Goal: Contribute content: Contribute content

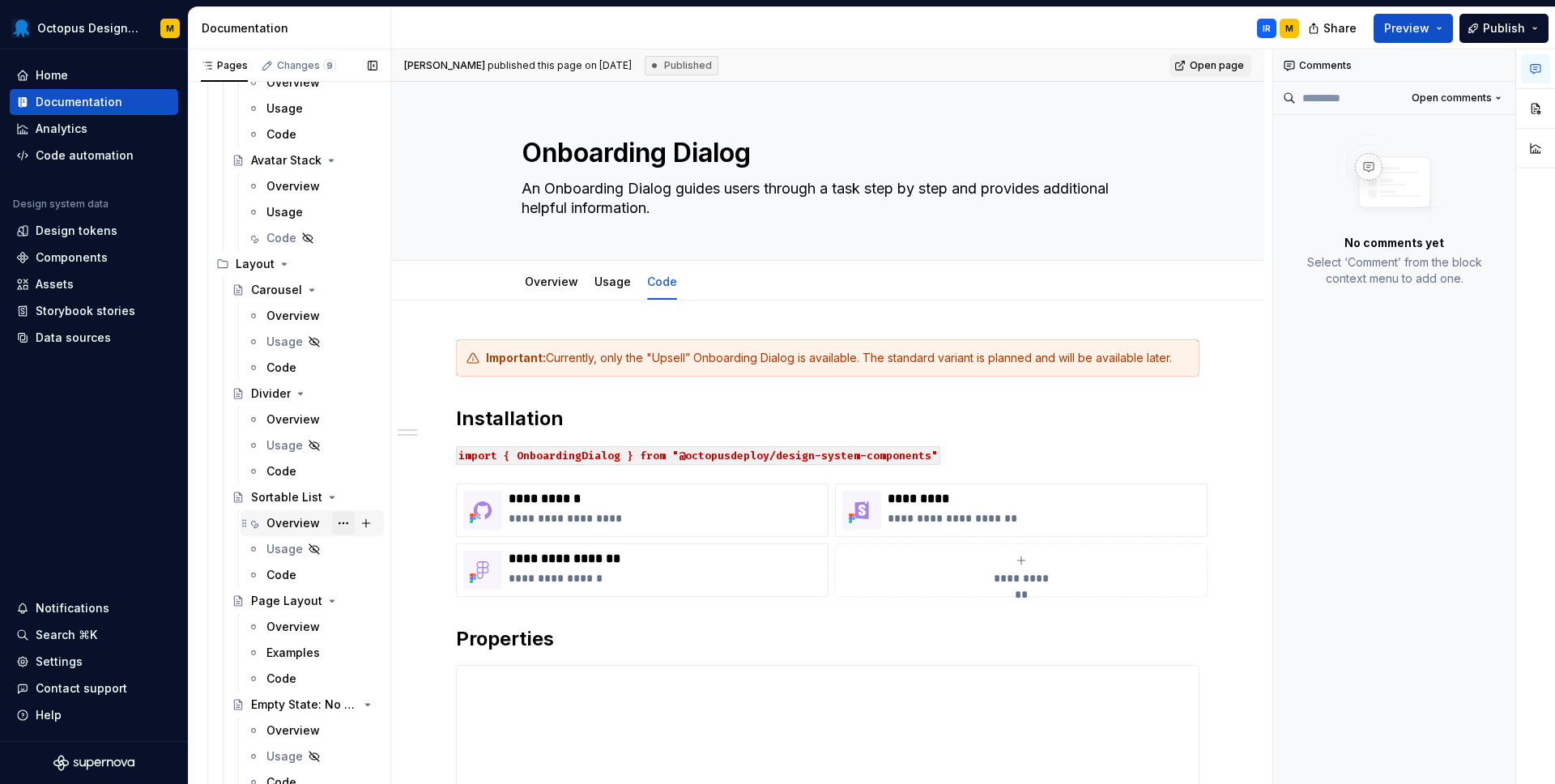
scroll to position [2136, 0]
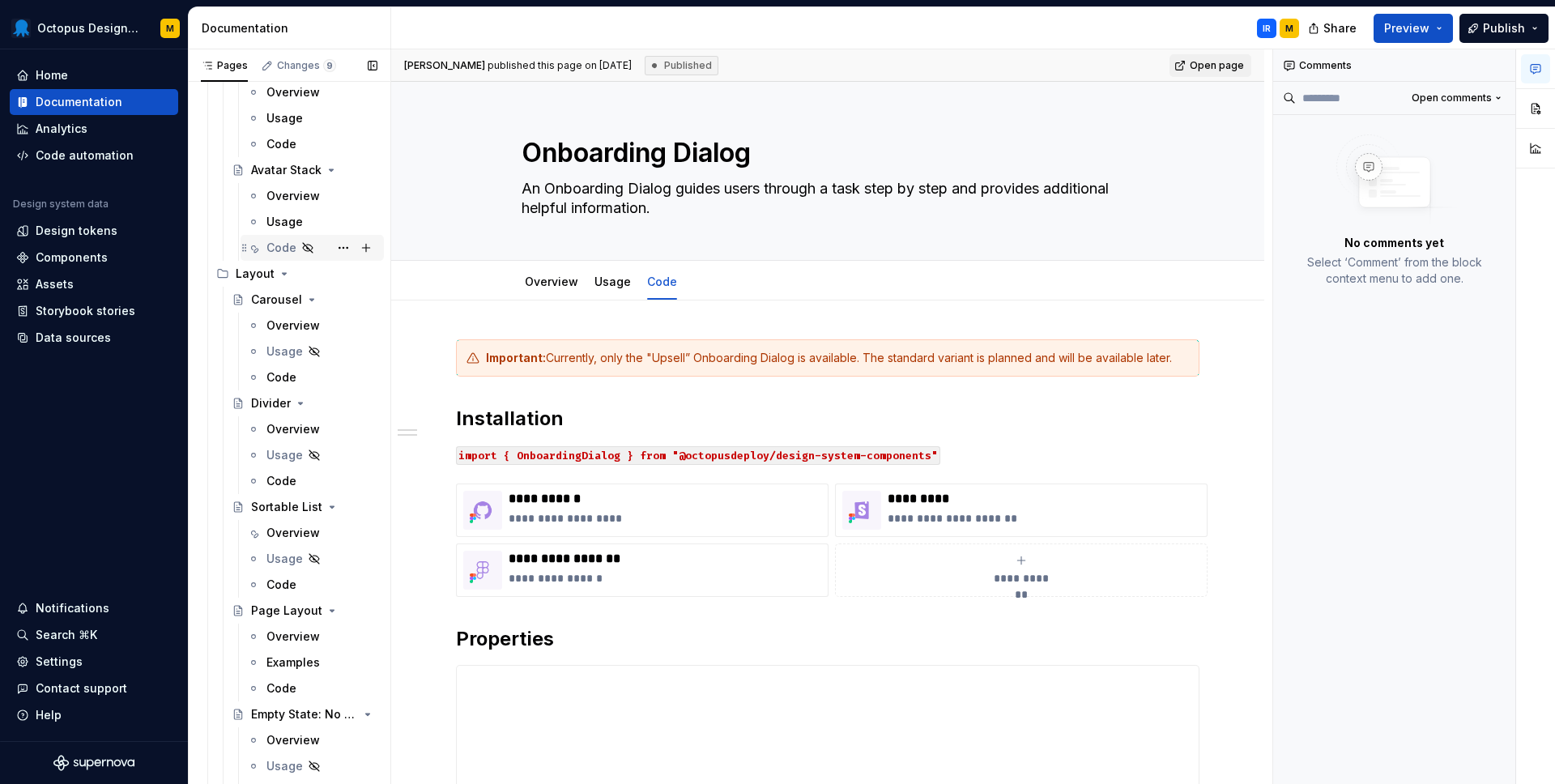
click at [277, 254] on div "Code" at bounding box center [281, 248] width 30 height 16
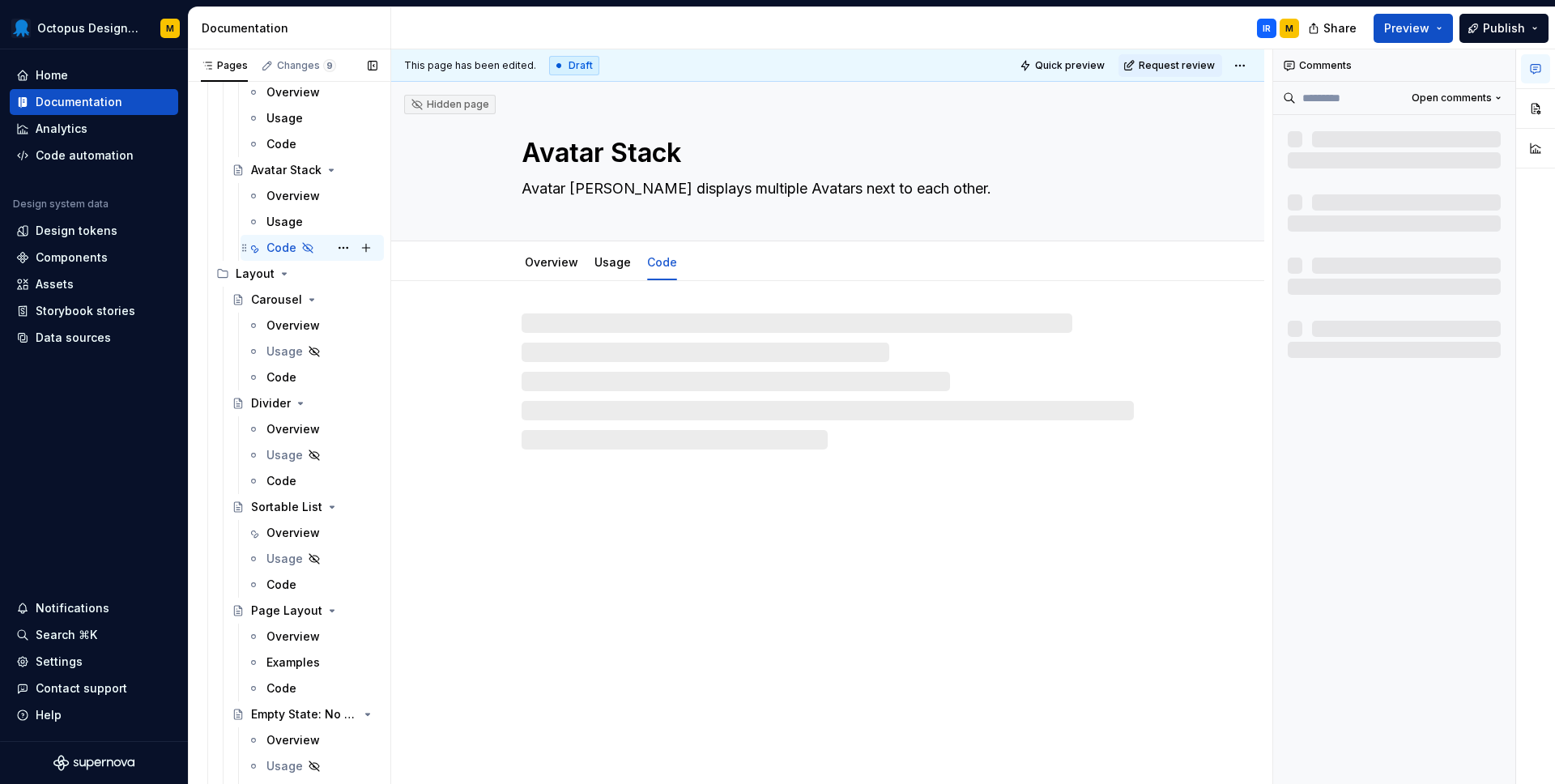
click at [306, 251] on icon "Page tree" at bounding box center [307, 247] width 12 height 12
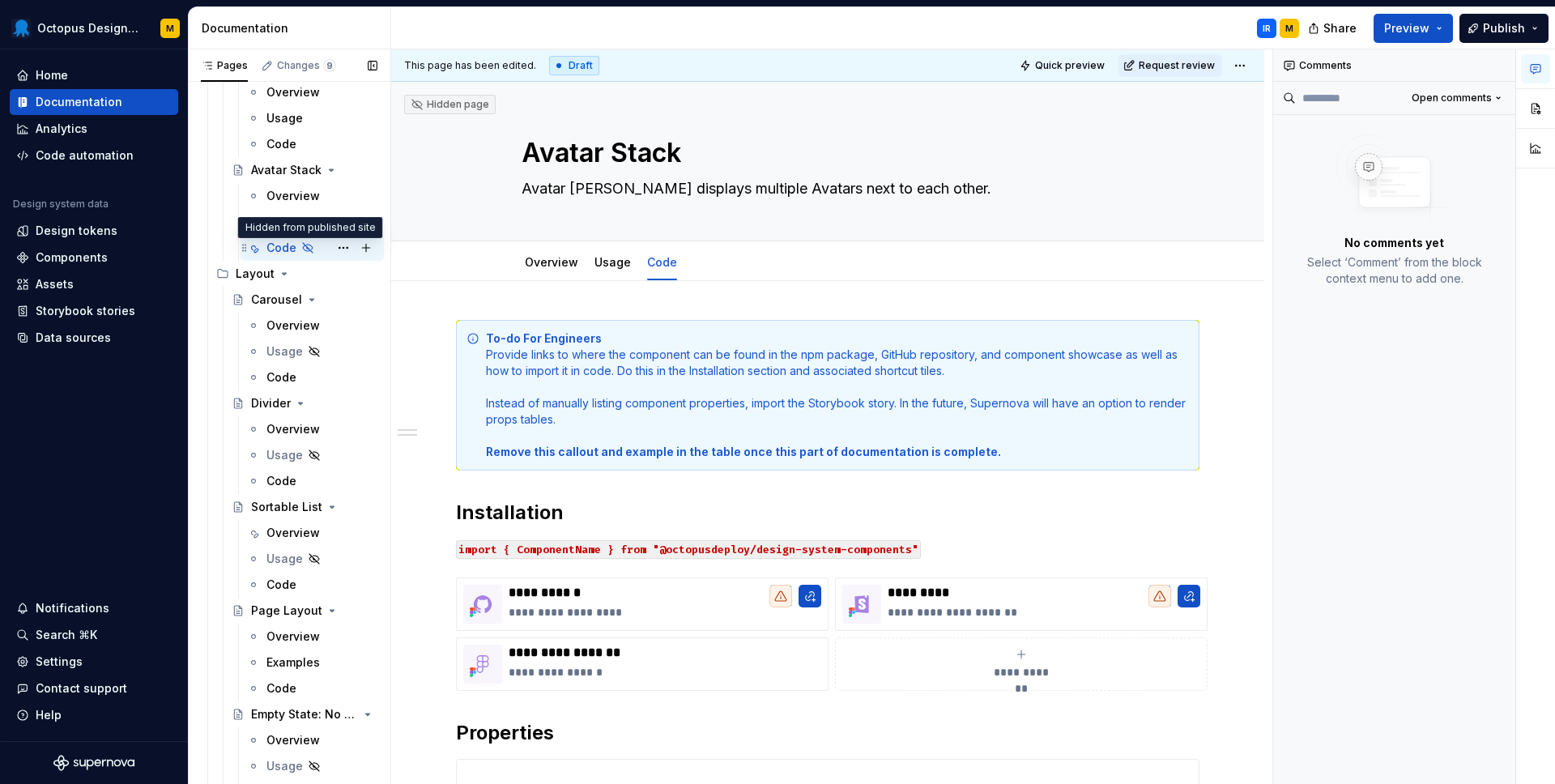
click at [307, 248] on icon "Page tree" at bounding box center [308, 248] width 10 height 10
click at [342, 251] on button "Page tree" at bounding box center [344, 248] width 23 height 23
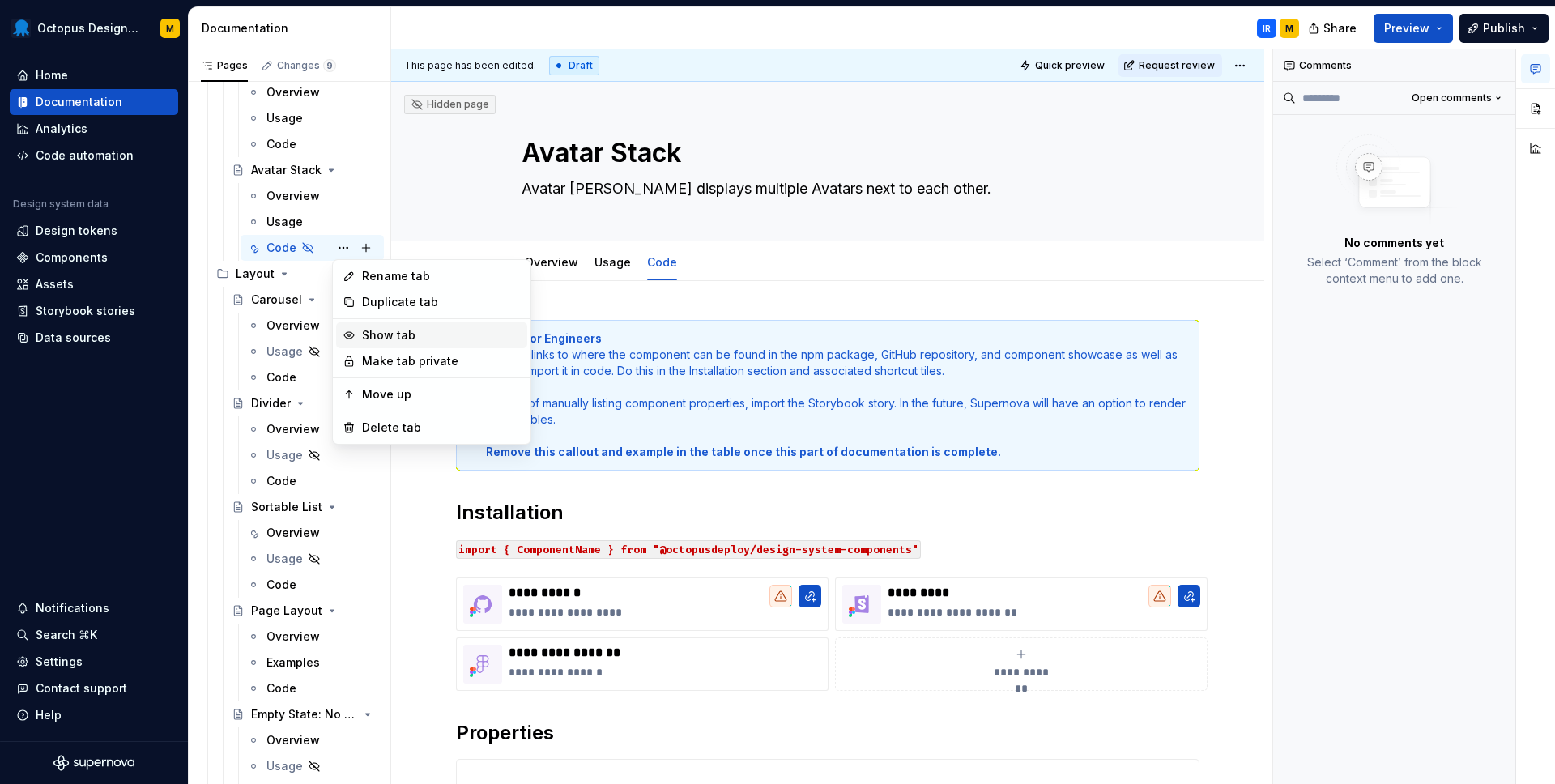
click at [350, 329] on icon at bounding box center [348, 334] width 12 height 12
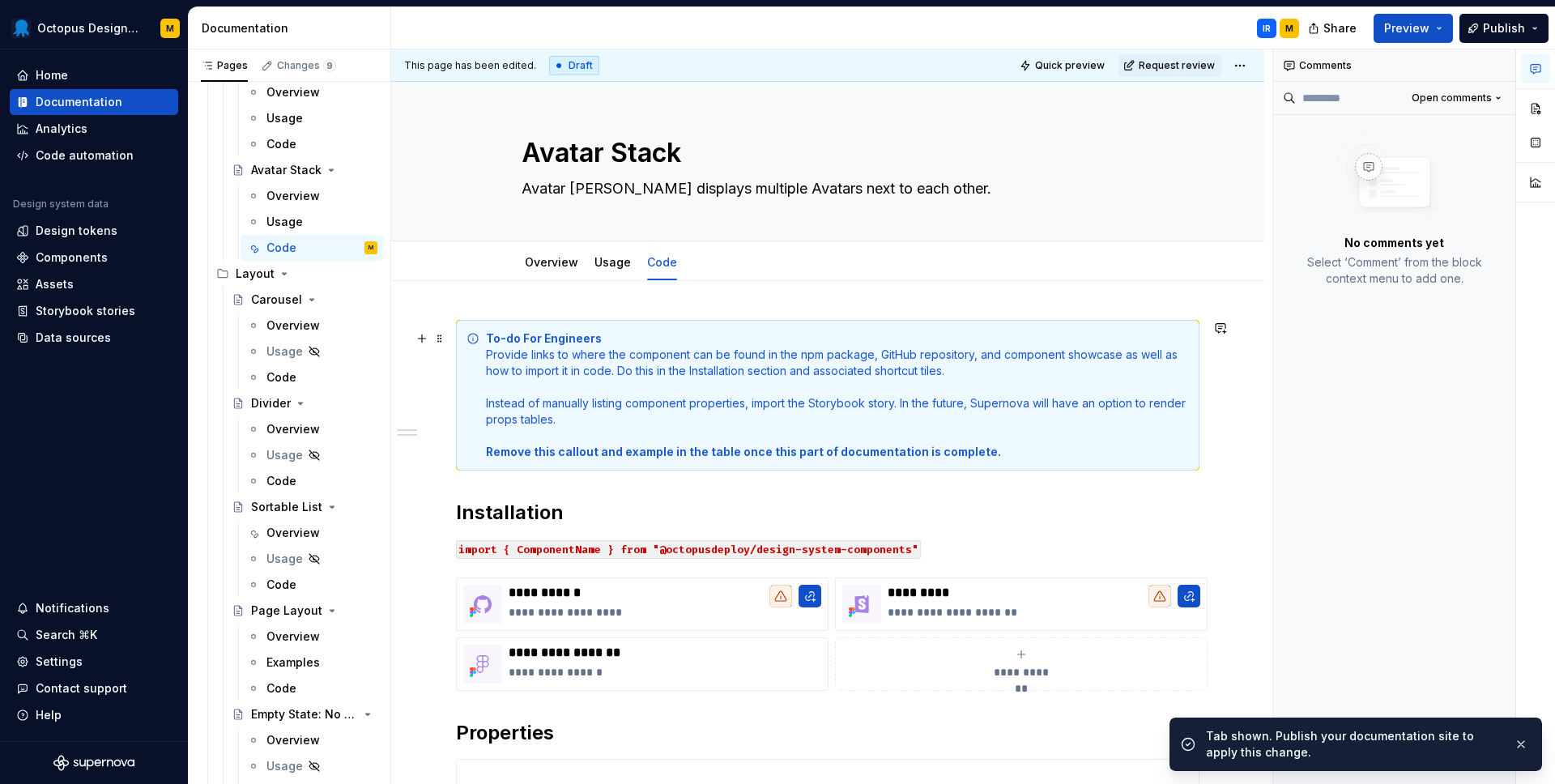
click at [566, 380] on div "To-do For Engineers Provide links to where the component can be found in the np…" at bounding box center [837, 394] width 703 height 130
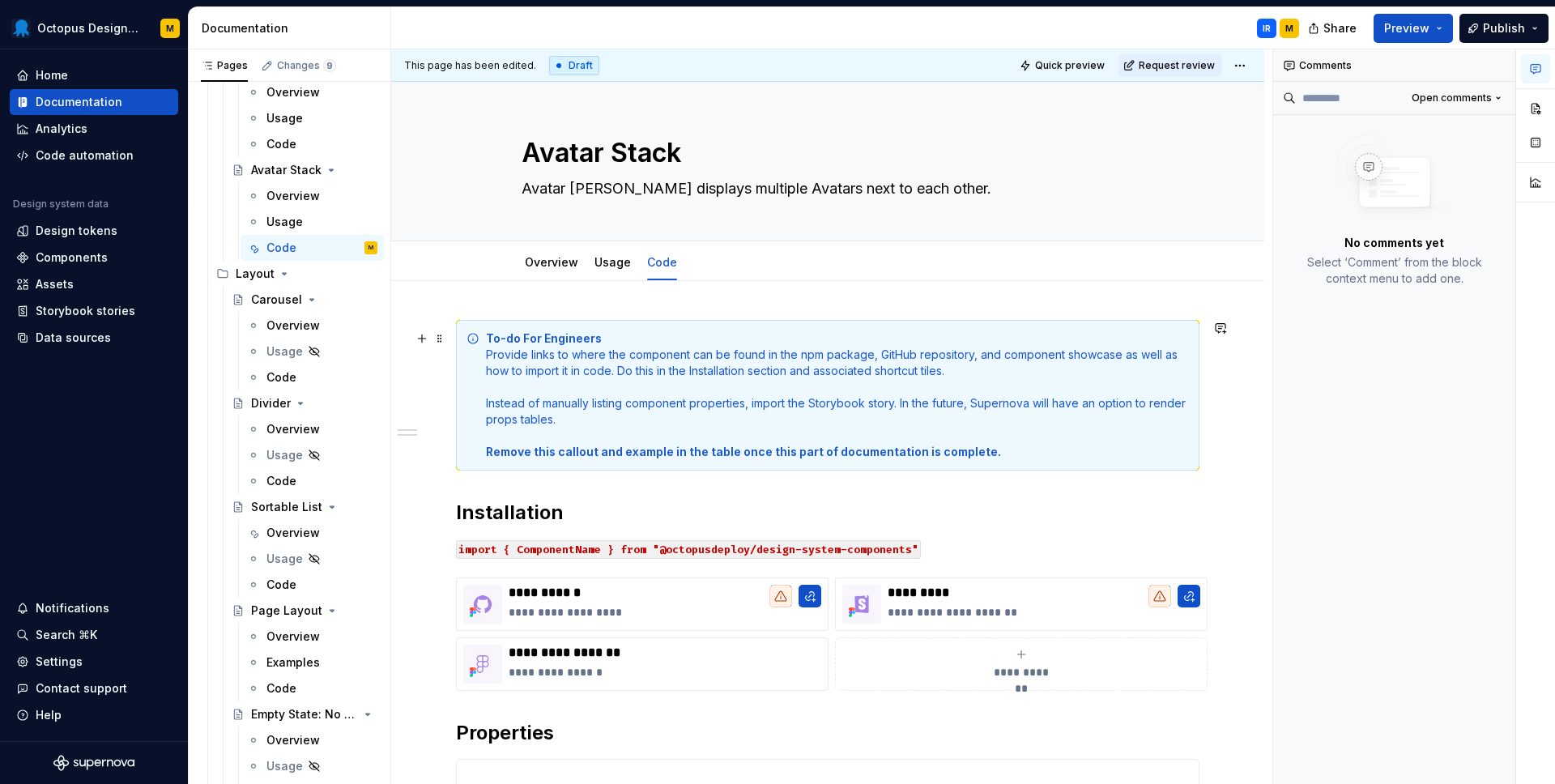
type textarea "*"
click at [557, 544] on code "import { ComponentName } from "@octopusdeploy/design-system-components"" at bounding box center [688, 549] width 465 height 18
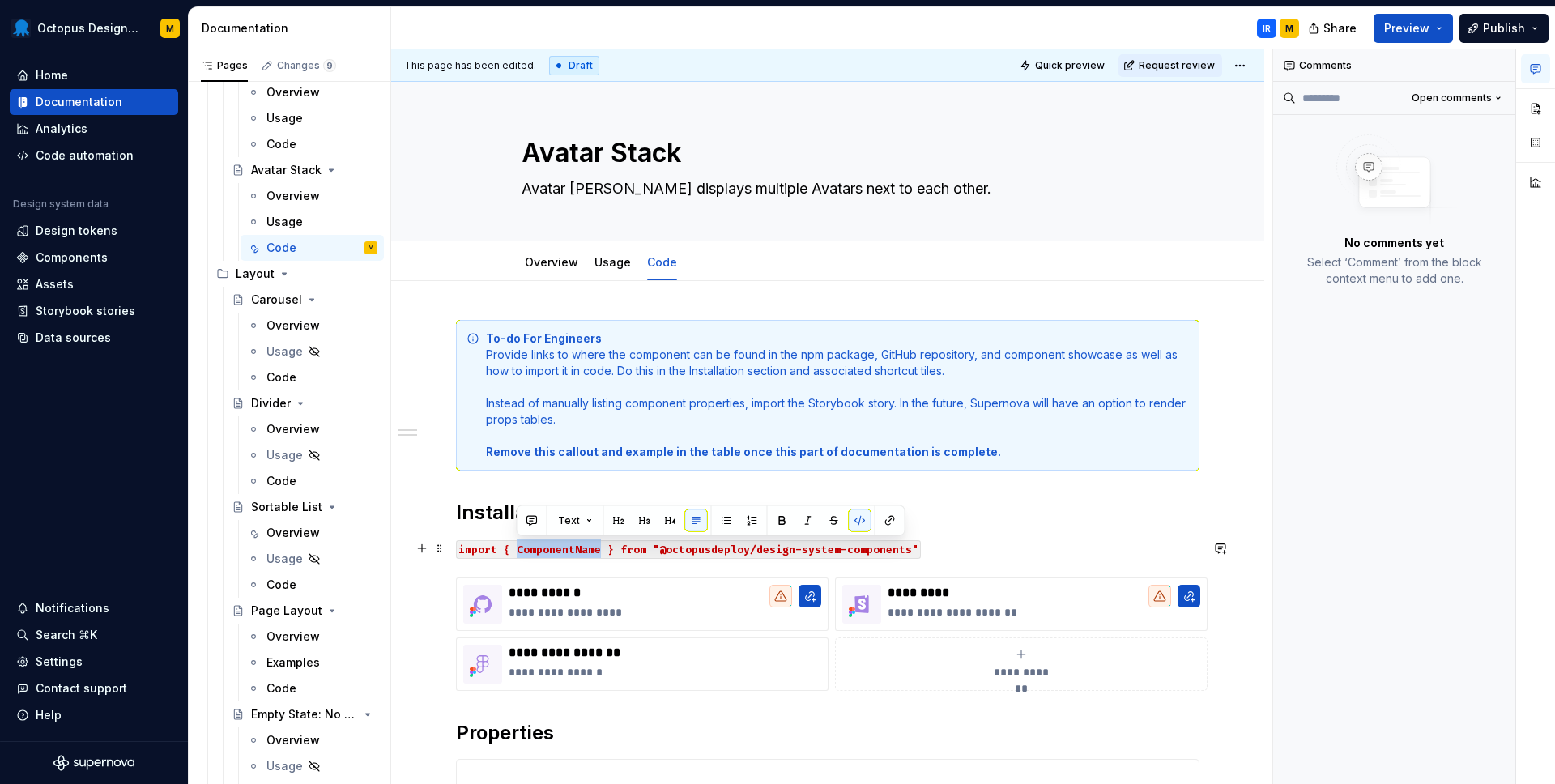
click at [557, 544] on code "import { ComponentName } from "@octopusdeploy/design-system-components"" at bounding box center [688, 549] width 465 height 18
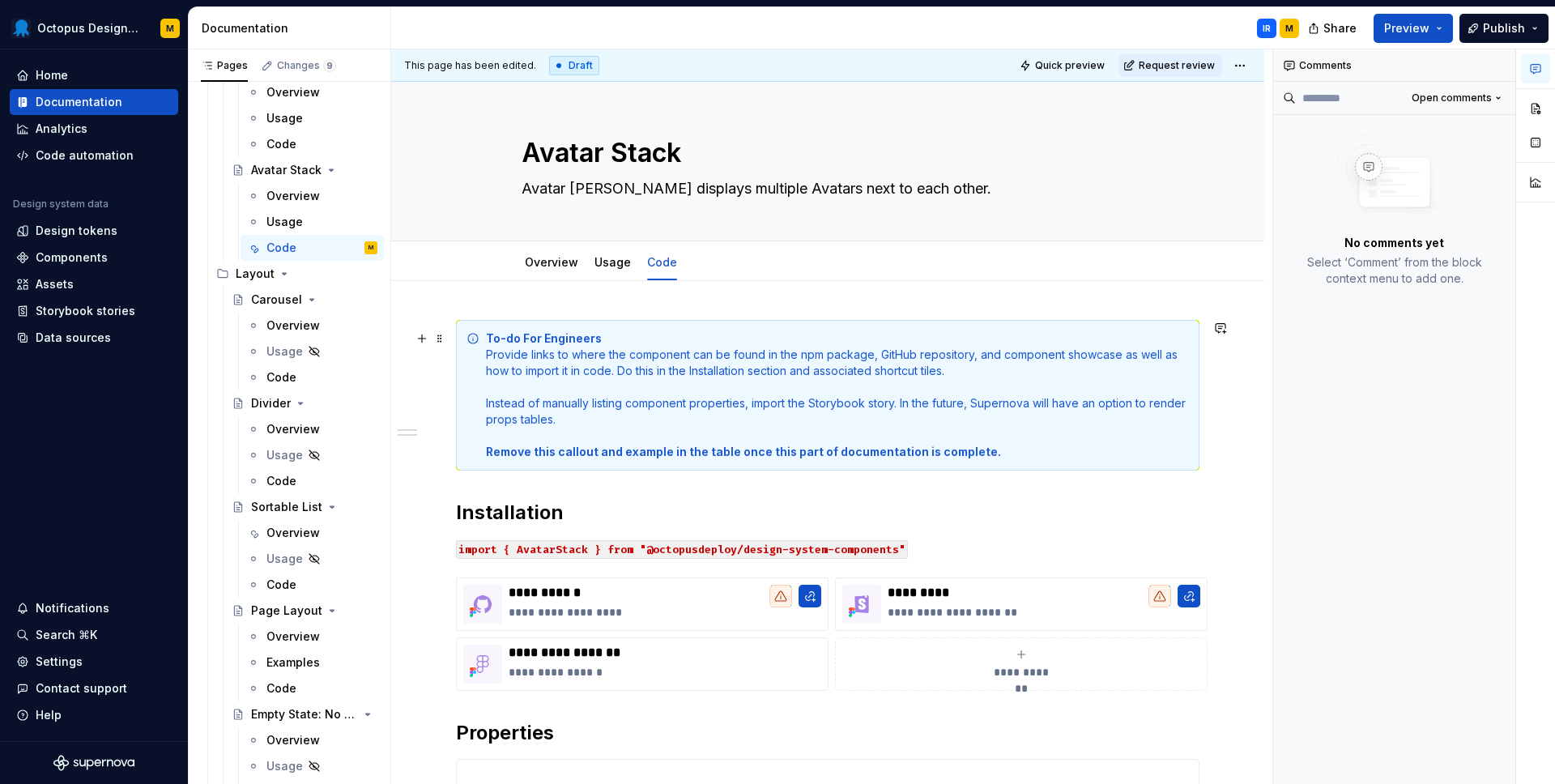
click at [554, 392] on div "To-do For Engineers Provide links to where the component can be found in the np…" at bounding box center [837, 394] width 703 height 130
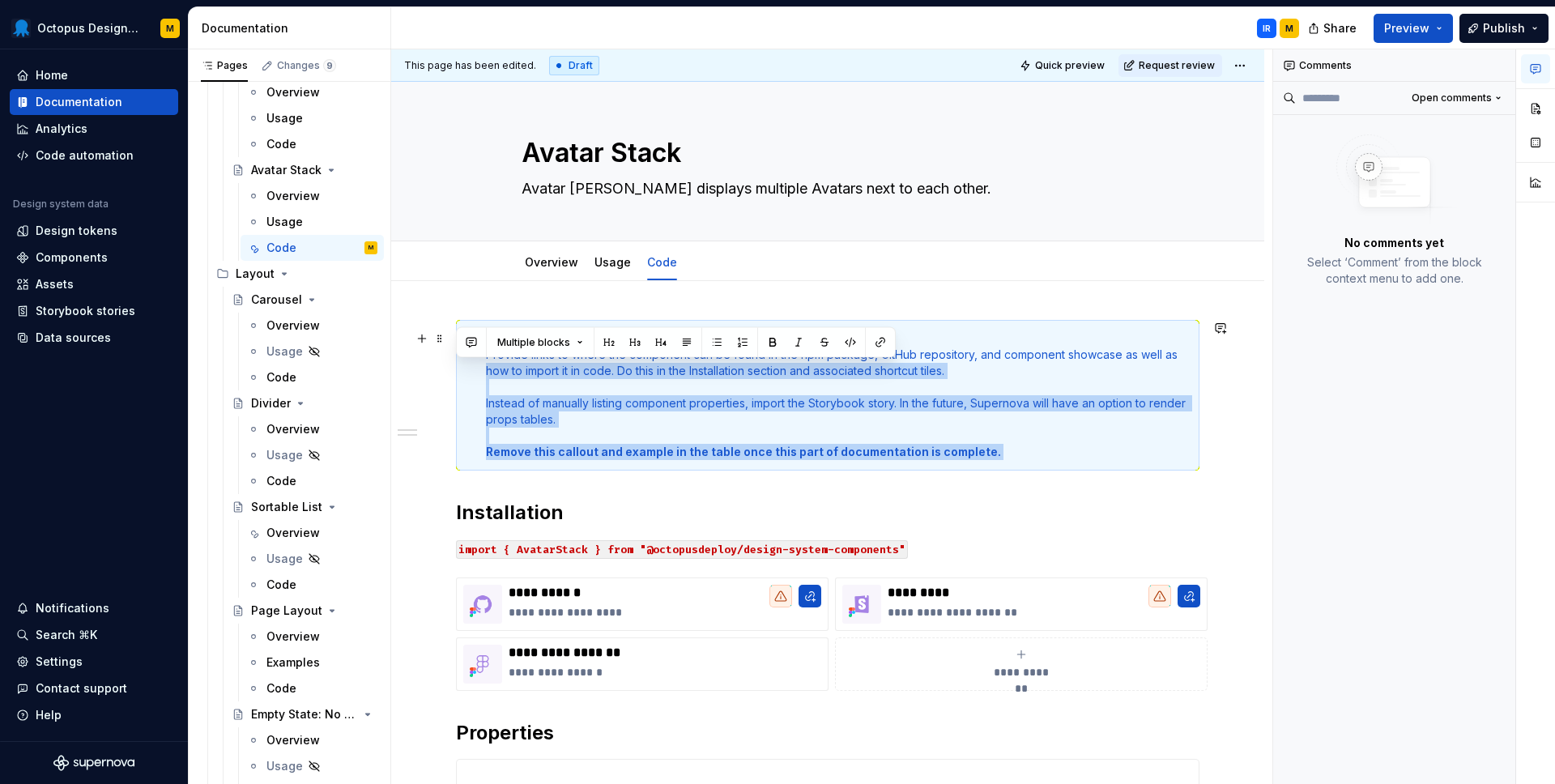
drag, startPoint x: 500, startPoint y: 481, endPoint x: 486, endPoint y: 367, distance: 114.9
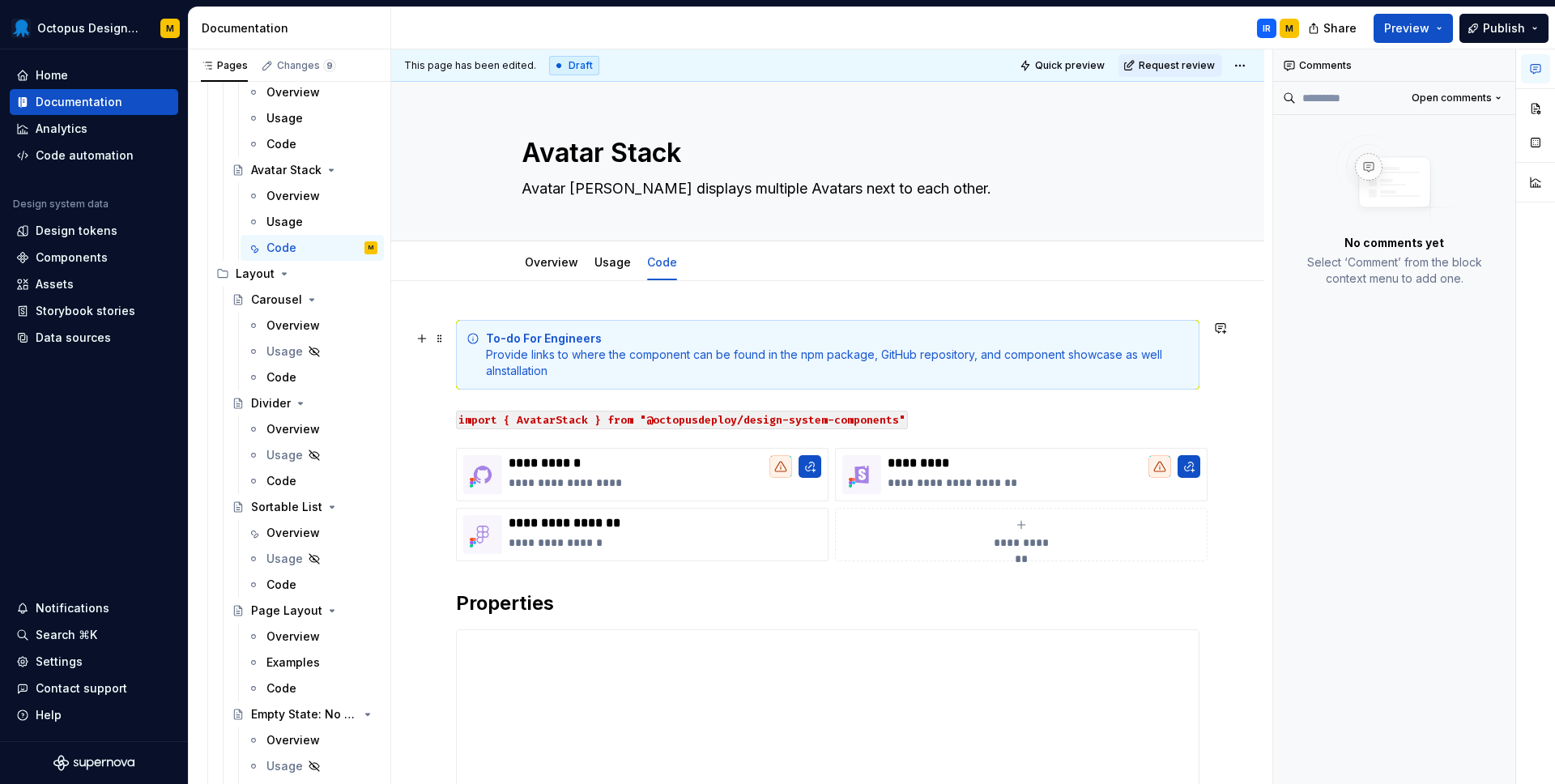
click at [440, 335] on span at bounding box center [439, 339] width 12 height 23
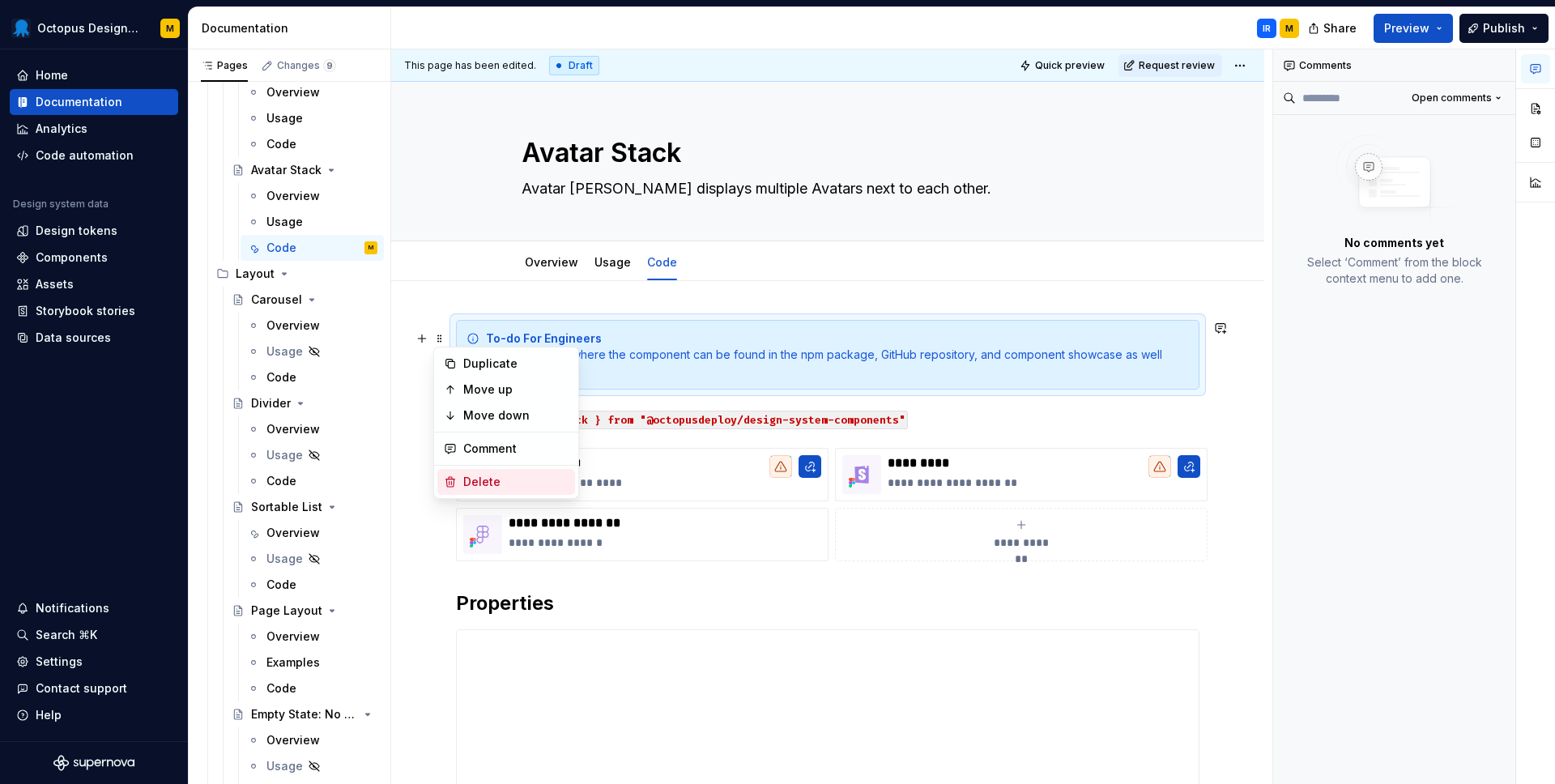
click at [491, 485] on div "Delete" at bounding box center [516, 481] width 106 height 16
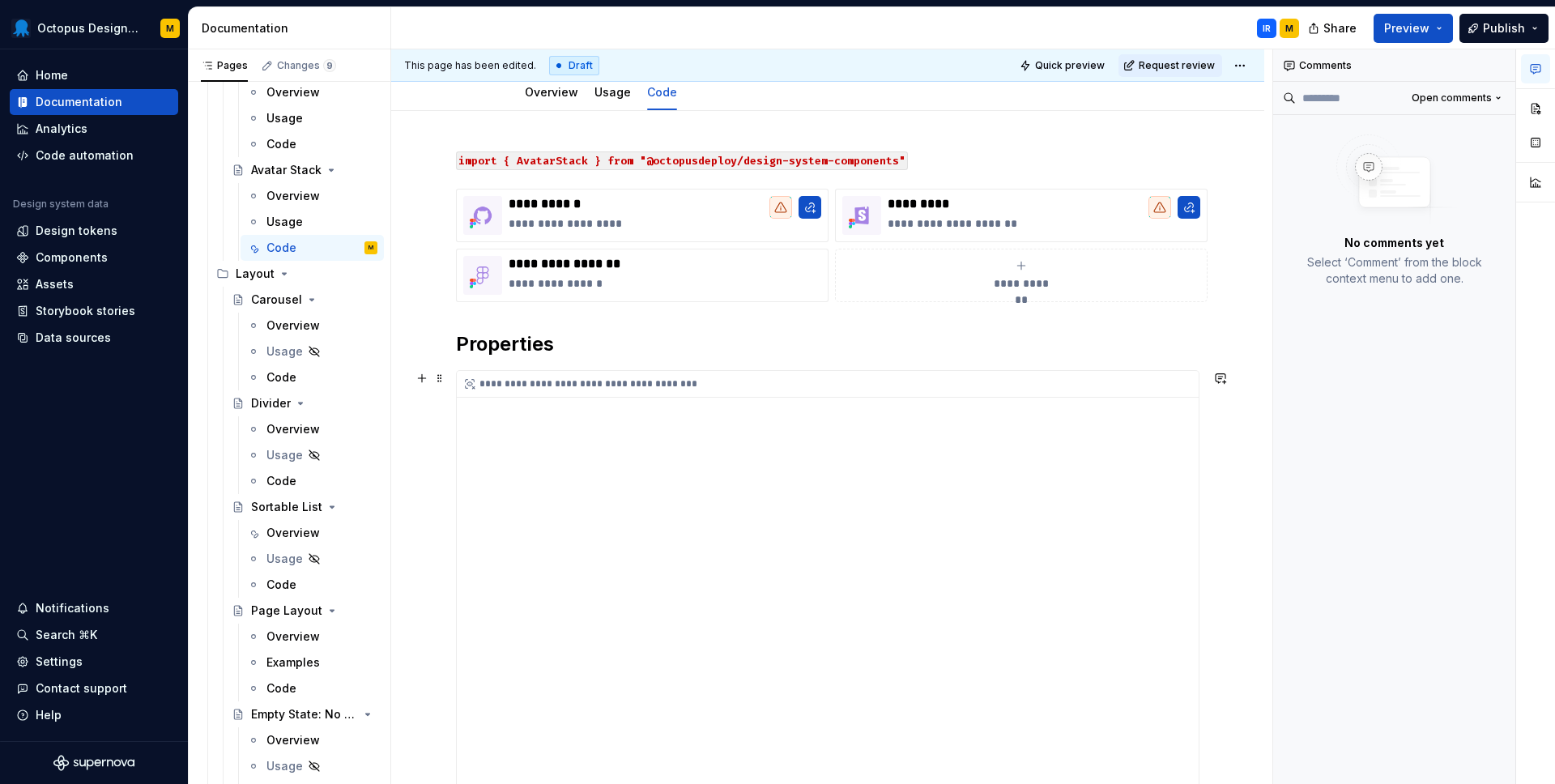
scroll to position [200, 0]
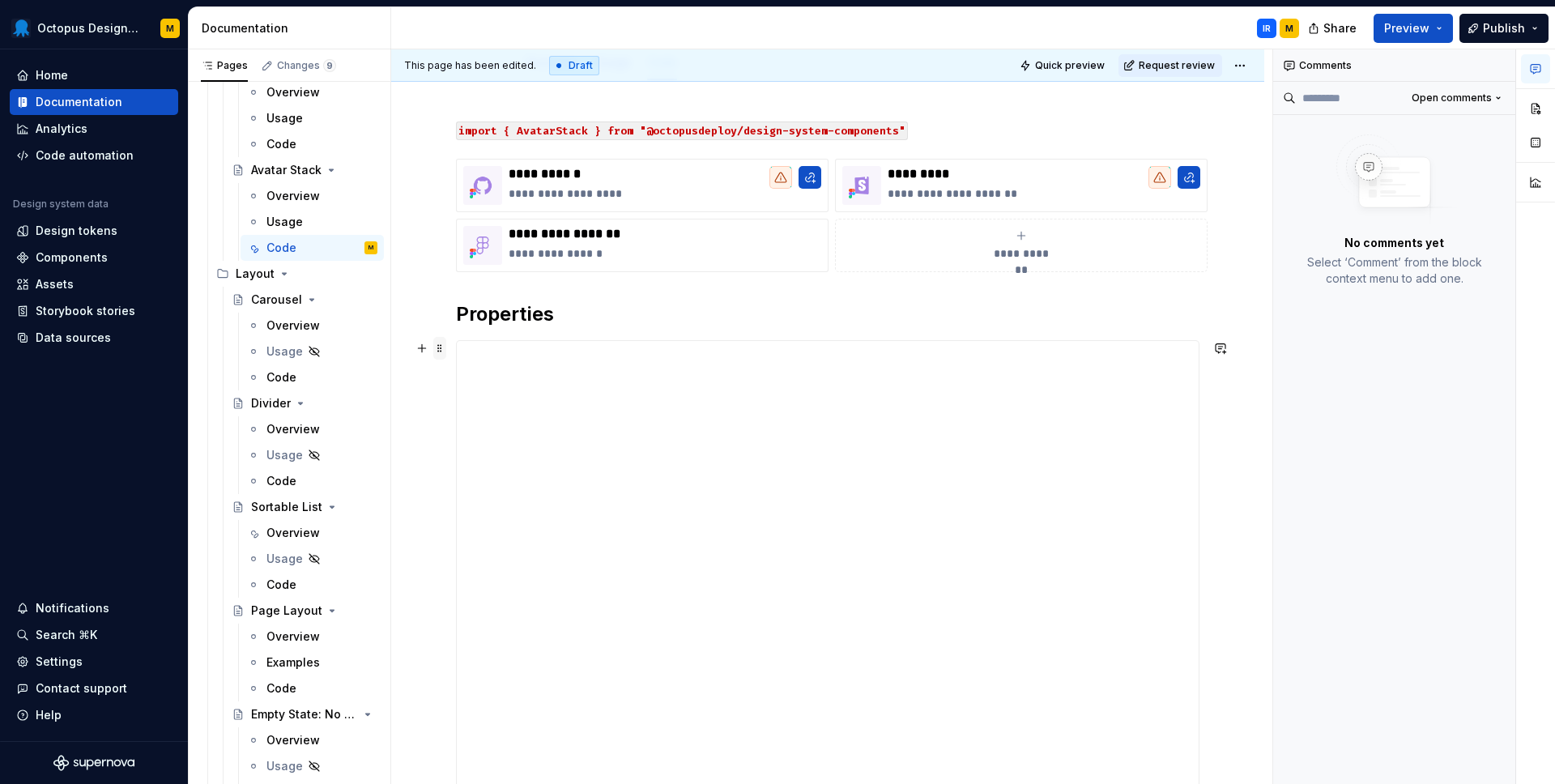
click at [435, 347] on span at bounding box center [439, 348] width 12 height 23
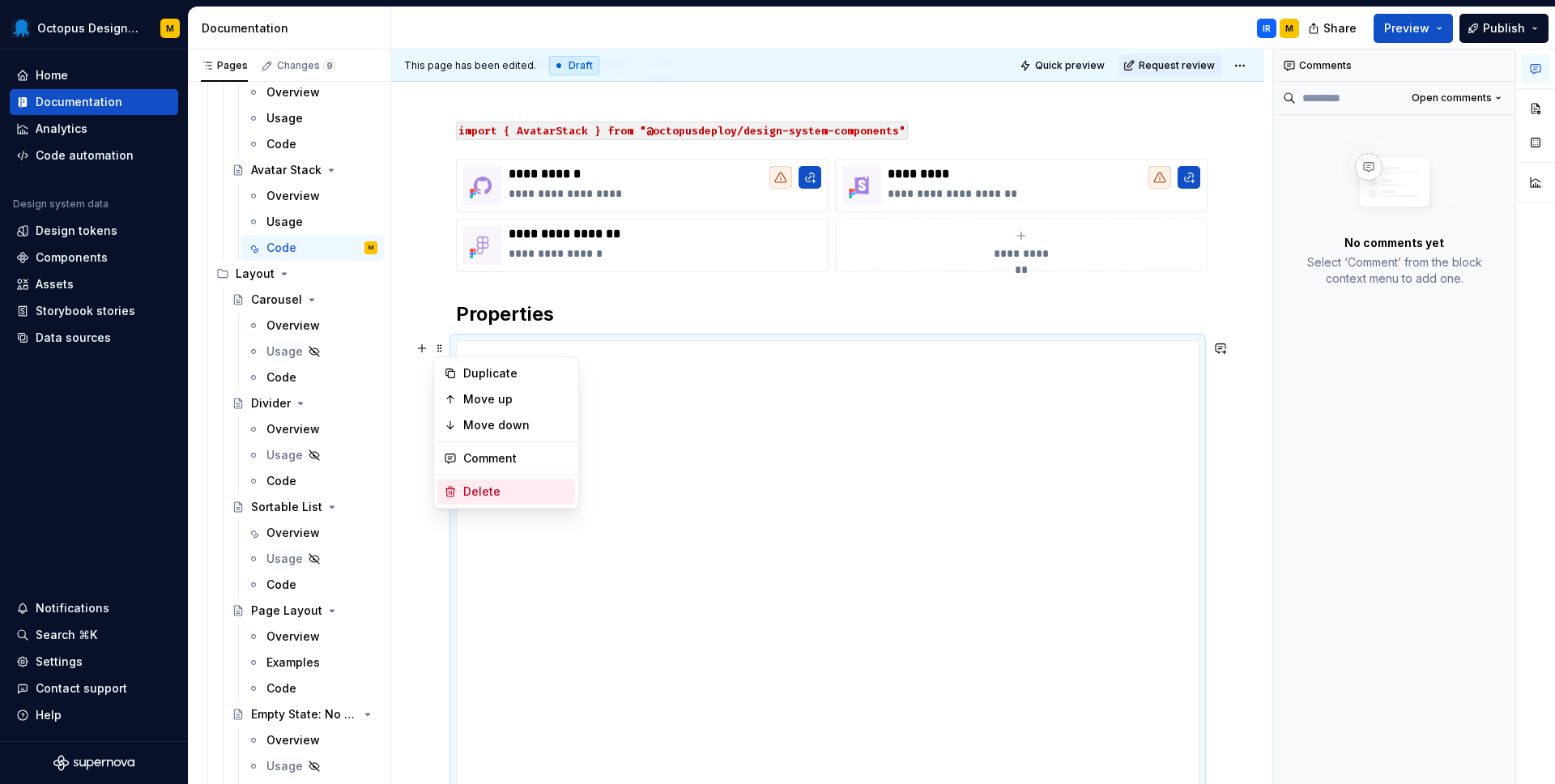
click at [494, 489] on div "Delete" at bounding box center [516, 491] width 106 height 16
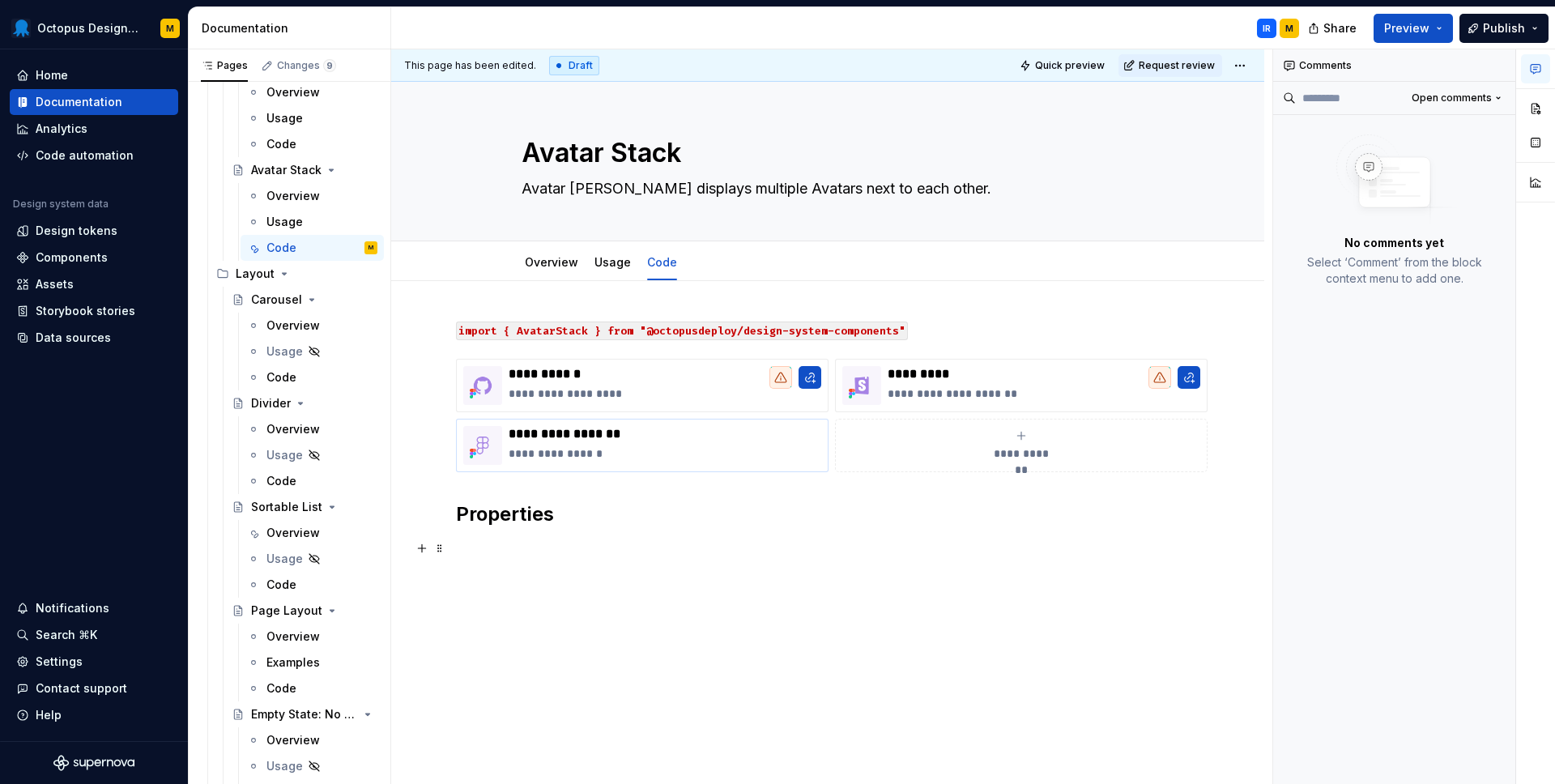
scroll to position [0, 0]
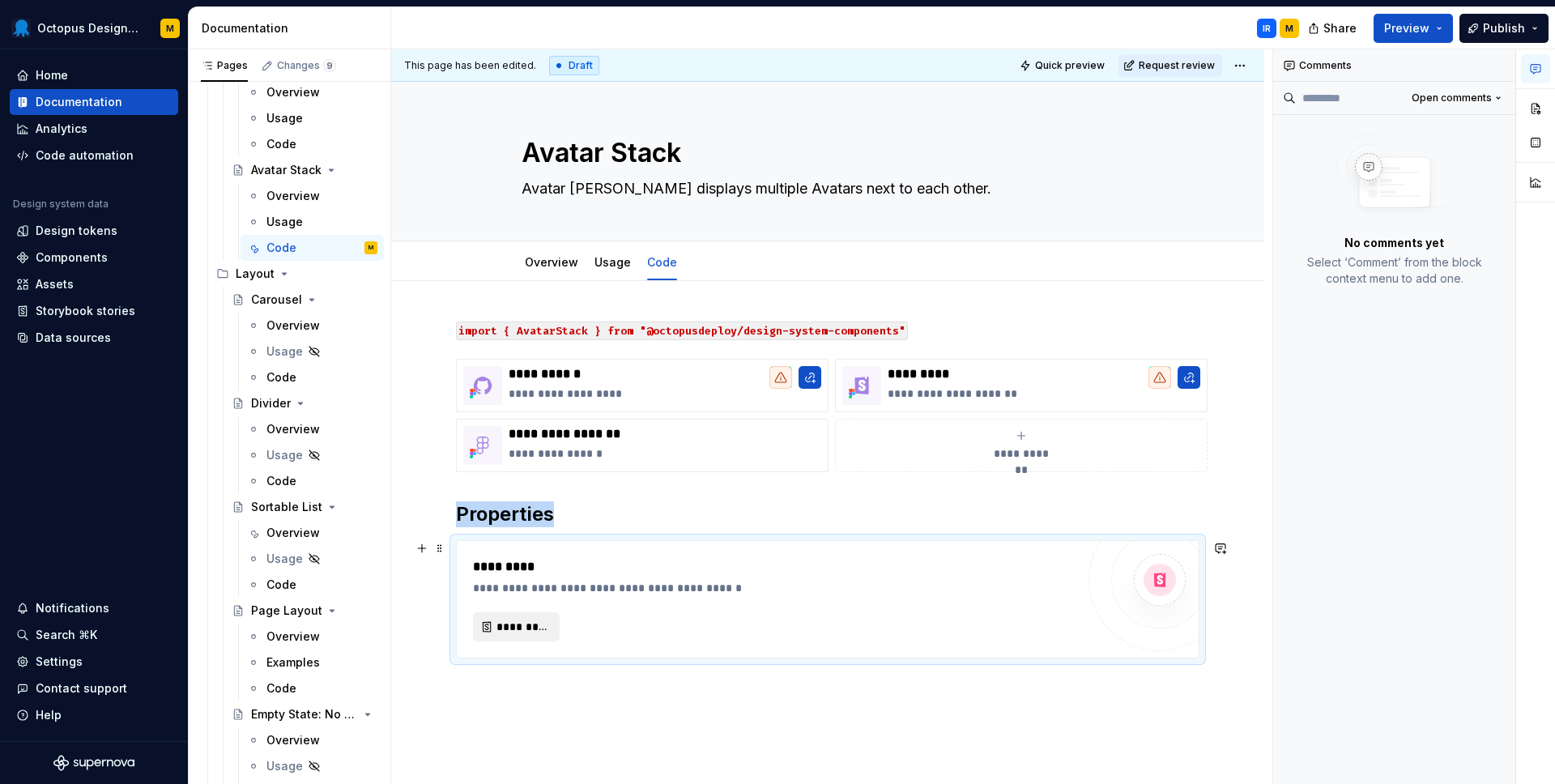
click at [515, 630] on span "*********" at bounding box center [522, 627] width 53 height 16
type textarea "*"
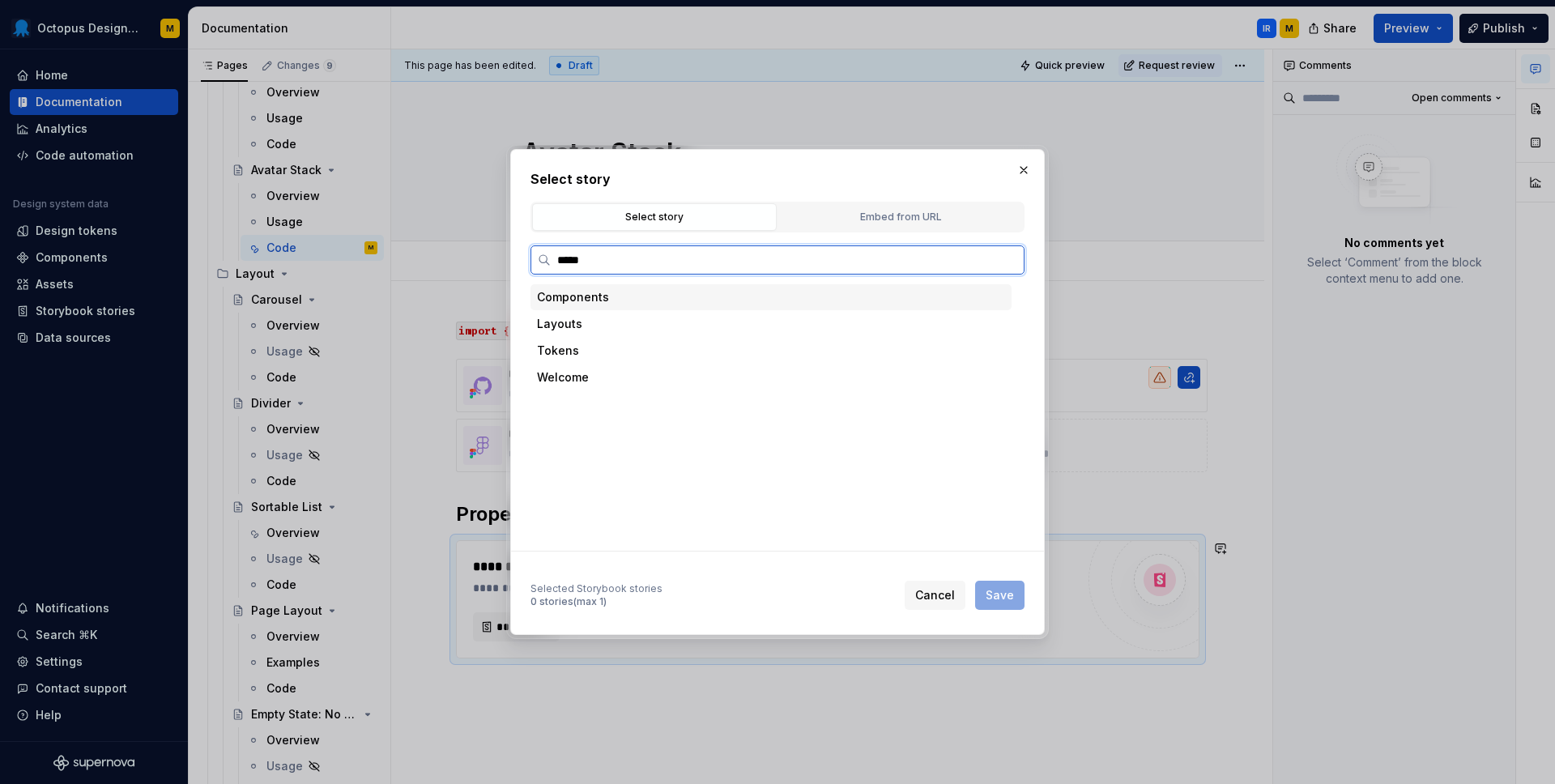
type input "******"
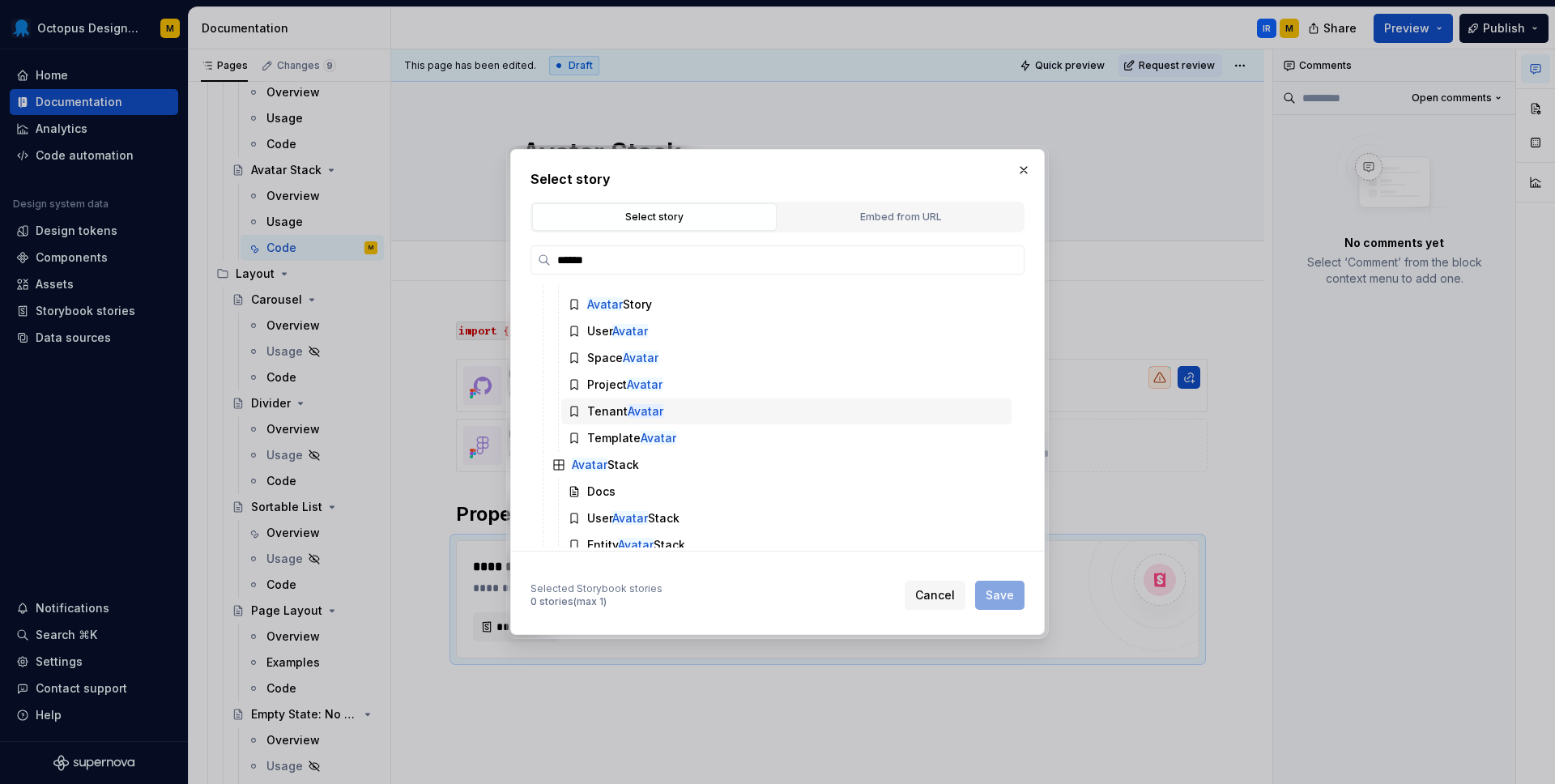
scroll to position [84, 0]
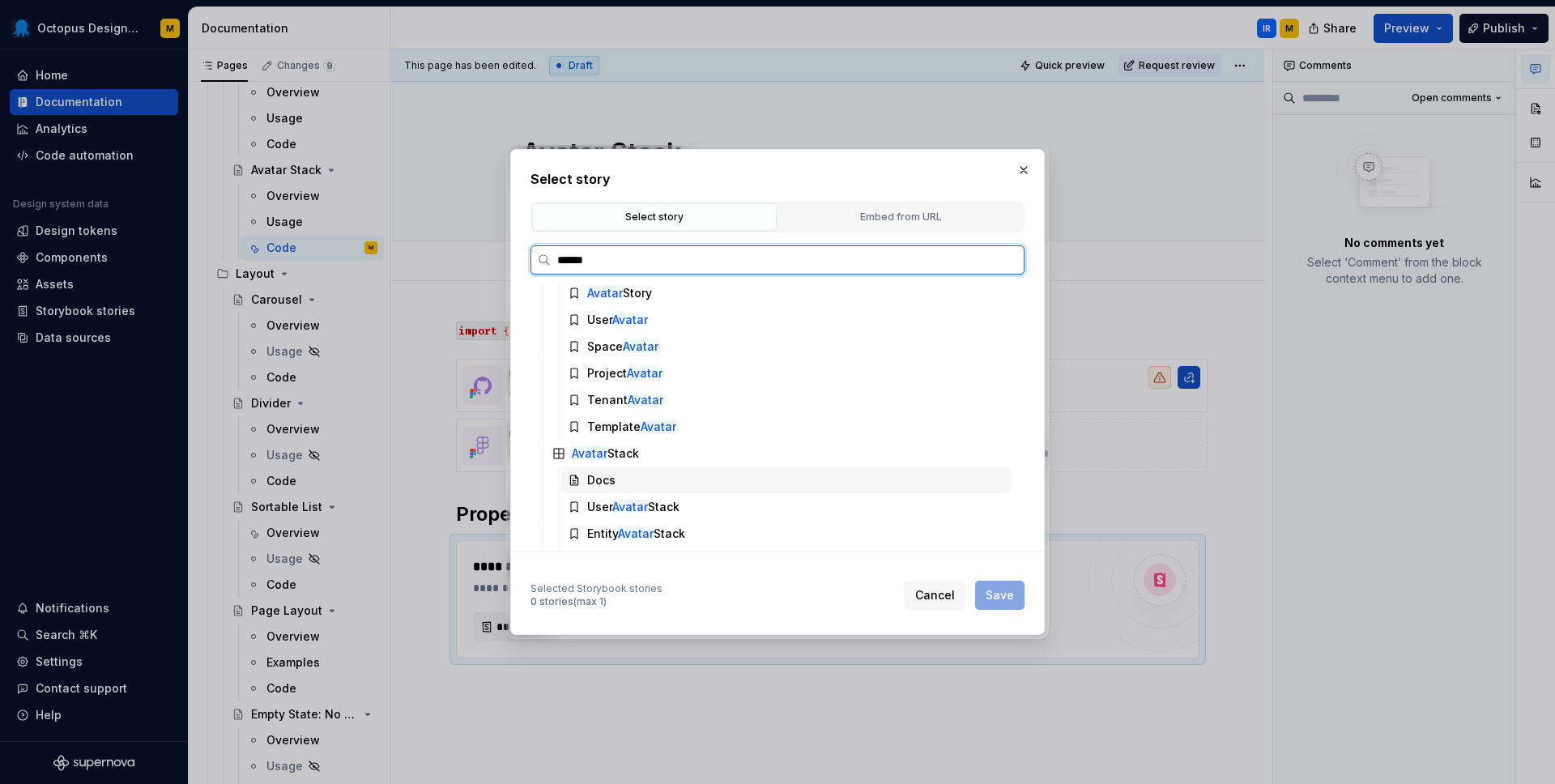
click at [593, 479] on div "Docs" at bounding box center [602, 480] width 29 height 16
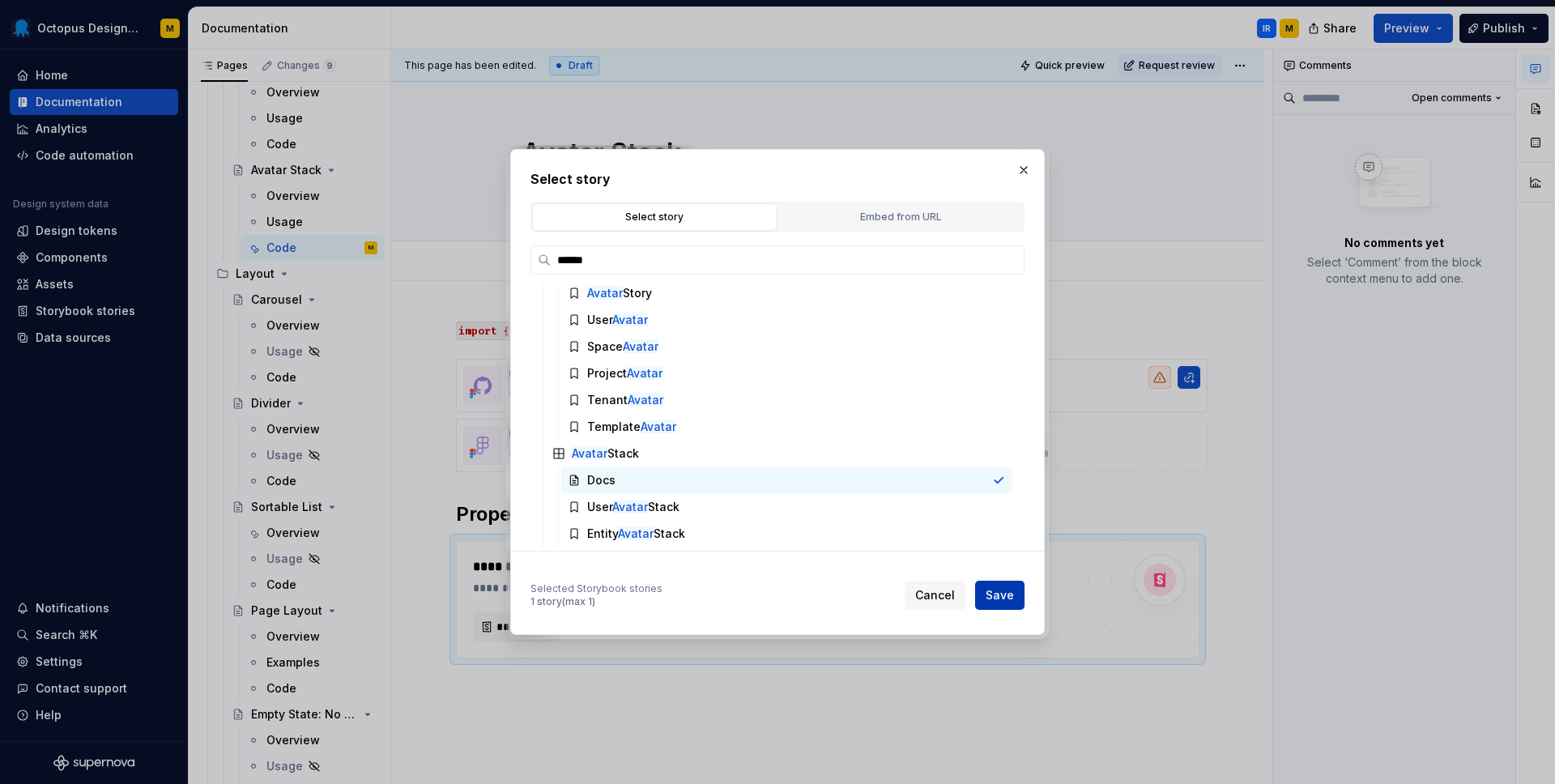
click at [991, 596] on span "Save" at bounding box center [1000, 595] width 29 height 16
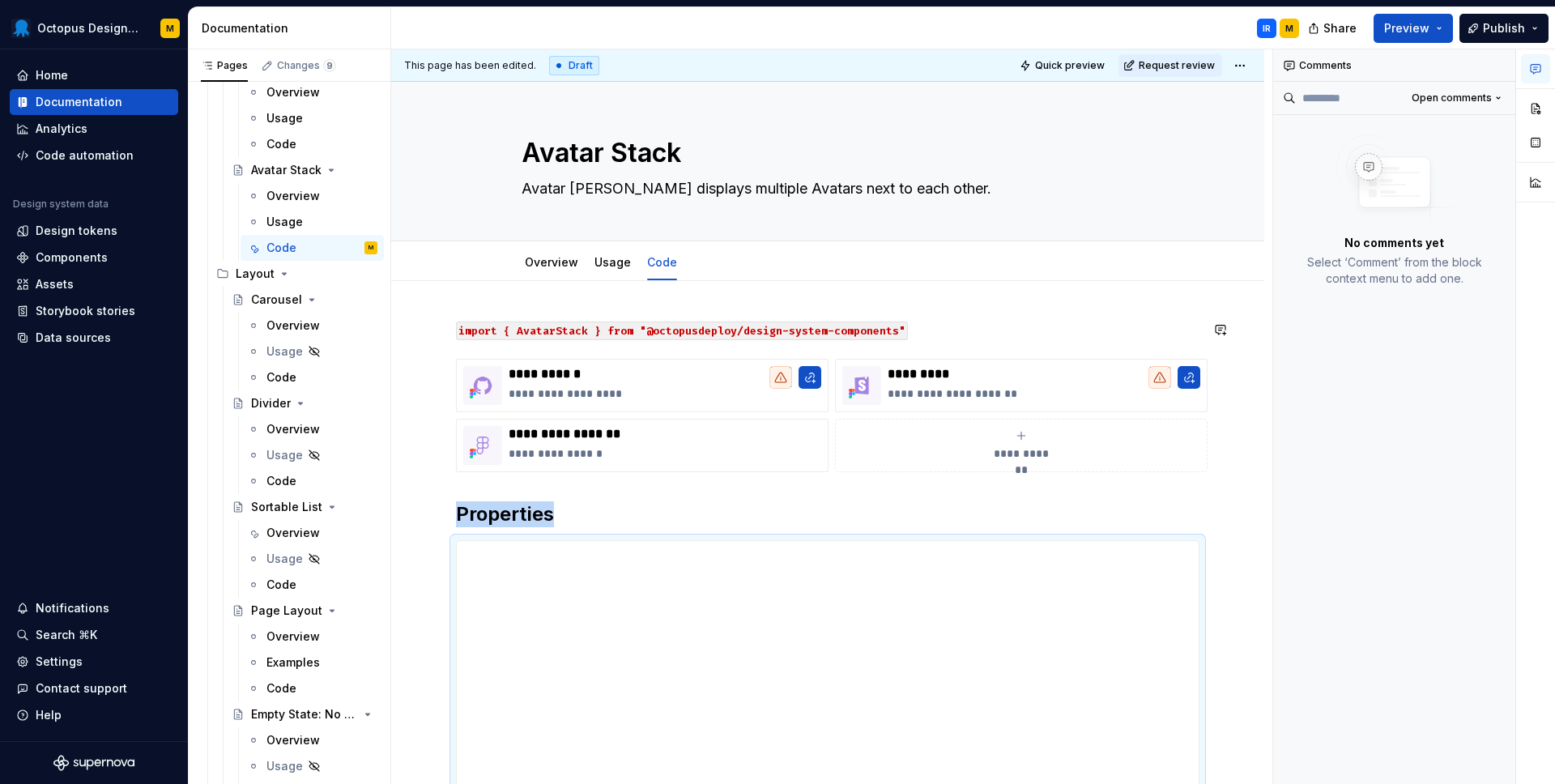
scroll to position [336, 0]
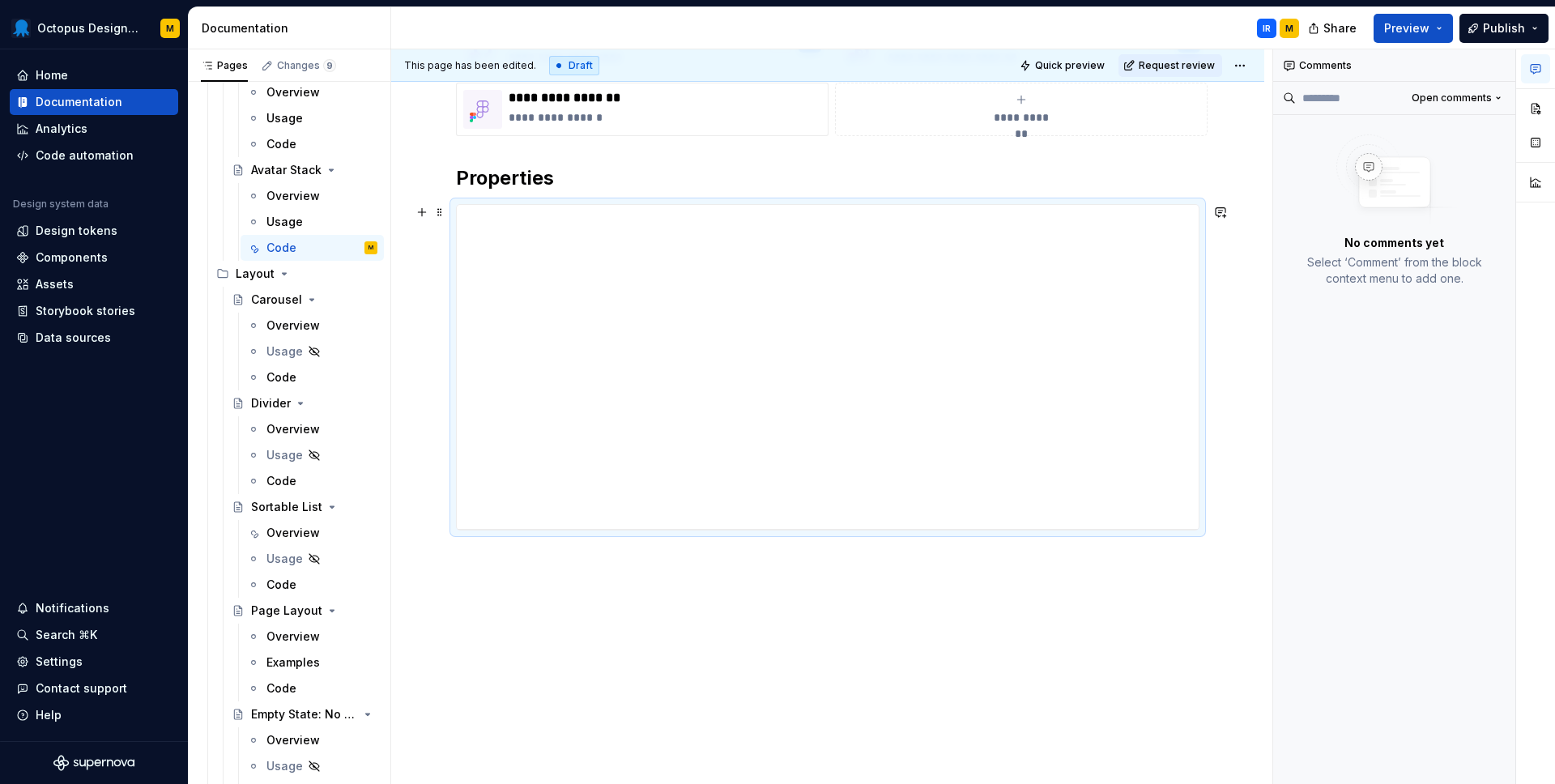
click at [825, 530] on div at bounding box center [827, 368] width 743 height 326
click at [761, 204] on div at bounding box center [827, 368] width 743 height 326
drag, startPoint x: 833, startPoint y: 526, endPoint x: 841, endPoint y: 750, distance: 224.1
click at [841, 753] on div at bounding box center [827, 754] width 26 height 3
click at [666, 167] on h2 "Properties" at bounding box center [827, 178] width 743 height 26
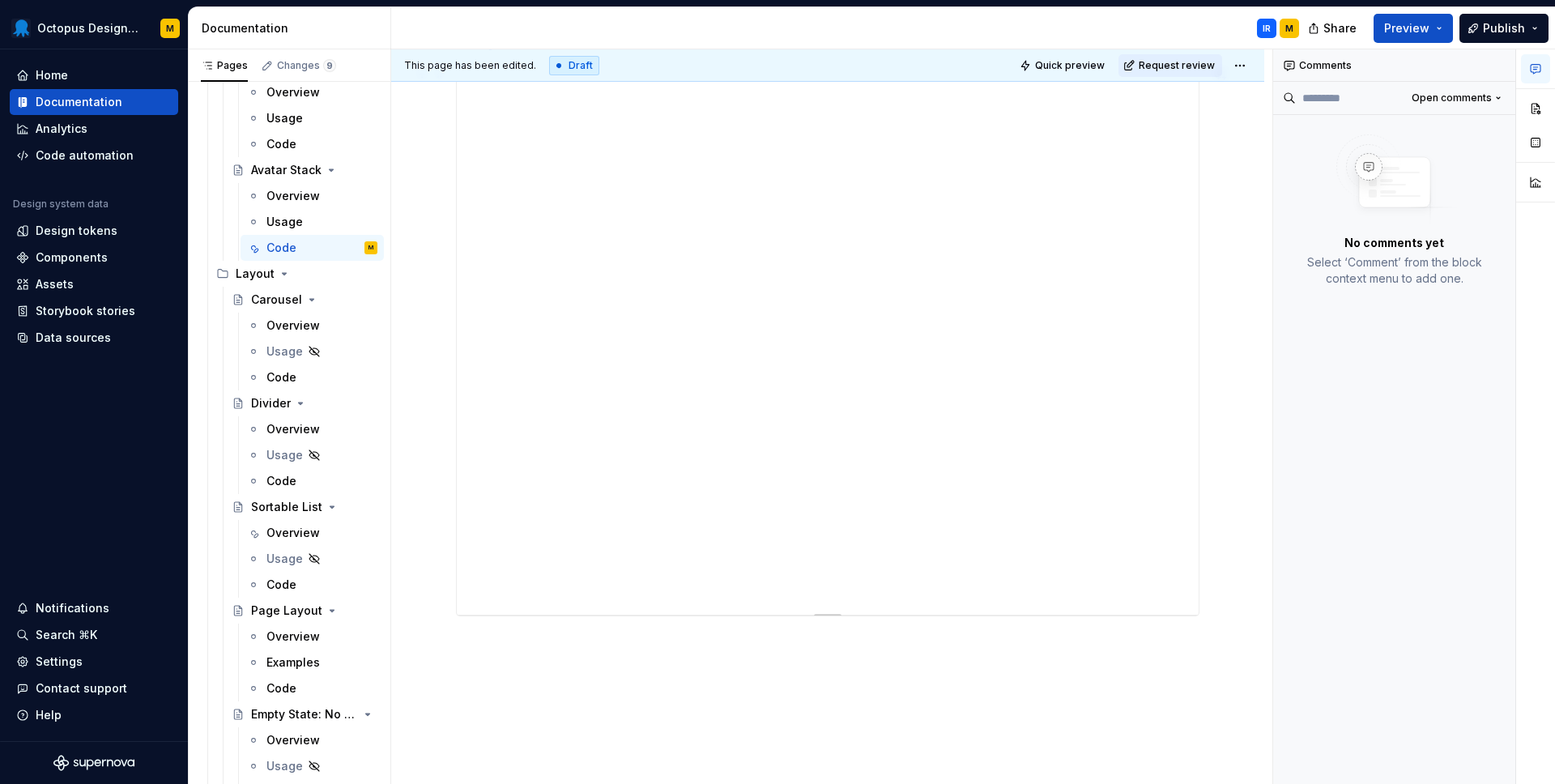
scroll to position [560, 0]
click at [588, 625] on div "**********" at bounding box center [826, 252] width 873 height 1063
click at [498, 557] on p "Avatar Stack Entity" at bounding box center [827, 559] width 743 height 19
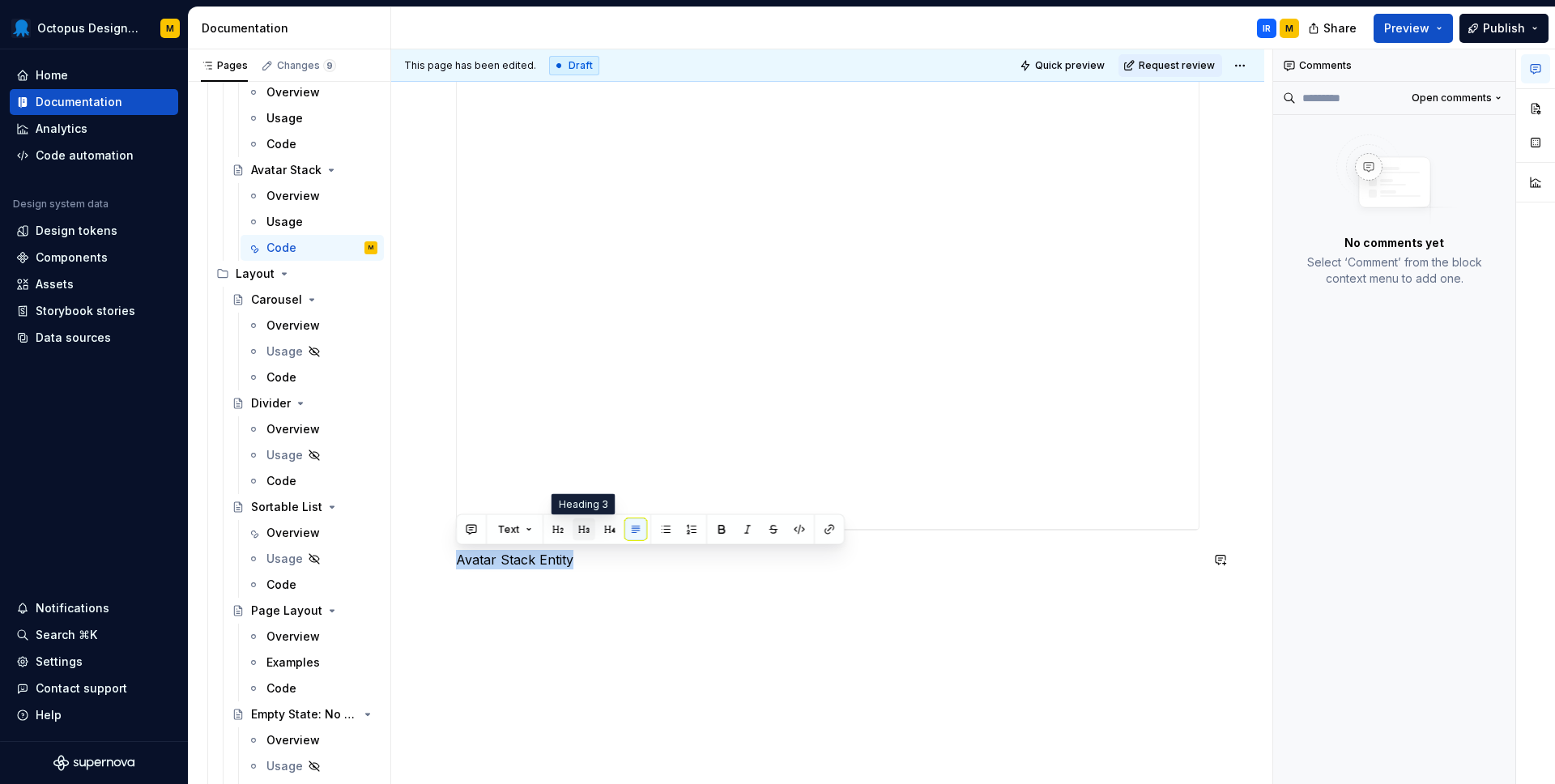
click at [583, 531] on button "button" at bounding box center [584, 530] width 23 height 23
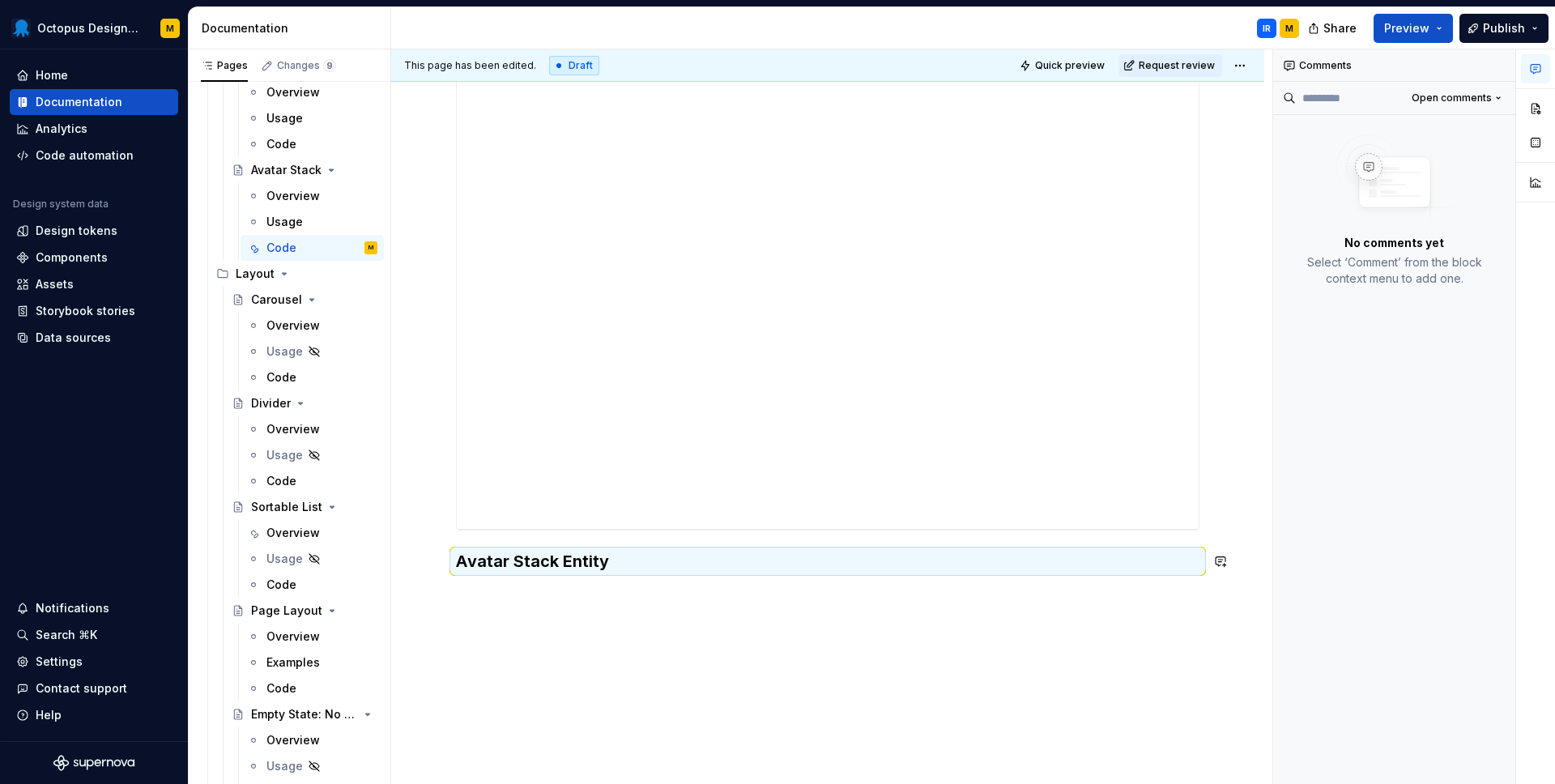
click at [628, 593] on div "**********" at bounding box center [831, 416] width 881 height 735
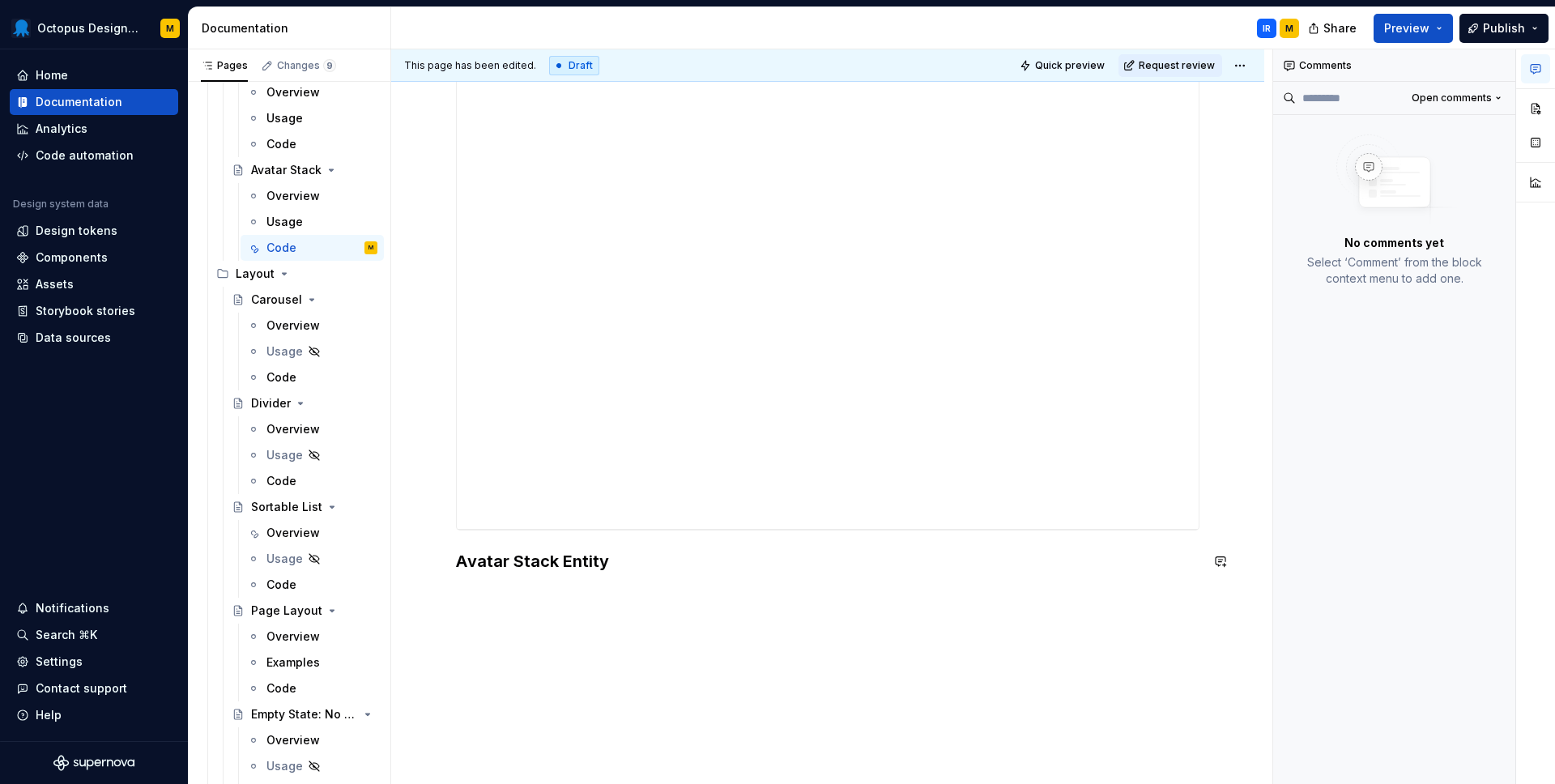
click at [593, 620] on div "**********" at bounding box center [826, 273] width 873 height 1105
click at [508, 677] on span "*********" at bounding box center [522, 672] width 53 height 16
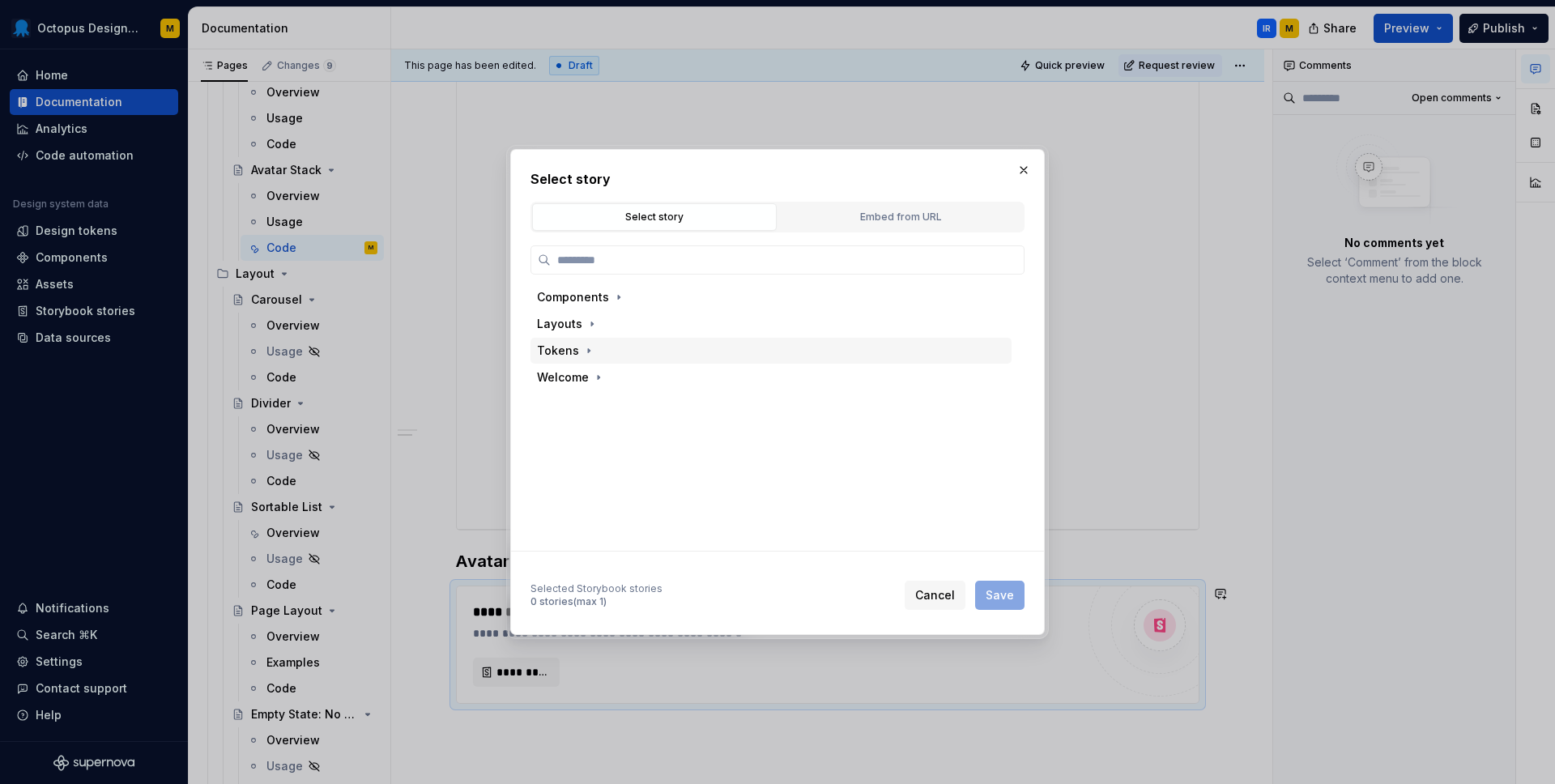
type textarea "*"
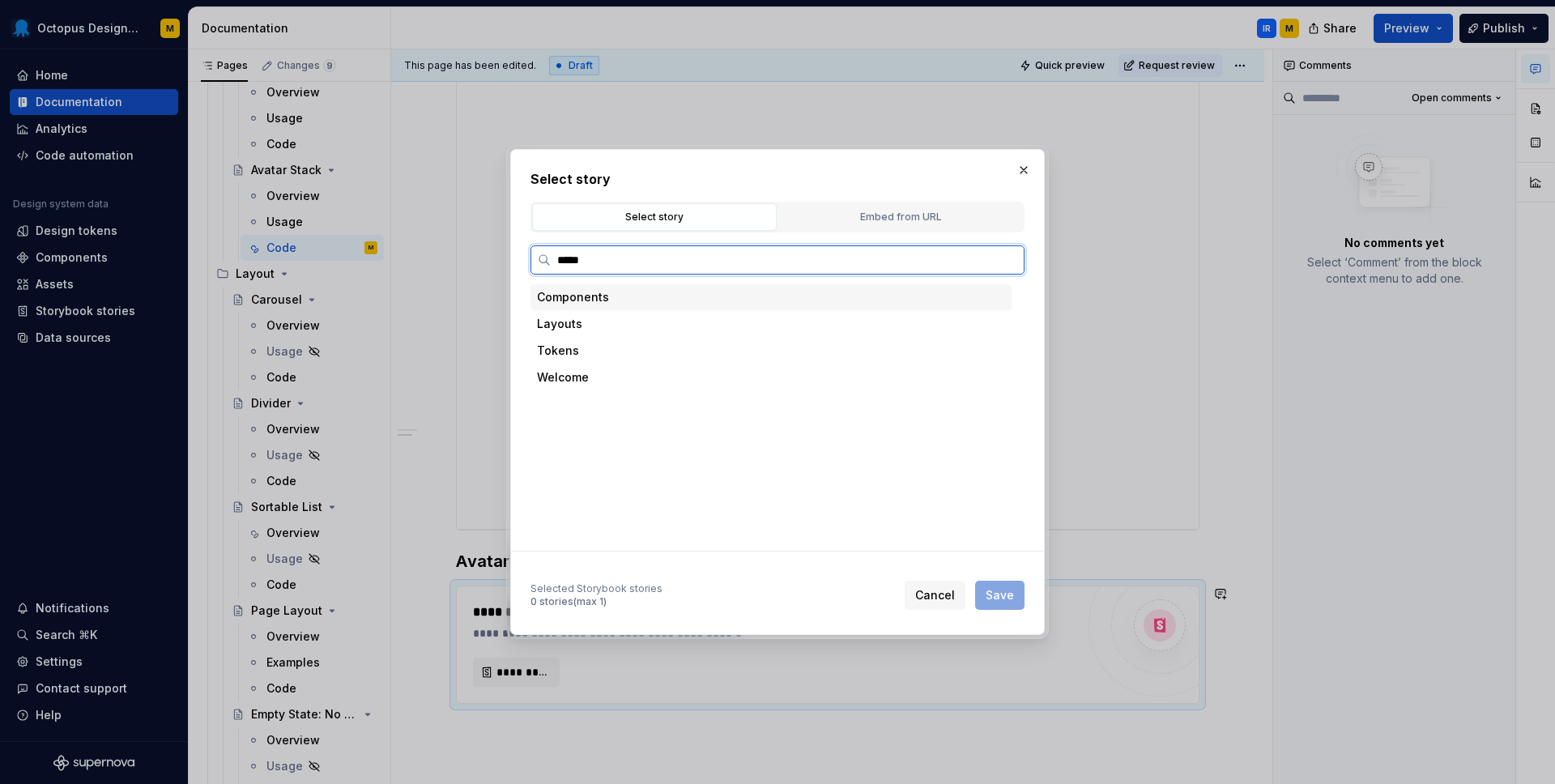
type input "******"
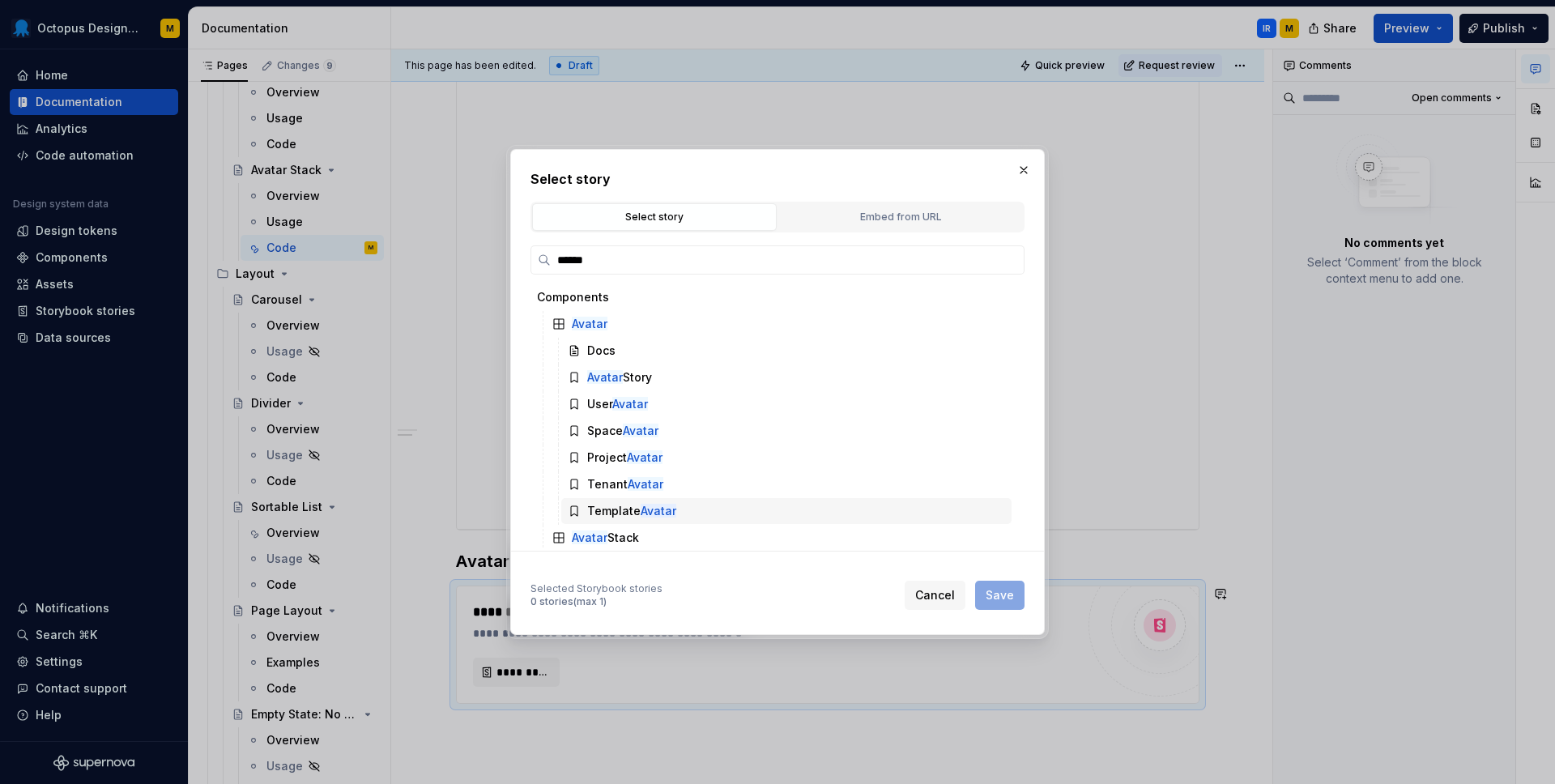
scroll to position [84, 0]
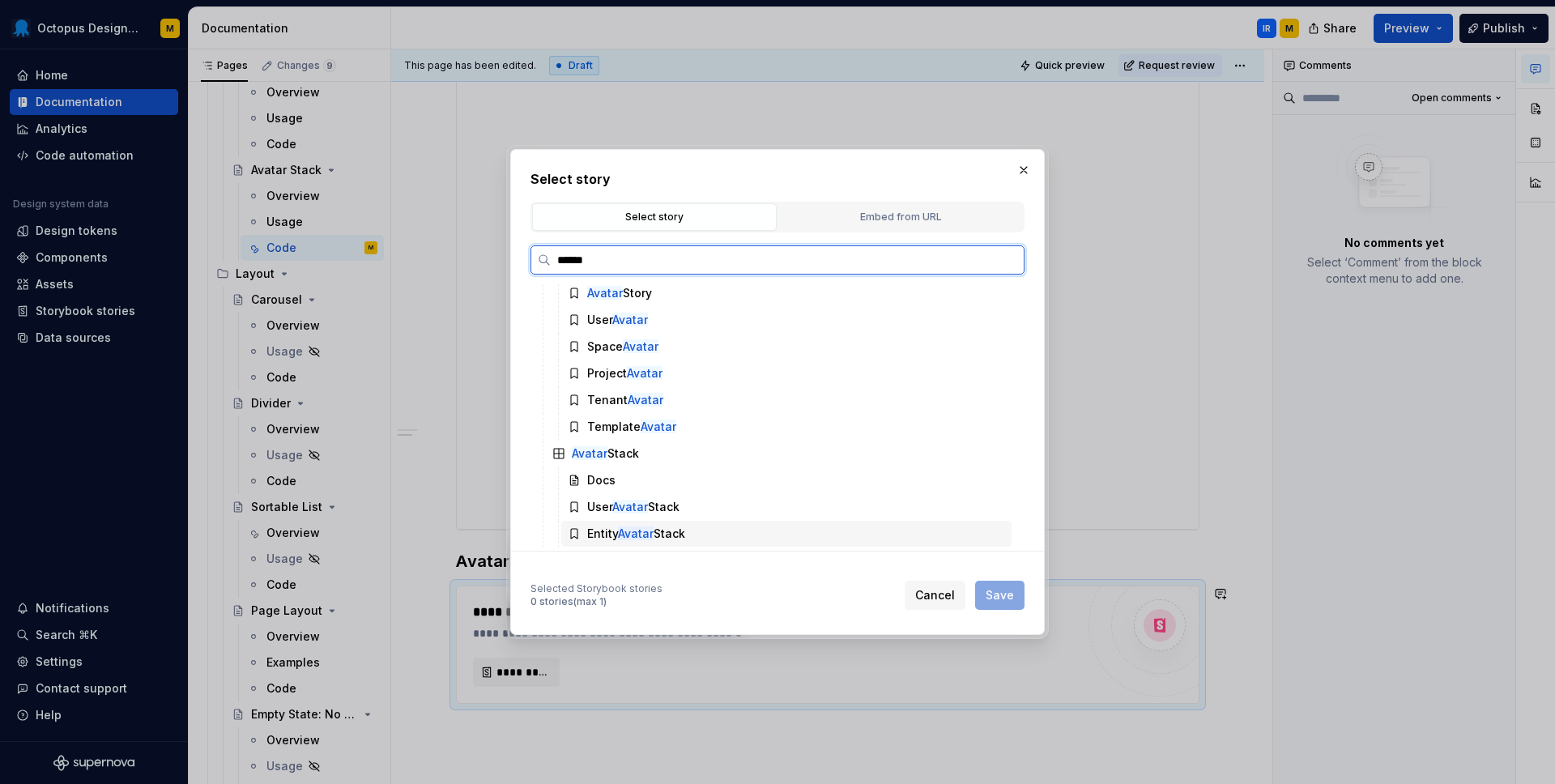
click at [609, 533] on div "Entity Avatar Stack" at bounding box center [636, 533] width 98 height 16
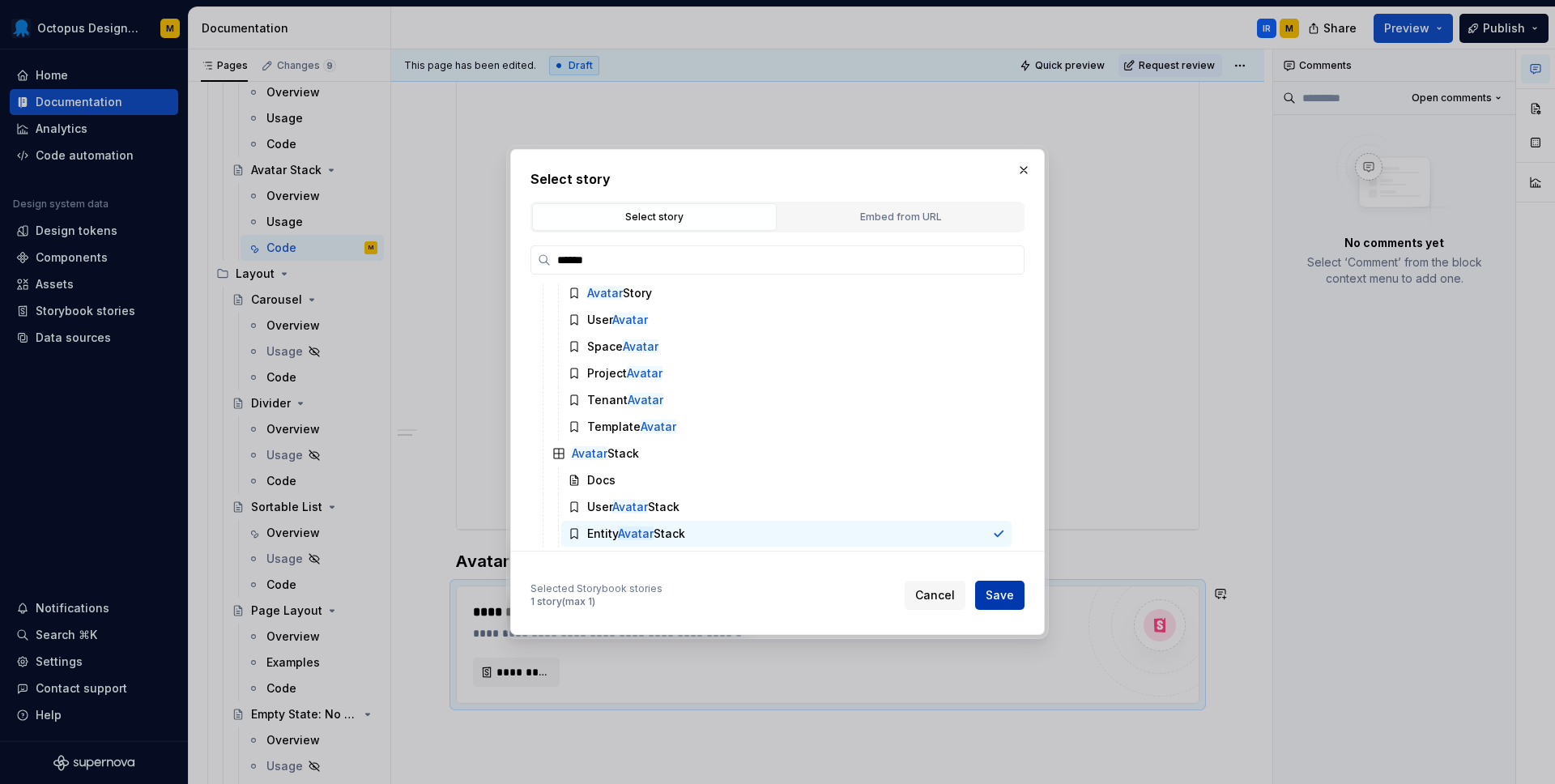
click at [1008, 595] on span "Save" at bounding box center [1000, 595] width 29 height 16
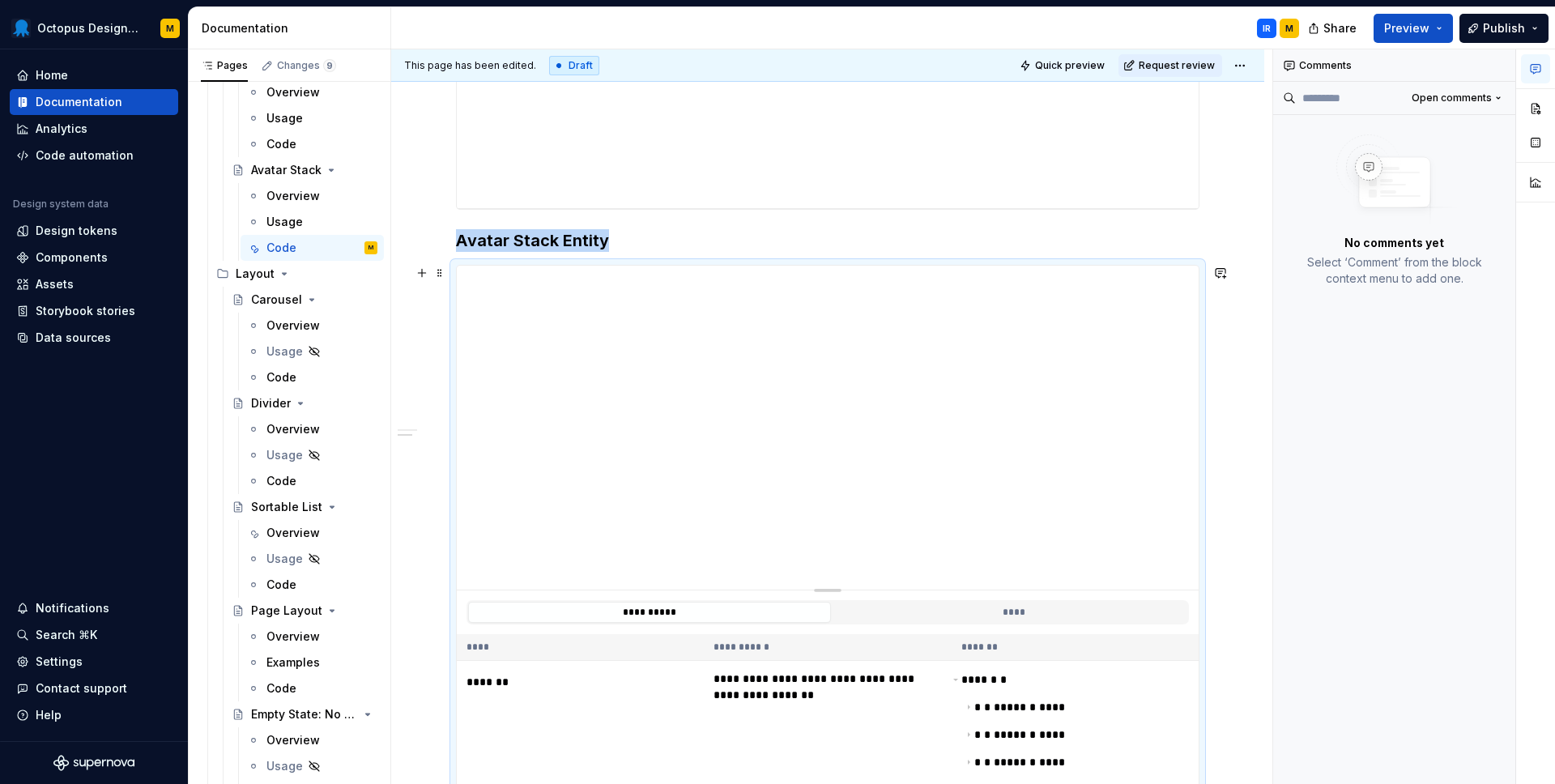
scroll to position [884, 0]
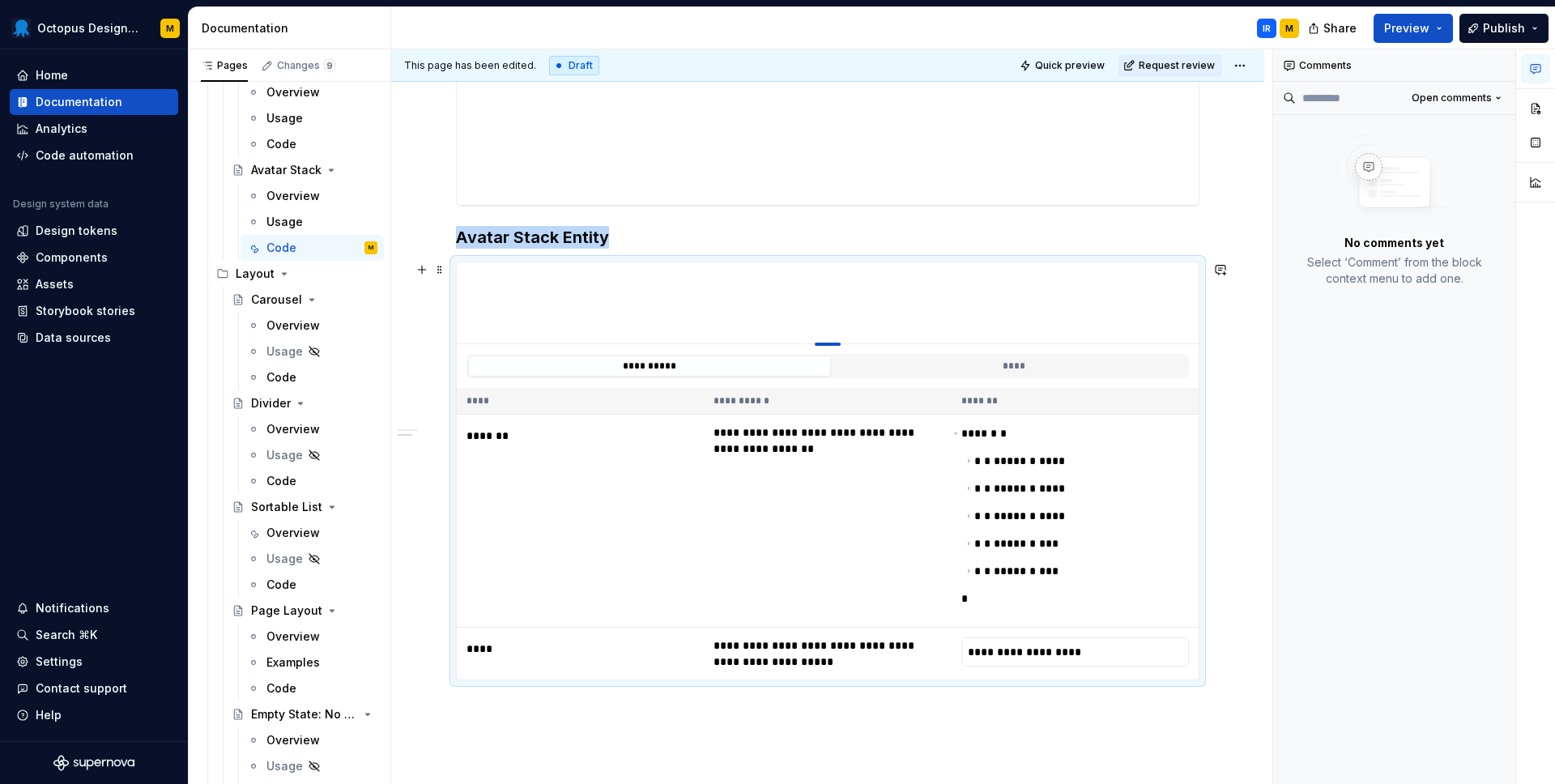
drag, startPoint x: 825, startPoint y: 586, endPoint x: 794, endPoint y: 320, distance: 267.8
click at [804, 678] on td "**********" at bounding box center [826, 653] width 247 height 53
click at [437, 274] on span at bounding box center [439, 270] width 12 height 23
click at [470, 261] on div "**********" at bounding box center [827, 470] width 743 height 418
click at [1537, 110] on button "button" at bounding box center [1535, 108] width 29 height 29
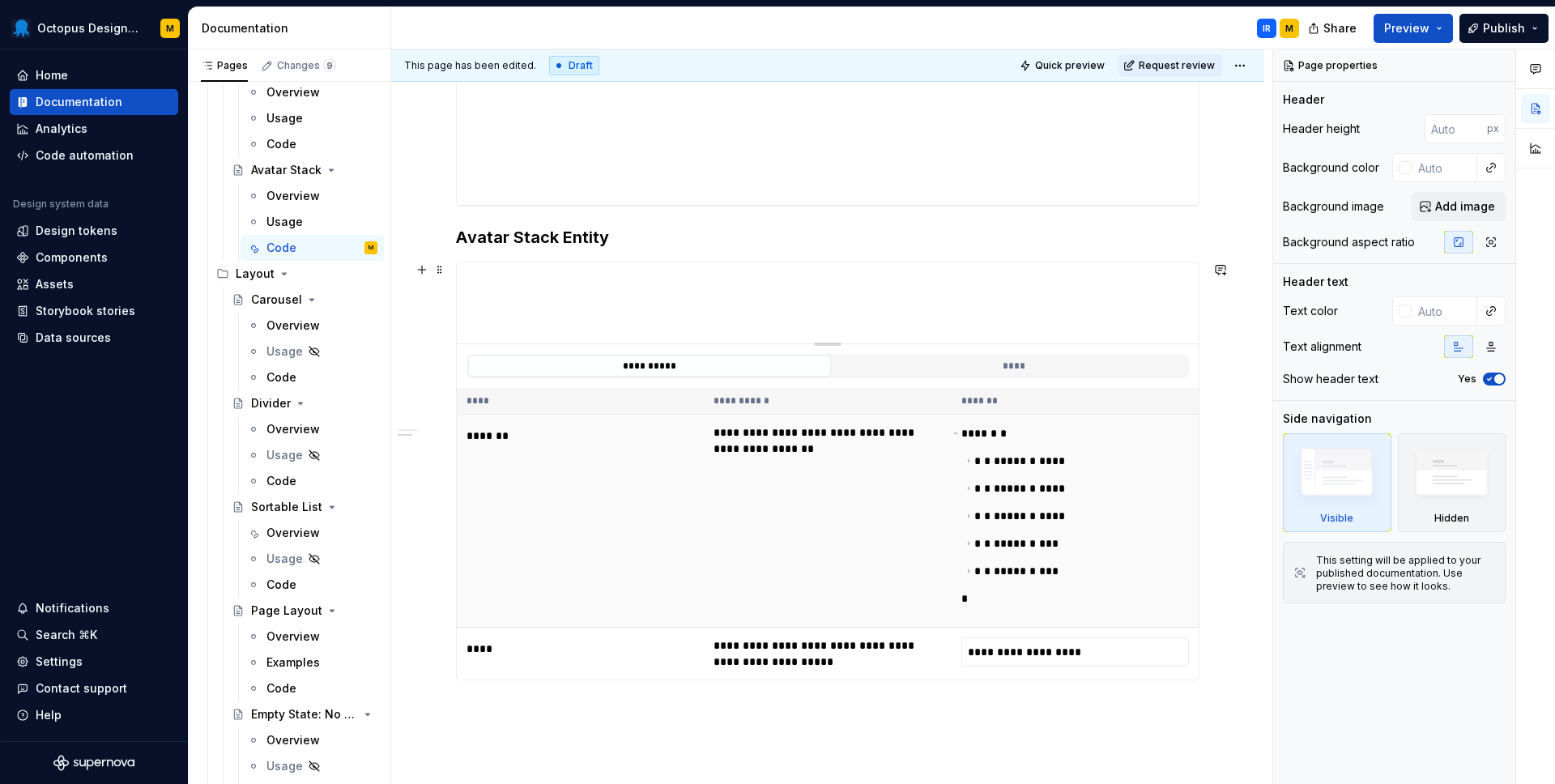
click at [1120, 427] on div "**** * * * * ***** * **** * * ***** * **** * * ***** * **** * * ***** * *** * *…" at bounding box center [1074, 520] width 227 height 193
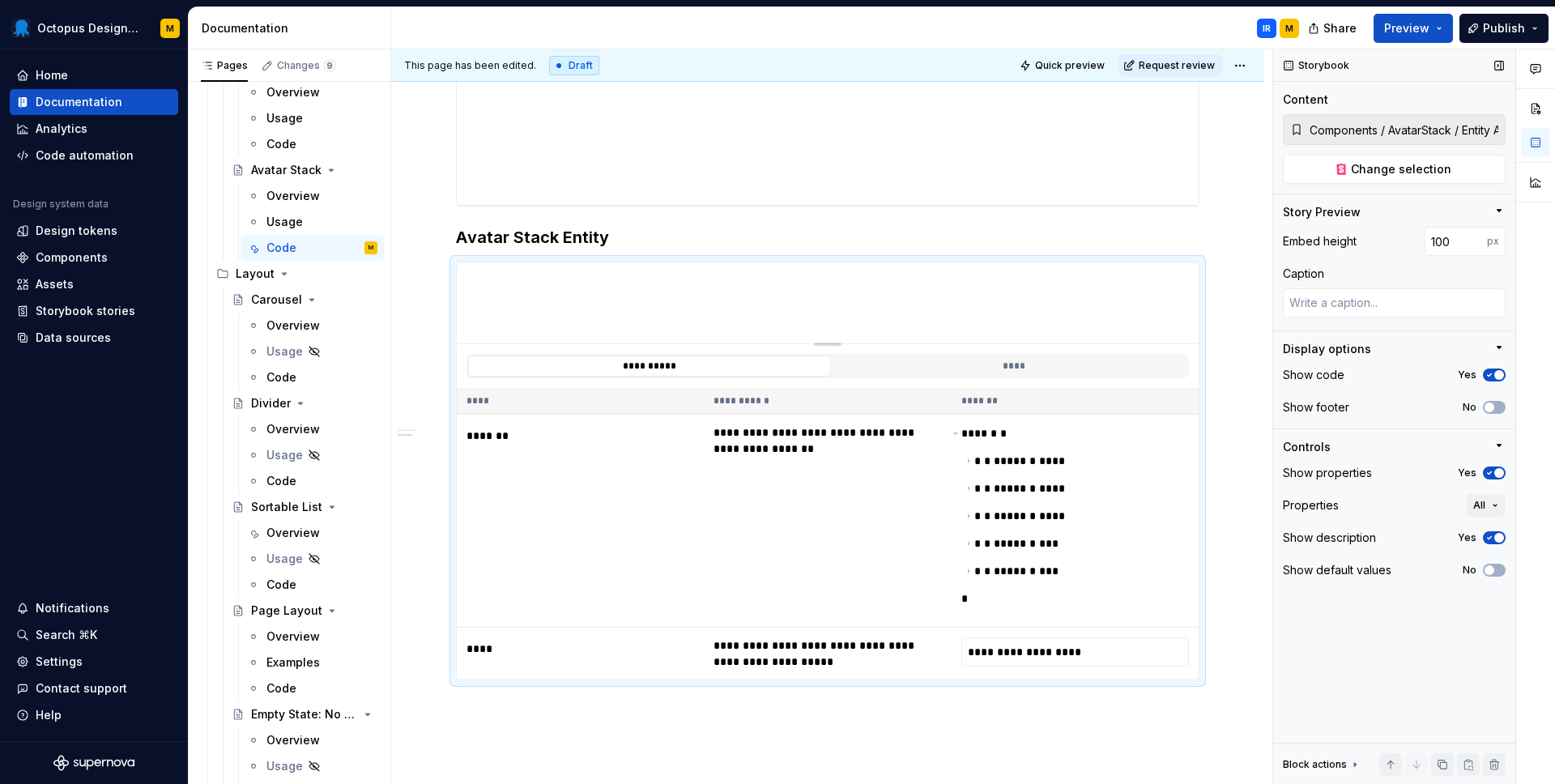
click at [1489, 478] on button "Yes" at bounding box center [1495, 472] width 23 height 12
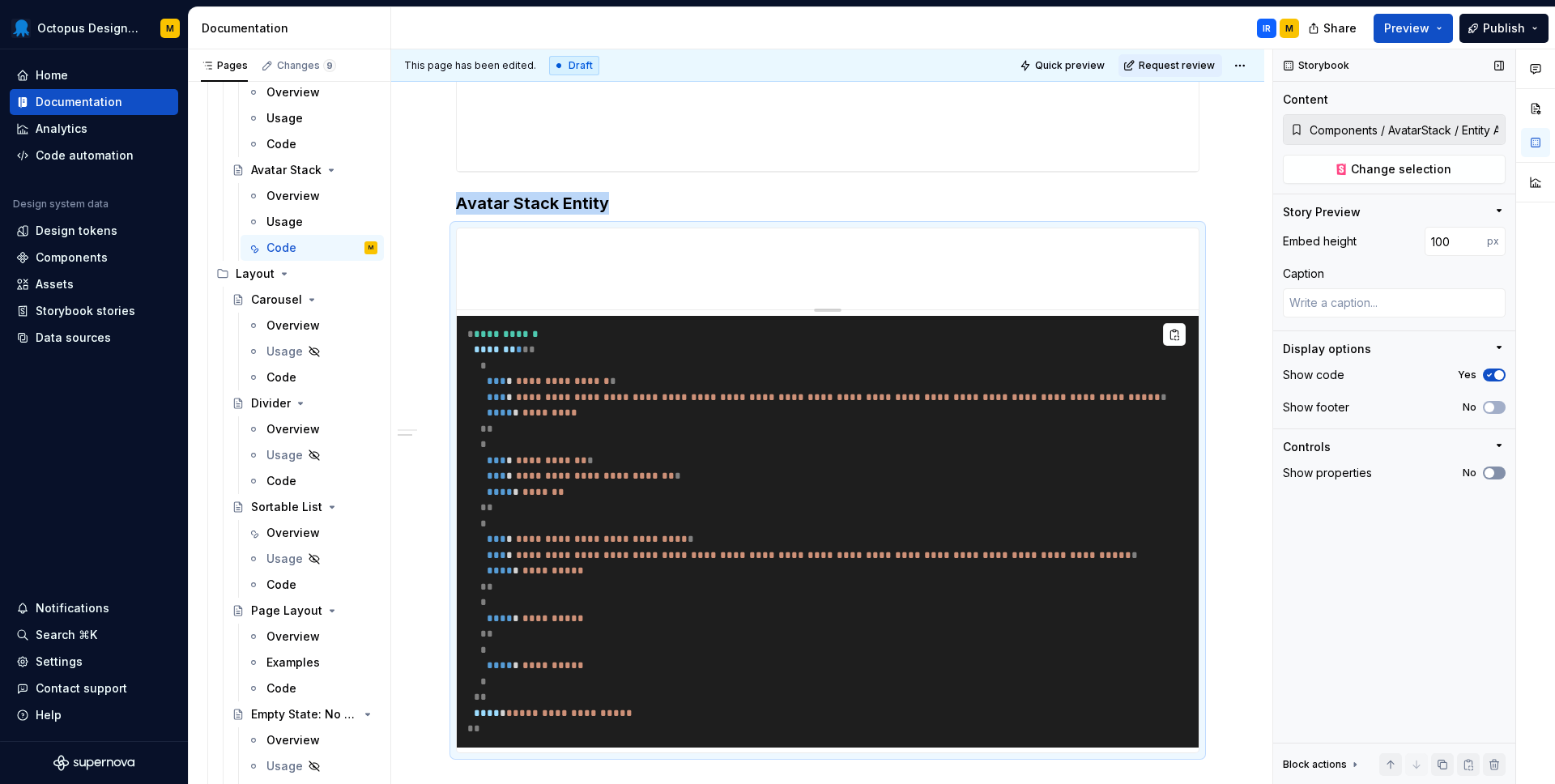
click at [1489, 478] on button "No" at bounding box center [1495, 472] width 23 height 12
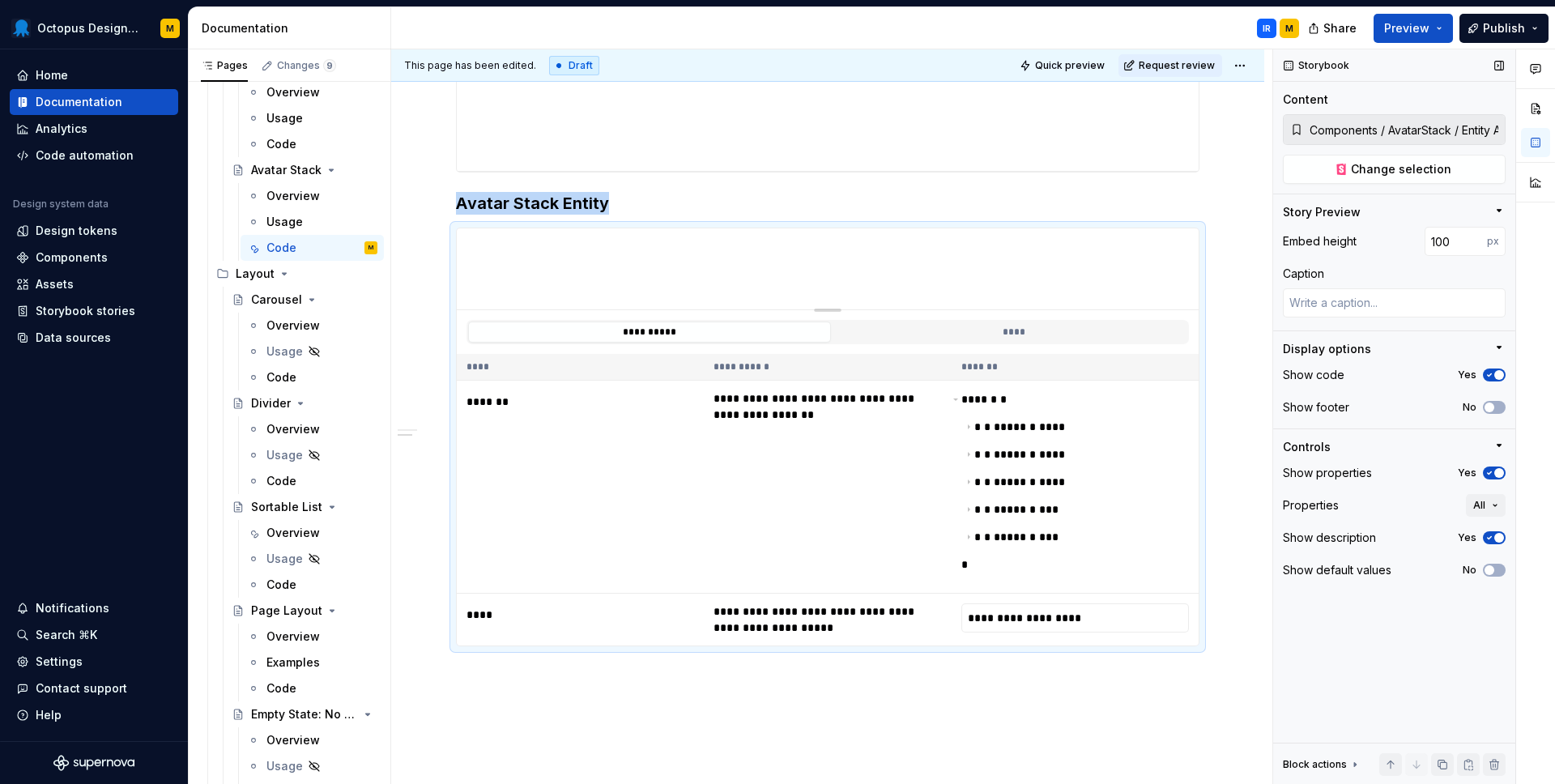
scroll to position [743, 0]
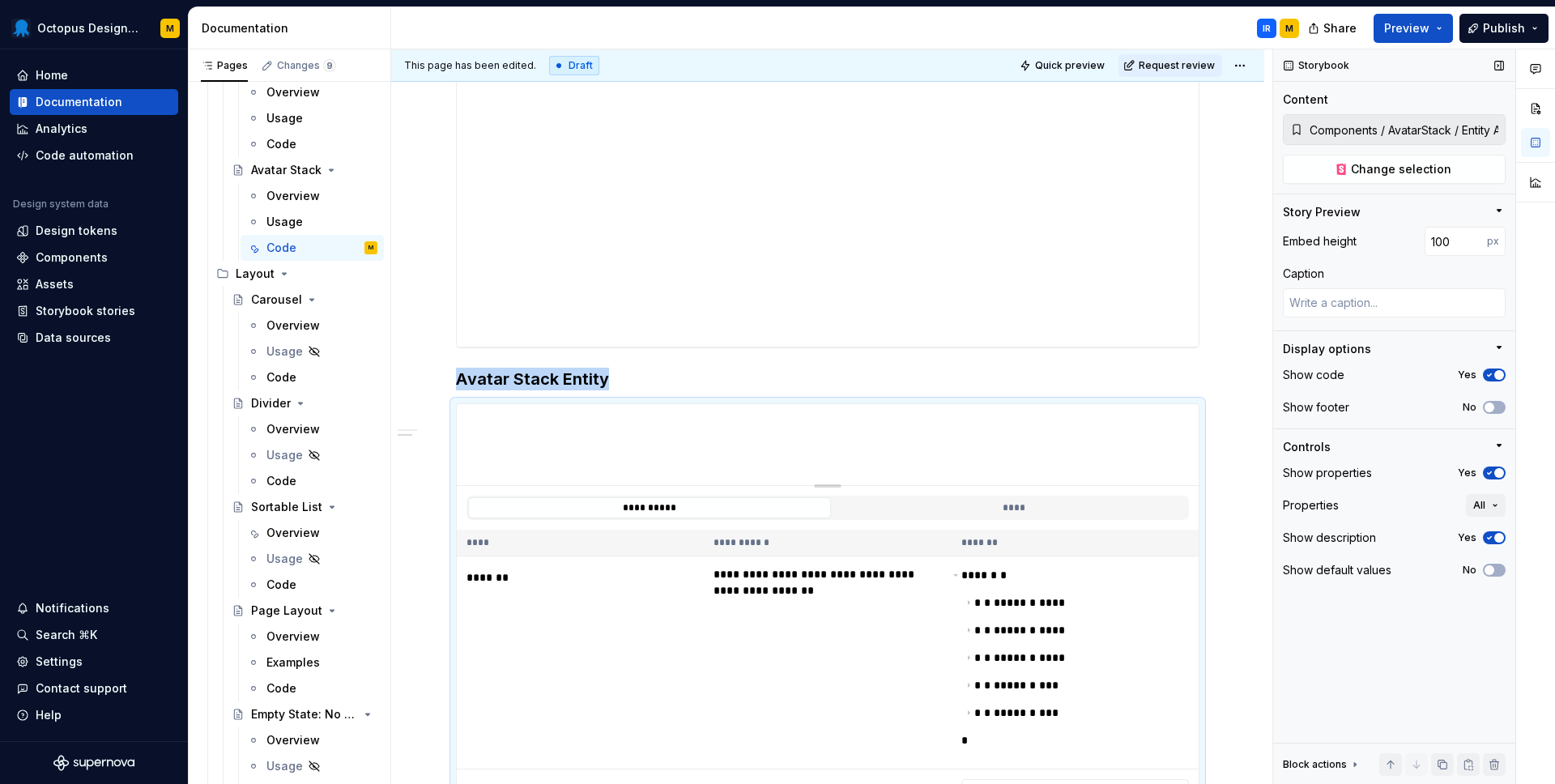
click at [1490, 538] on icon "button" at bounding box center [1489, 537] width 12 height 10
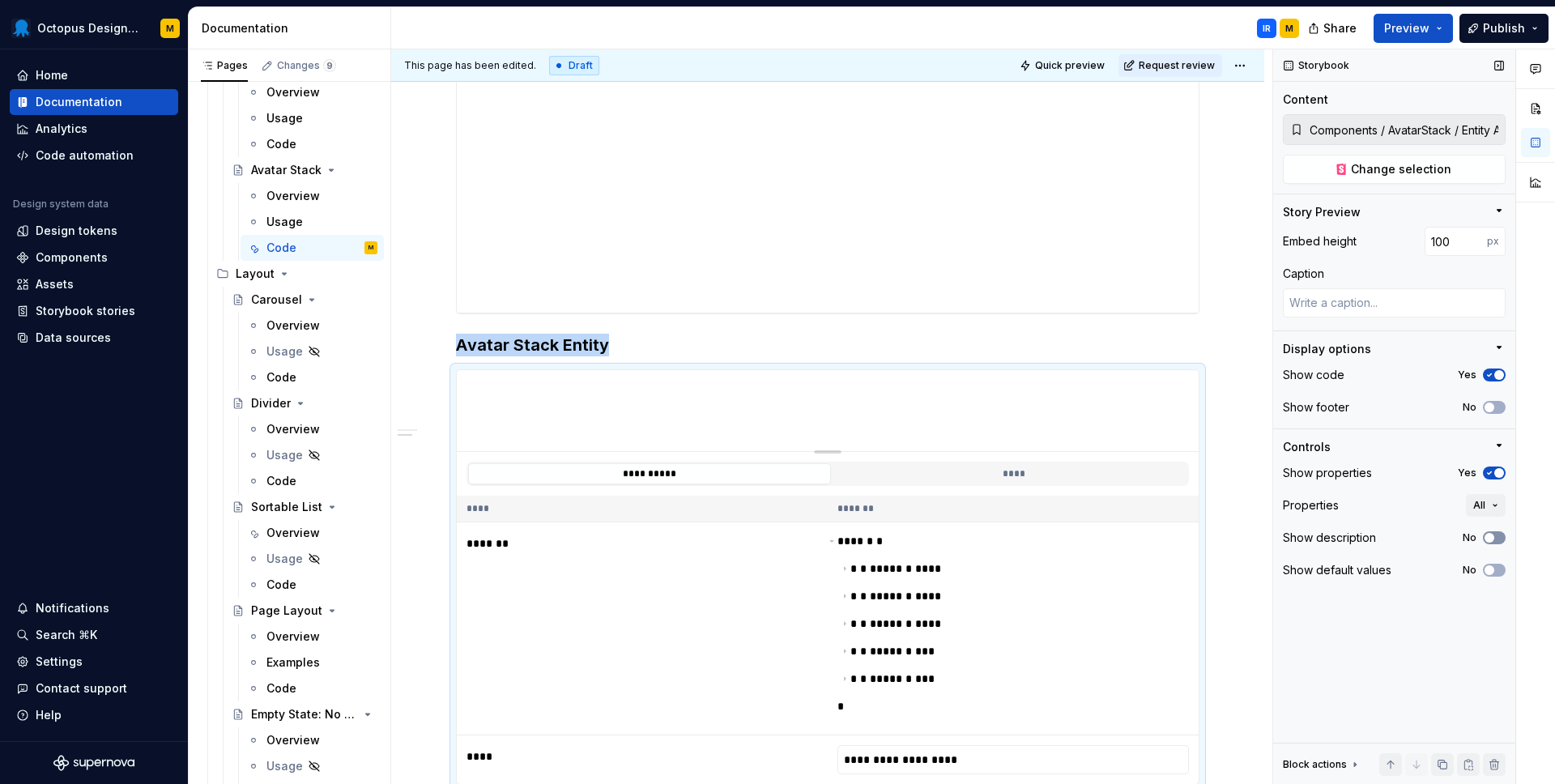
click at [1490, 538] on span "button" at bounding box center [1489, 537] width 10 height 10
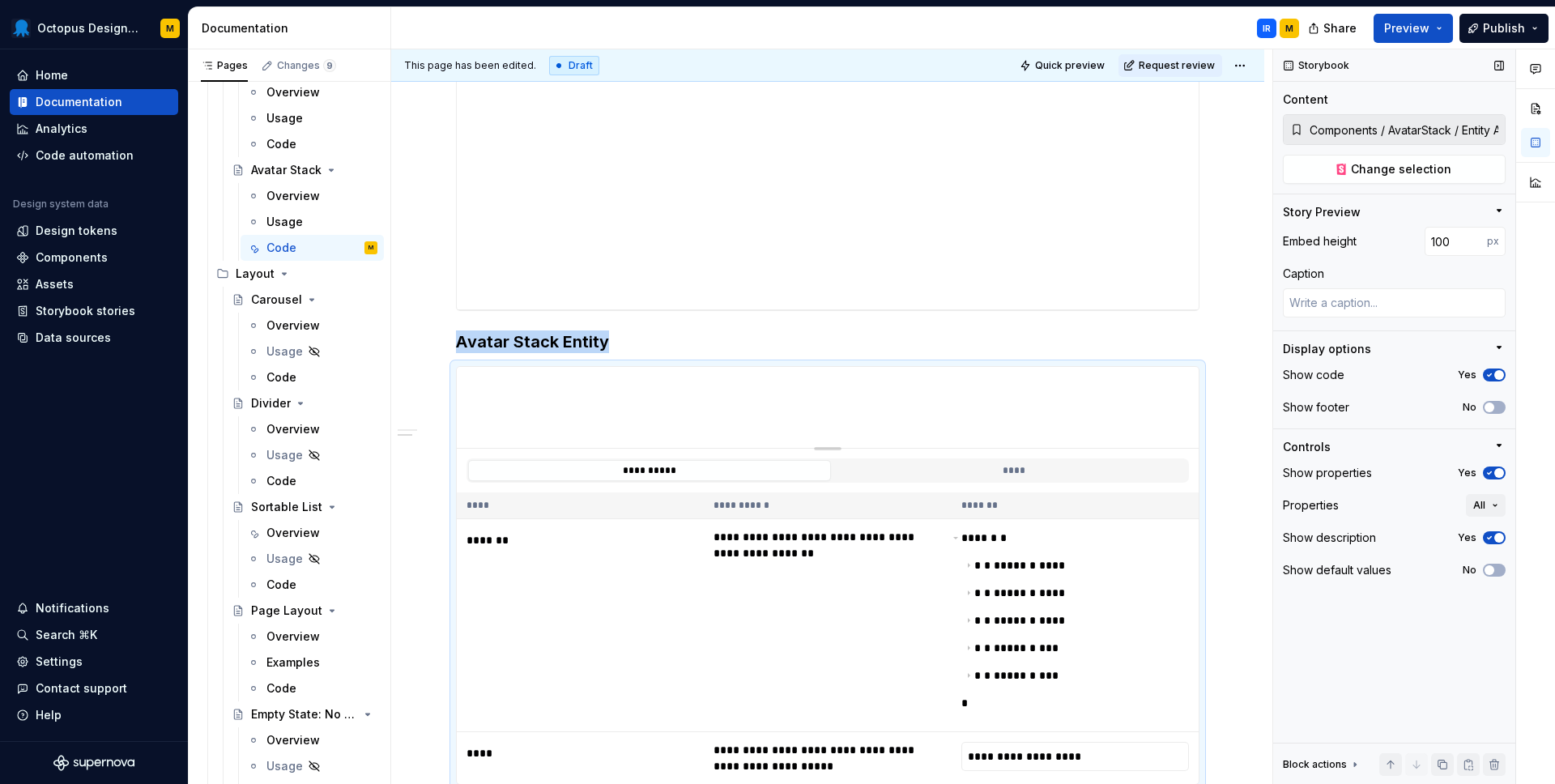
click at [1490, 538] on icon "button" at bounding box center [1489, 537] width 12 height 10
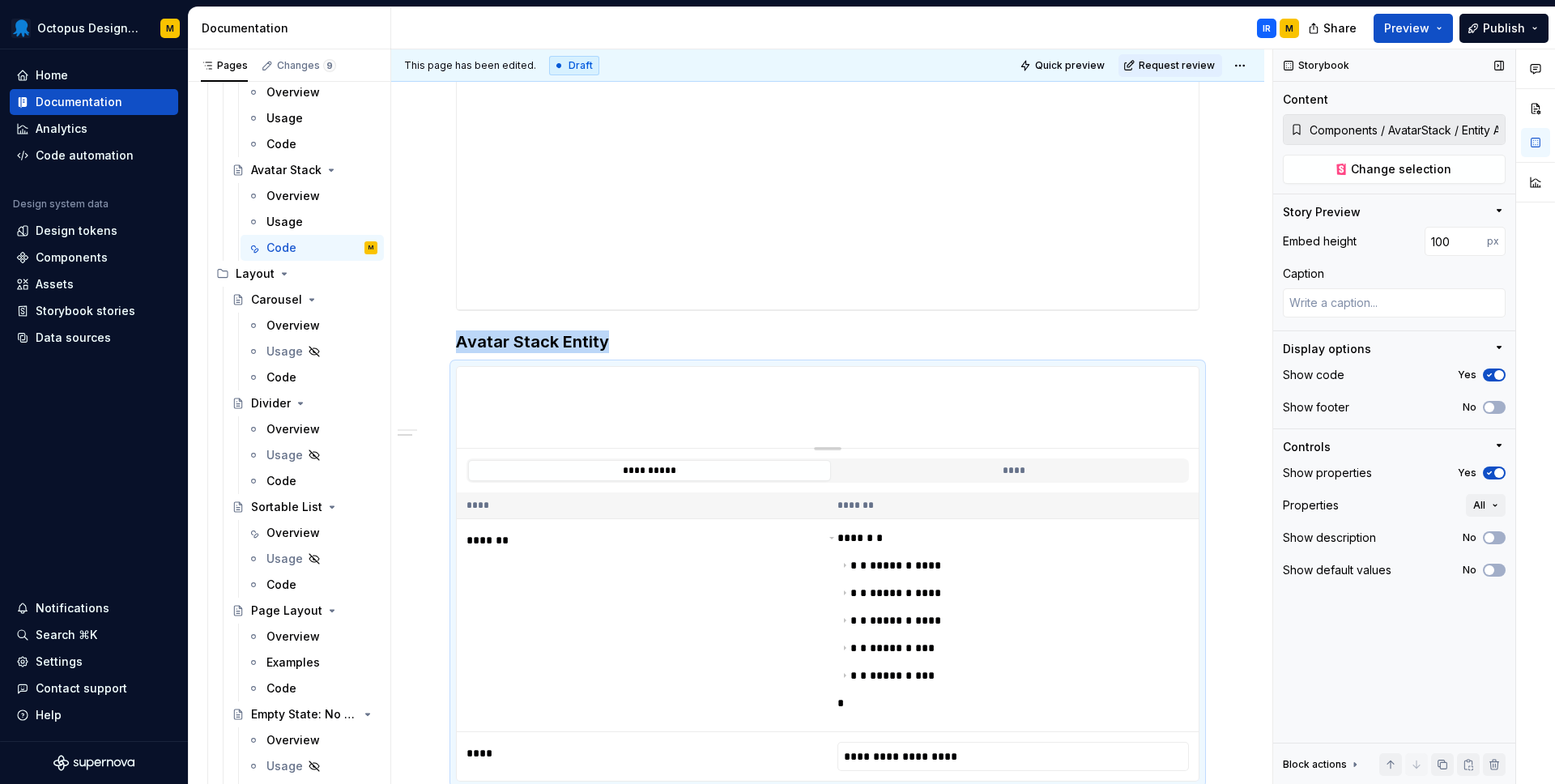
click at [1489, 371] on icon "button" at bounding box center [1489, 375] width 12 height 10
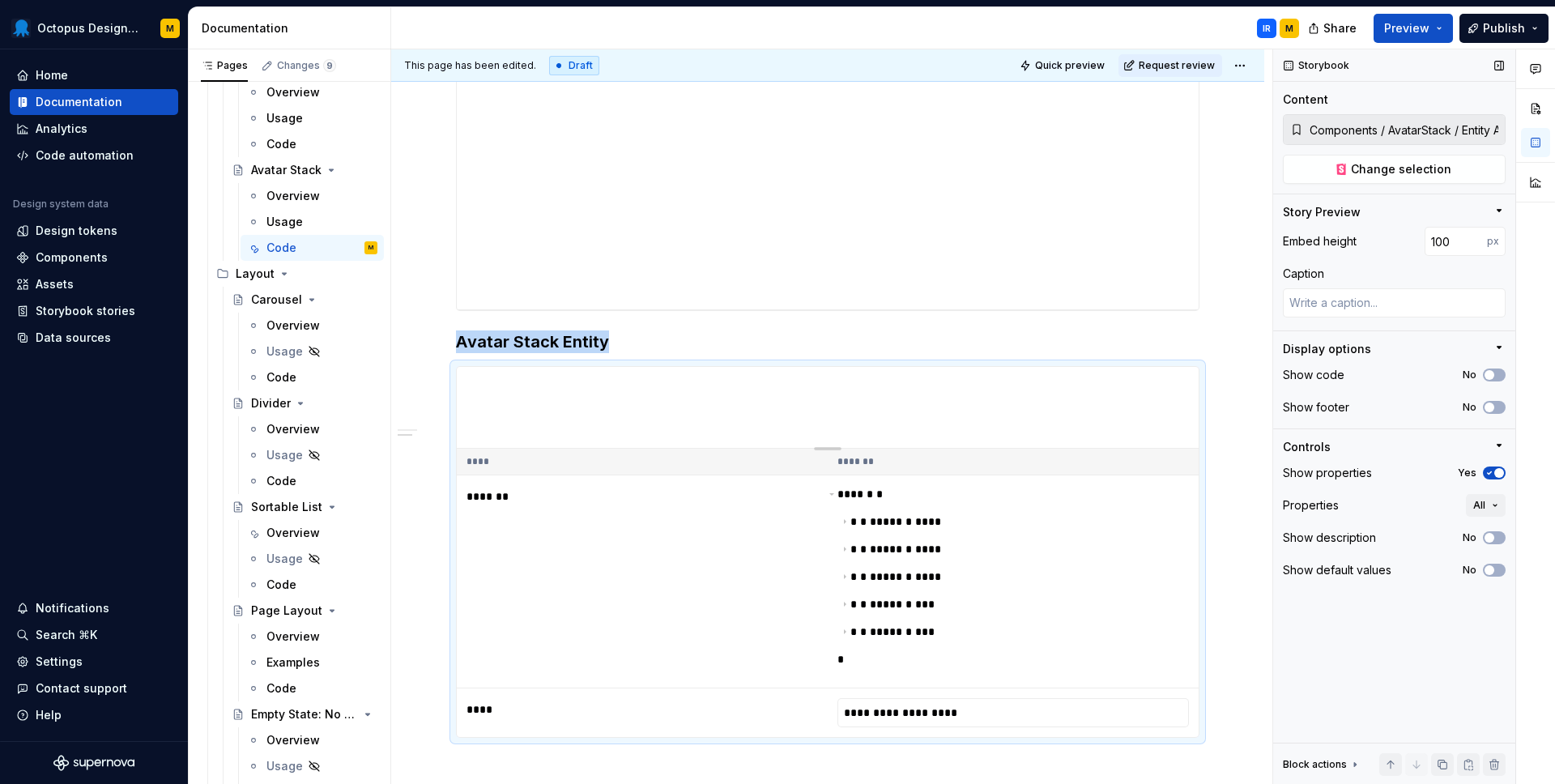
click at [1487, 476] on icon "button" at bounding box center [1489, 473] width 12 height 10
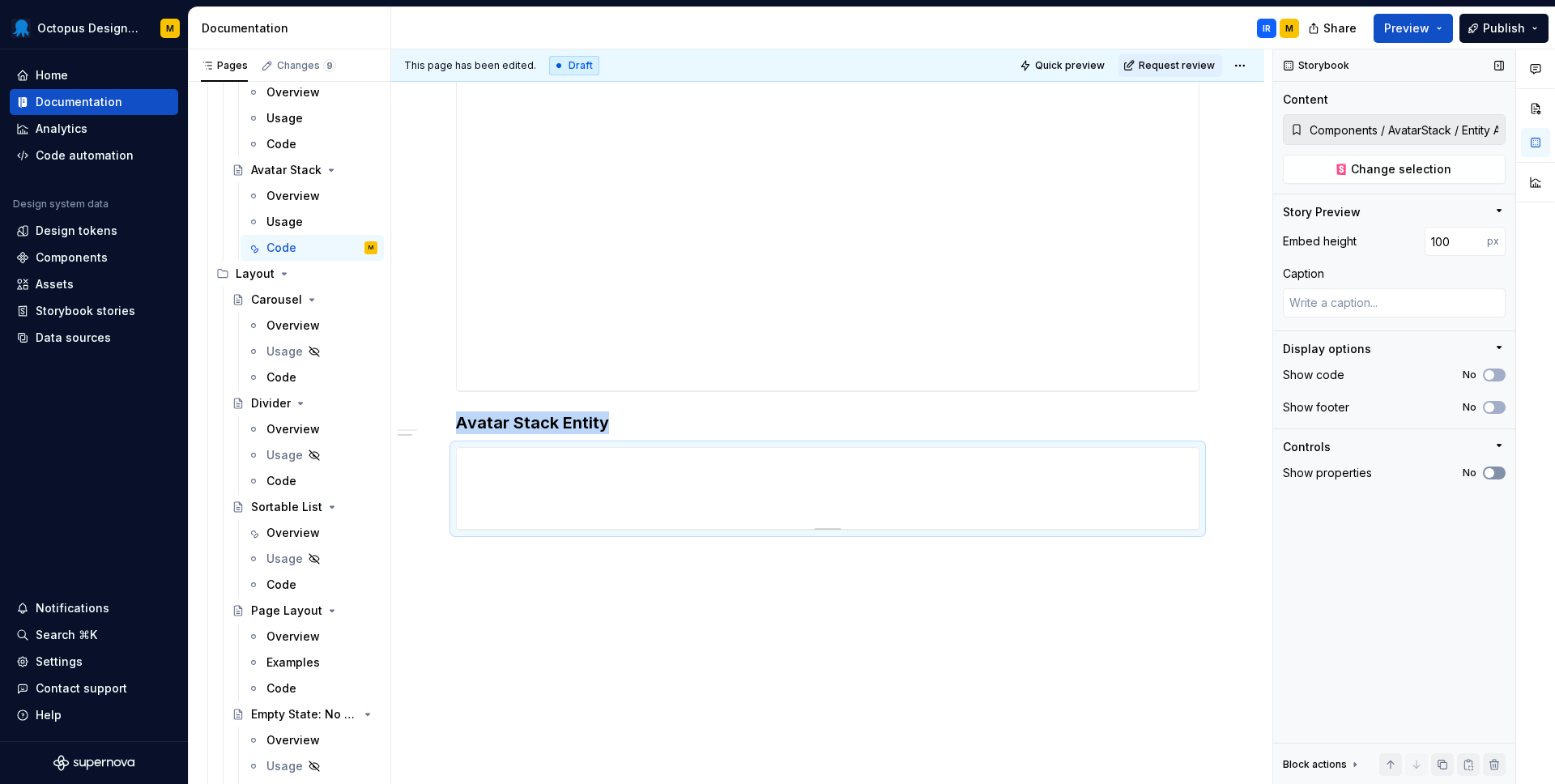
scroll to position [699, 0]
drag, startPoint x: 830, startPoint y: 531, endPoint x: 830, endPoint y: 521, distance: 10.0
click at [373, 65] on div "Pages Changes 9 Add Accessibility guide for tree Page tree. Navigate the tree w…" at bounding box center [872, 419] width 1366 height 742
click at [1489, 379] on button "No" at bounding box center [1495, 374] width 23 height 12
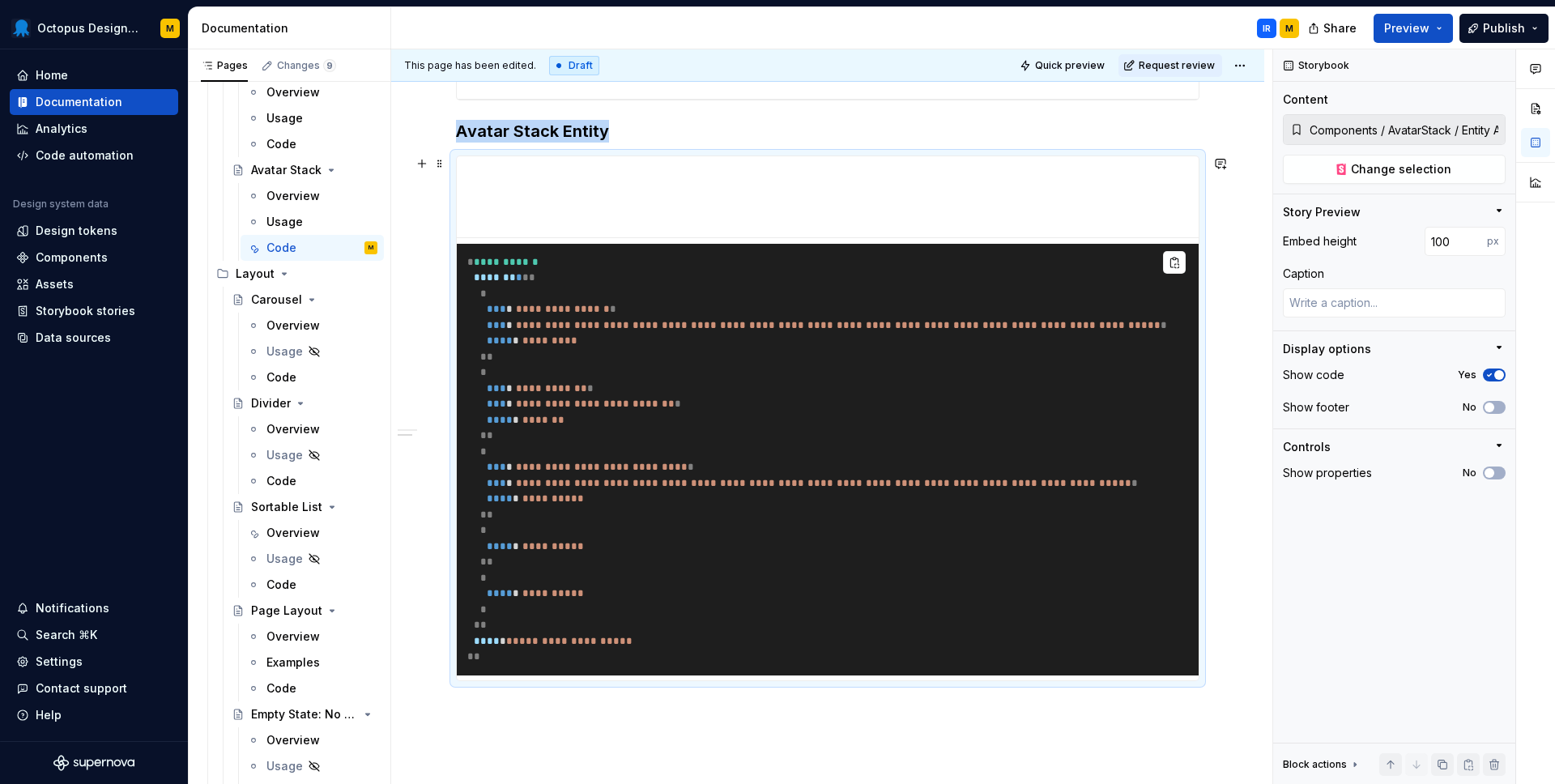
scroll to position [978, 0]
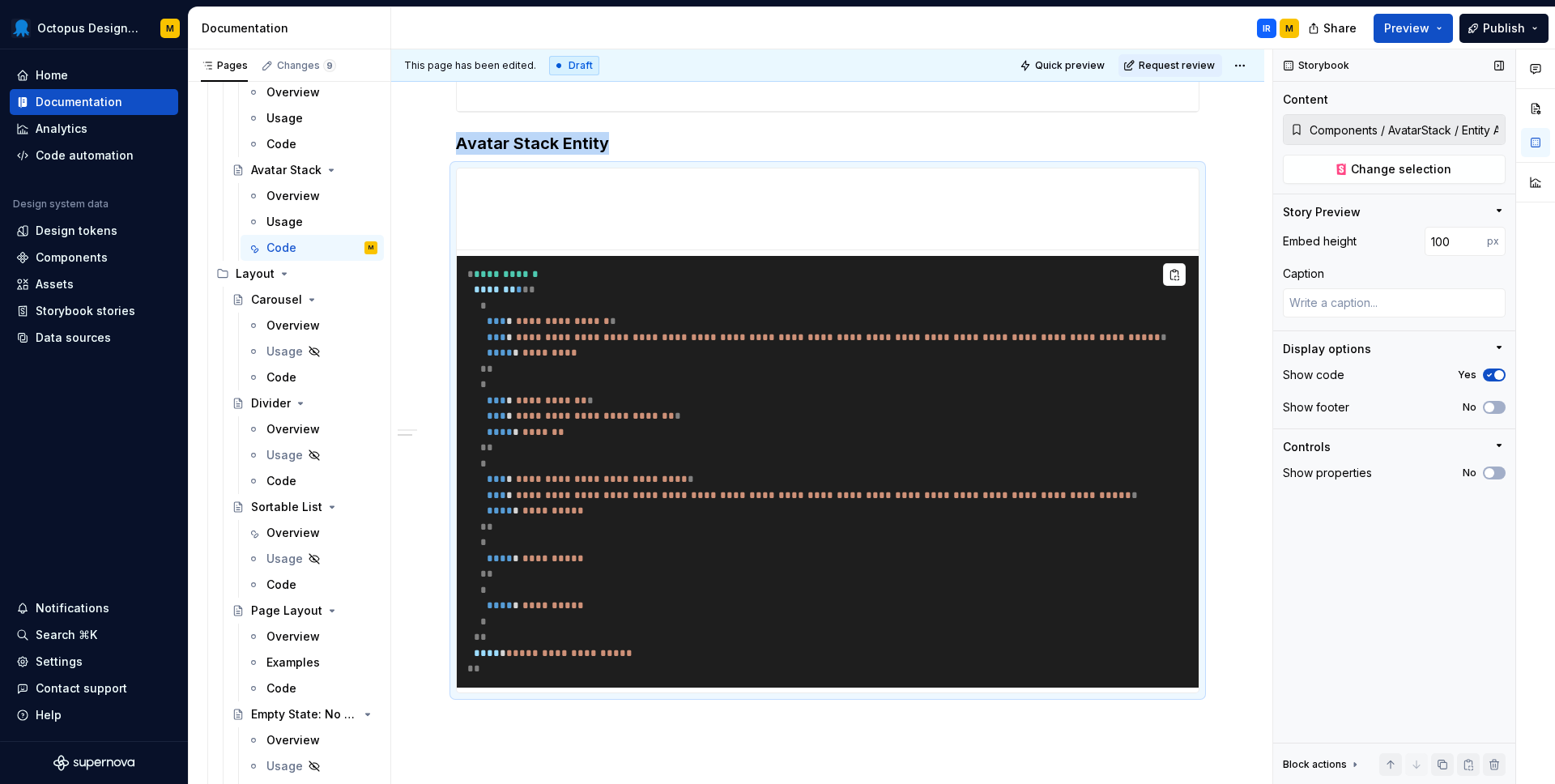
click at [1492, 376] on icon "button" at bounding box center [1489, 375] width 12 height 10
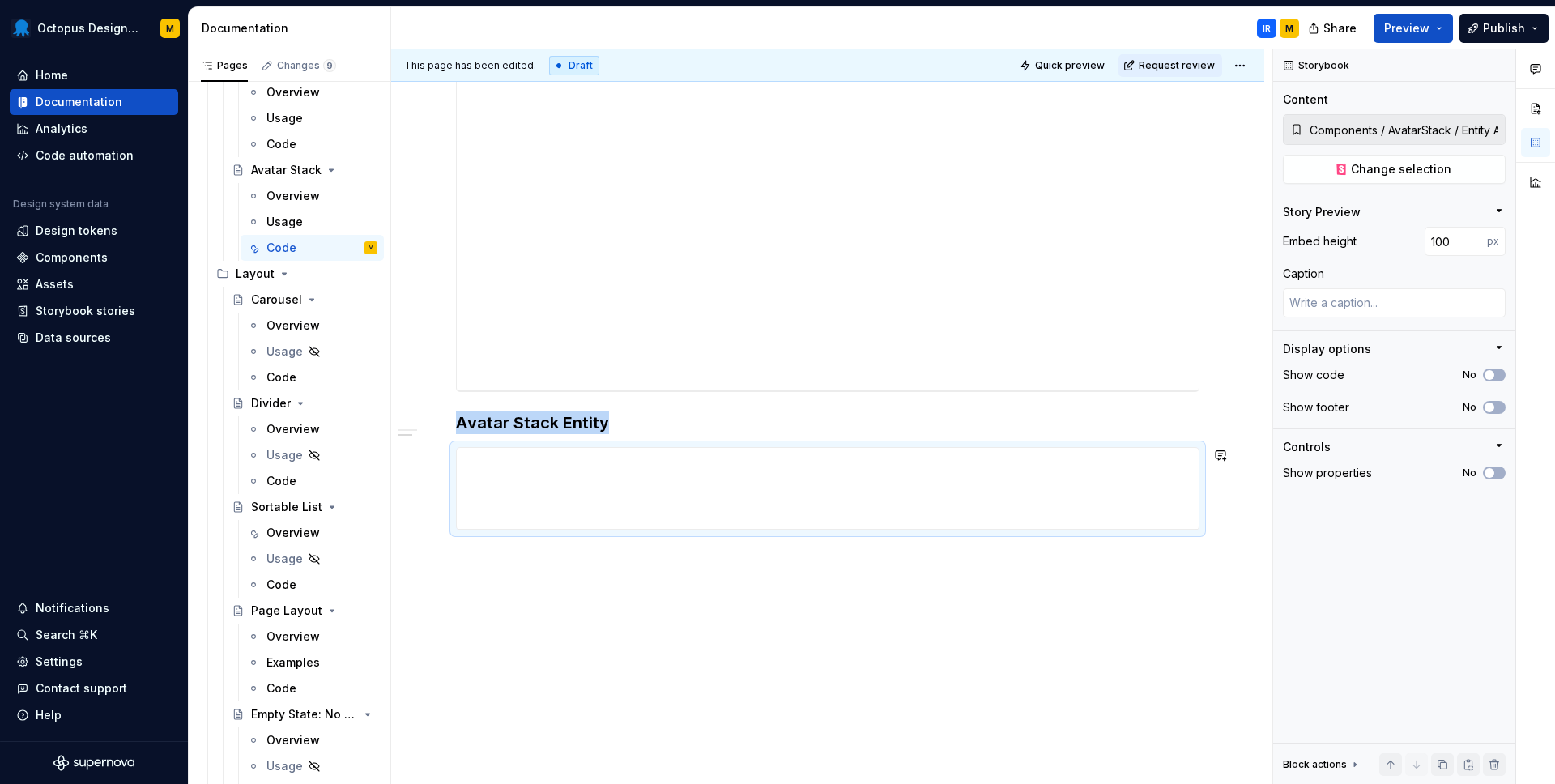
click at [609, 639] on div "**********" at bounding box center [831, 416] width 881 height 735
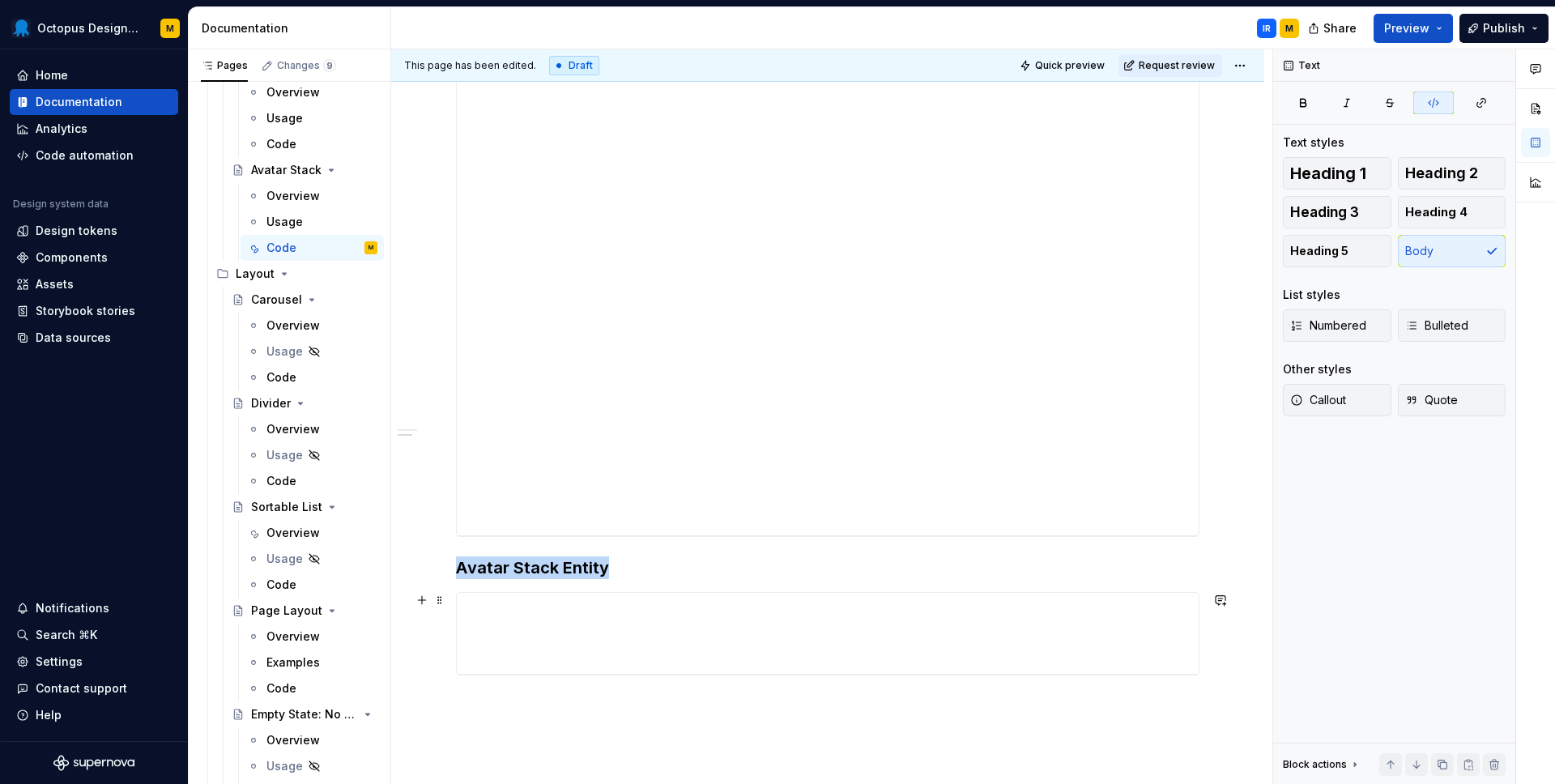
scroll to position [589, 0]
click at [576, 683] on div "**********" at bounding box center [831, 416] width 881 height 735
click at [1236, 639] on div "**********" at bounding box center [831, 416] width 881 height 735
click at [649, 526] on h3 "Avatar Stack Entity" at bounding box center [827, 532] width 743 height 23
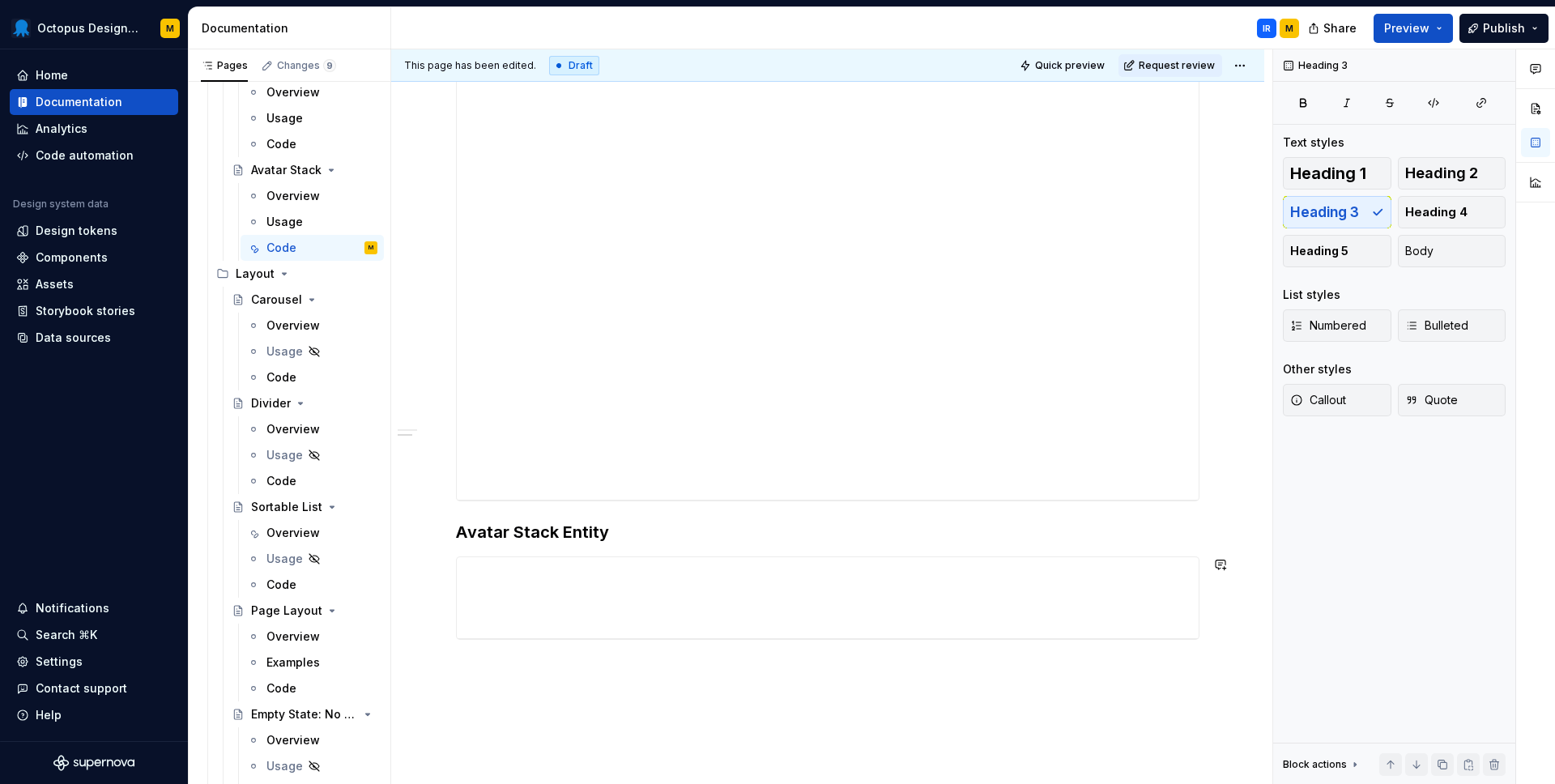
click at [581, 698] on div "**********" at bounding box center [826, 293] width 873 height 1202
click at [530, 668] on p "Avatar Stack User" at bounding box center [827, 669] width 743 height 19
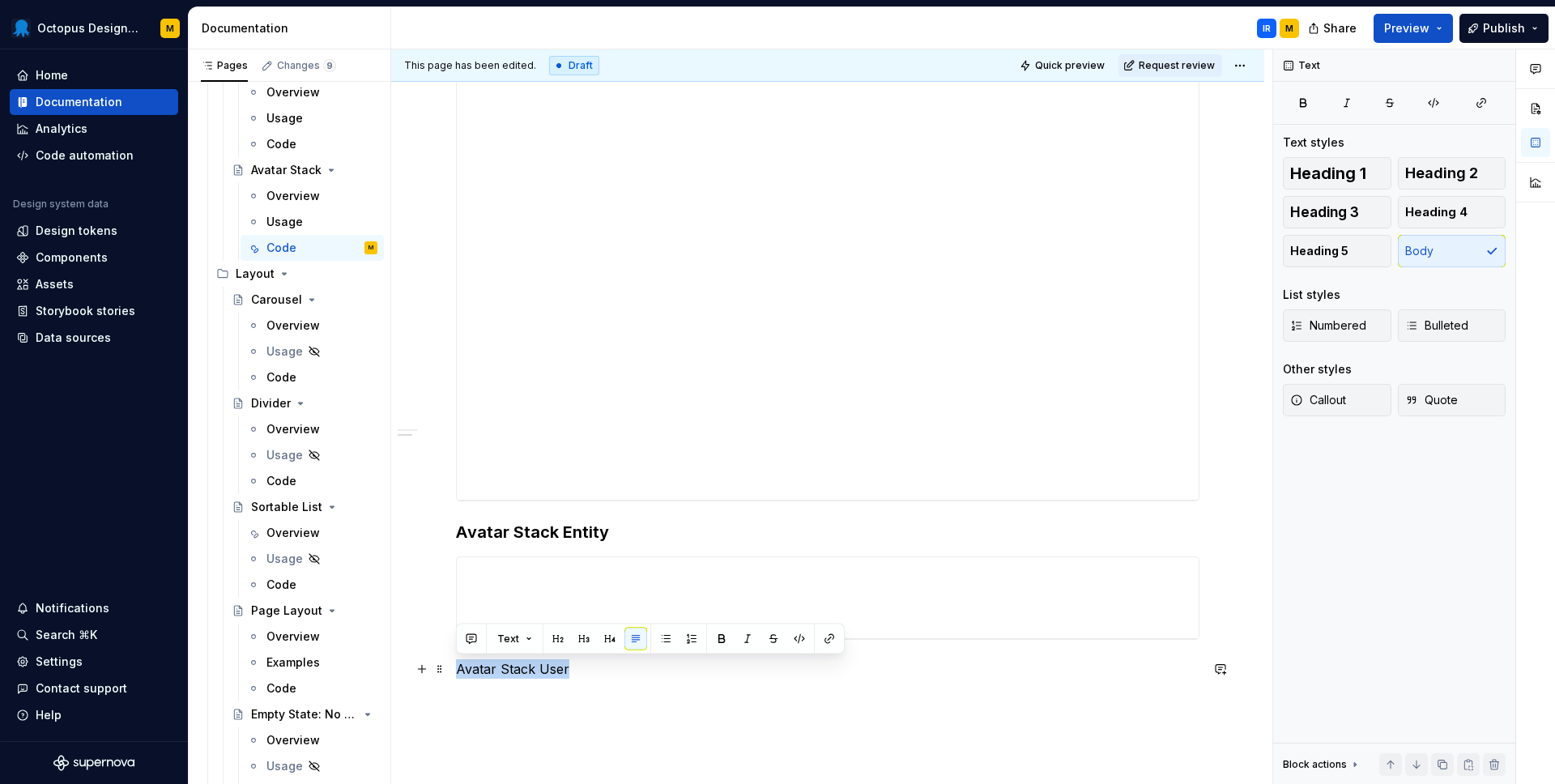
click at [530, 668] on p "Avatar Stack User" at bounding box center [827, 669] width 743 height 19
click at [579, 639] on button "button" at bounding box center [584, 639] width 23 height 23
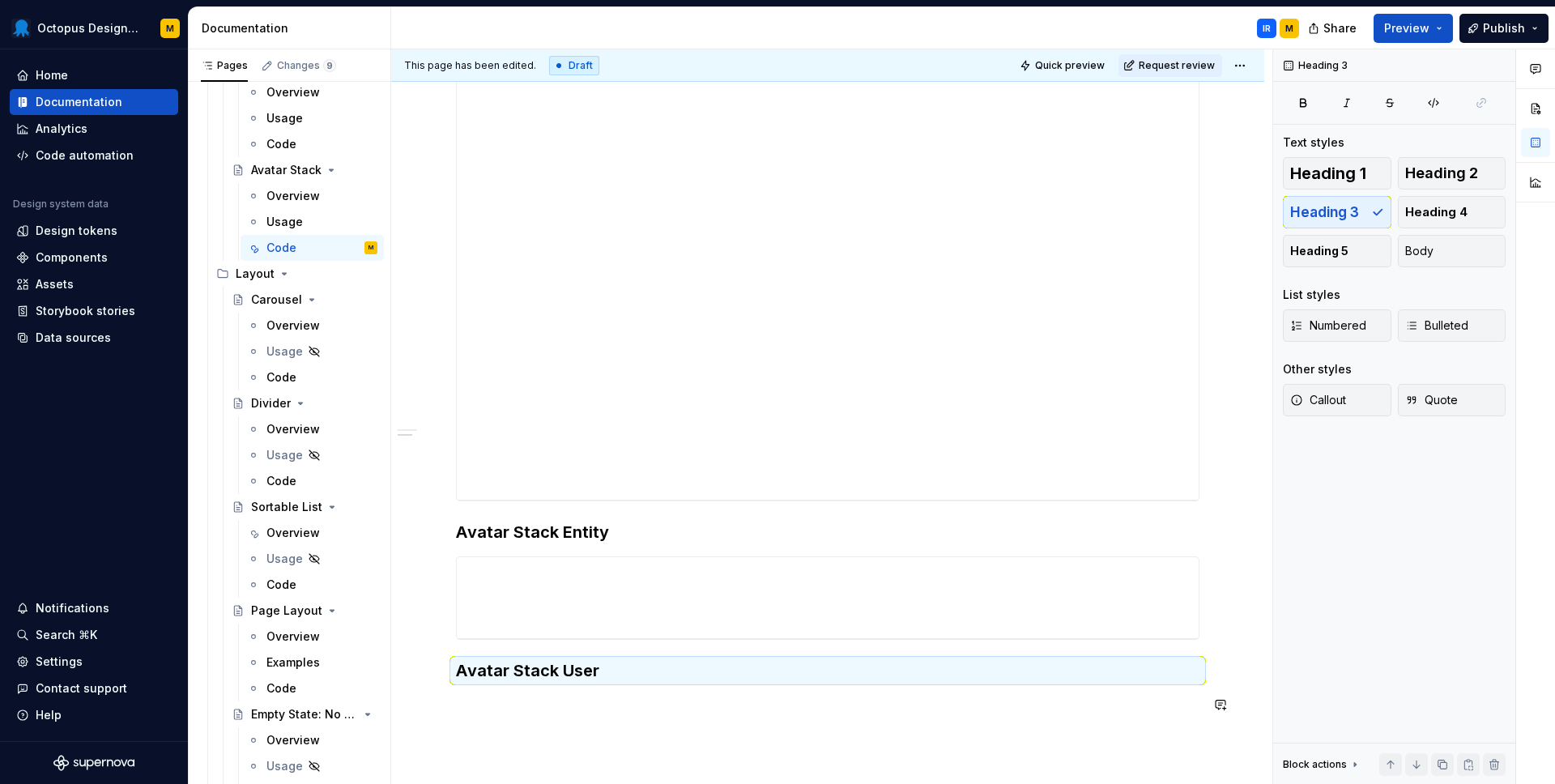
click at [561, 729] on div "**********" at bounding box center [826, 330] width 873 height 1276
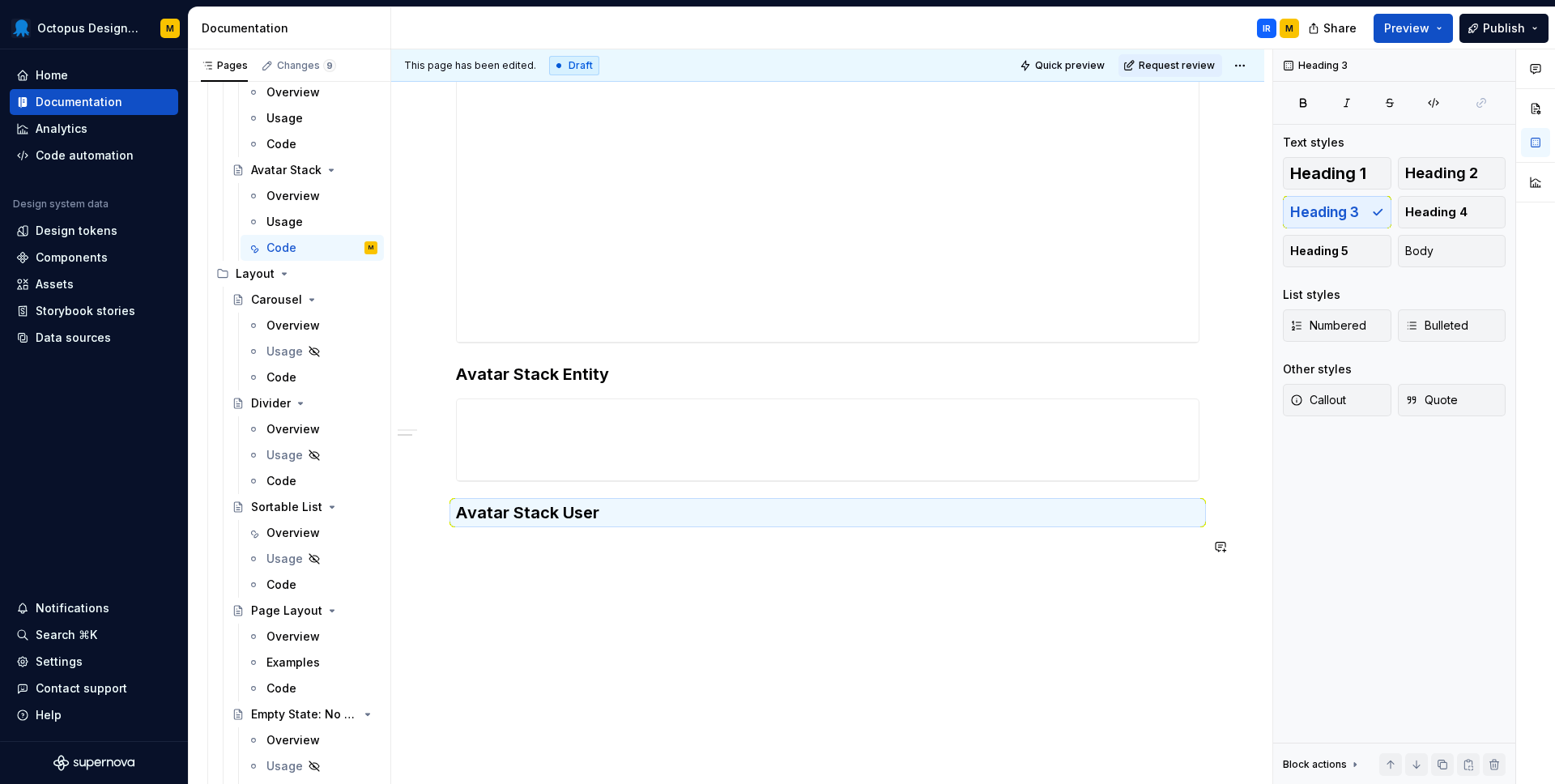
click at [490, 576] on div "**********" at bounding box center [831, 416] width 881 height 735
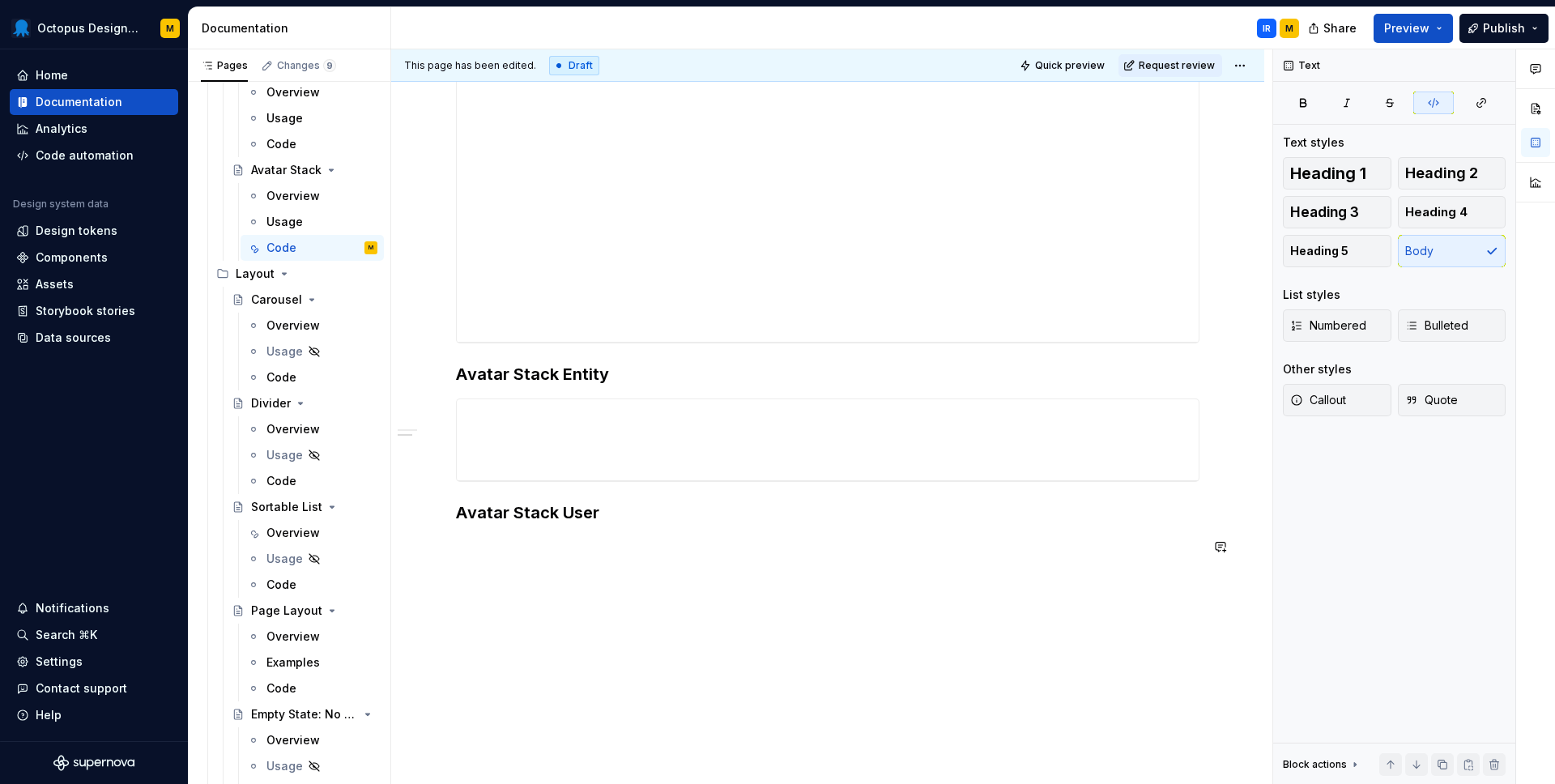
click at [482, 536] on p at bounding box center [827, 546] width 743 height 19
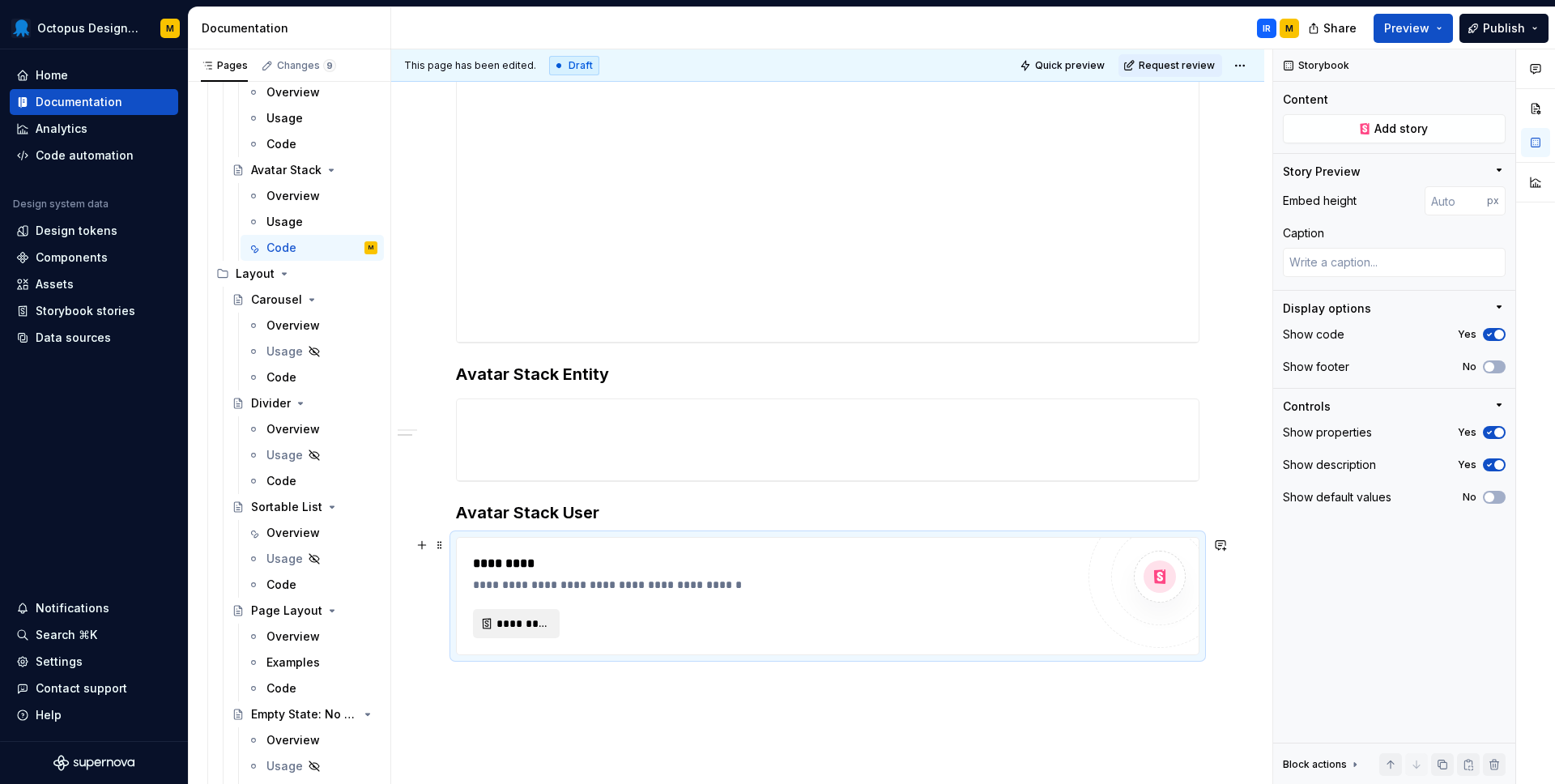
click at [528, 617] on span "*********" at bounding box center [522, 623] width 53 height 16
type textarea "*"
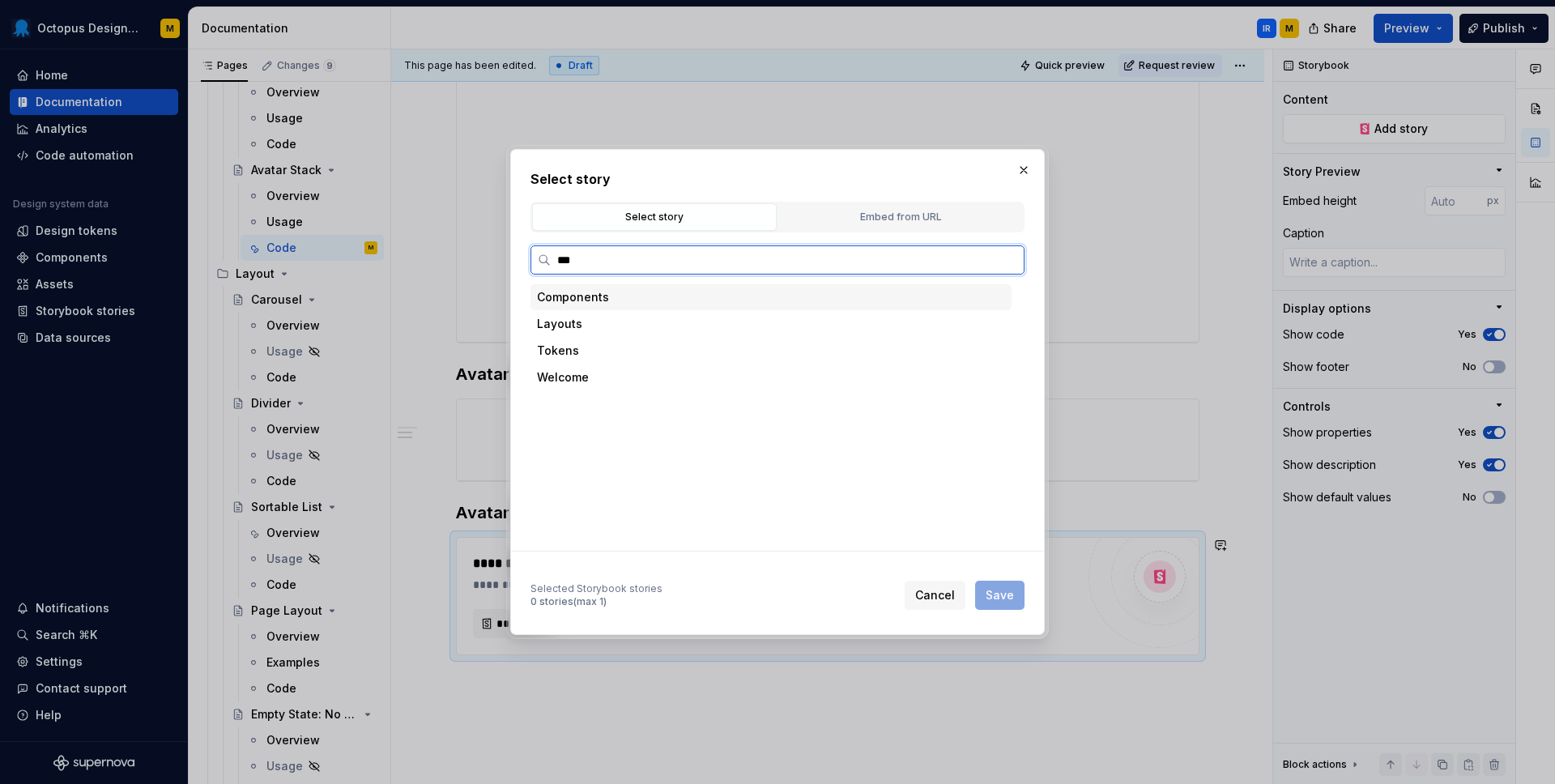
type input "****"
type textarea "*"
type input "******"
type textarea "*"
type input "******"
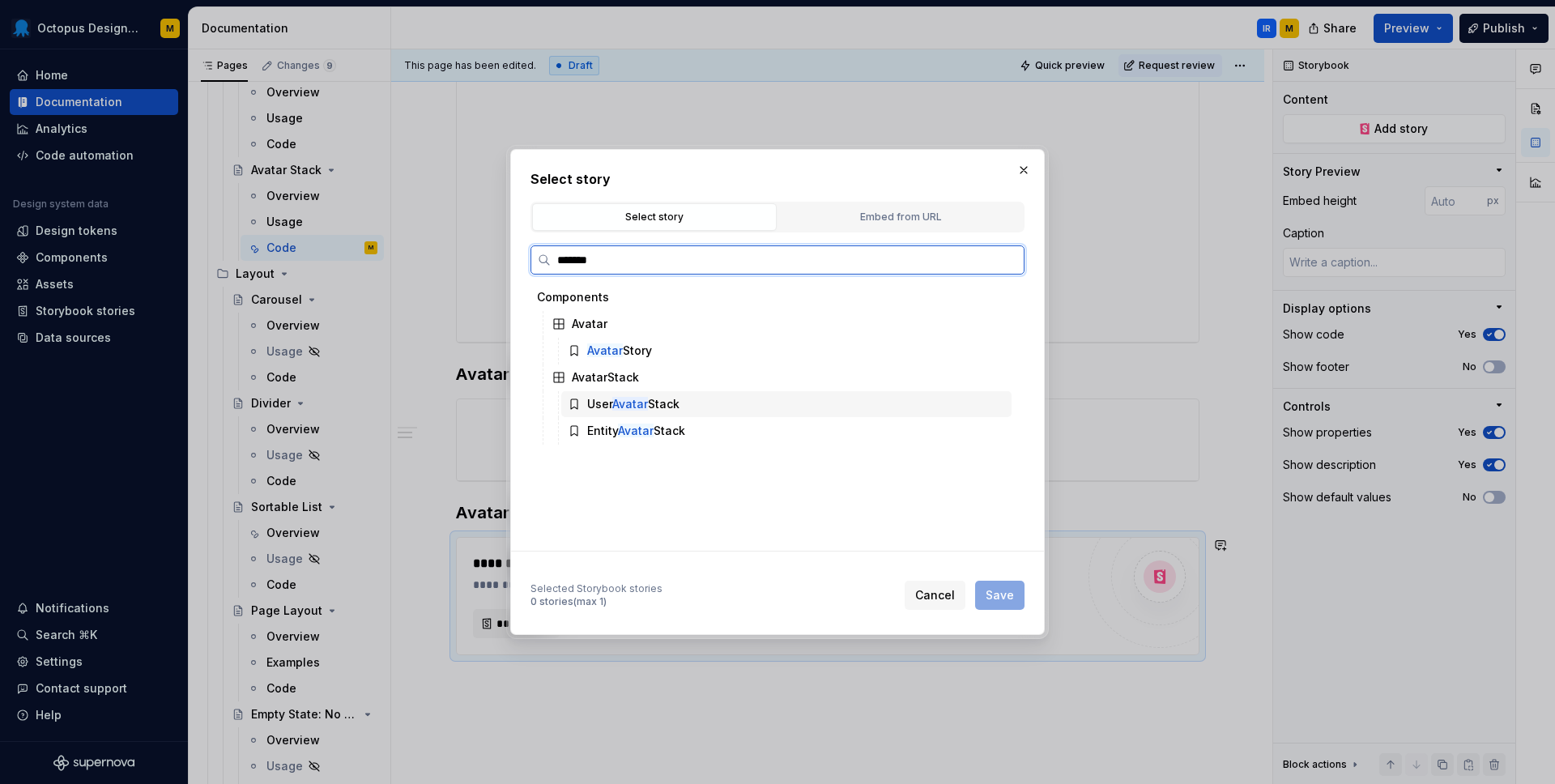
click at [619, 400] on mark "Avatar" at bounding box center [630, 403] width 36 height 13
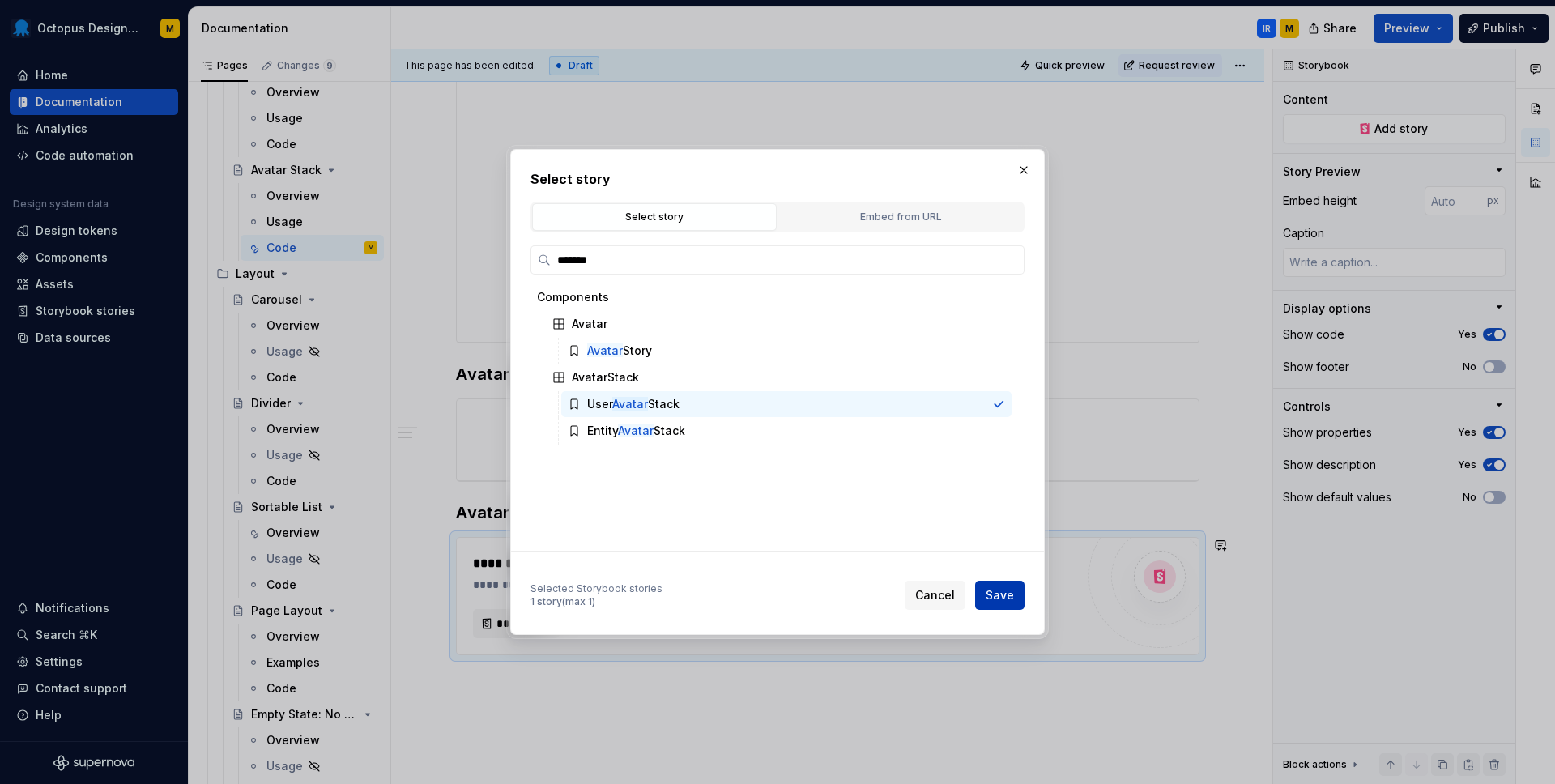
click at [1010, 592] on span "Save" at bounding box center [1000, 595] width 29 height 16
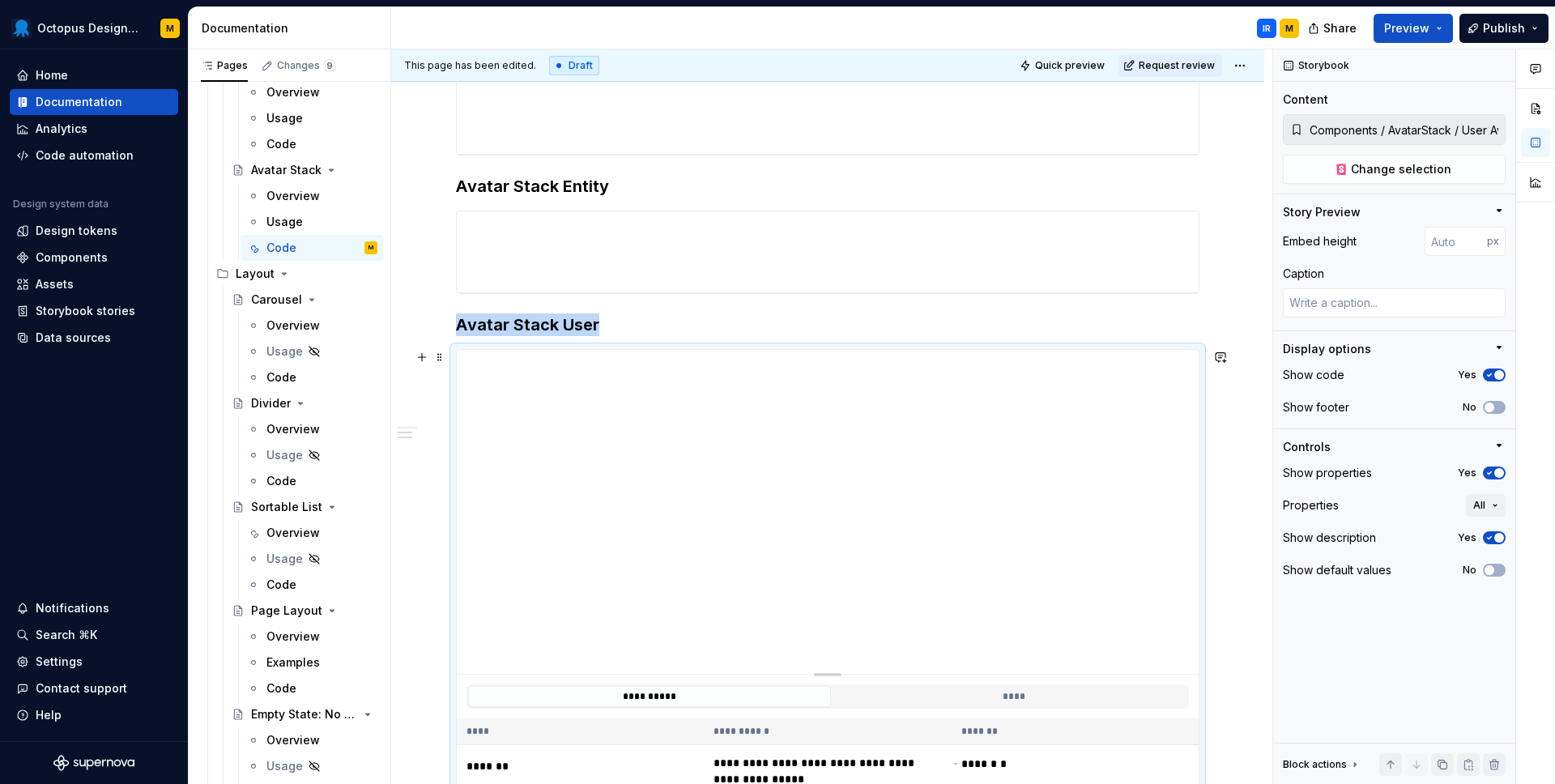
scroll to position [952, 0]
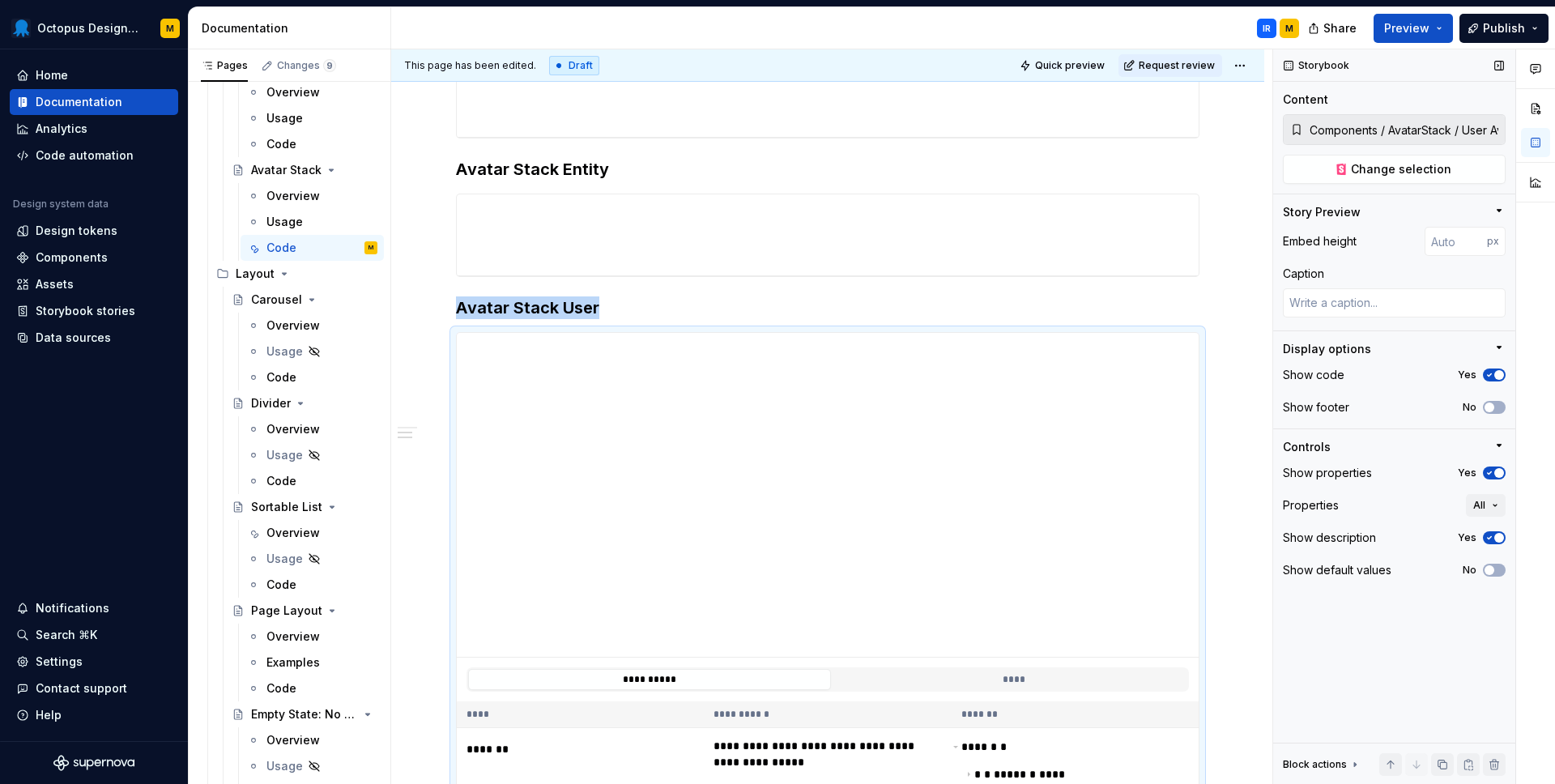
click at [1491, 476] on icon "button" at bounding box center [1489, 473] width 12 height 10
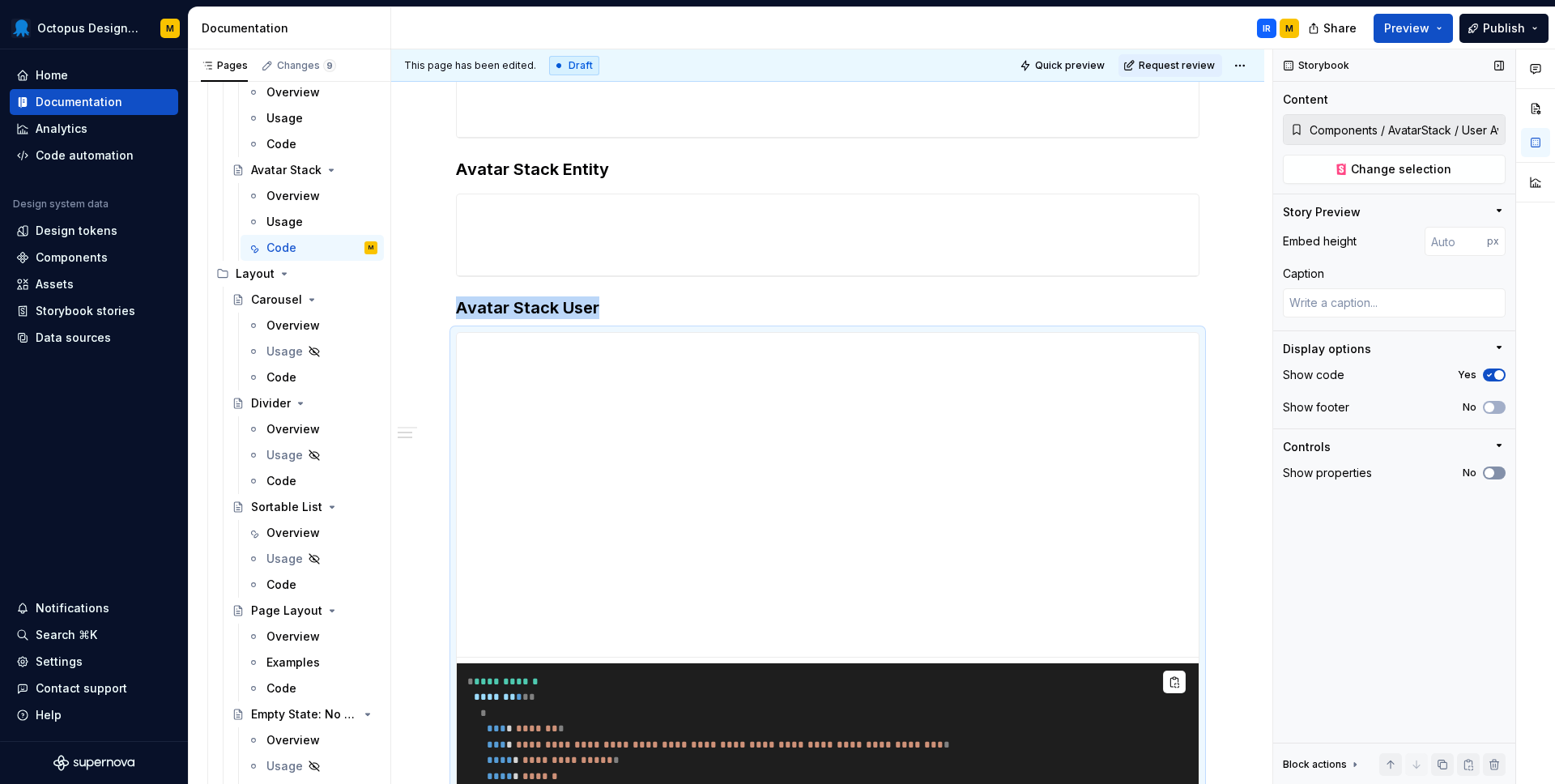
scroll to position [1234, 0]
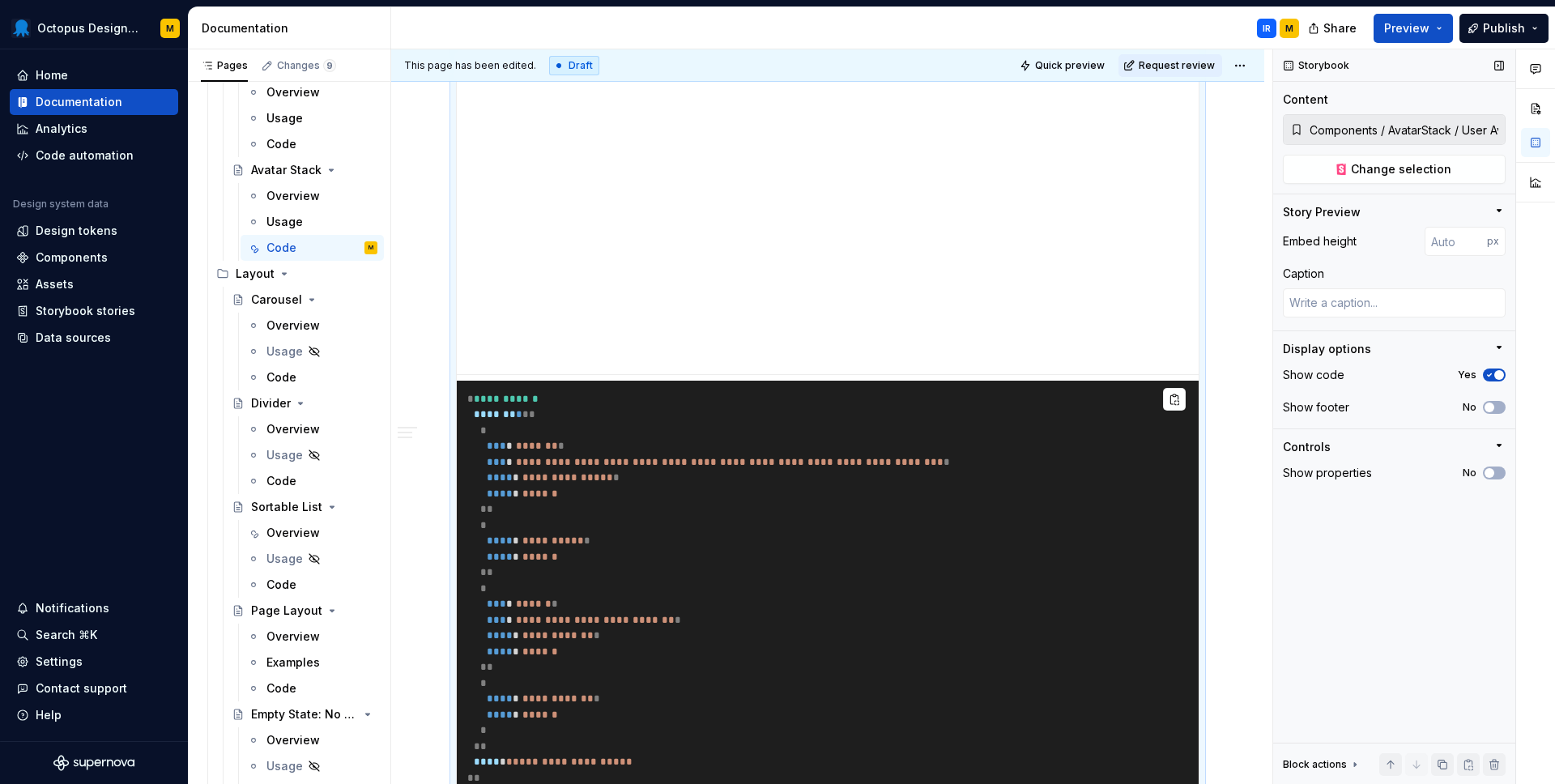
click at [1489, 376] on icon "button" at bounding box center [1489, 375] width 12 height 10
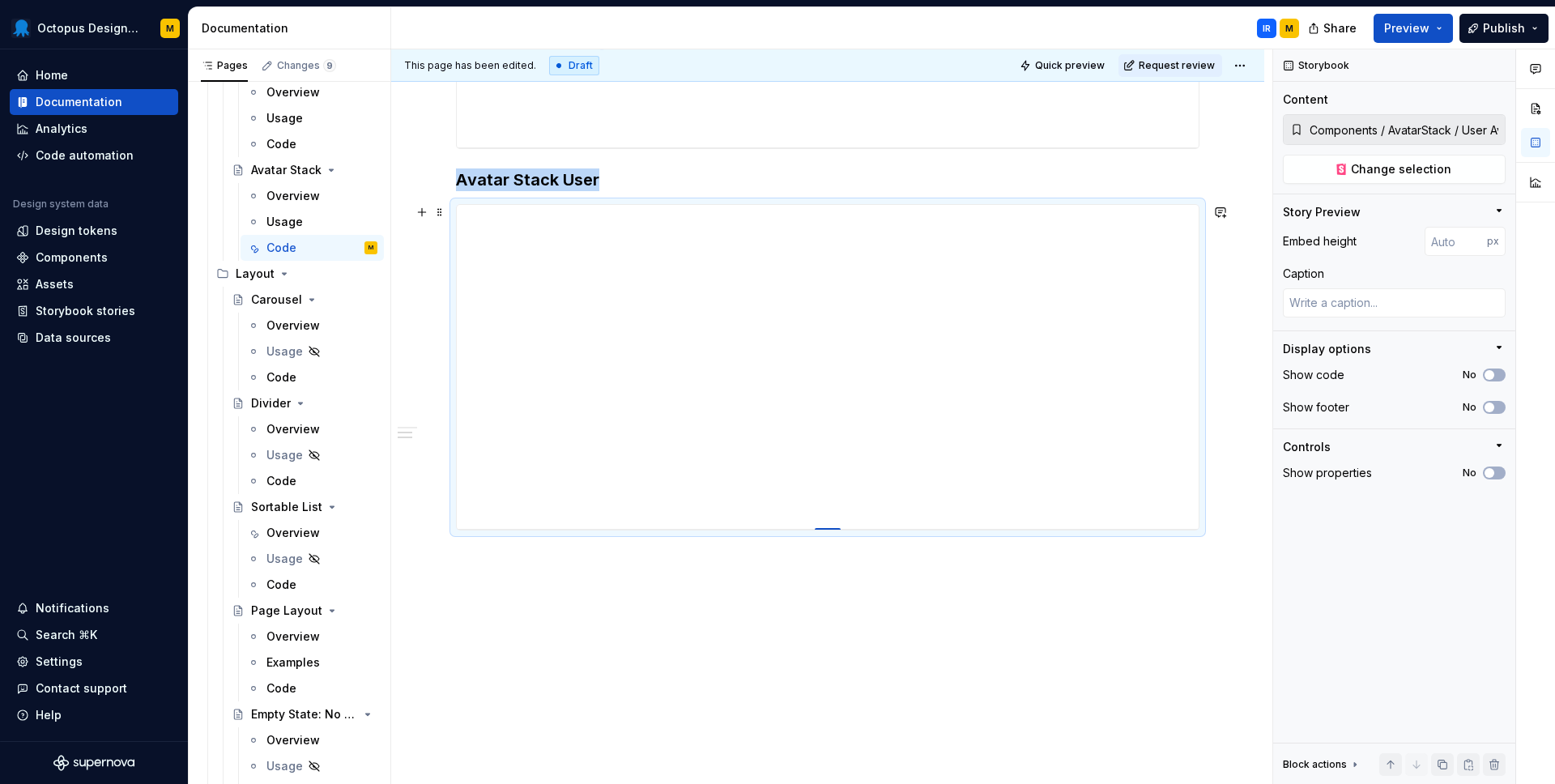
type textarea "*"
type input "397"
type textarea "*"
type input "374"
type textarea "*"
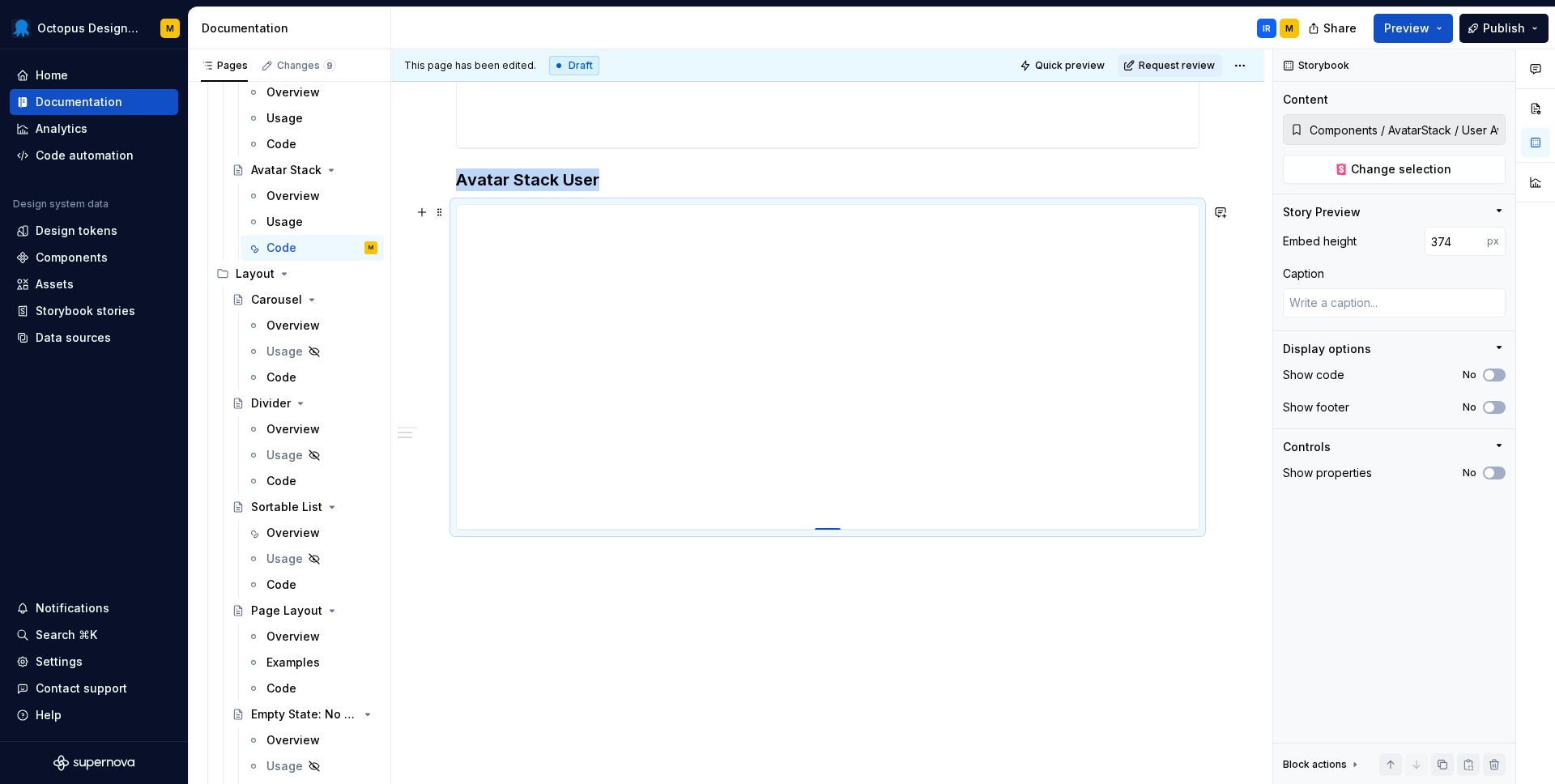
type input "329"
type textarea "*"
type input "249"
type textarea "*"
type input "113"
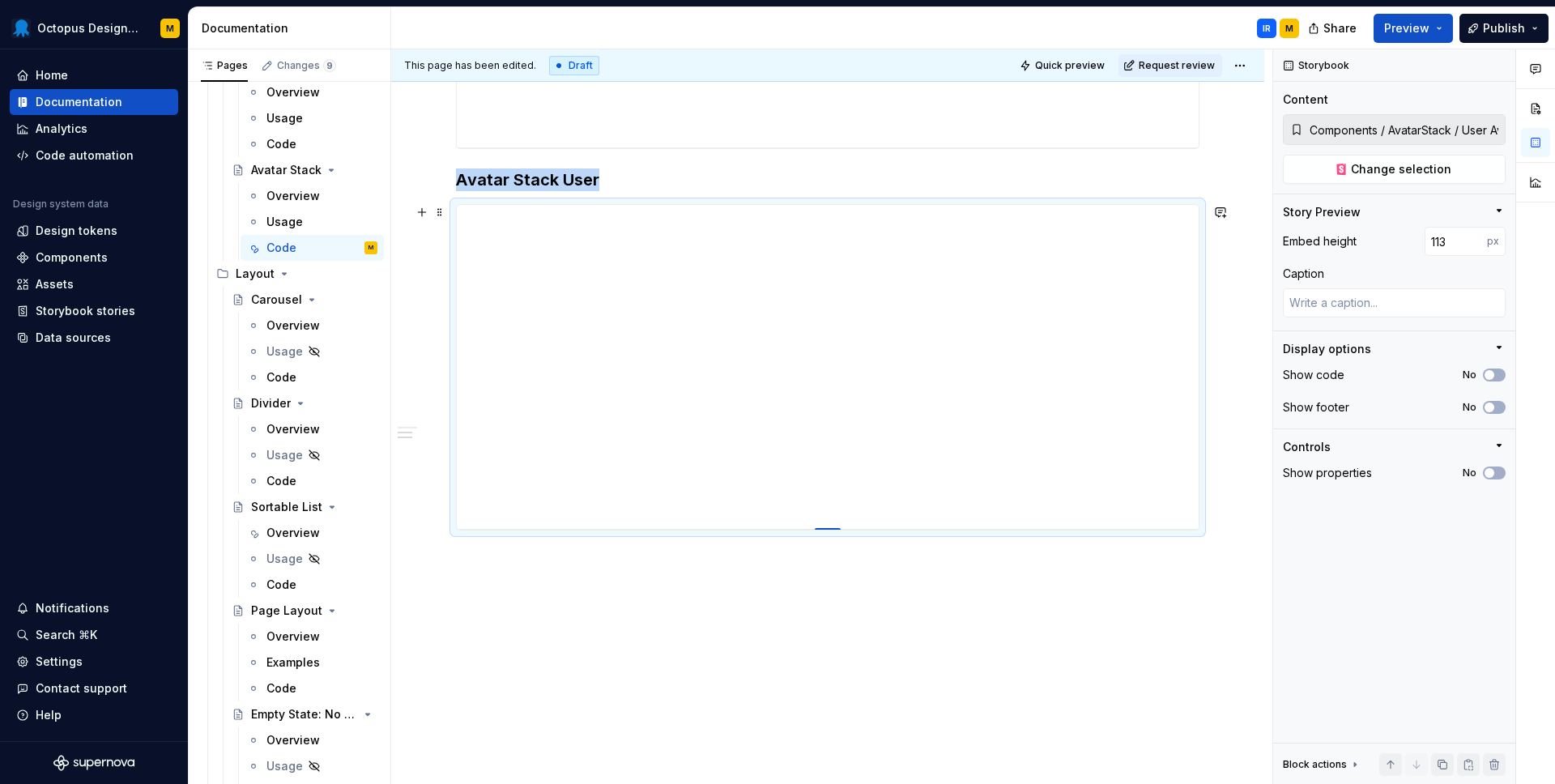
type textarea "*"
type input "100"
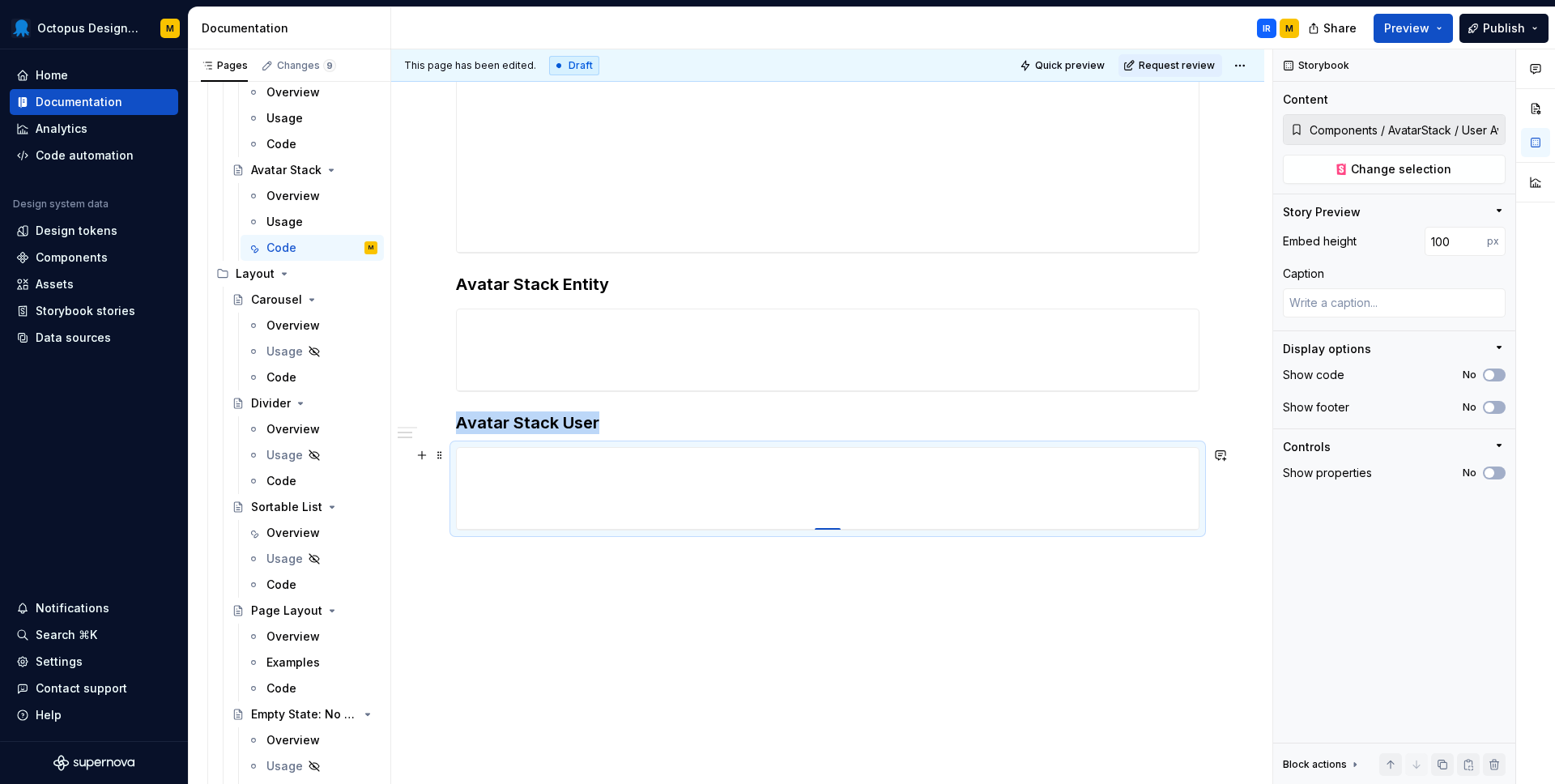
drag, startPoint x: 833, startPoint y: 527, endPoint x: 802, endPoint y: 316, distance: 213.3
click at [1494, 409] on span "button" at bounding box center [1489, 407] width 10 height 10
type textarea "*"
type input "Components / AvatarStack / Entity Avatar Stack"
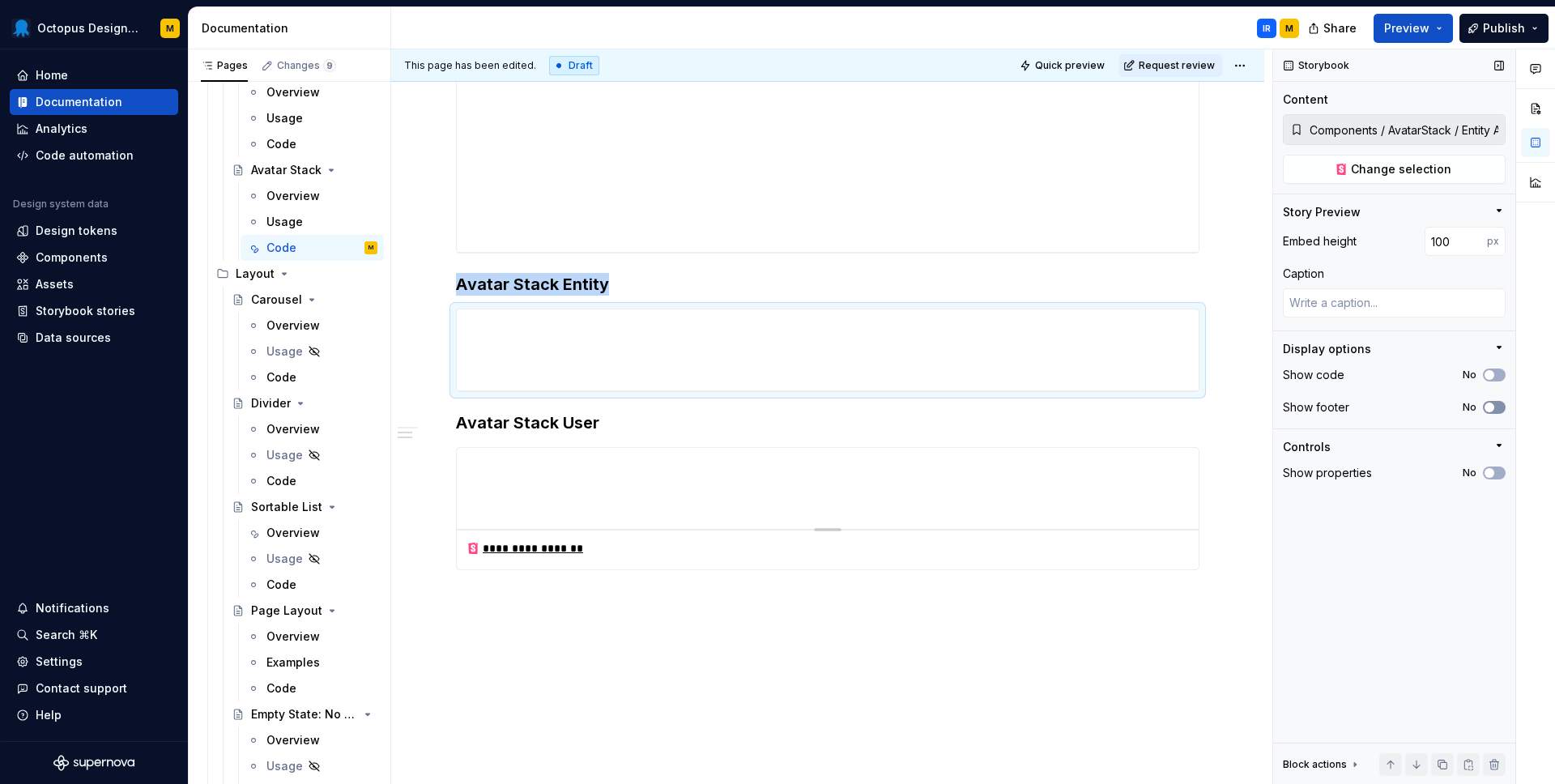
click at [1494, 406] on icon "button" at bounding box center [1489, 407] width 12 height 10
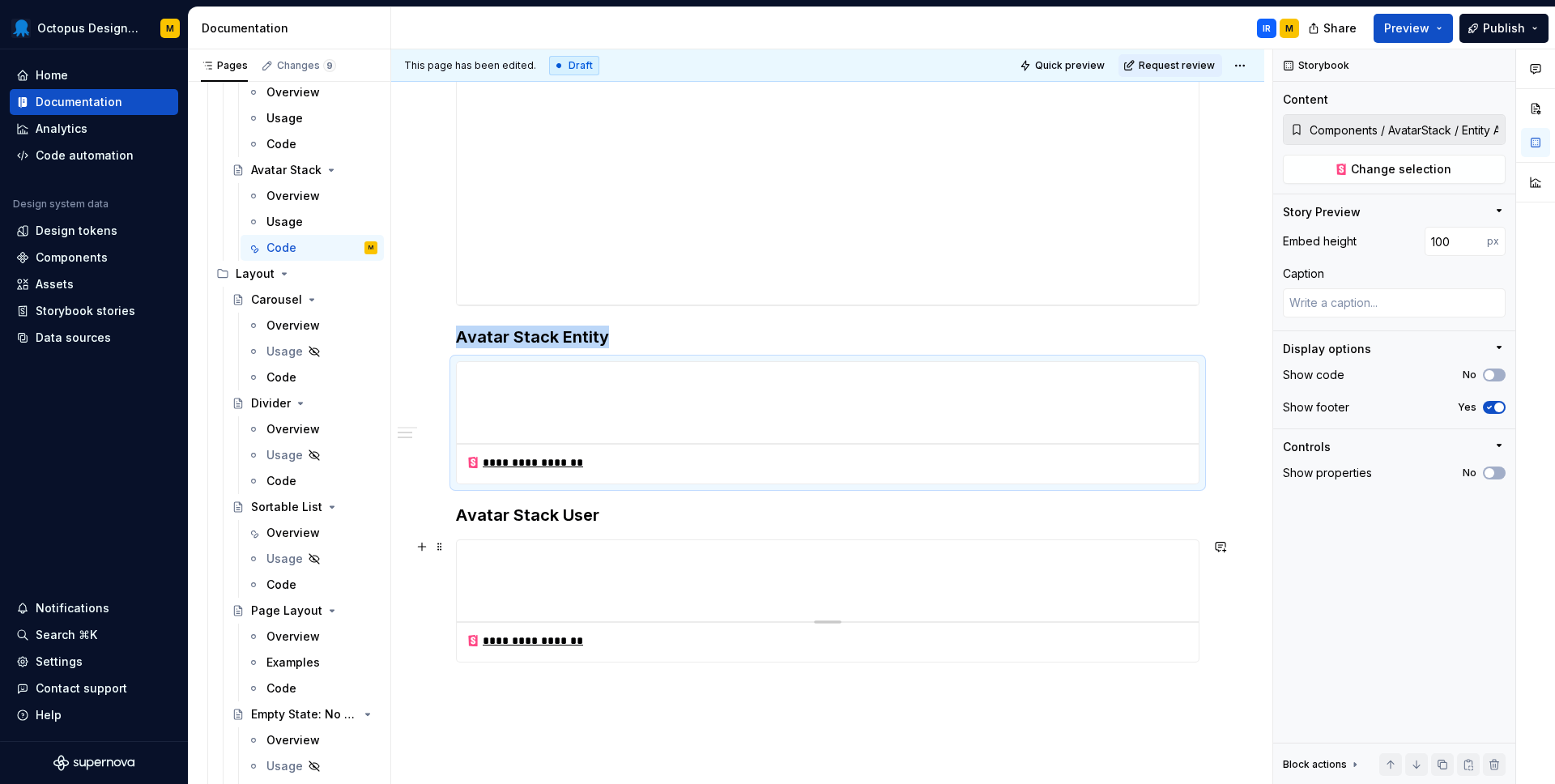
scroll to position [772, 0]
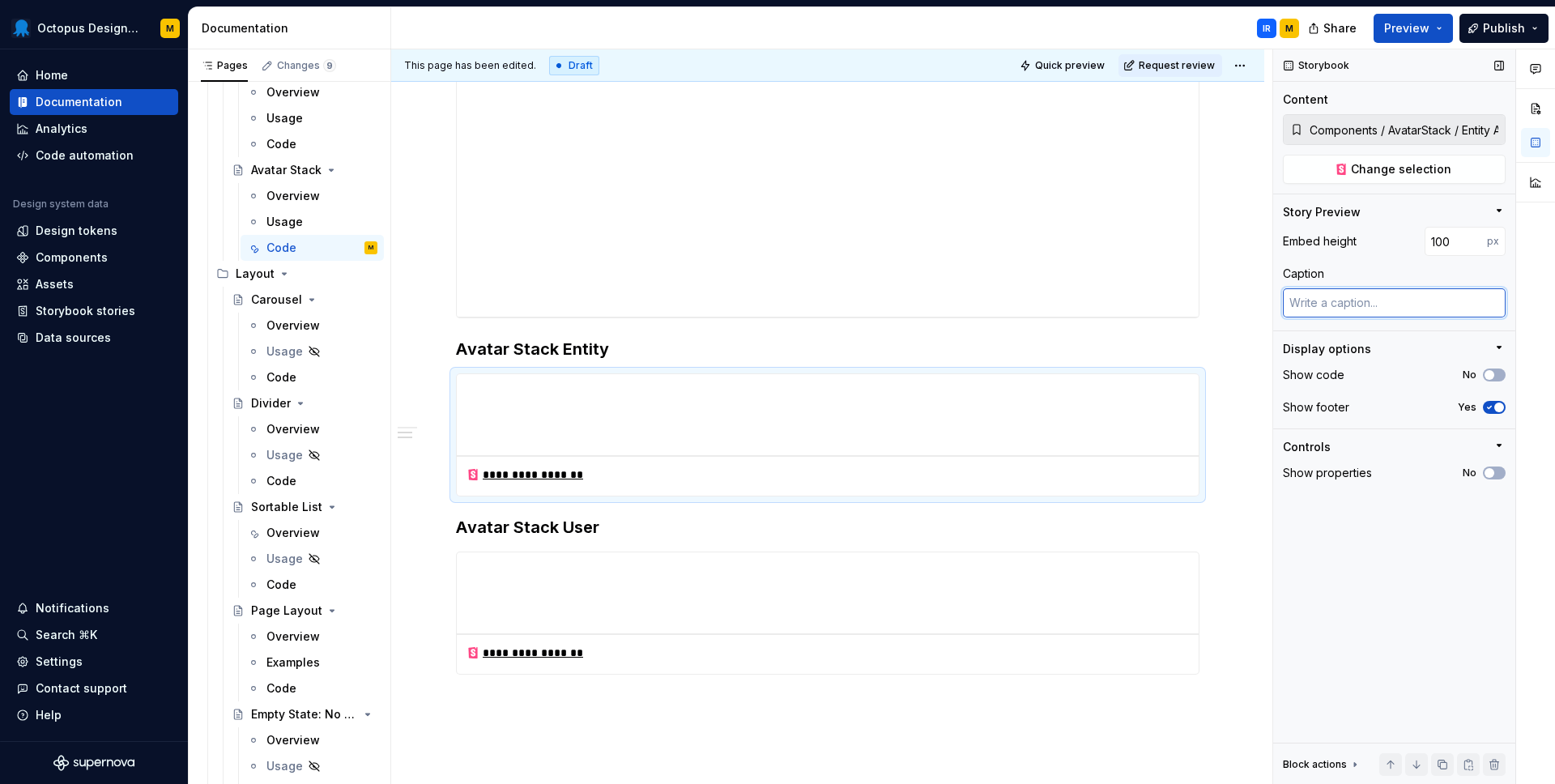
click at [1379, 293] on textarea at bounding box center [1394, 302] width 223 height 29
type textarea "*"
type textarea "A"
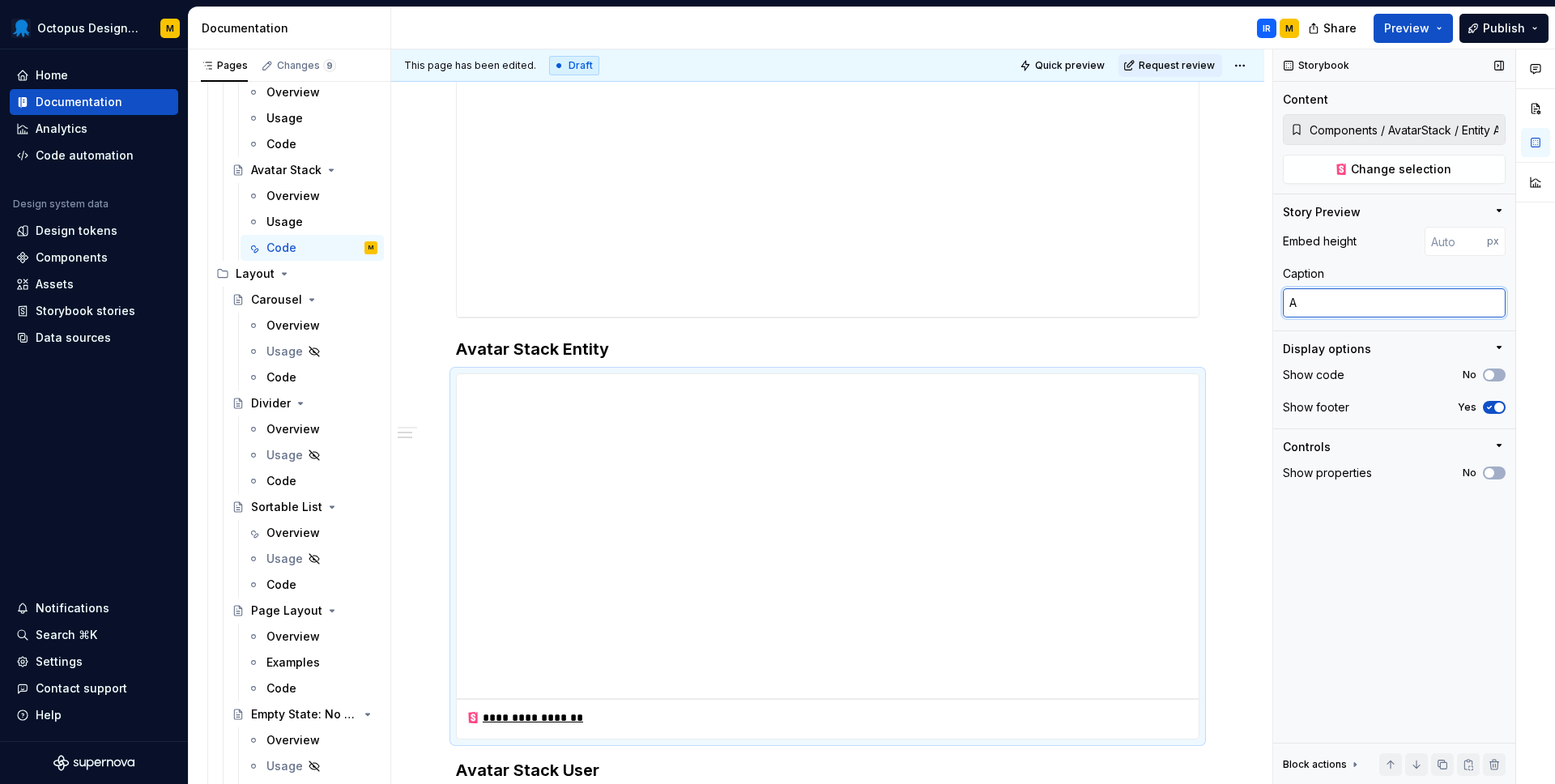
type textarea "*"
type textarea "Av"
type textarea "*"
type textarea "Ava"
type textarea "*"
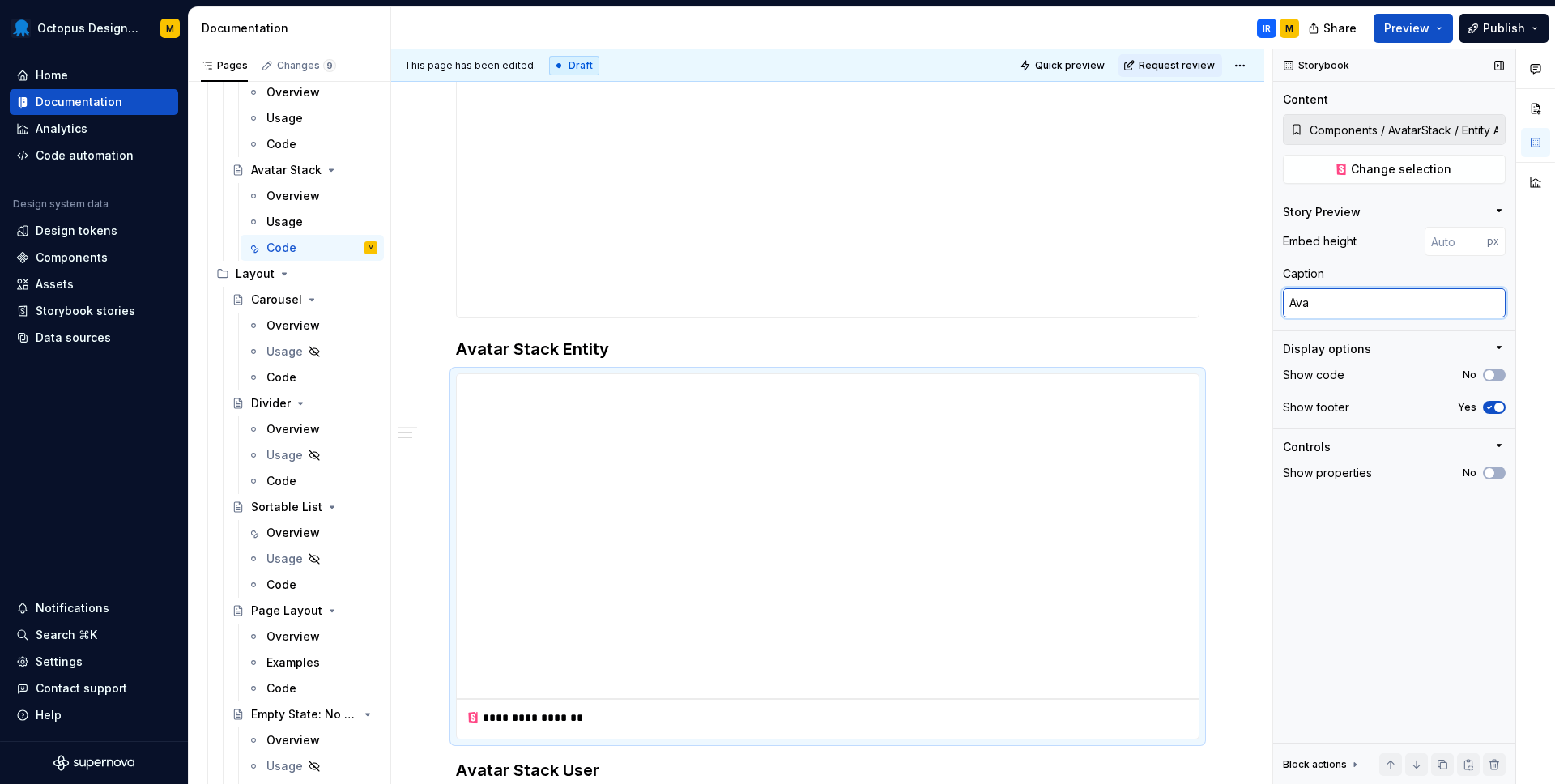
type textarea "Avat"
type textarea "*"
type textarea "Avata"
type textarea "*"
type textarea "Avatar"
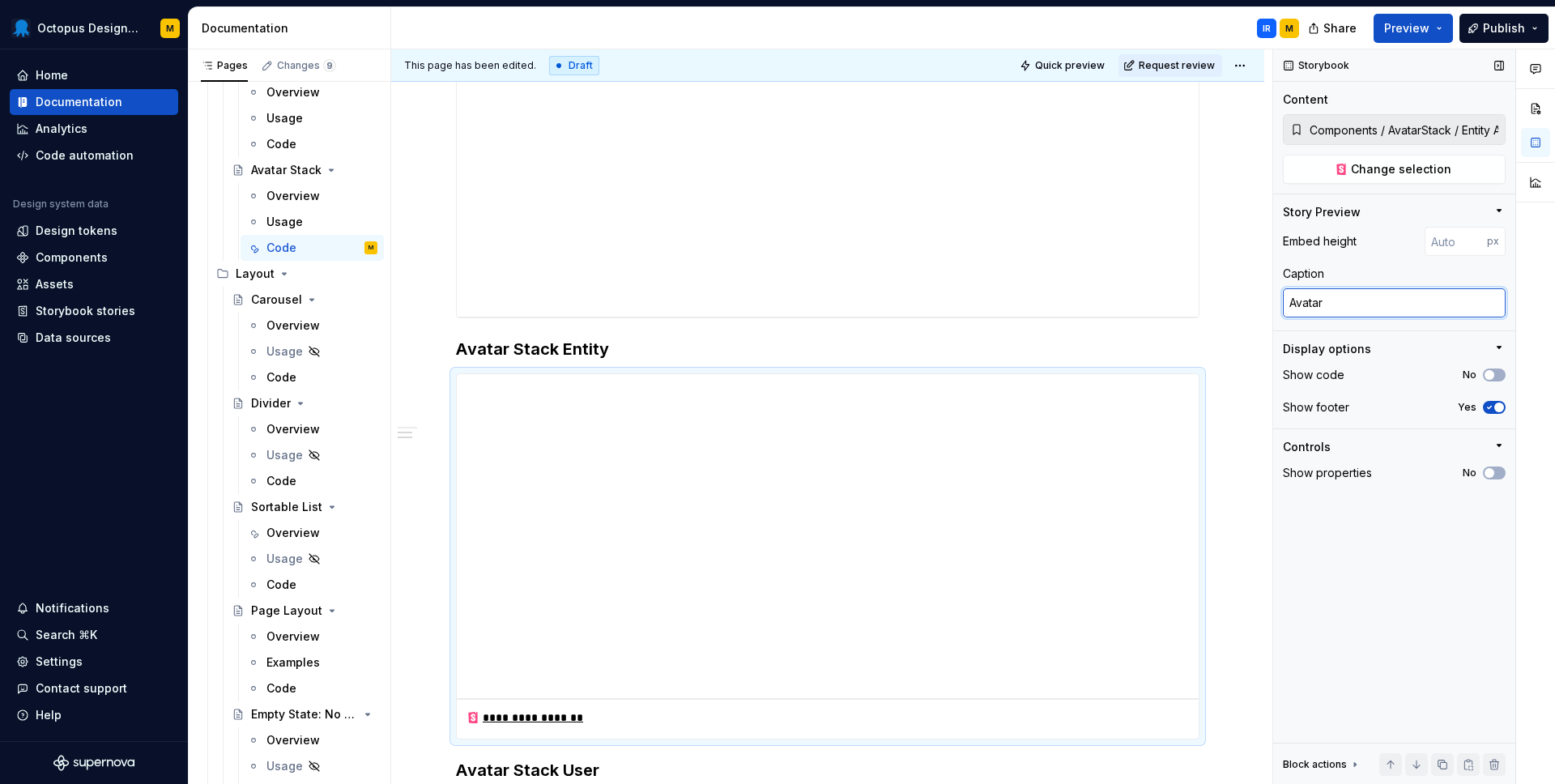
type textarea "*"
type textarea "Avatar"
type textarea "*"
type textarea "Avatar S"
type textarea "*"
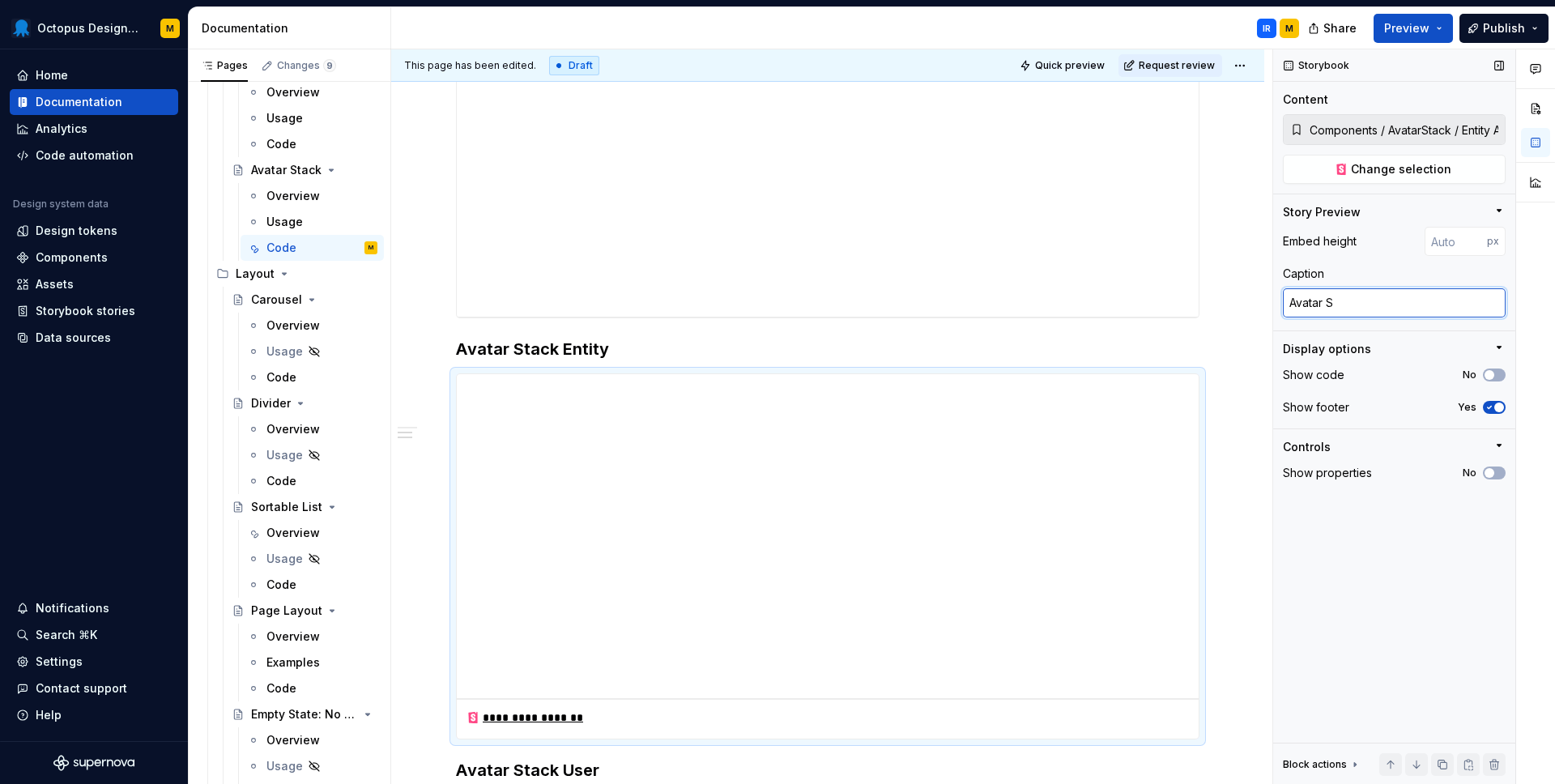
type textarea "Avatar St"
type textarea "*"
type textarea "Avatar Sta"
type textarea "*"
type textarea "Avatar Stac"
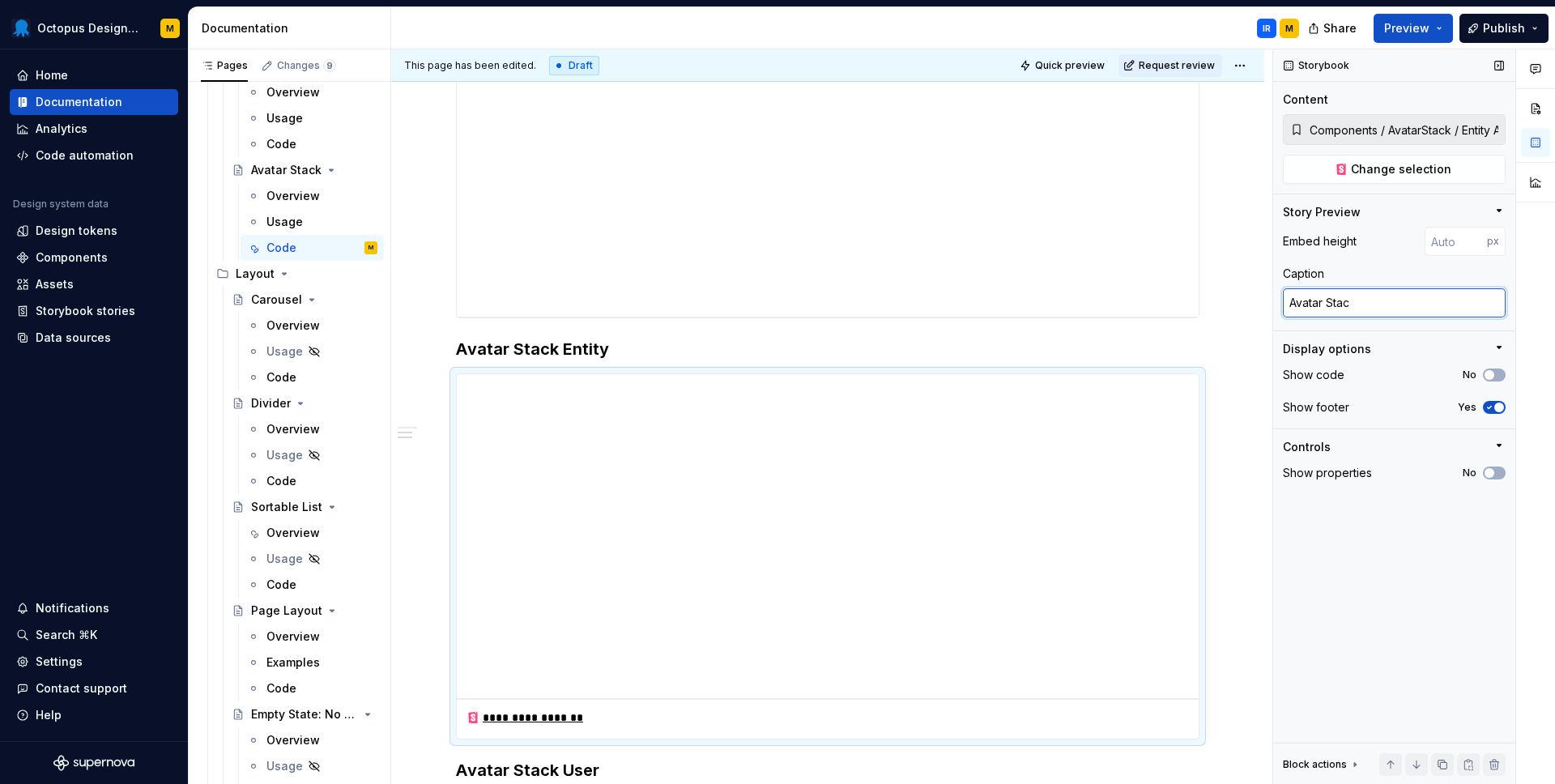
type textarea "*"
click at [1375, 303] on textarea "Avatar Stacj" at bounding box center [1394, 302] width 223 height 29
type textarea "Avatar Stacj"
click at [1361, 250] on div "Embed height px" at bounding box center [1394, 241] width 223 height 29
click at [1372, 312] on textarea "Avatar Stacj" at bounding box center [1394, 302] width 223 height 29
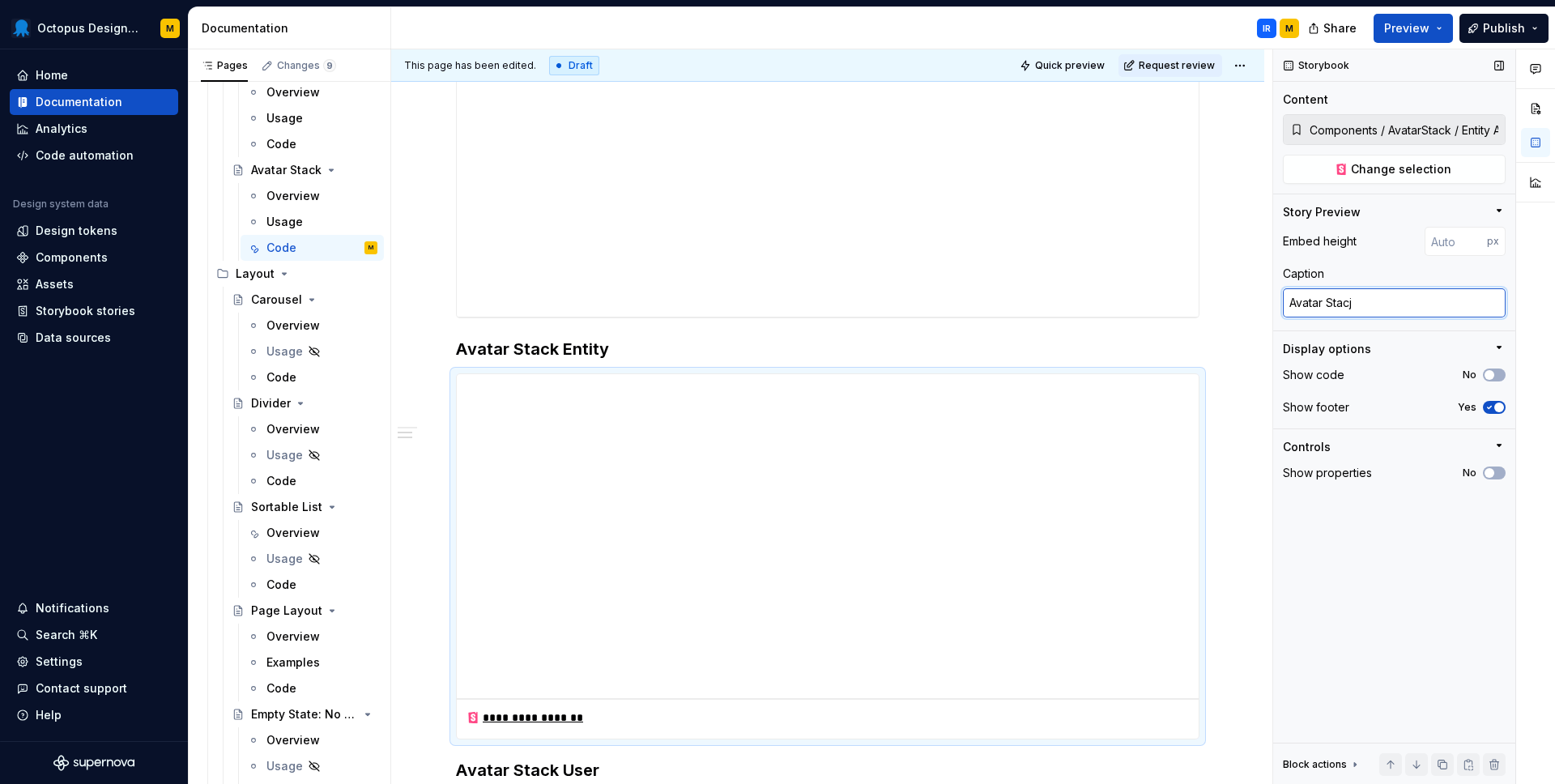
click at [1372, 312] on textarea "Avatar Stacj" at bounding box center [1394, 302] width 223 height 29
type textarea "*"
click at [1365, 634] on div "Storybook Content Components / AvatarStack / Entity Avatar Stack Change selecti…" at bounding box center [1394, 416] width 242 height 735
type textarea "*"
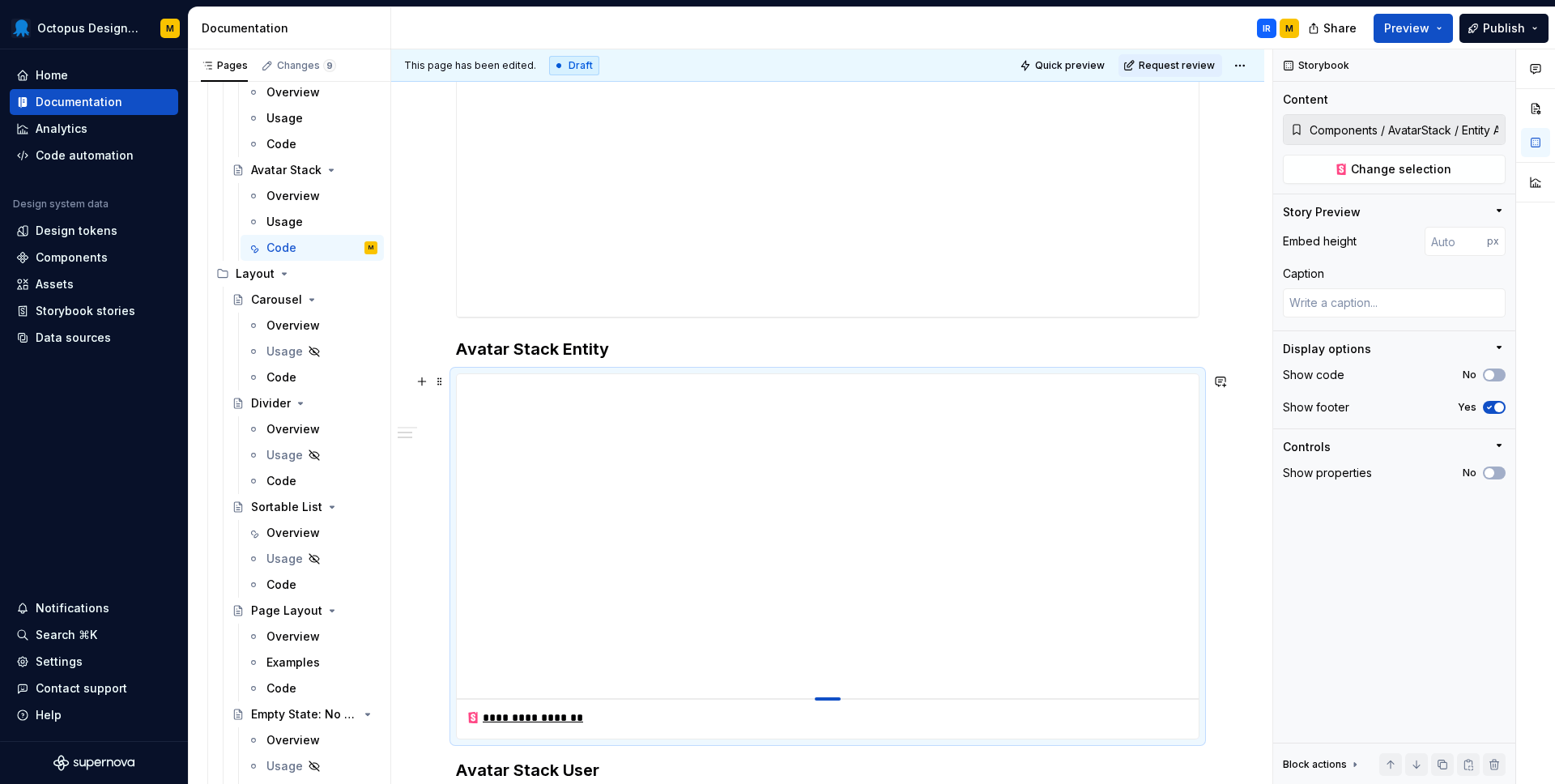
type input "399"
type textarea "*"
type input "377"
type textarea "*"
type input "353"
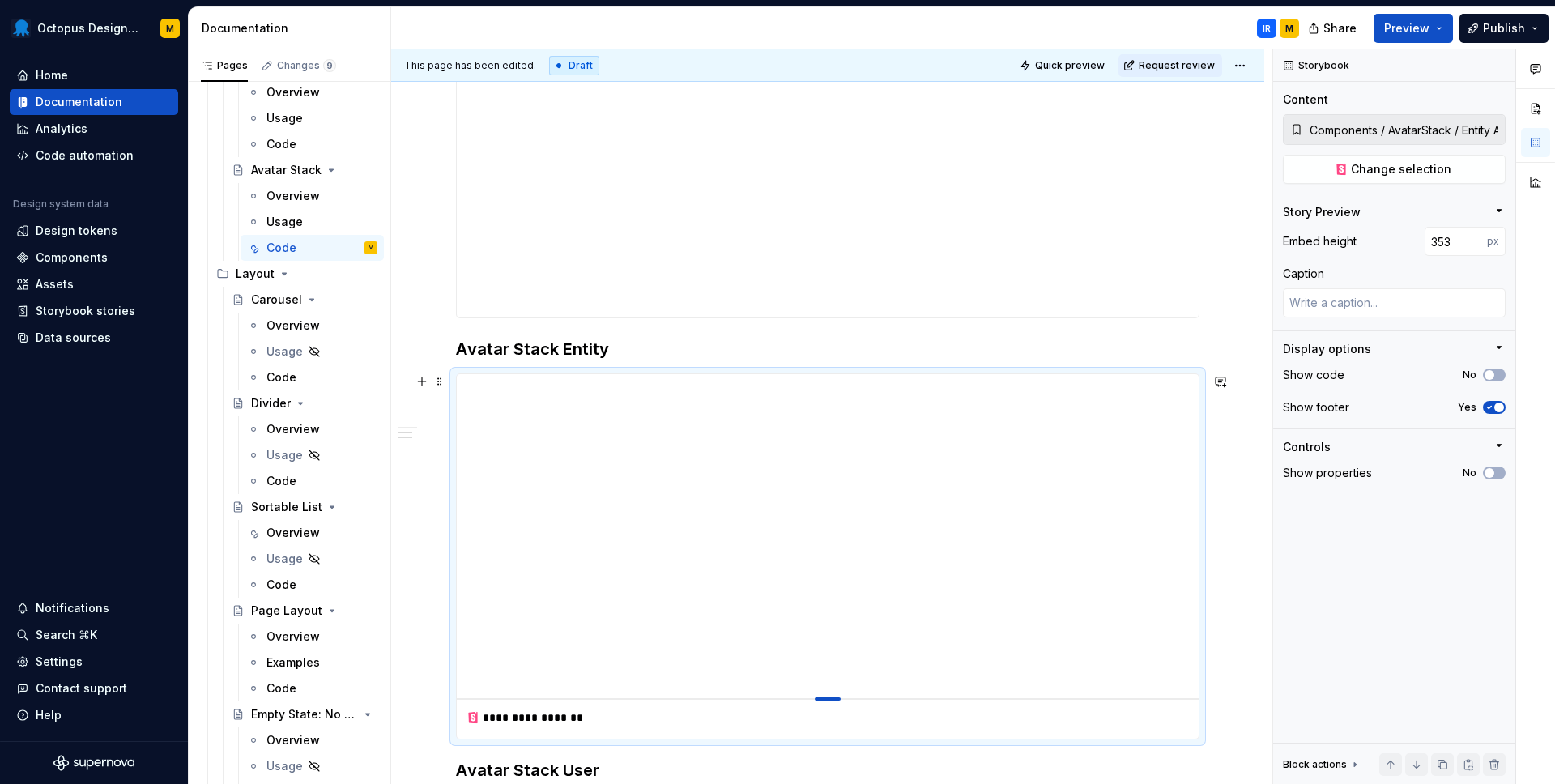
type textarea "*"
type input "303"
type textarea "*"
type input "260"
type textarea "*"
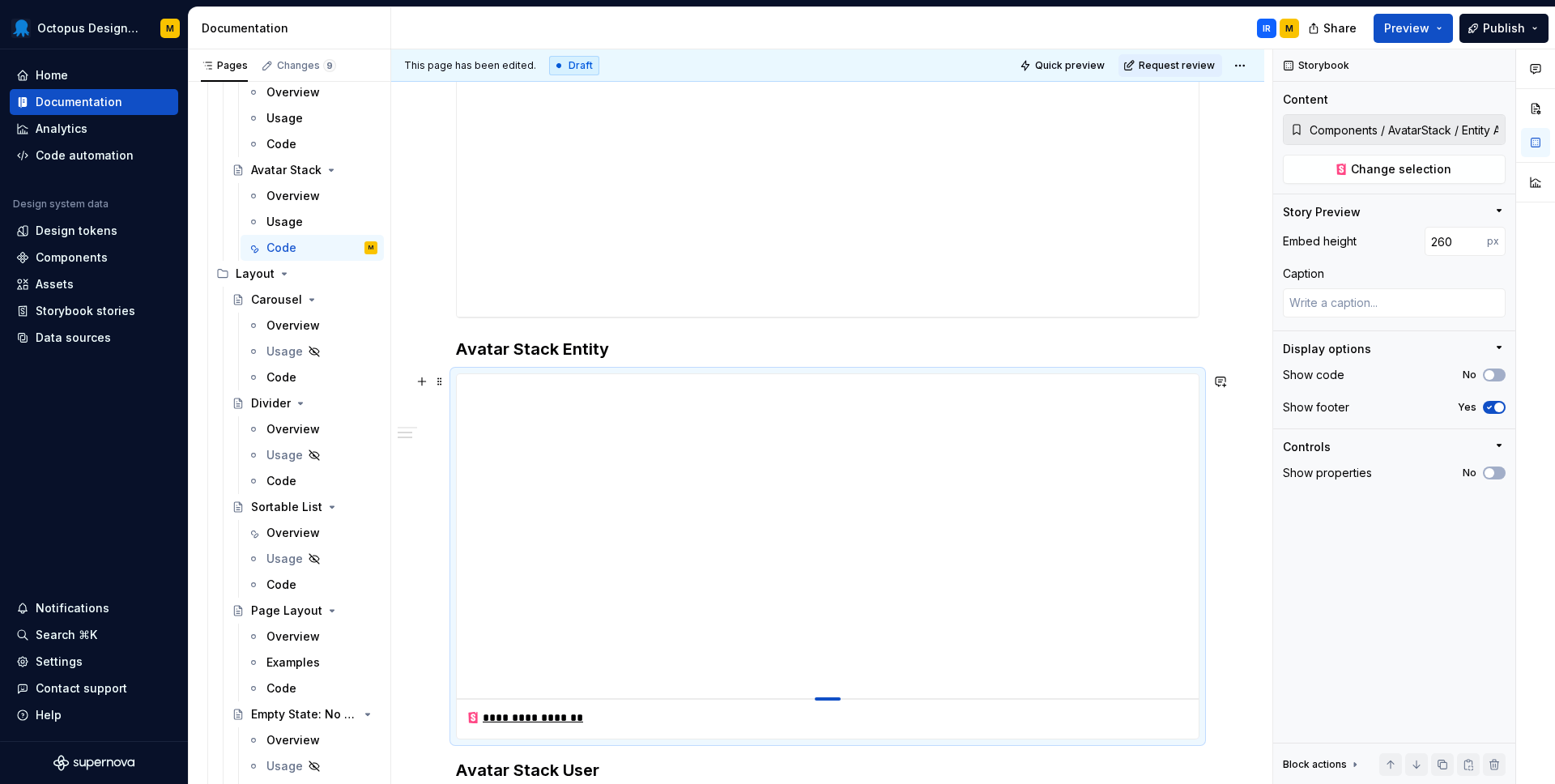
type input "216"
type textarea "*"
type input "186"
type textarea "*"
type input "160"
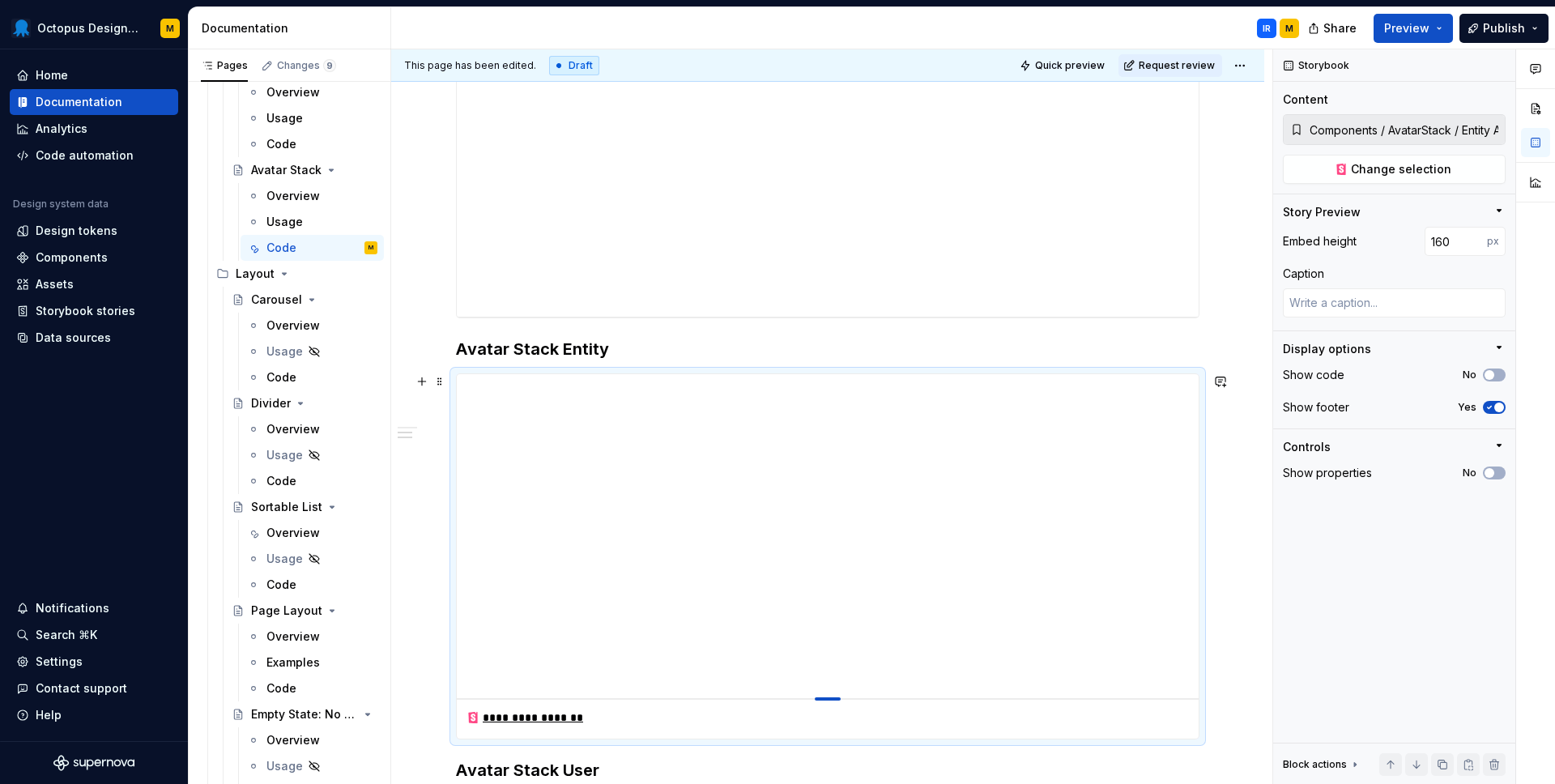
type textarea "*"
type input "141"
type textarea "*"
type input "127"
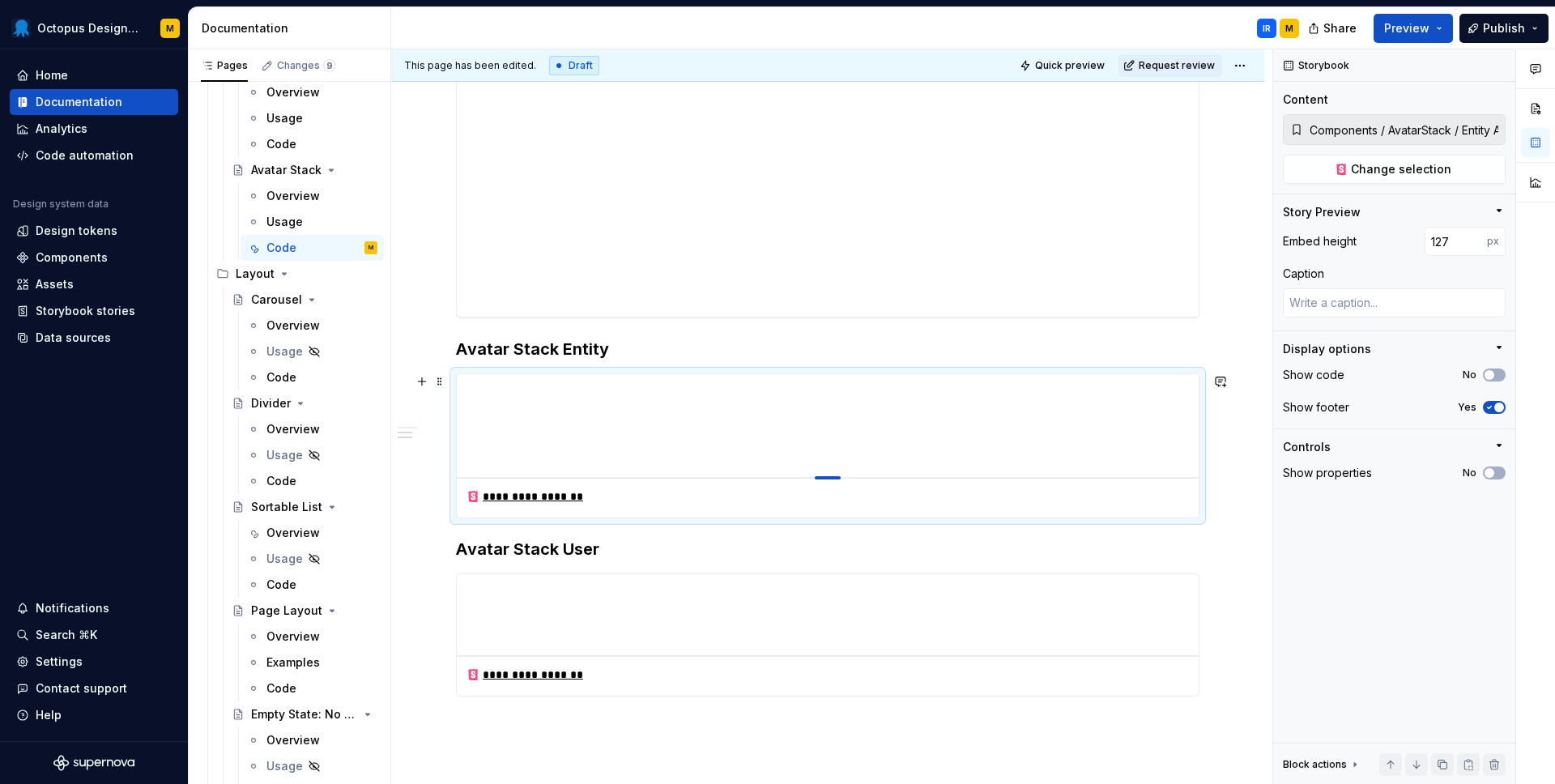
type textarea "*"
type input "119"
type textarea "*"
type input "115"
type textarea "*"
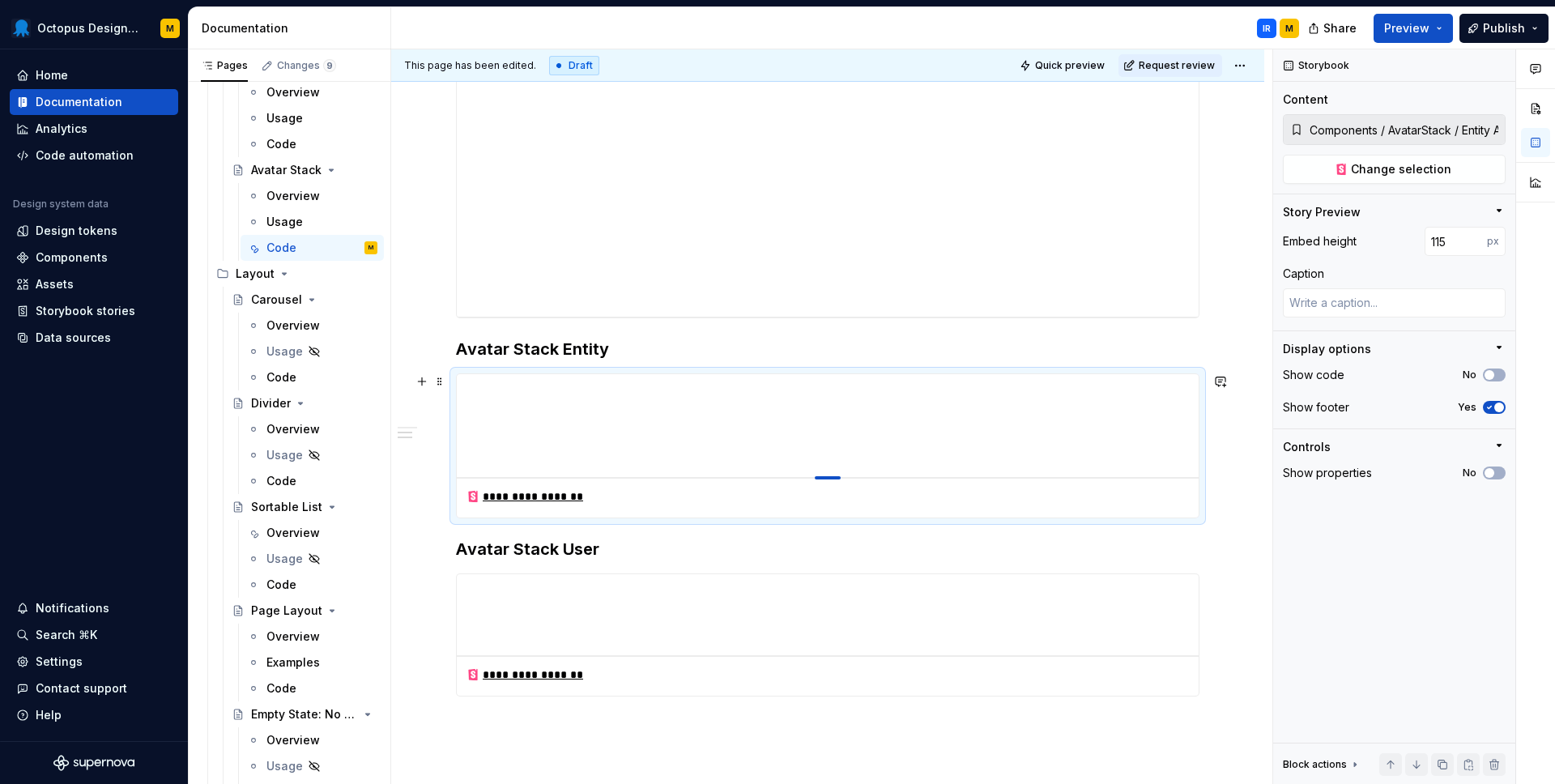
type input "109"
type textarea "*"
type input "105"
type textarea "*"
type input "103"
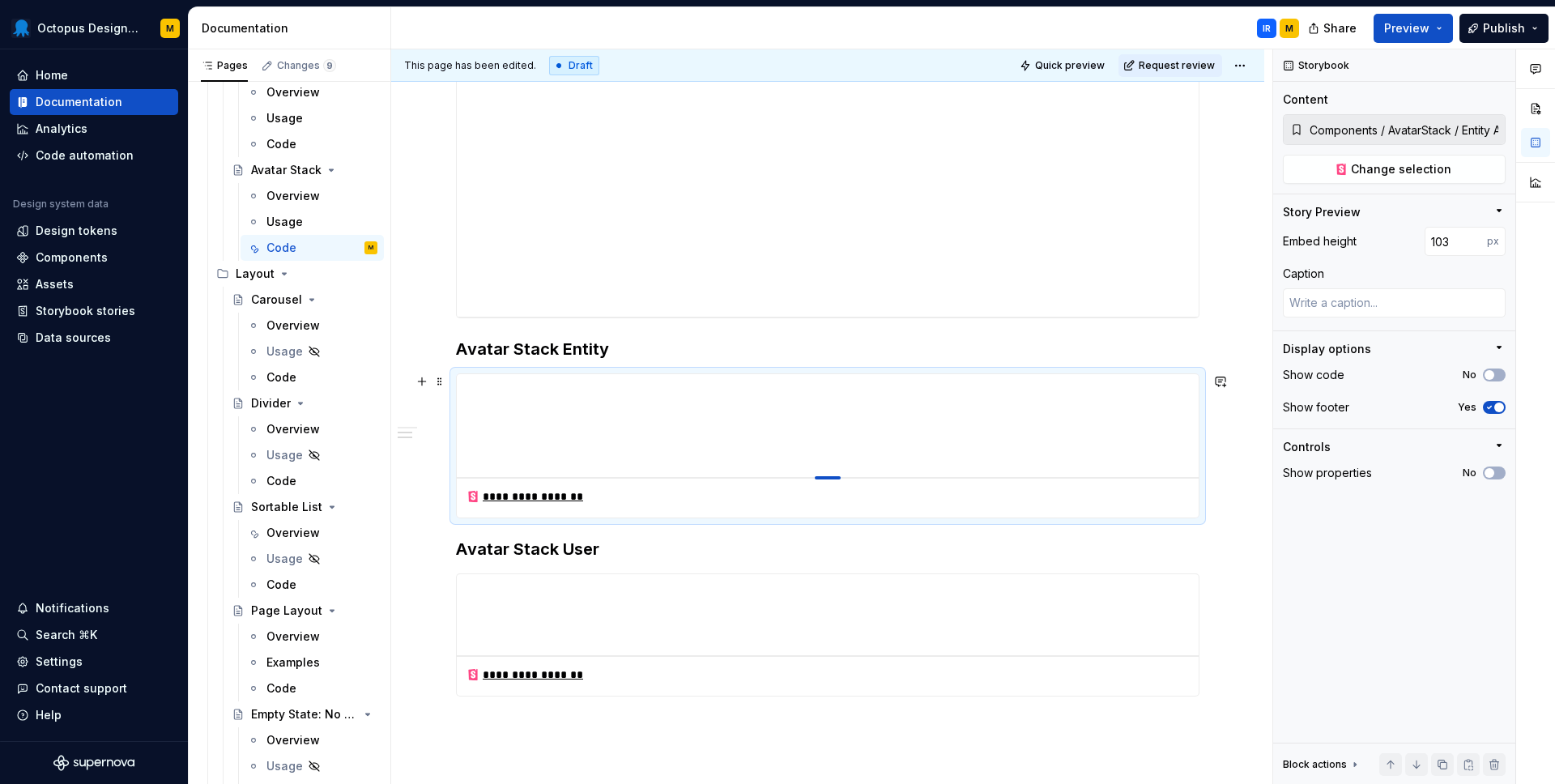
type textarea "*"
type input "101"
type textarea "*"
type input "100"
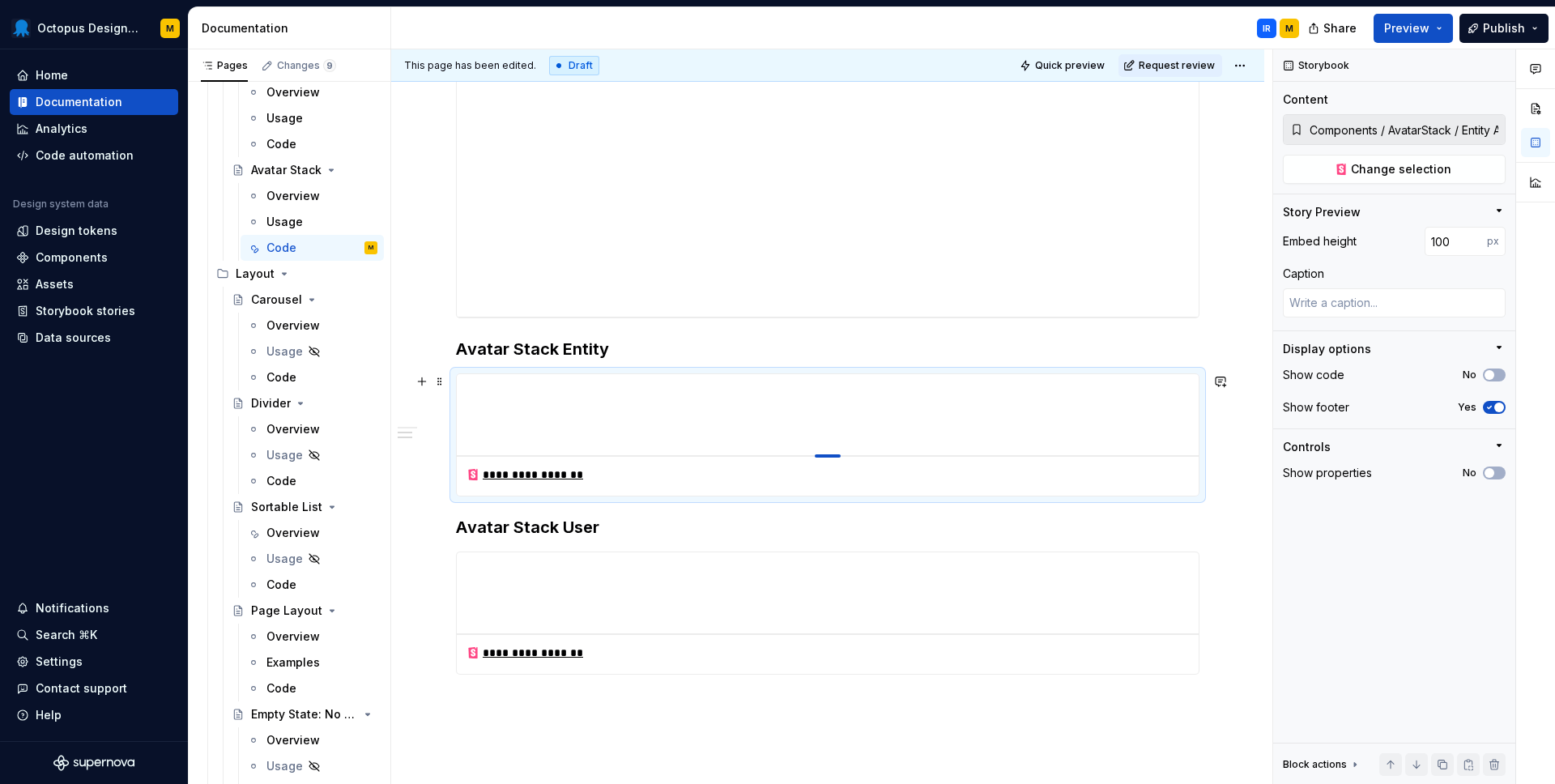
drag, startPoint x: 827, startPoint y: 697, endPoint x: 784, endPoint y: 422, distance: 278.3
click at [1244, 506] on div "**********" at bounding box center [826, 219] width 873 height 1420
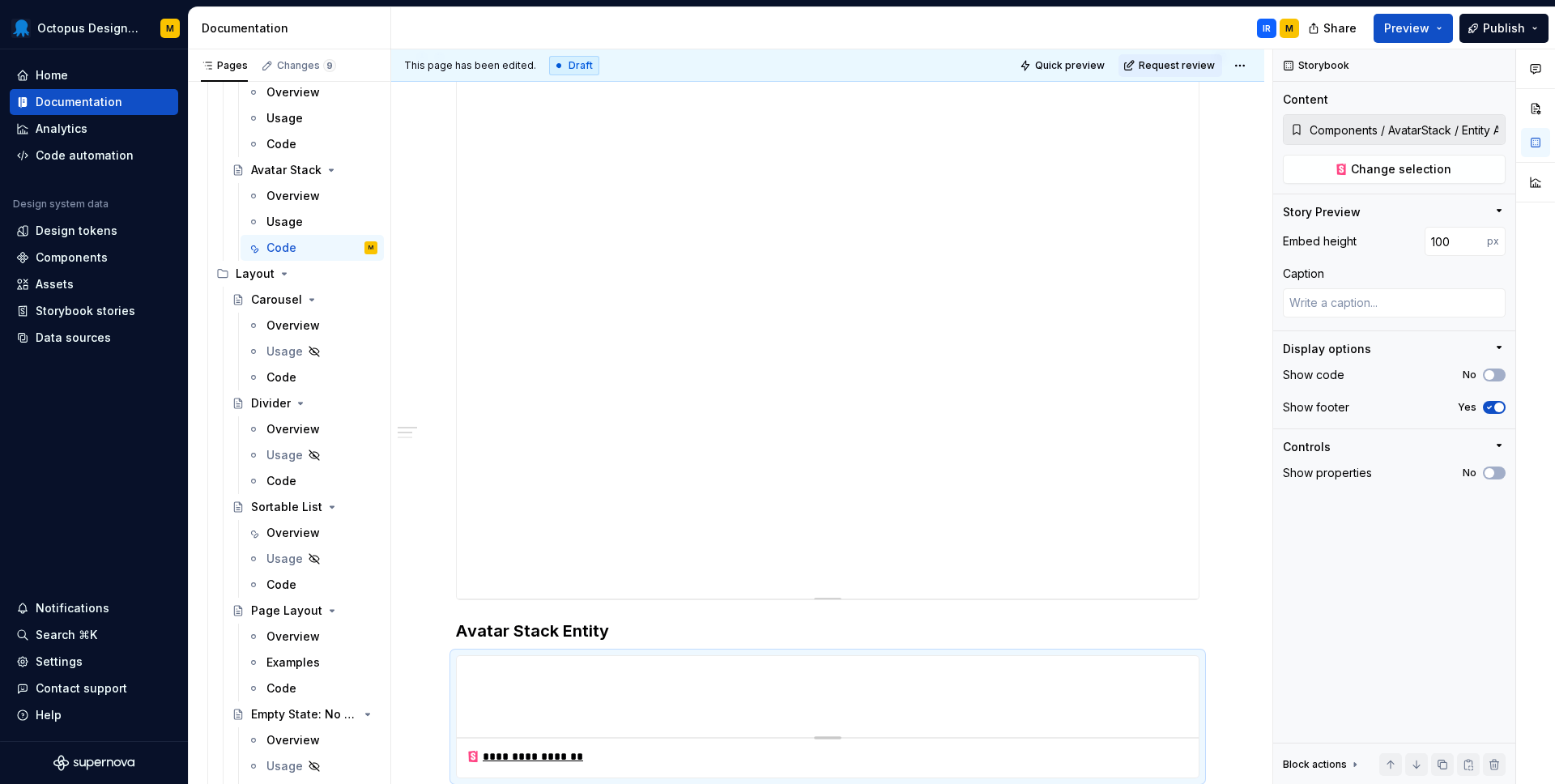
scroll to position [445, 0]
type textarea "*"
type input "677"
type input "Components / AvatarStack / Docs"
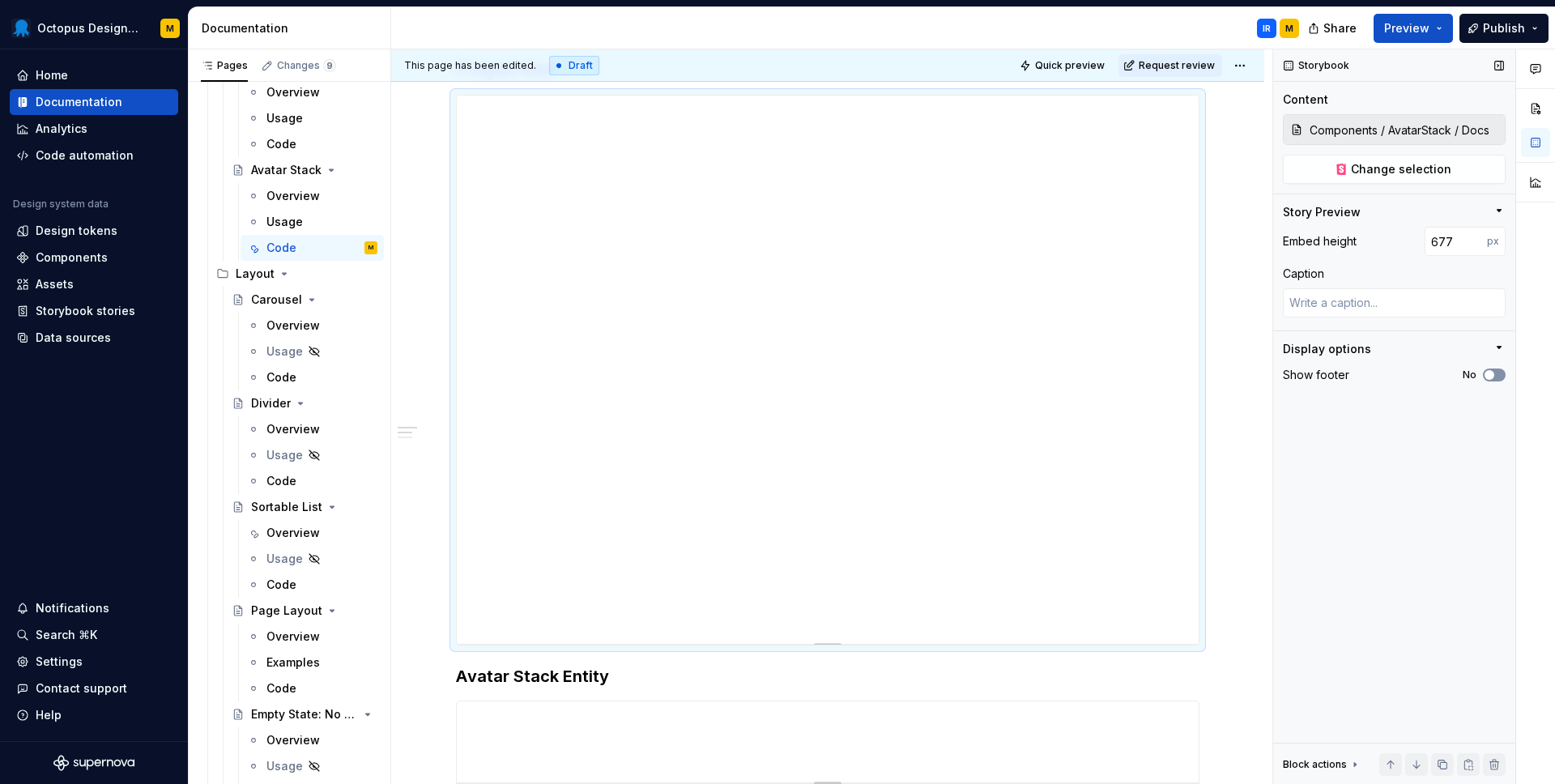
click at [1494, 373] on icon "button" at bounding box center [1489, 375] width 12 height 10
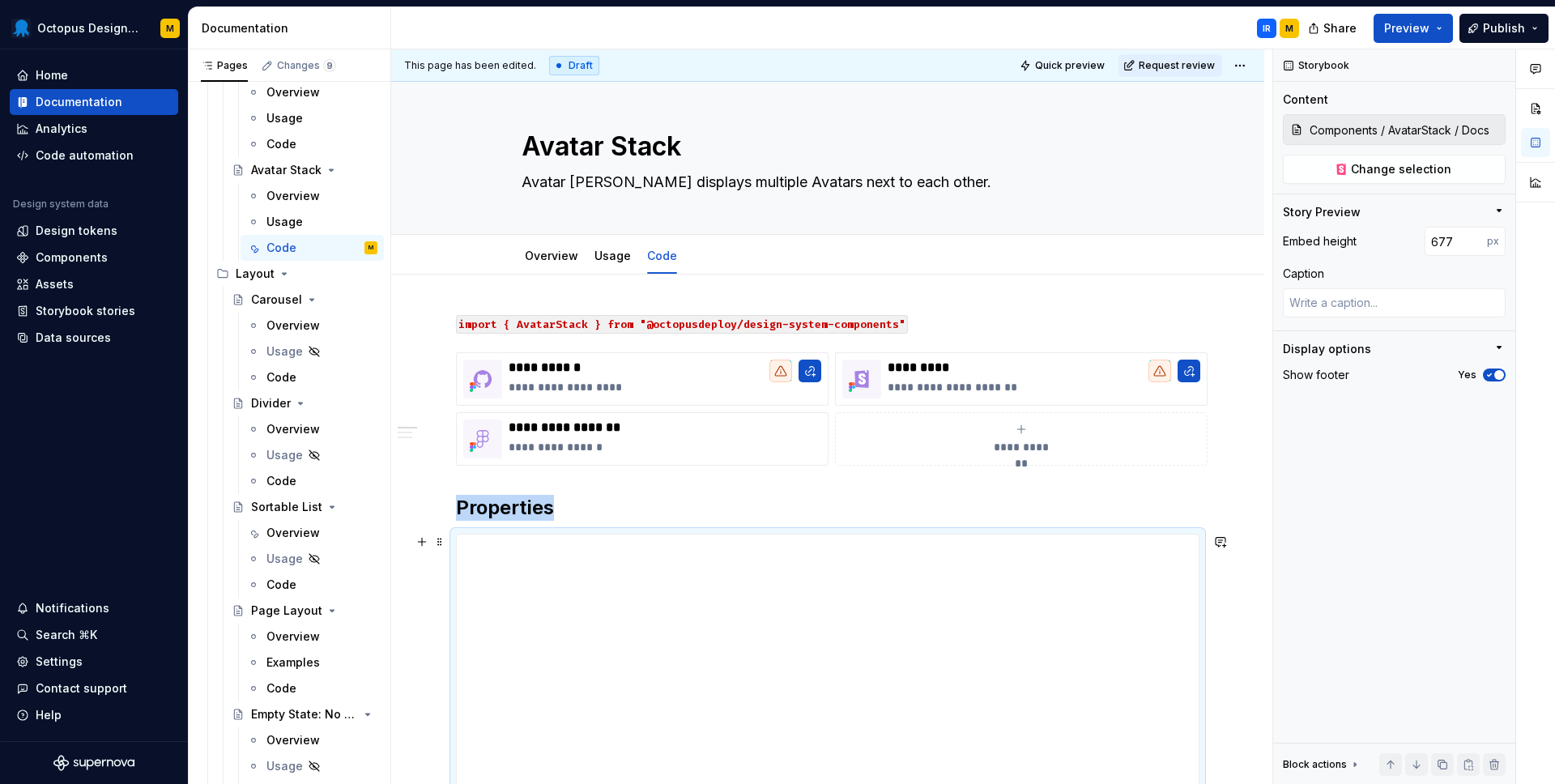
scroll to position [0, 0]
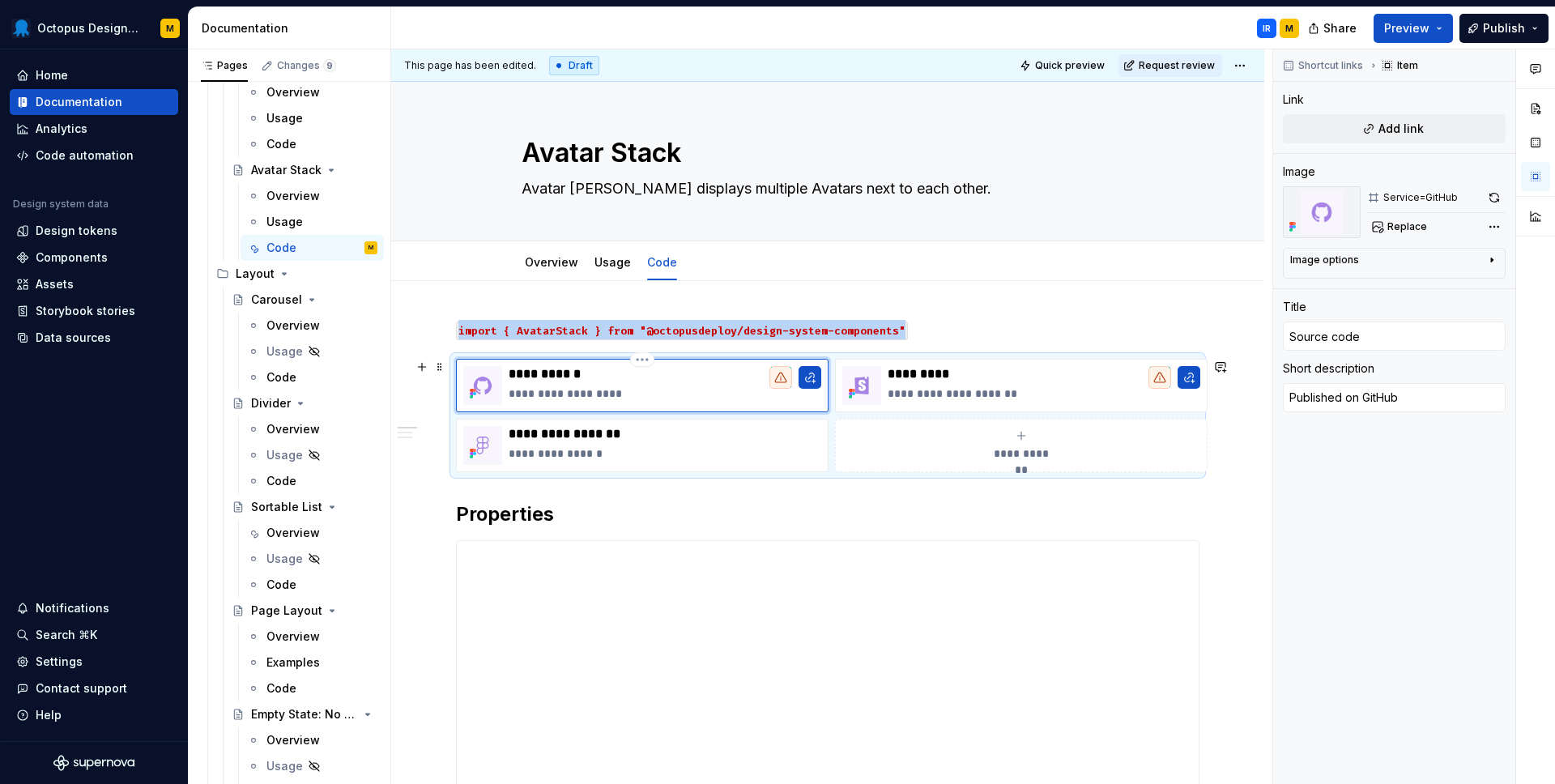
click at [779, 381] on icon at bounding box center [780, 377] width 12 height 10
click at [1412, 127] on span "Add link" at bounding box center [1400, 129] width 45 height 16
type textarea "*"
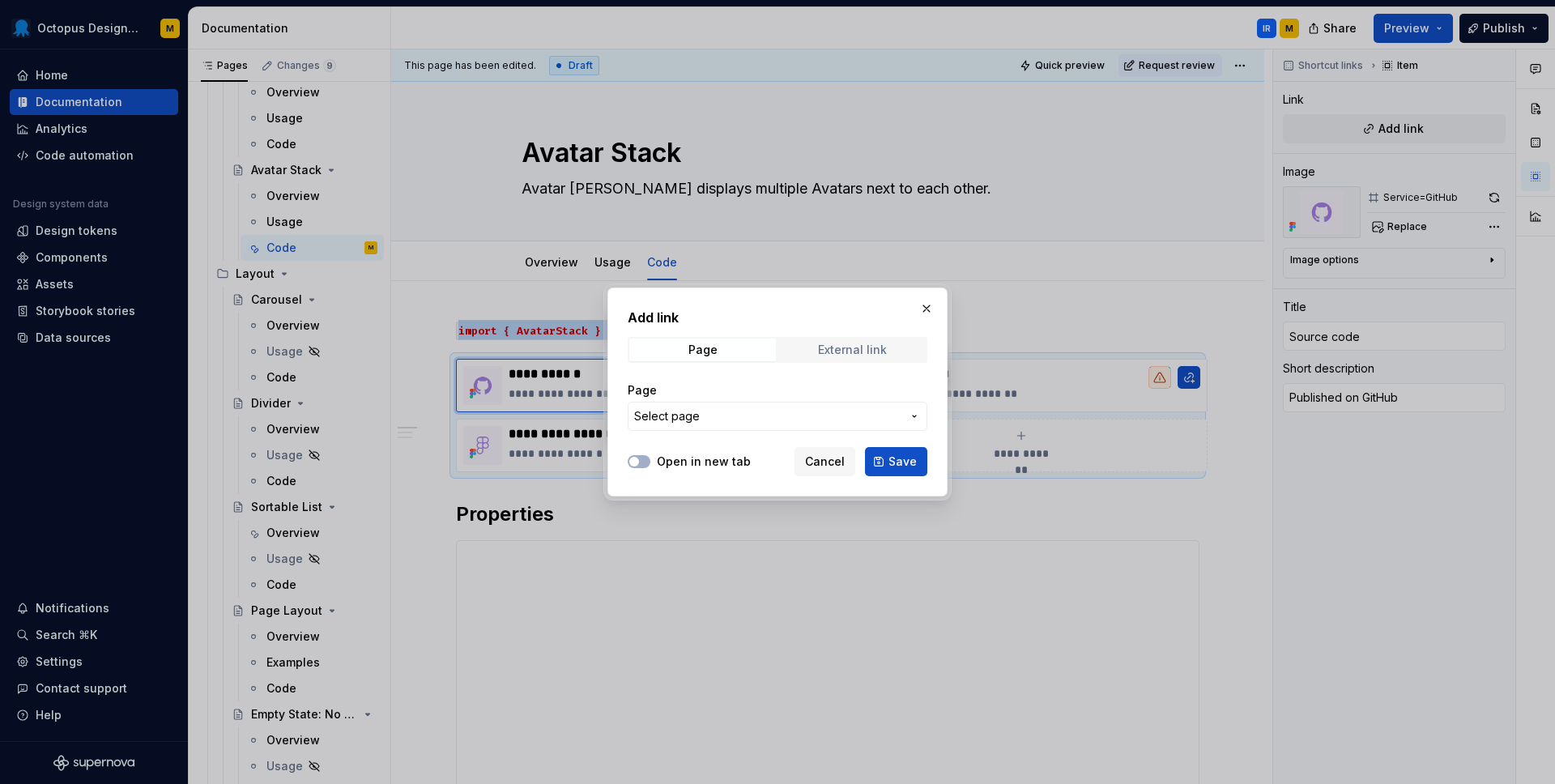
click at [836, 342] on span "External link" at bounding box center [852, 350] width 147 height 23
click at [678, 421] on input "URL" at bounding box center [778, 416] width 299 height 29
paste input "[URL][DOMAIN_NAME]"
type input "[URL][DOMAIN_NAME]"
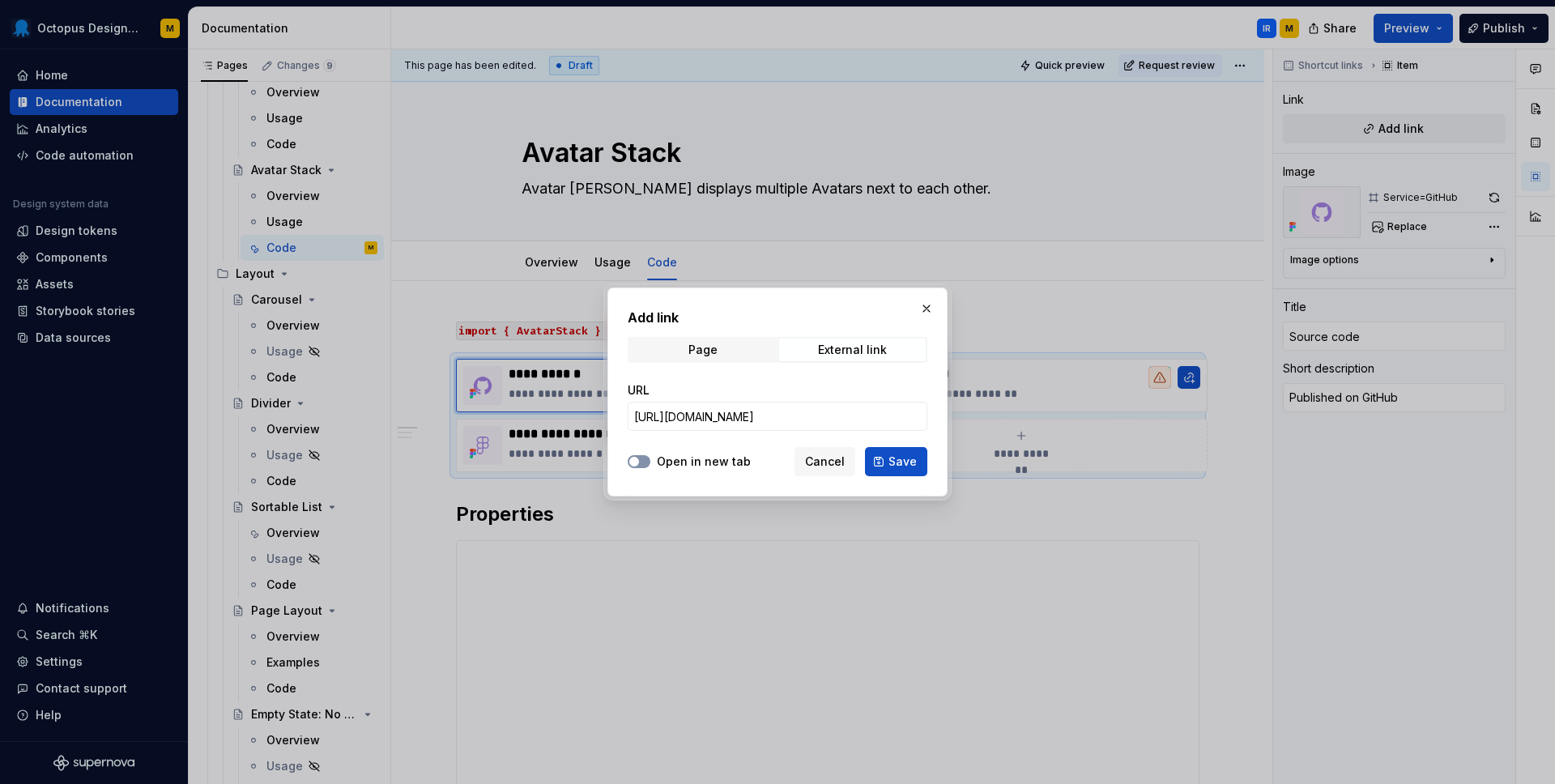
click at [644, 462] on button "Open in new tab" at bounding box center [639, 461] width 23 height 12
click at [908, 467] on span "Save" at bounding box center [902, 461] width 29 height 16
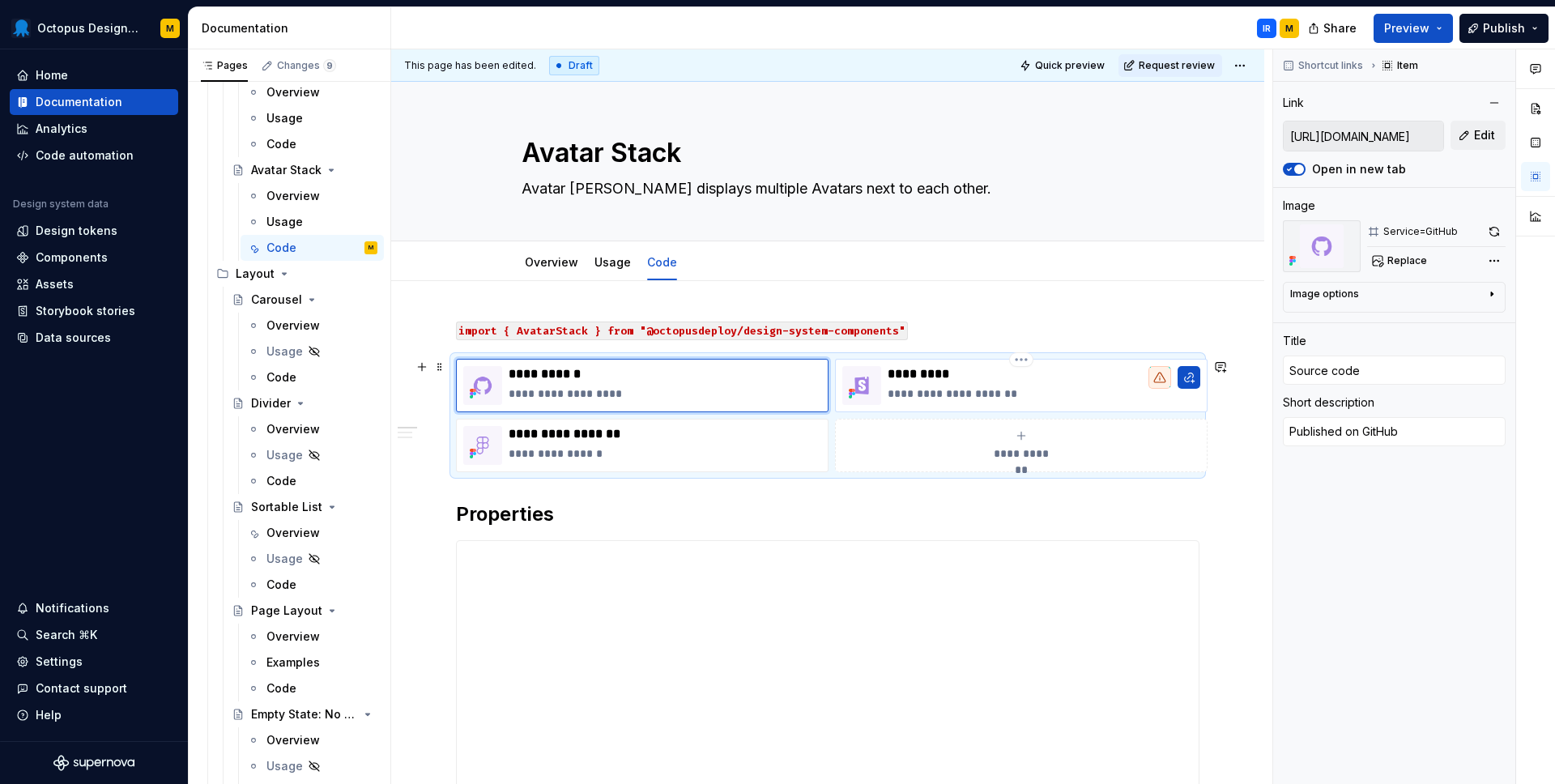
click at [993, 390] on p "**********" at bounding box center [1044, 393] width 313 height 16
type textarea "*"
type input "Live demo"
type textarea "Published on Storybook"
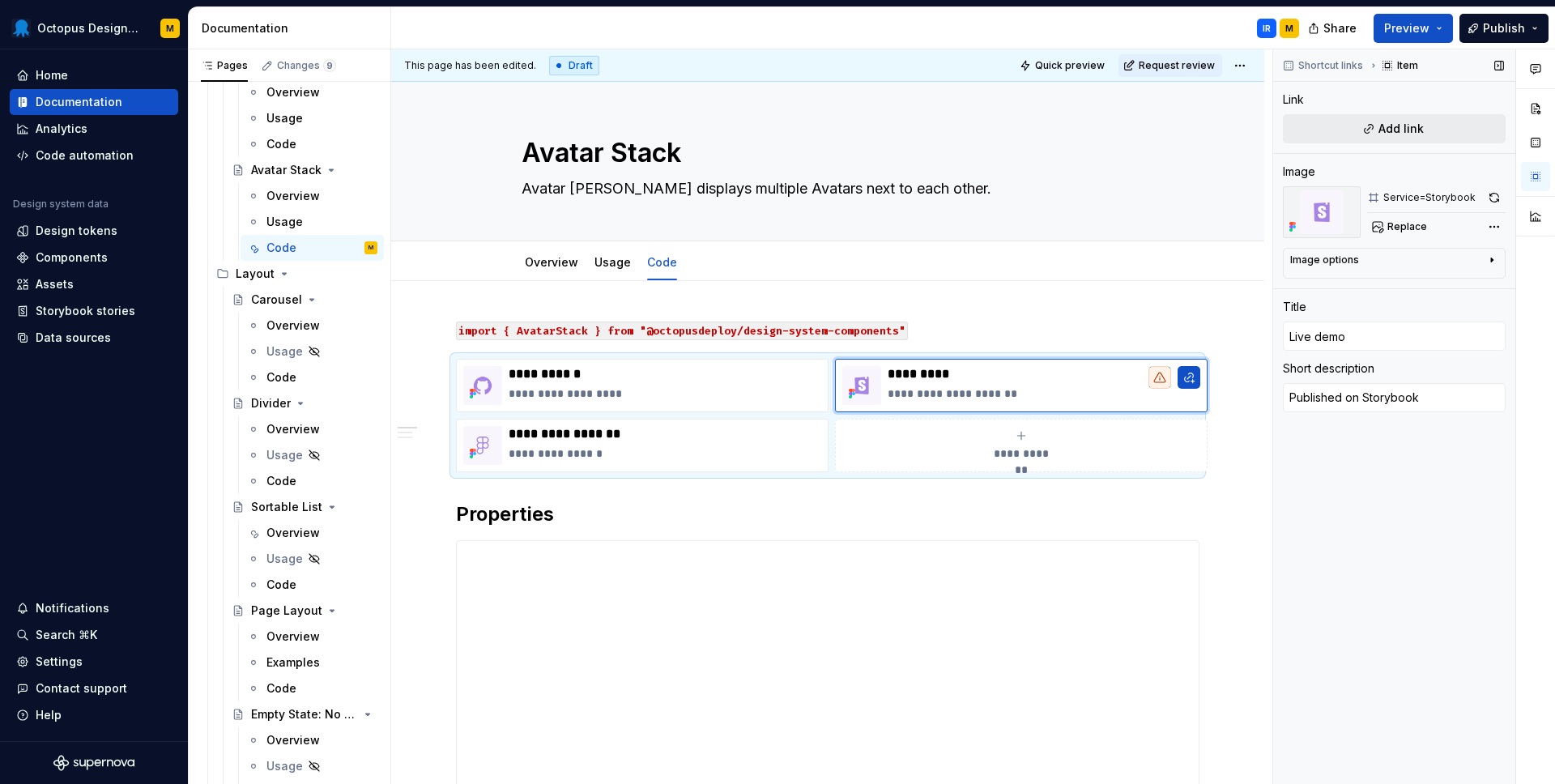
click at [1370, 128] on button "Add link" at bounding box center [1394, 129] width 223 height 29
type textarea "*"
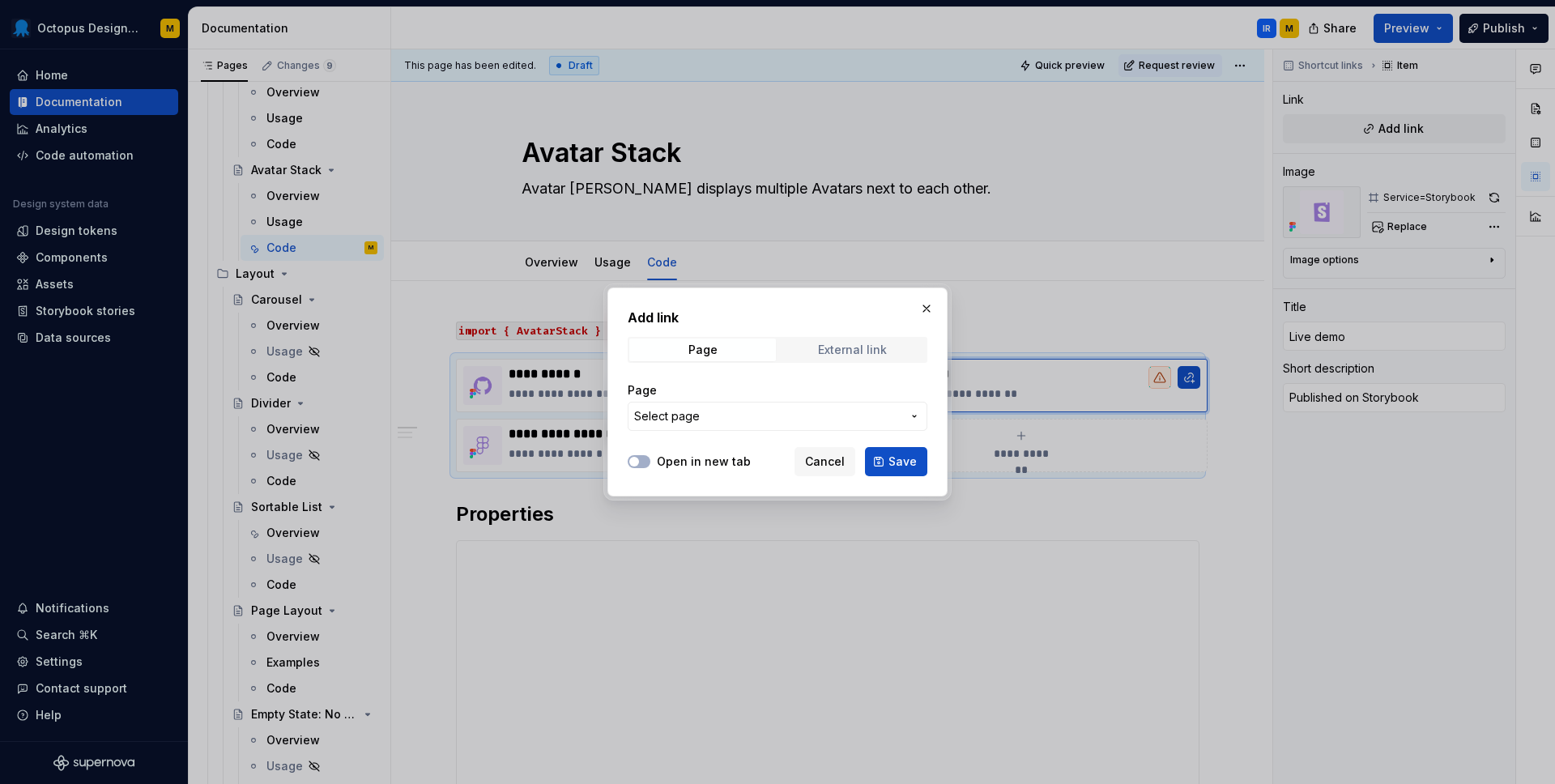
click at [825, 348] on div "External link" at bounding box center [852, 349] width 69 height 12
click at [706, 412] on input "URL" at bounding box center [778, 416] width 299 height 29
paste input "[URL][DOMAIN_NAME]"
type input "[URL][DOMAIN_NAME]"
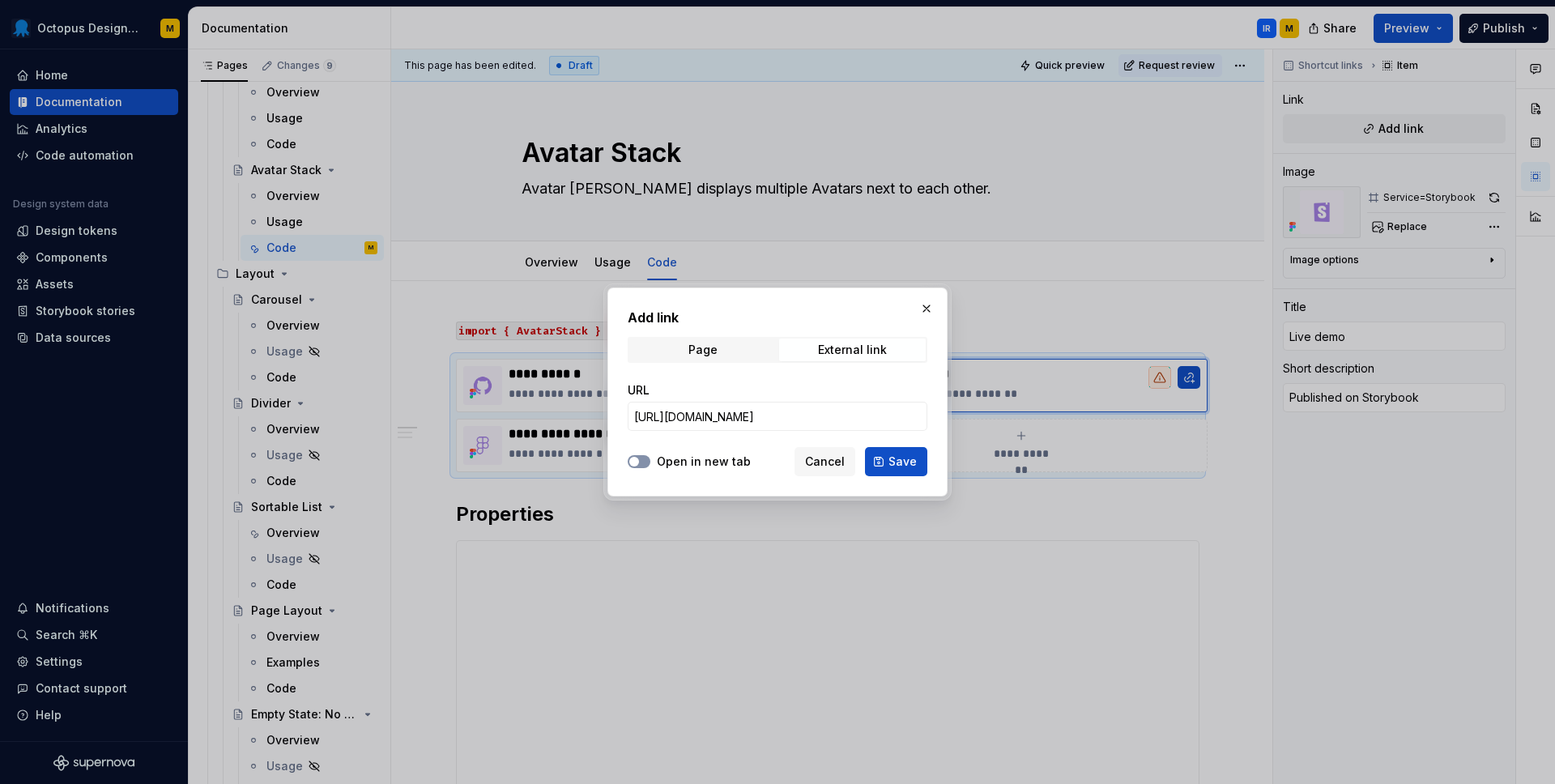
click at [639, 466] on button "Open in new tab" at bounding box center [639, 461] width 23 height 12
click at [906, 462] on span "Save" at bounding box center [902, 461] width 29 height 16
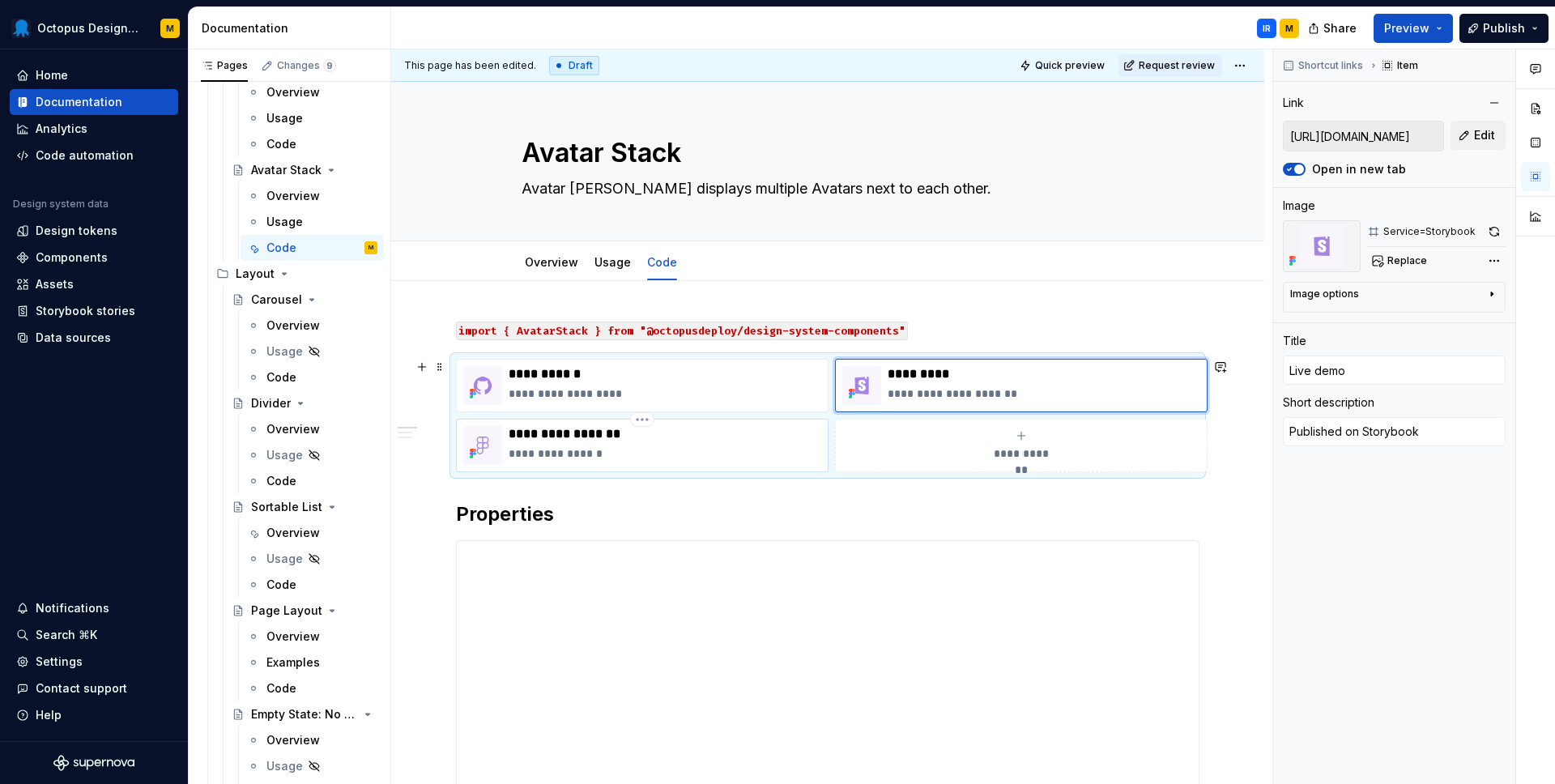
click at [649, 445] on p "**********" at bounding box center [665, 453] width 313 height 16
type textarea "*"
type input "Component Package"
type textarea "Published on npm"
type input "[URL][DOMAIN_NAME]"
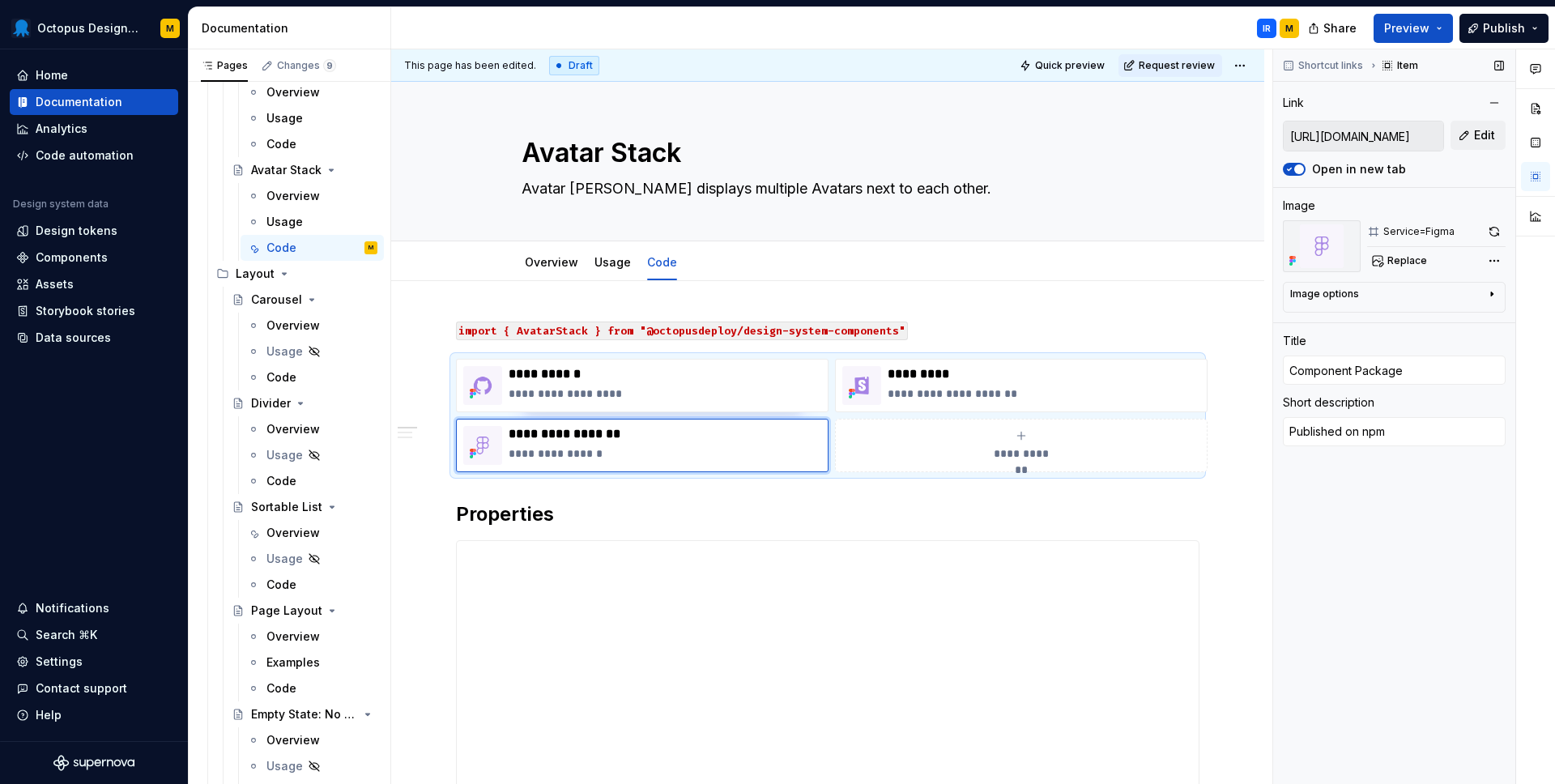
click at [1334, 135] on input "[URL][DOMAIN_NAME]" at bounding box center [1363, 136] width 159 height 29
click at [1348, 136] on input "[URL][DOMAIN_NAME]" at bounding box center [1363, 136] width 159 height 29
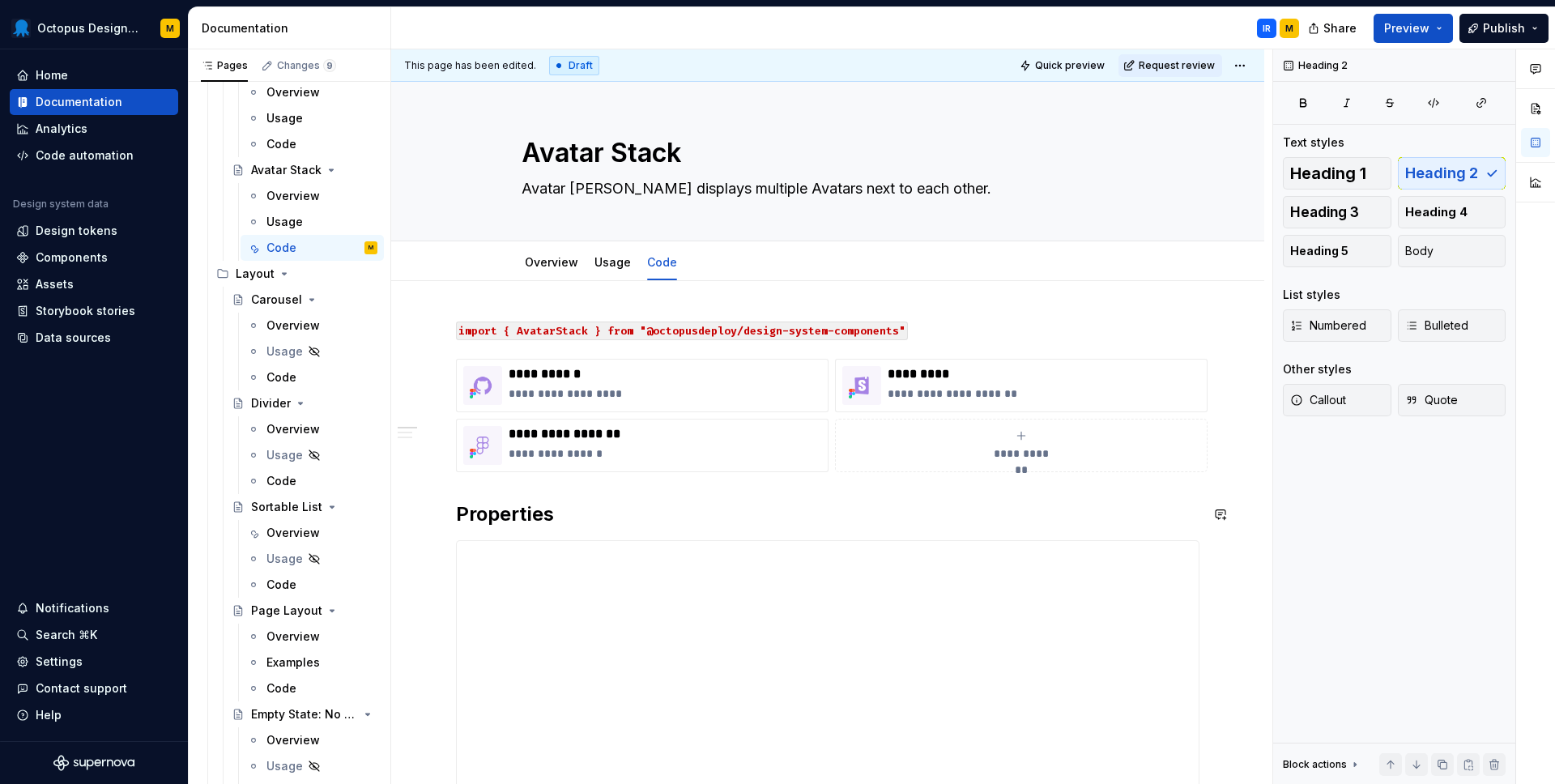
click at [609, 267] on link "Usage" at bounding box center [612, 262] width 36 height 13
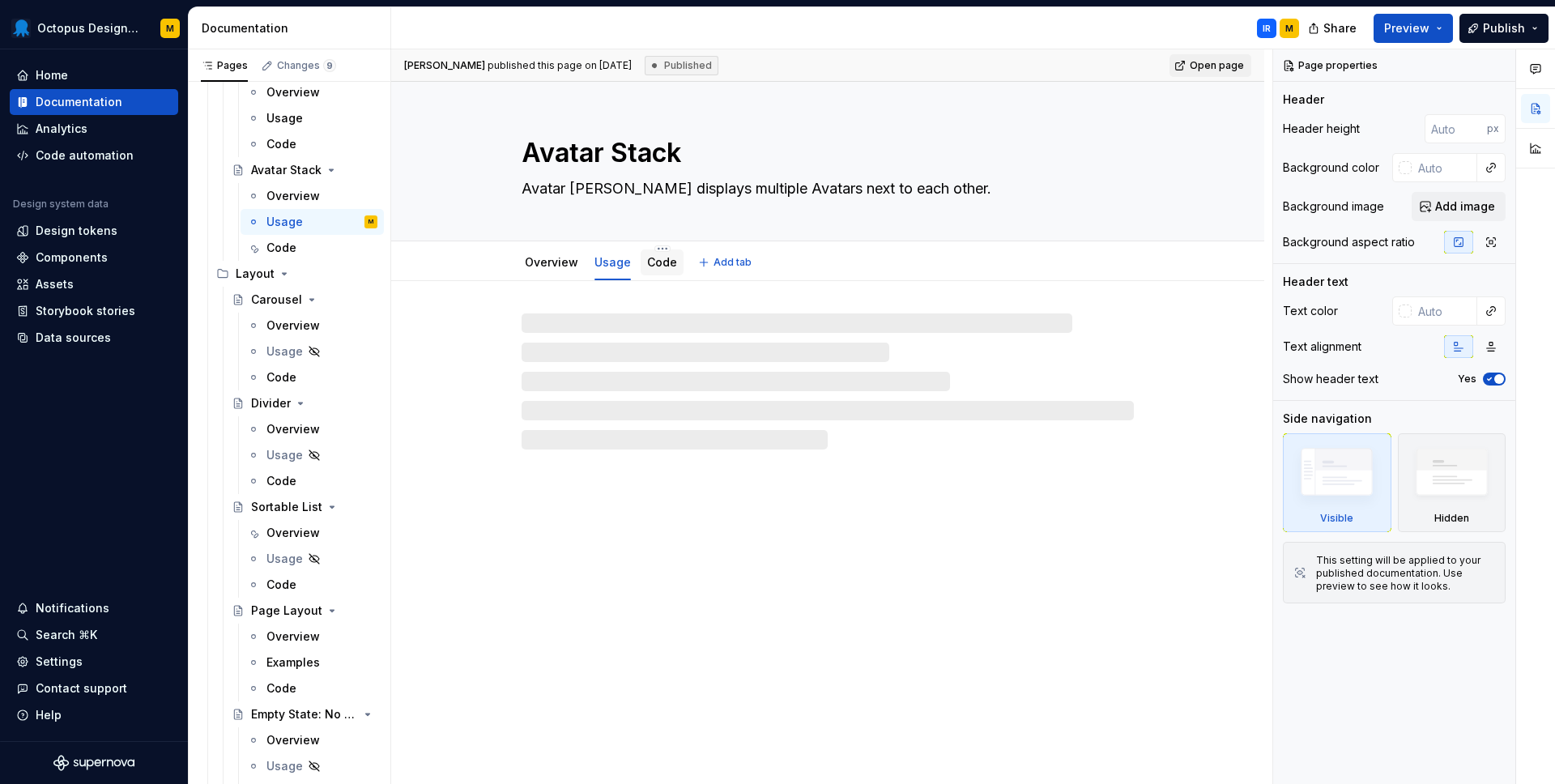
click at [661, 265] on link "Code" at bounding box center [661, 262] width 30 height 13
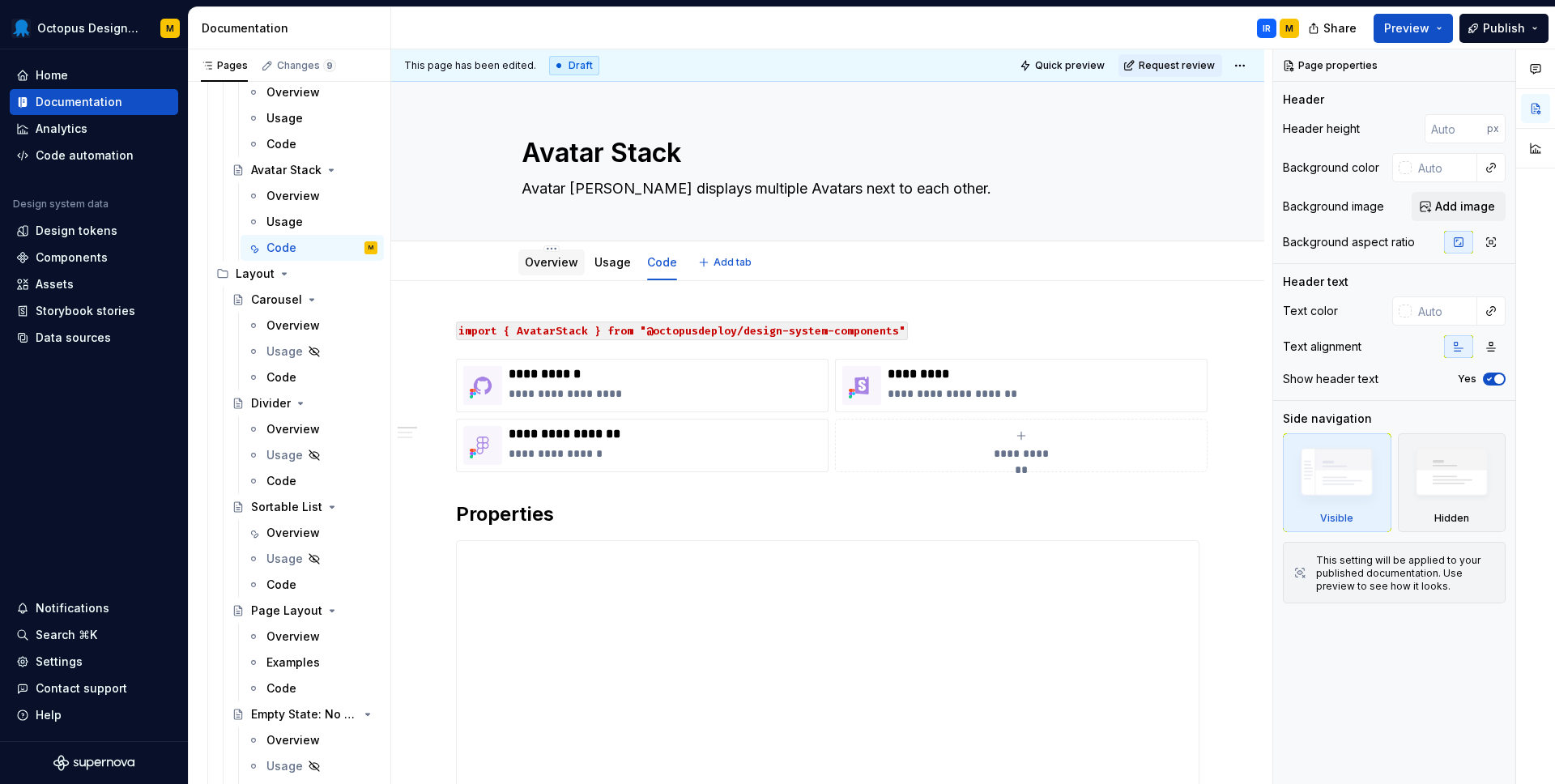
click at [552, 261] on link "Overview" at bounding box center [552, 262] width 54 height 13
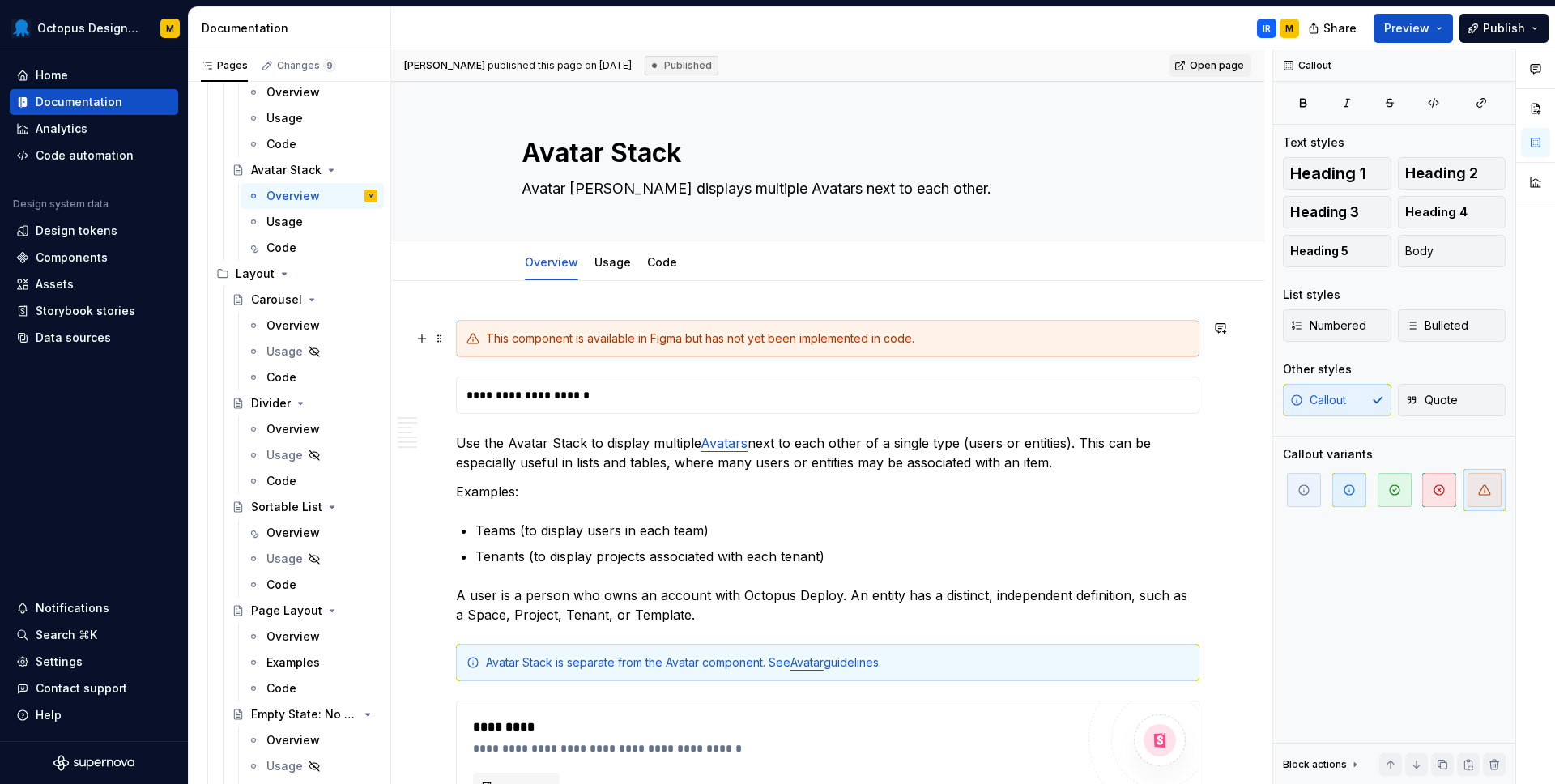
click at [730, 337] on div "This component is available in Figma but has not yet been implemented in code." at bounding box center [837, 338] width 703 height 16
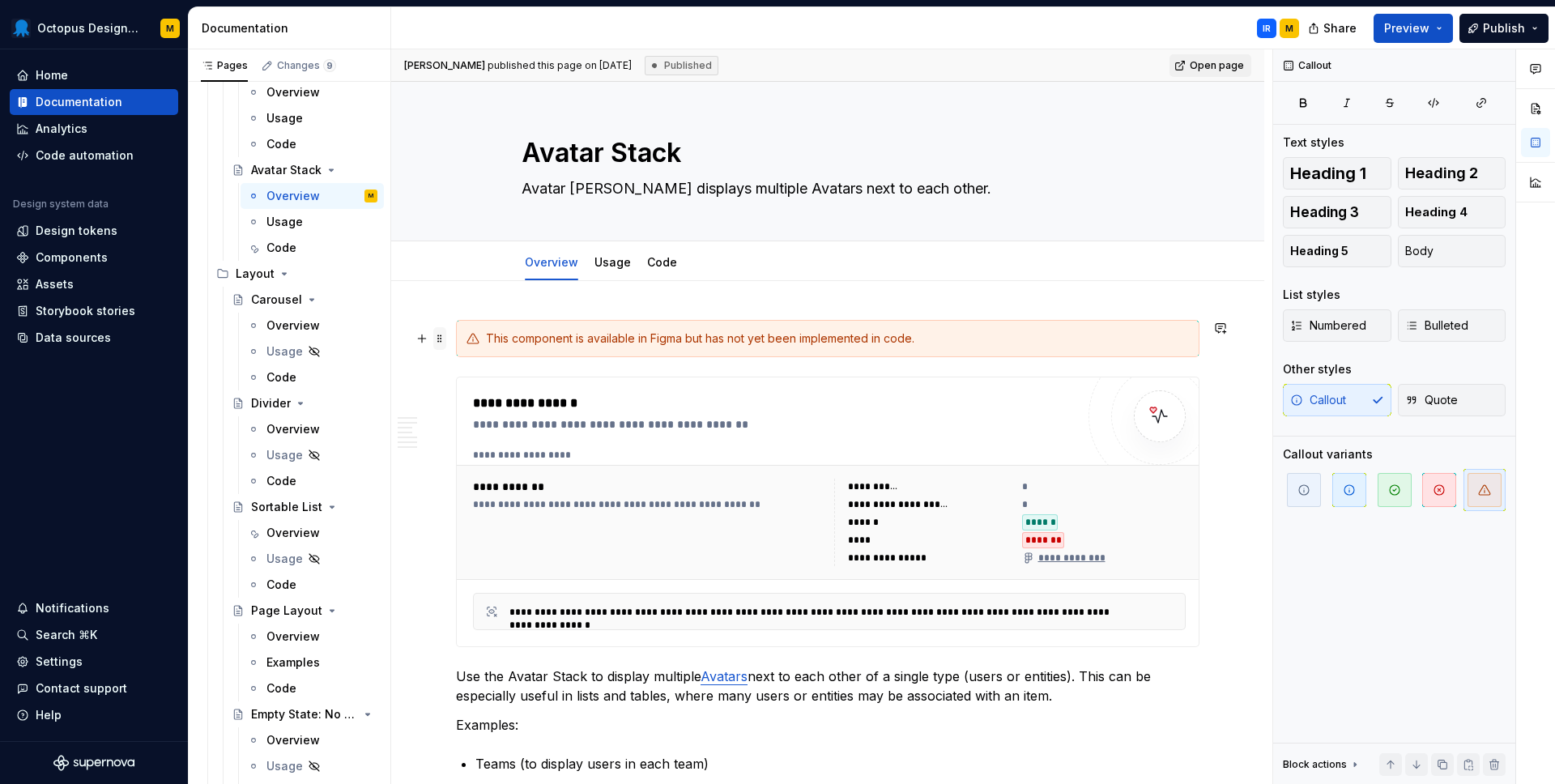
click at [443, 342] on span at bounding box center [439, 339] width 12 height 23
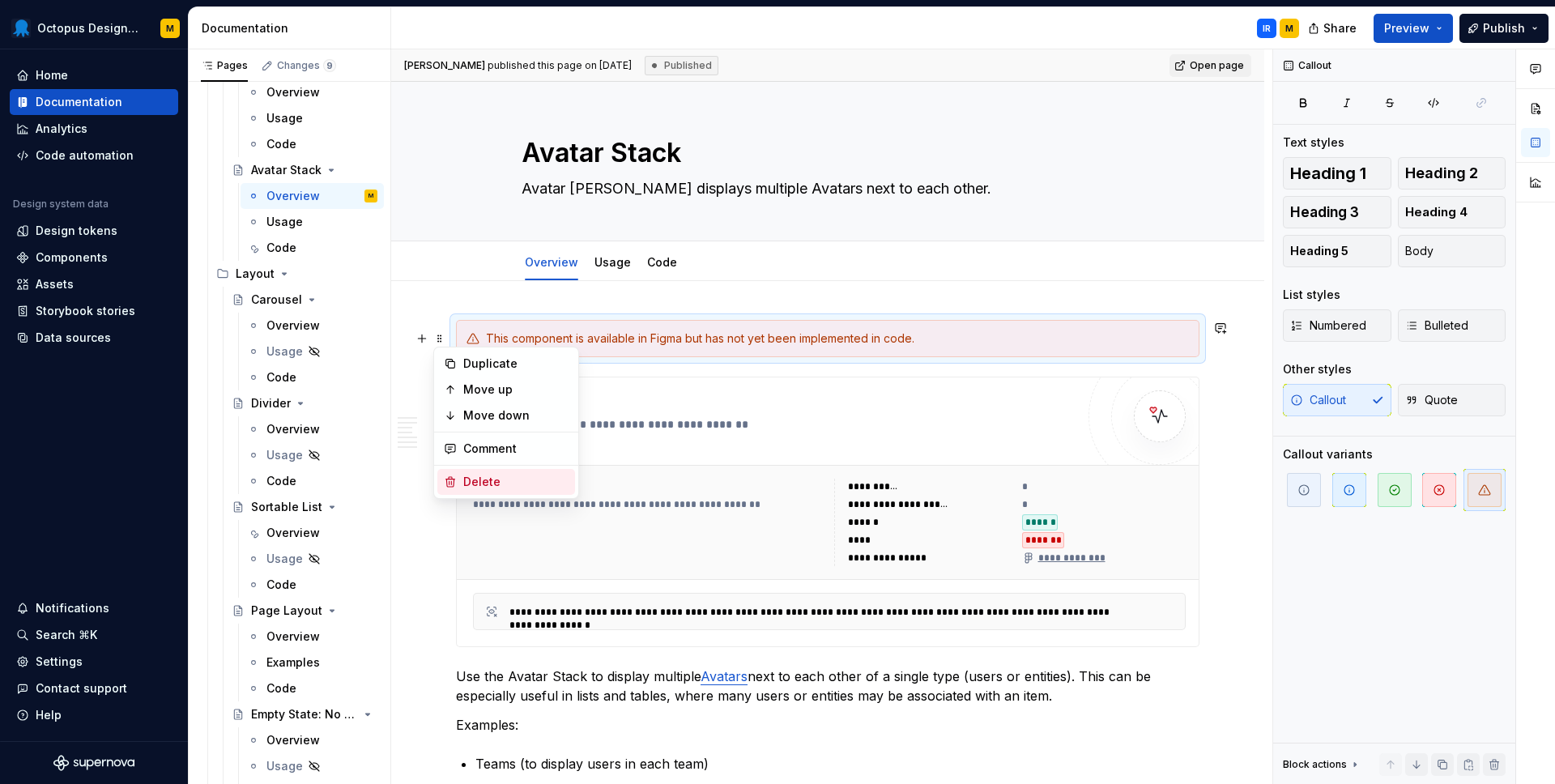
click at [490, 479] on div "Delete" at bounding box center [516, 481] width 106 height 16
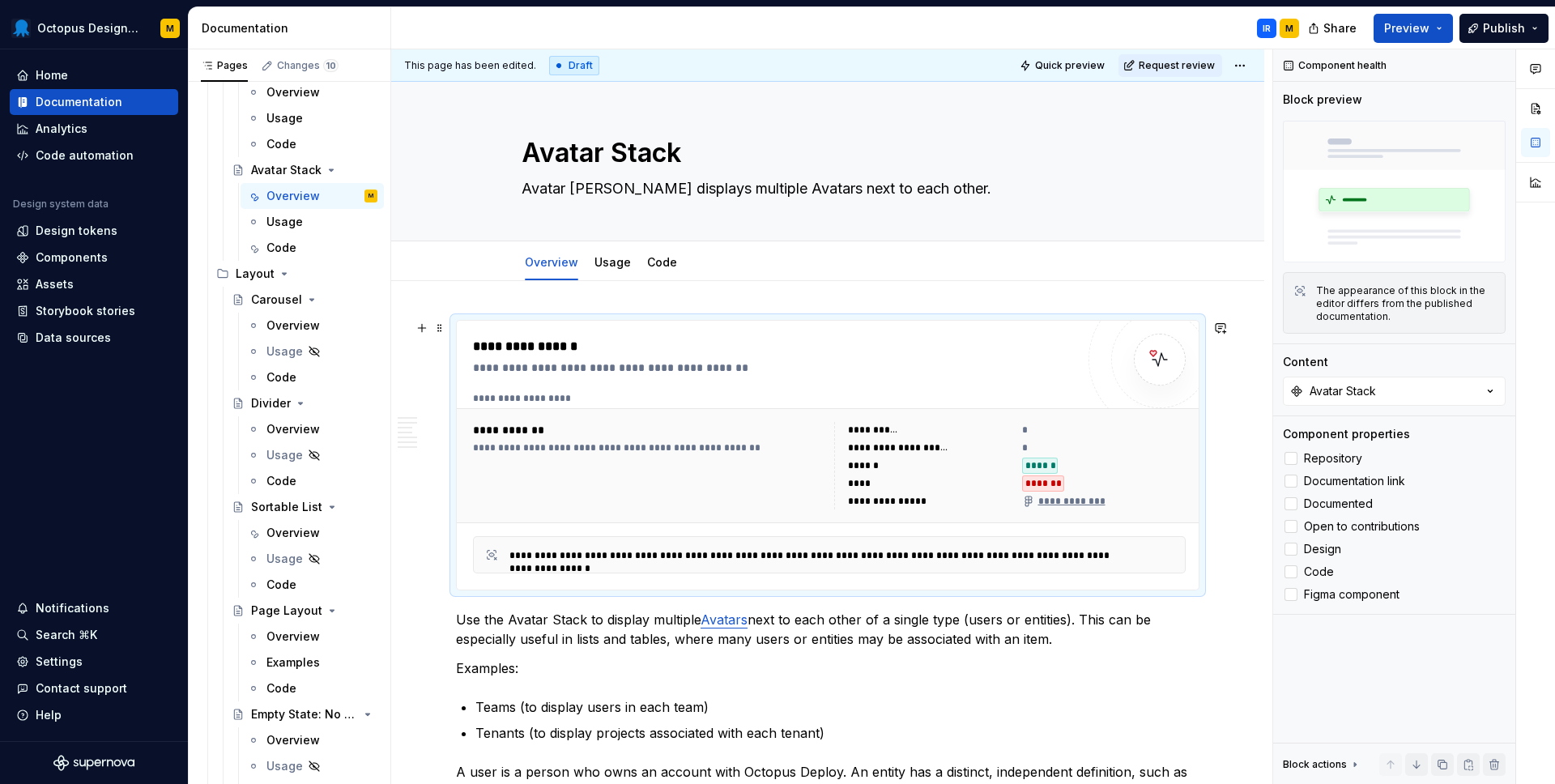
click at [1046, 489] on div "*******" at bounding box center [1043, 483] width 43 height 16
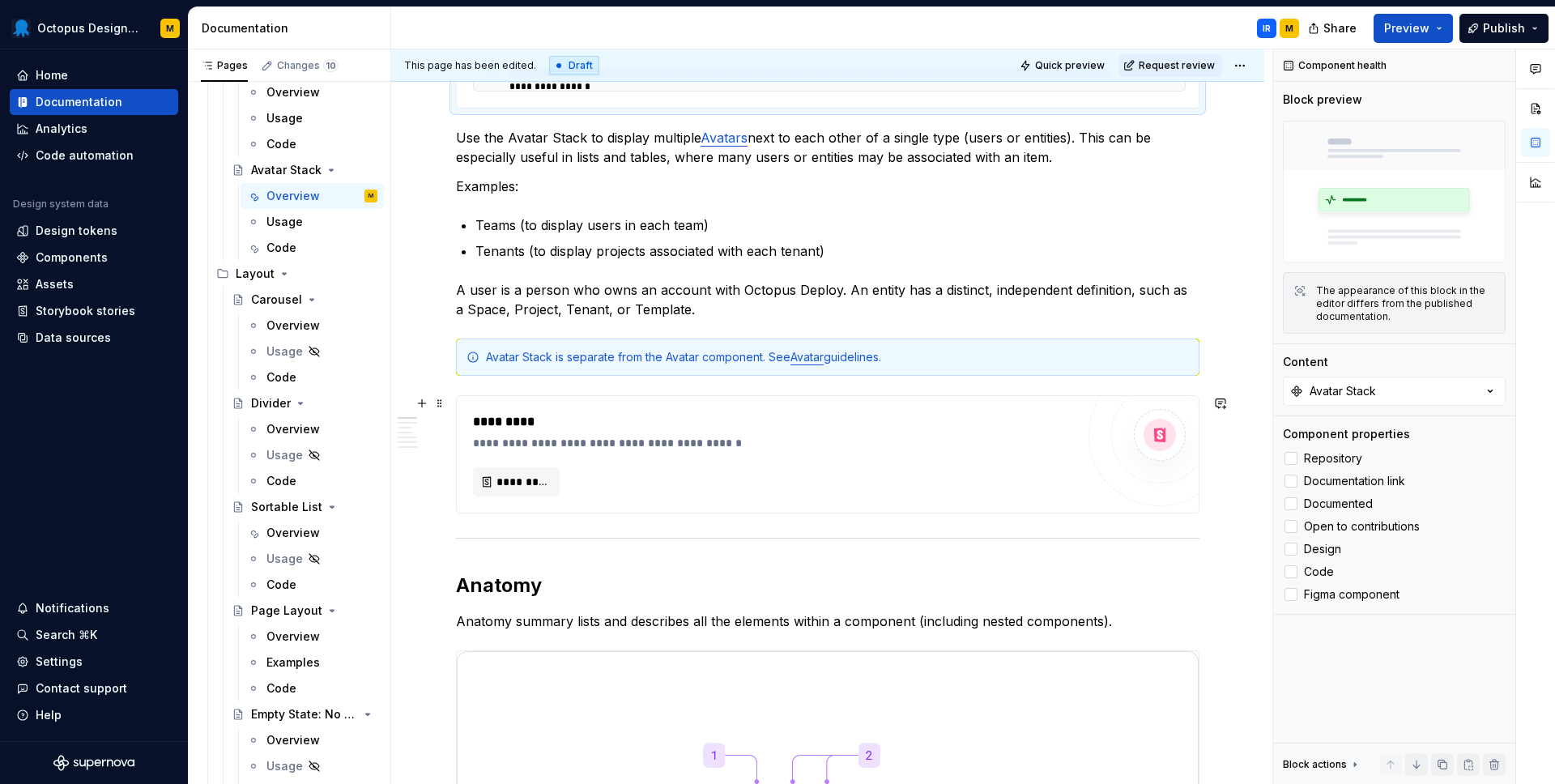
scroll to position [544, 0]
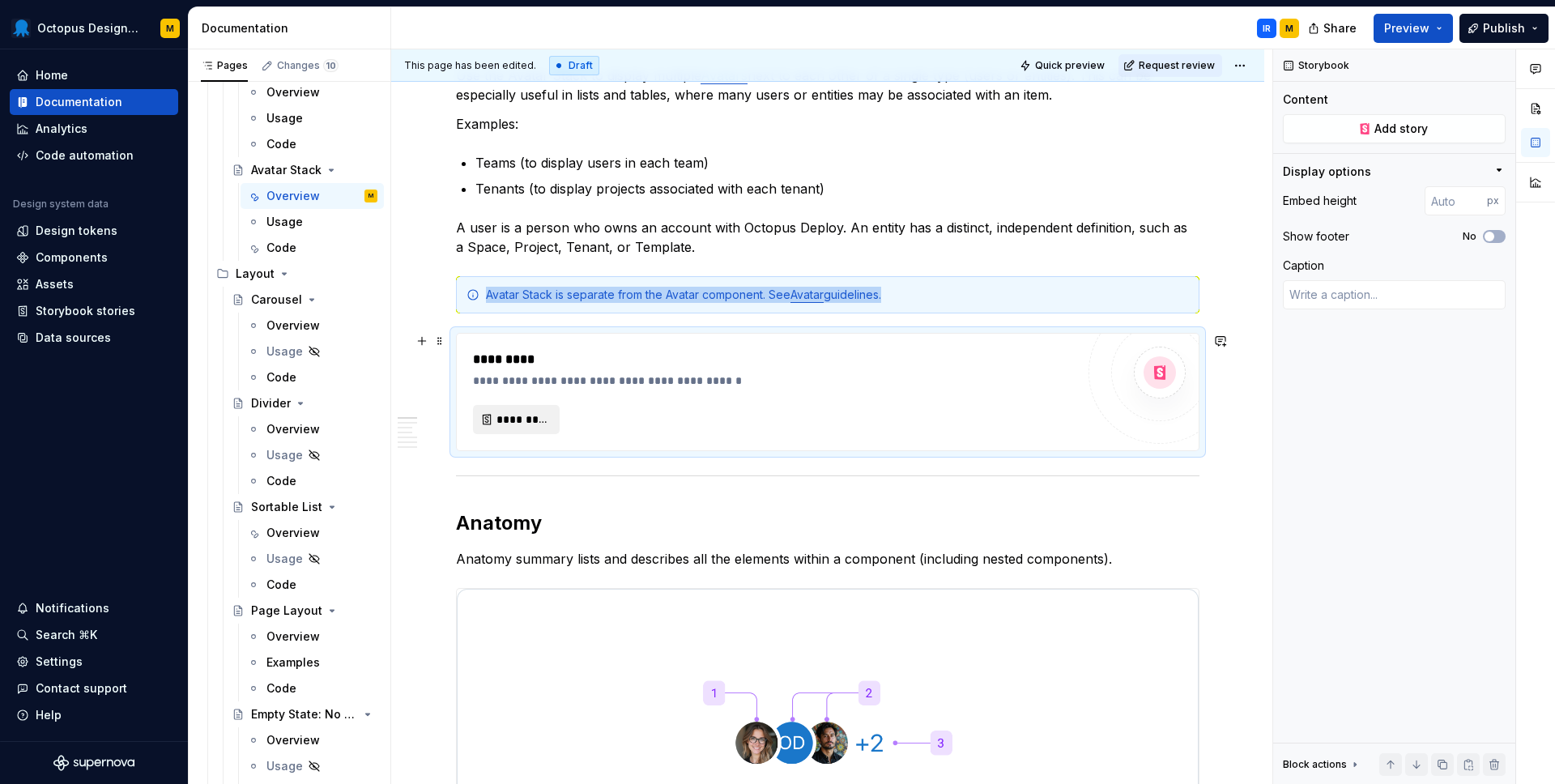
click at [499, 418] on span "*********" at bounding box center [522, 419] width 53 height 16
type textarea "*"
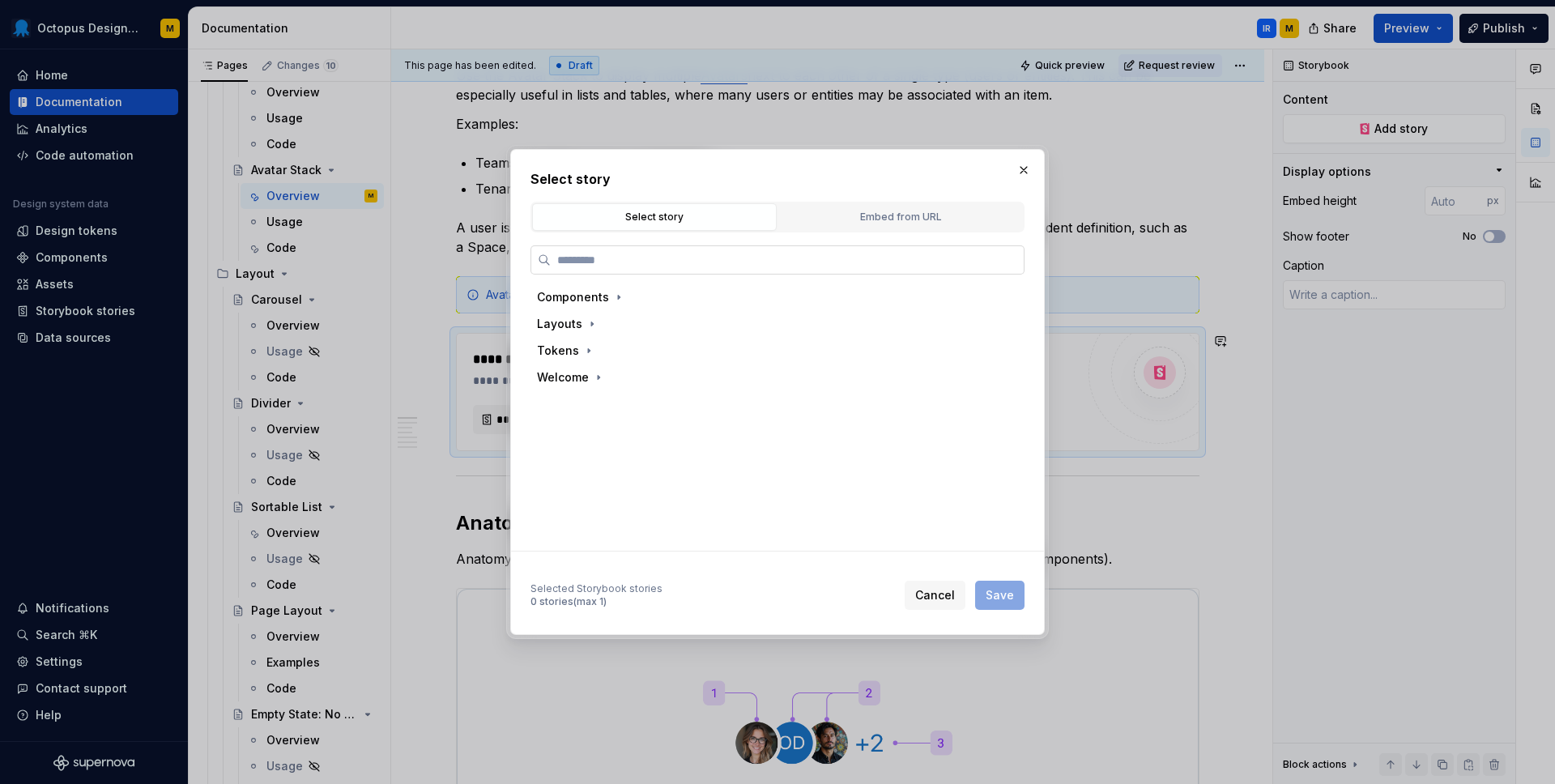
click at [567, 267] on input "search" at bounding box center [787, 259] width 473 height 16
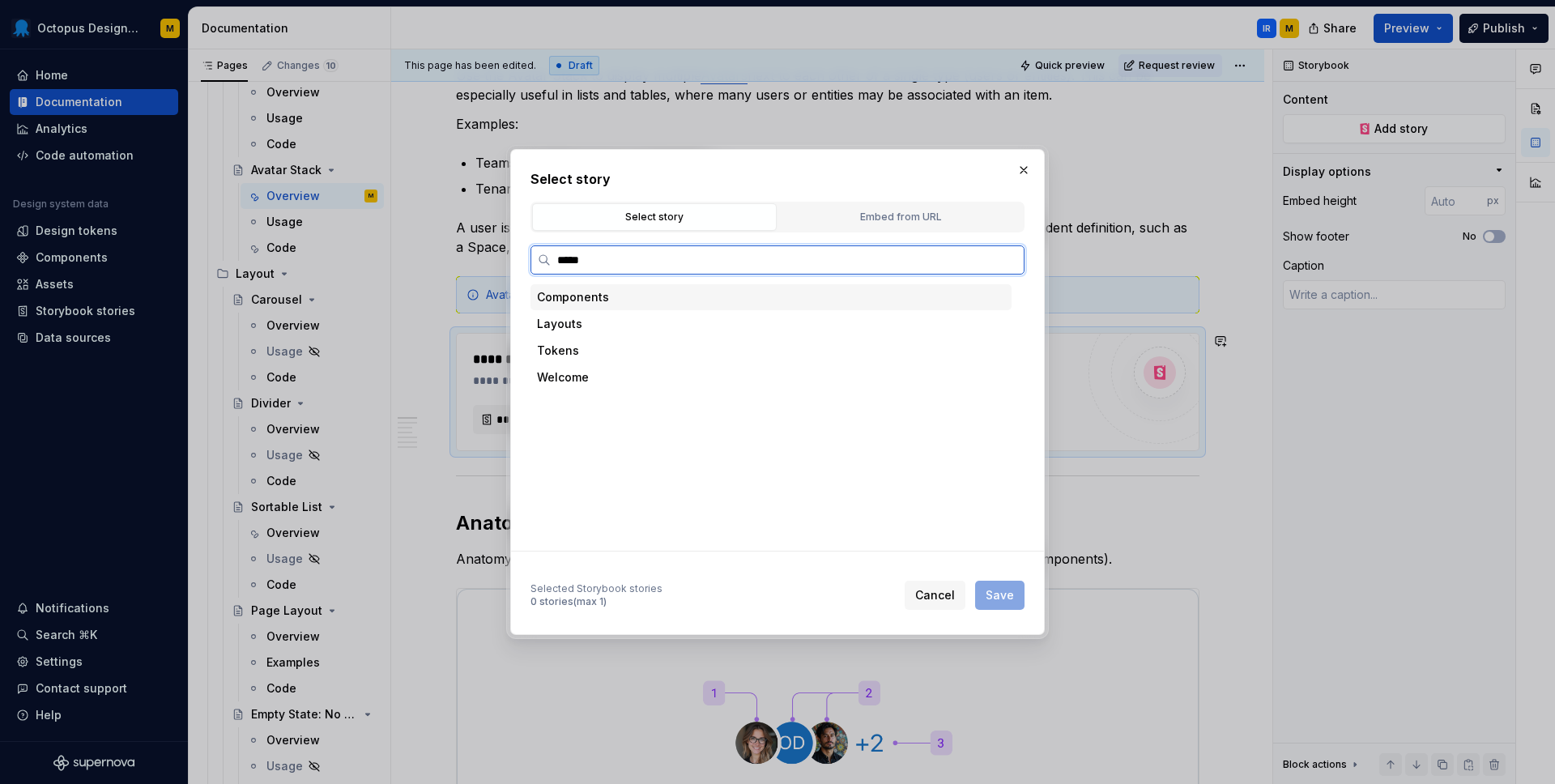
type input "******"
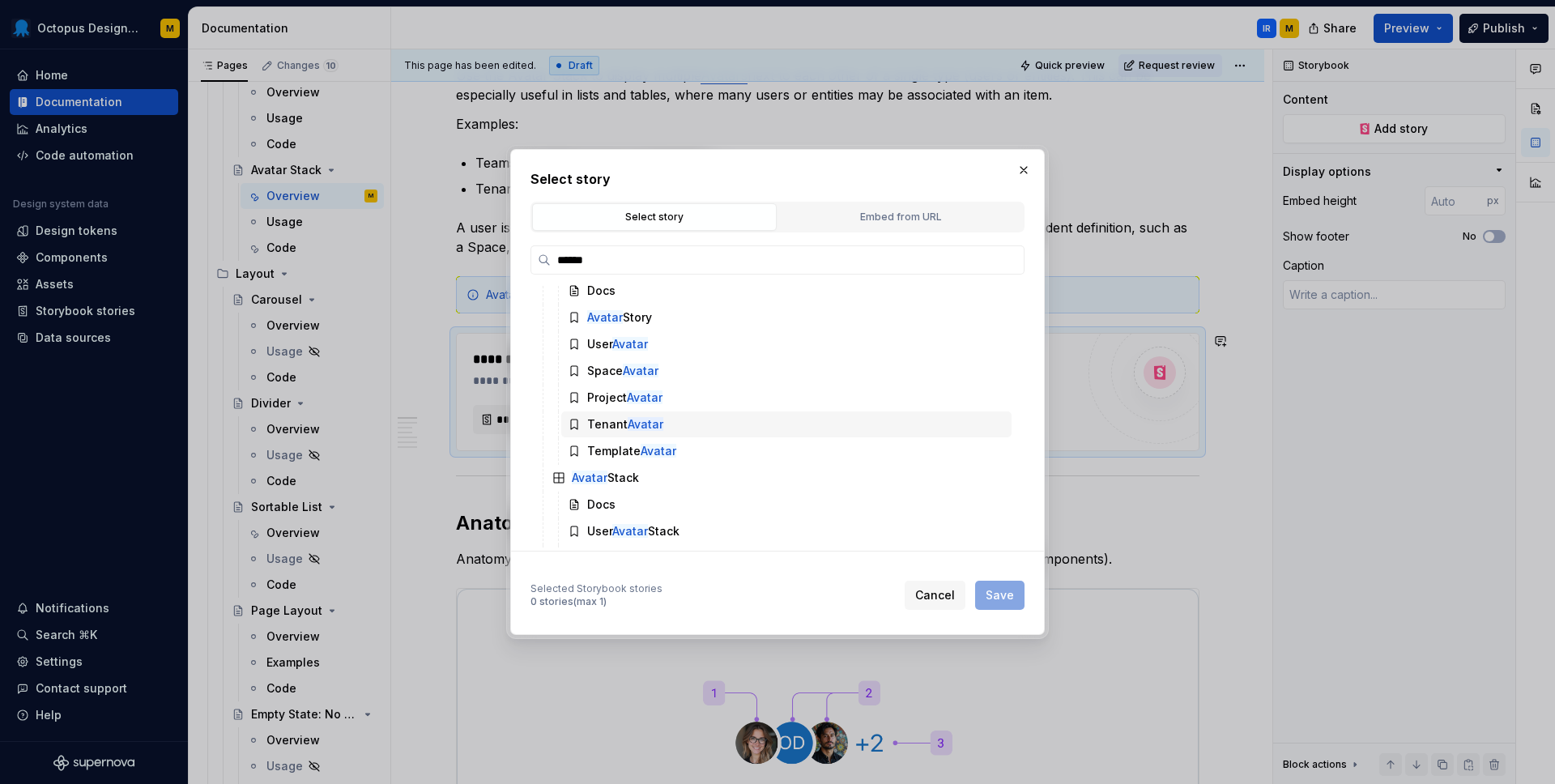
scroll to position [84, 0]
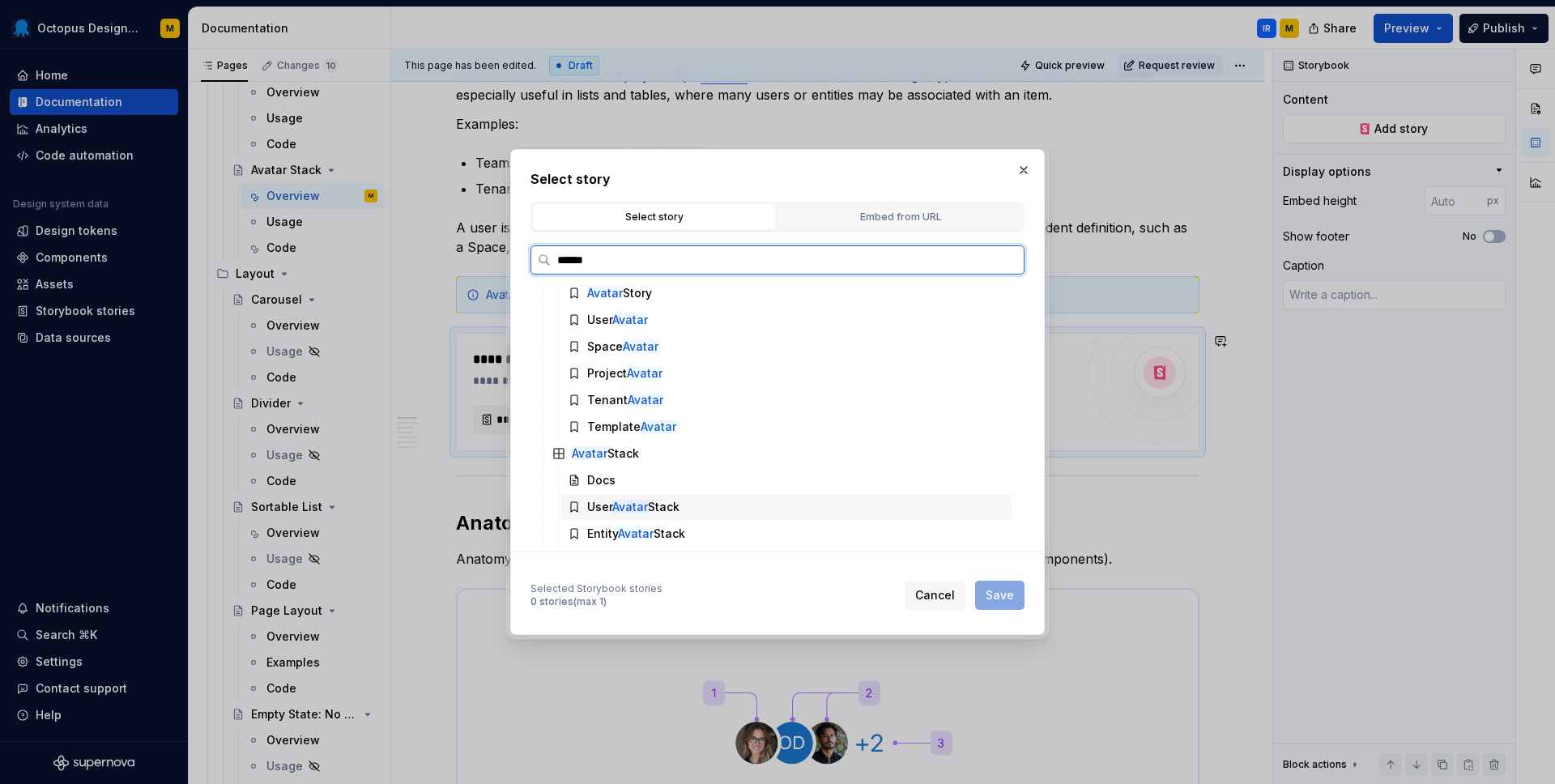
click at [594, 511] on div "User Avatar Stack" at bounding box center [634, 507] width 92 height 16
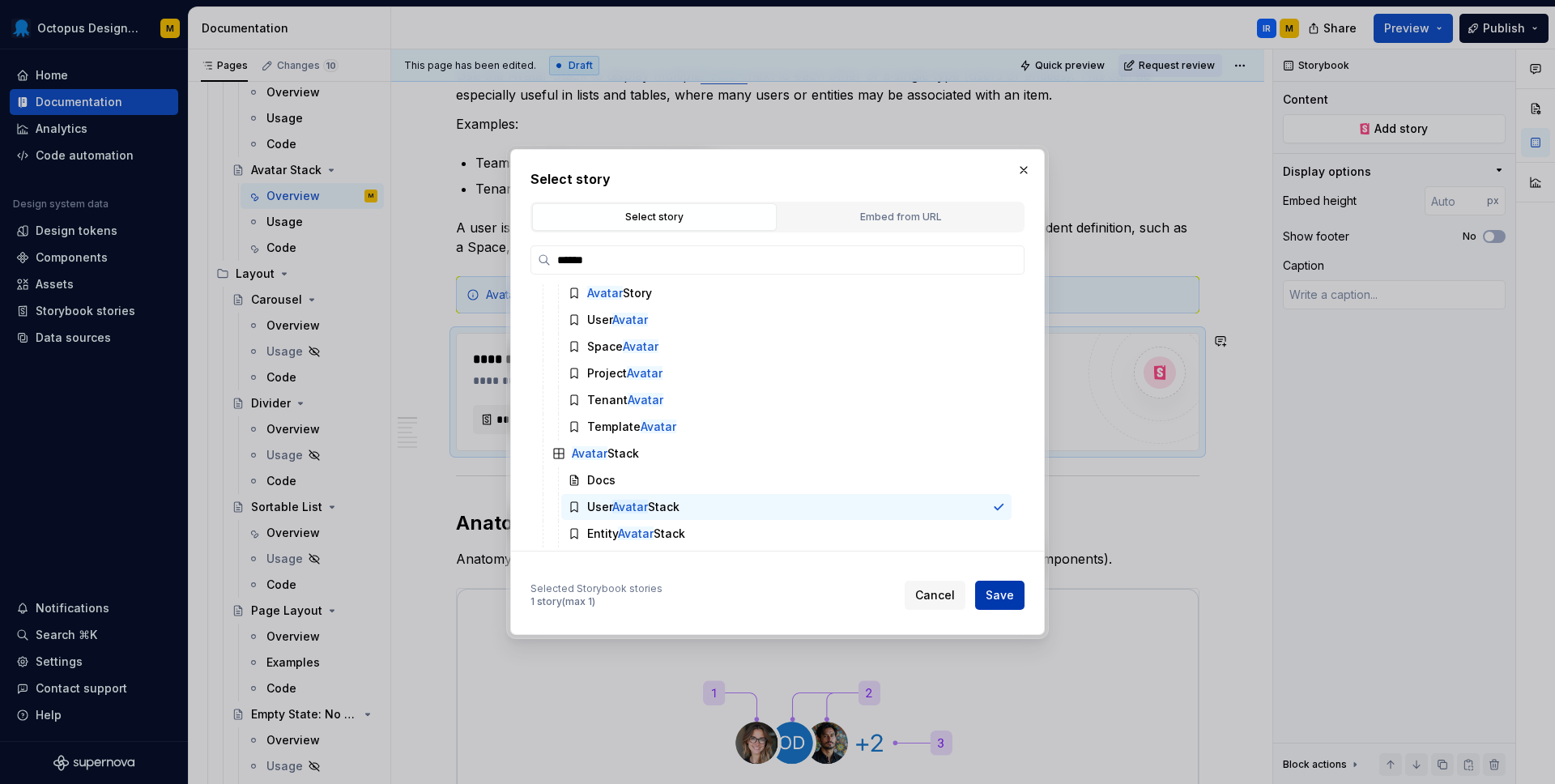
click at [1002, 606] on button "Save" at bounding box center [999, 595] width 49 height 29
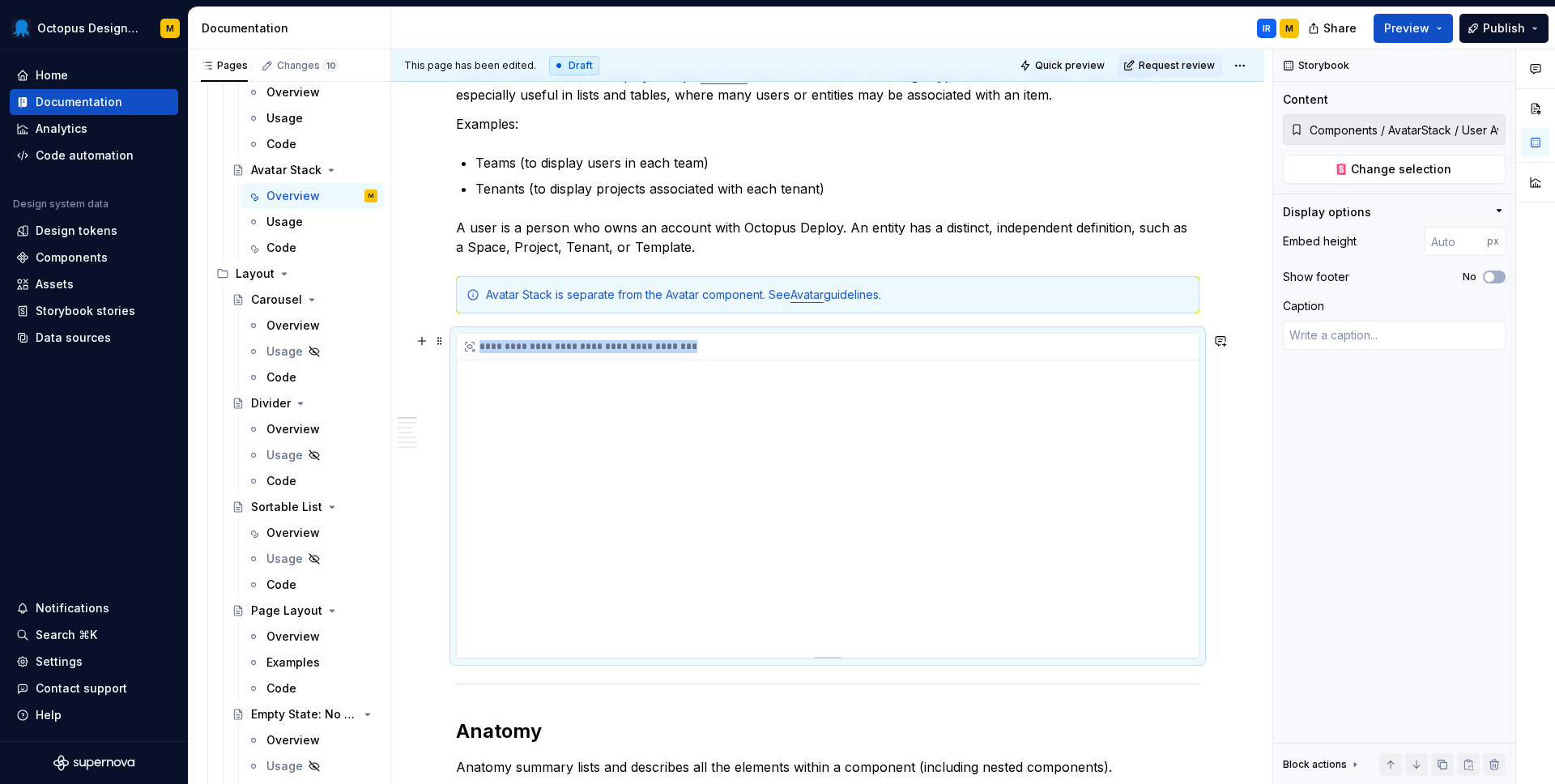
drag, startPoint x: 836, startPoint y: 659, endPoint x: 831, endPoint y: 436, distance: 223.1
click at [832, 435] on div "**********" at bounding box center [827, 496] width 743 height 326
click at [836, 656] on div at bounding box center [827, 657] width 28 height 3
type textarea "*"
type input "390"
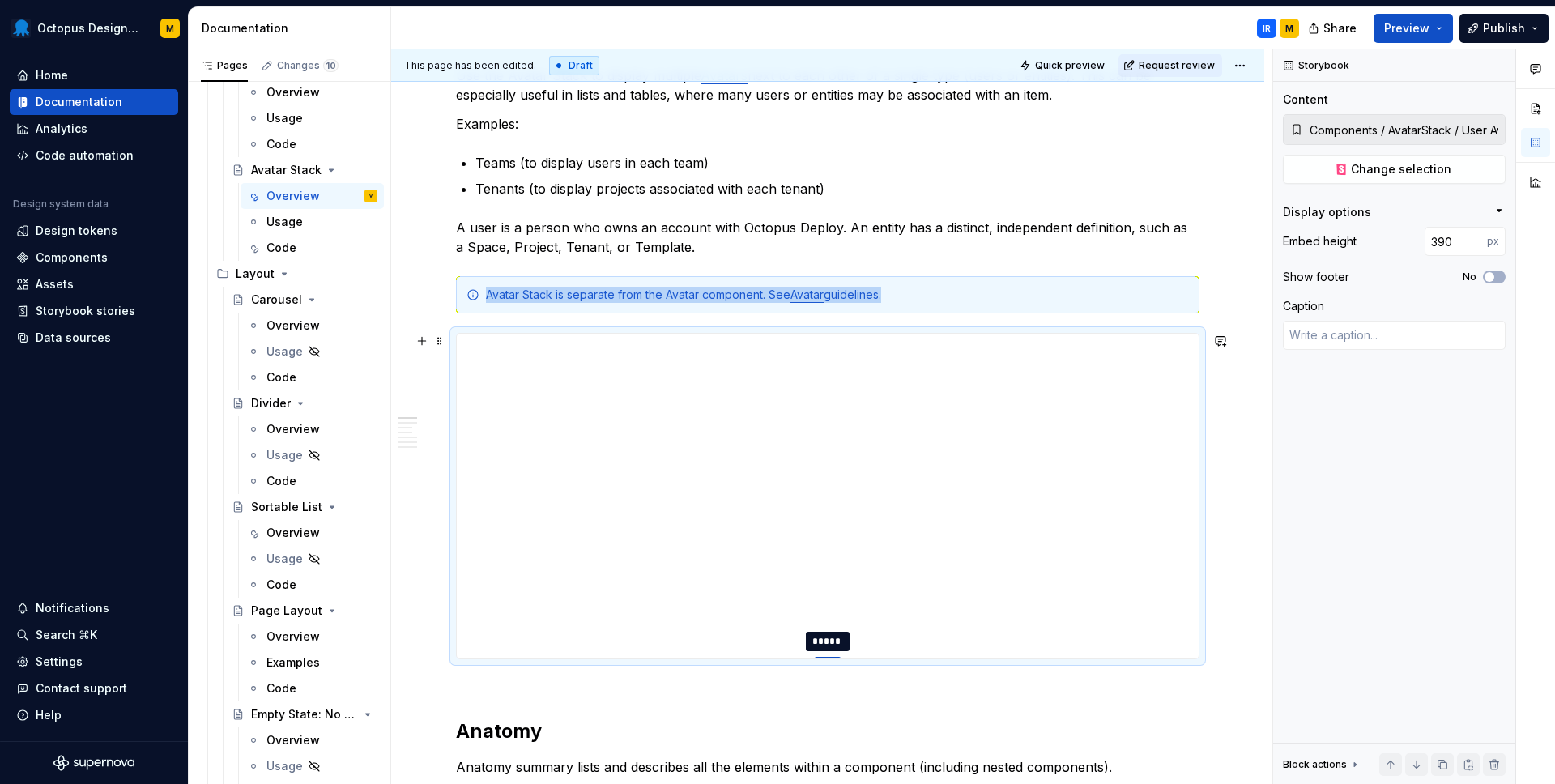
type textarea "*"
type input "350"
type textarea "*"
type input "326"
type textarea "*"
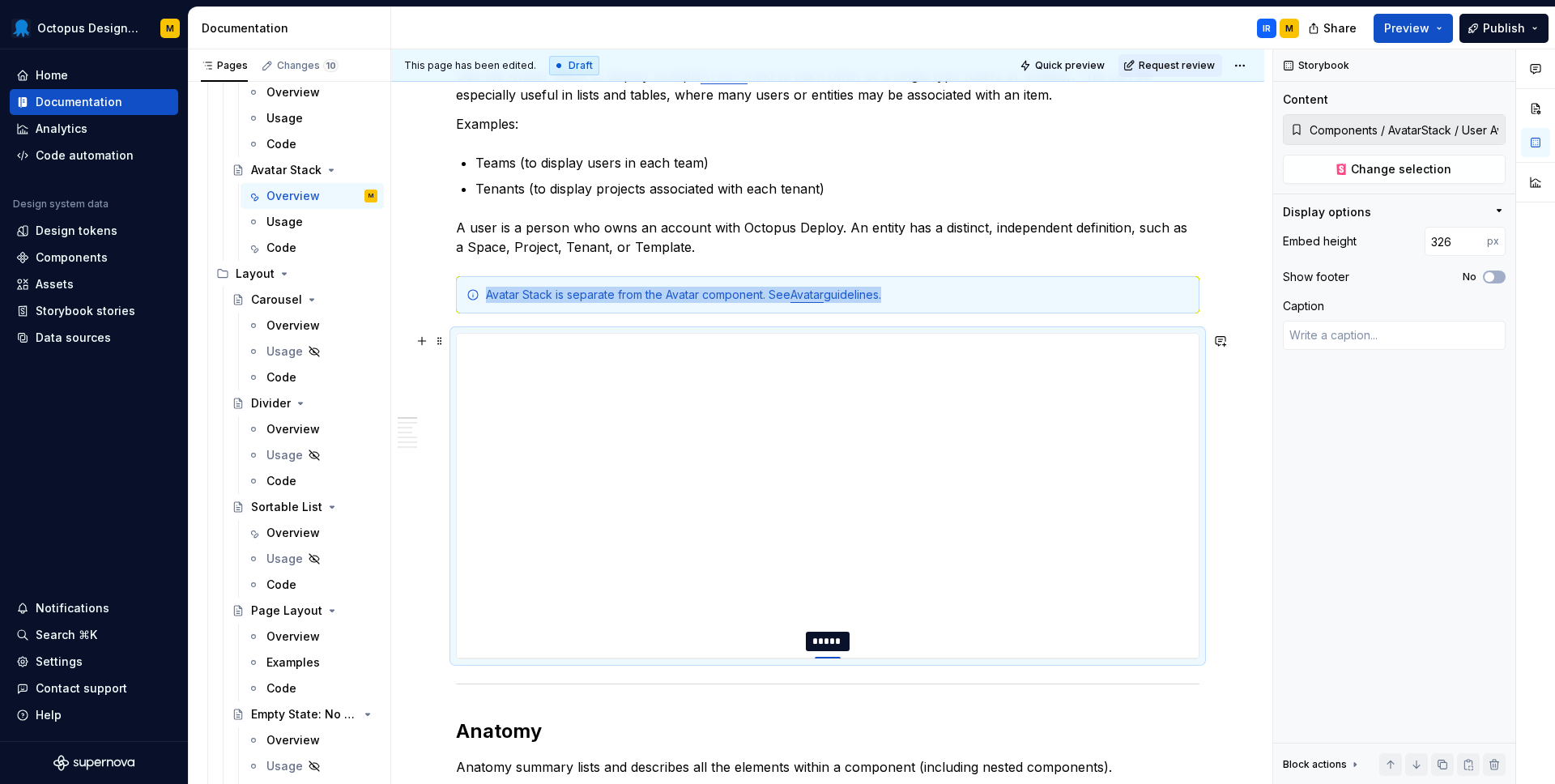
type input "301"
type textarea "*"
type input "263"
type textarea "*"
type input "243"
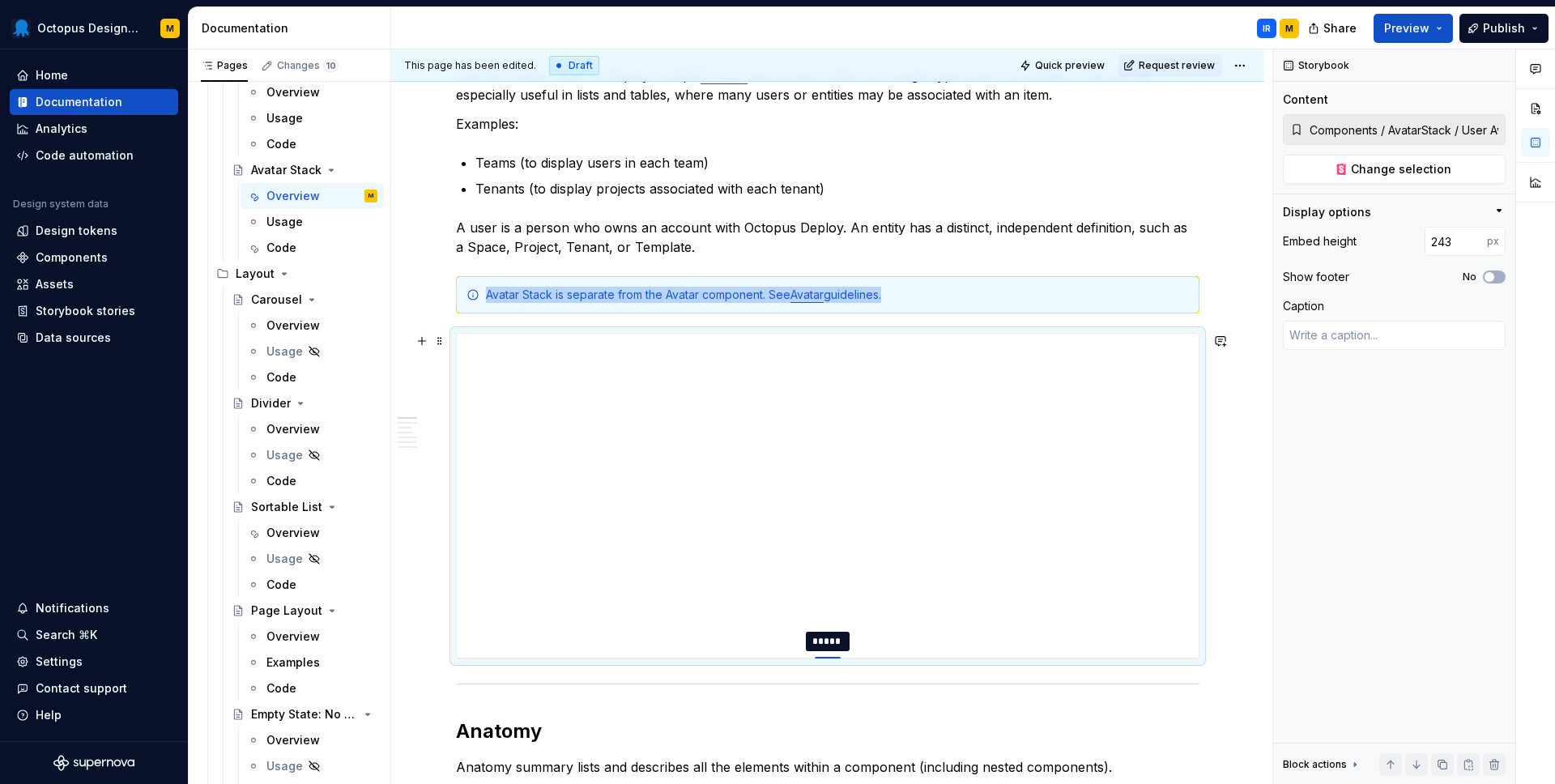
type textarea "*"
type input "226"
type textarea "*"
type input "211"
type textarea "*"
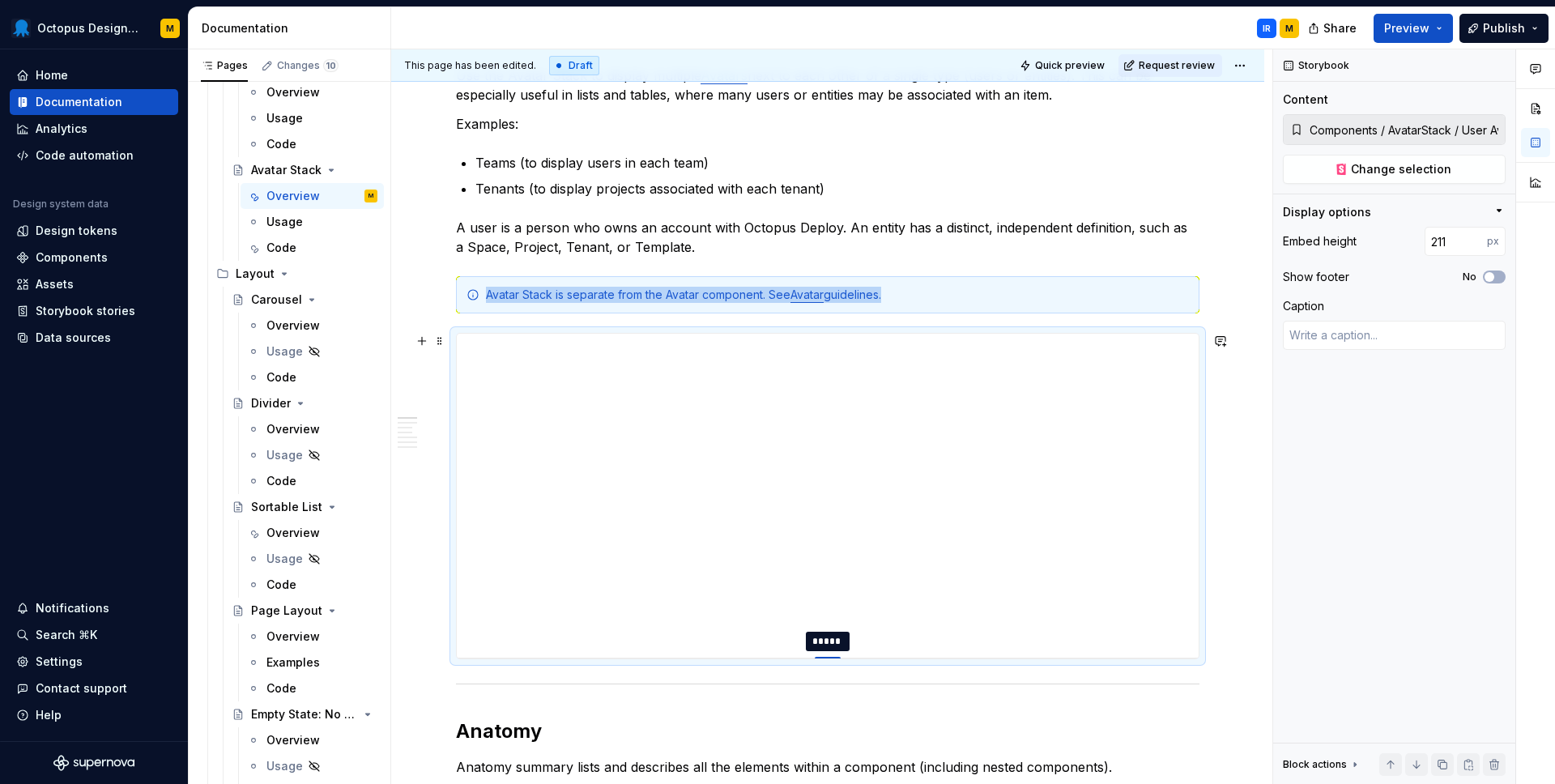
type input "198"
type textarea "*"
type input "188"
type textarea "*"
type input "181"
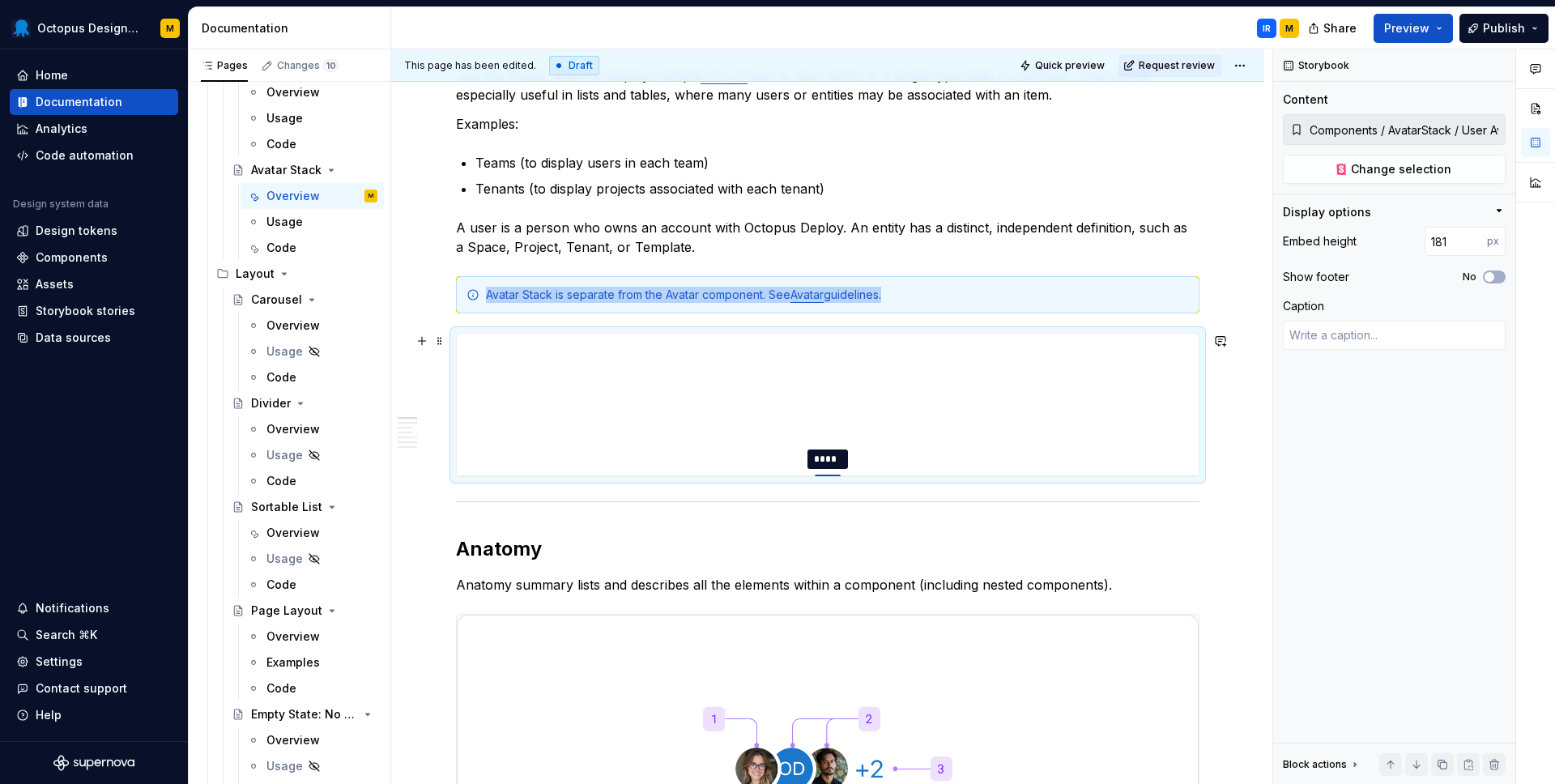
type textarea "*"
type input "175"
type textarea "*"
type input "167"
type textarea "*"
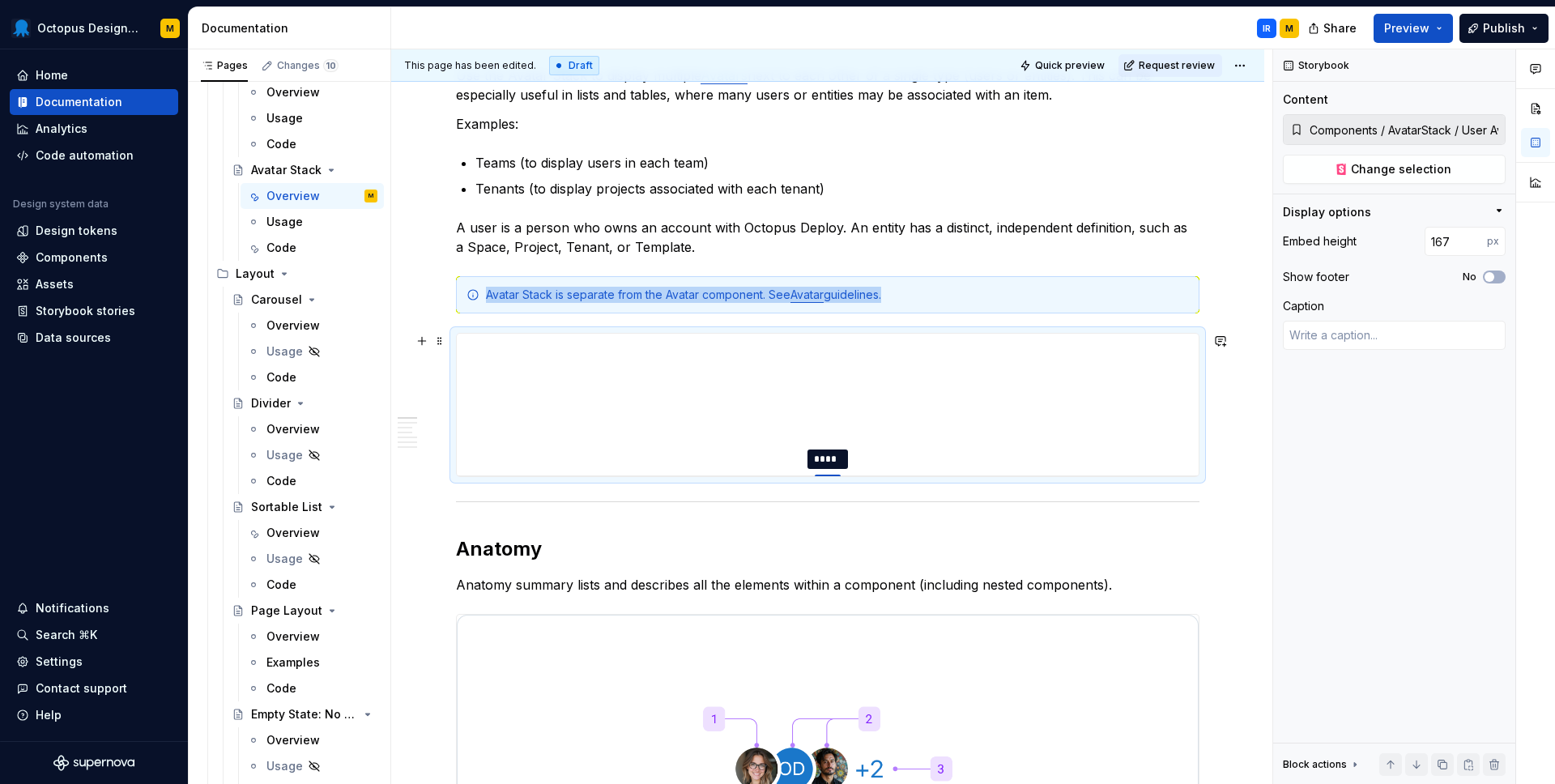
type input "159"
type textarea "*"
type input "152"
type textarea "*"
type input "145"
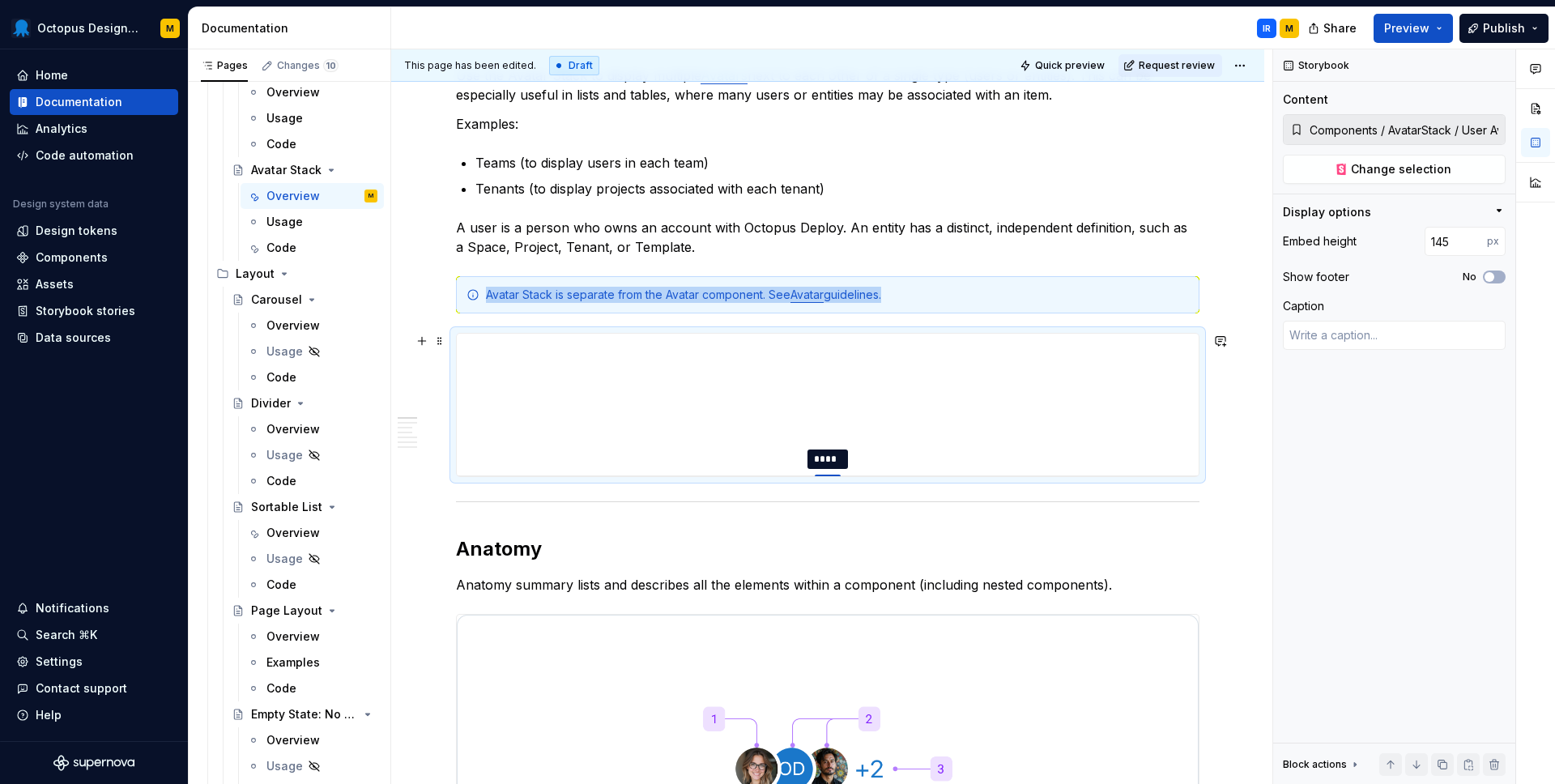
type textarea "*"
type input "136"
type textarea "*"
type input "127"
type textarea "*"
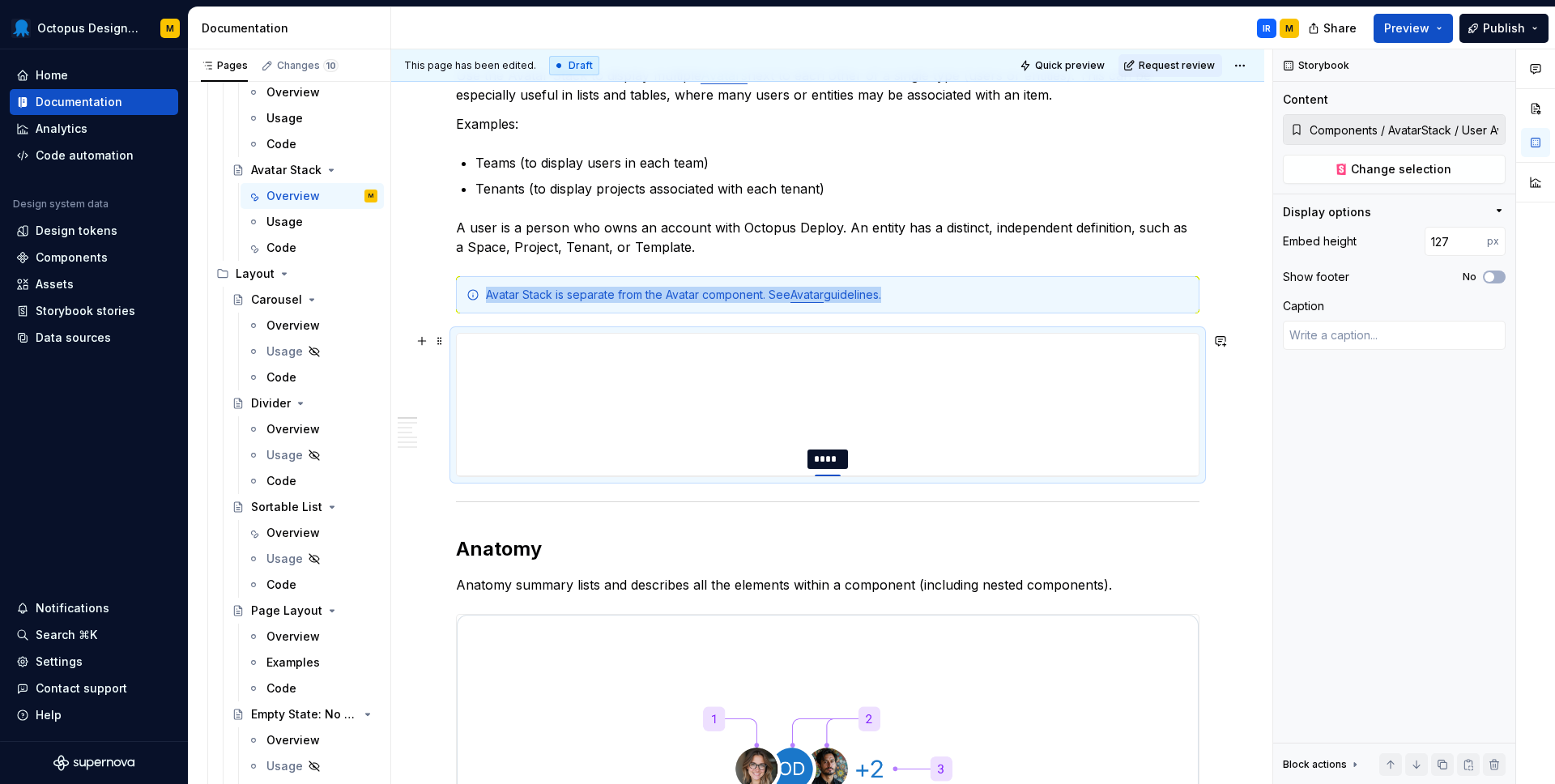
type input "120"
type textarea "*"
type input "115"
type textarea "*"
type input "110"
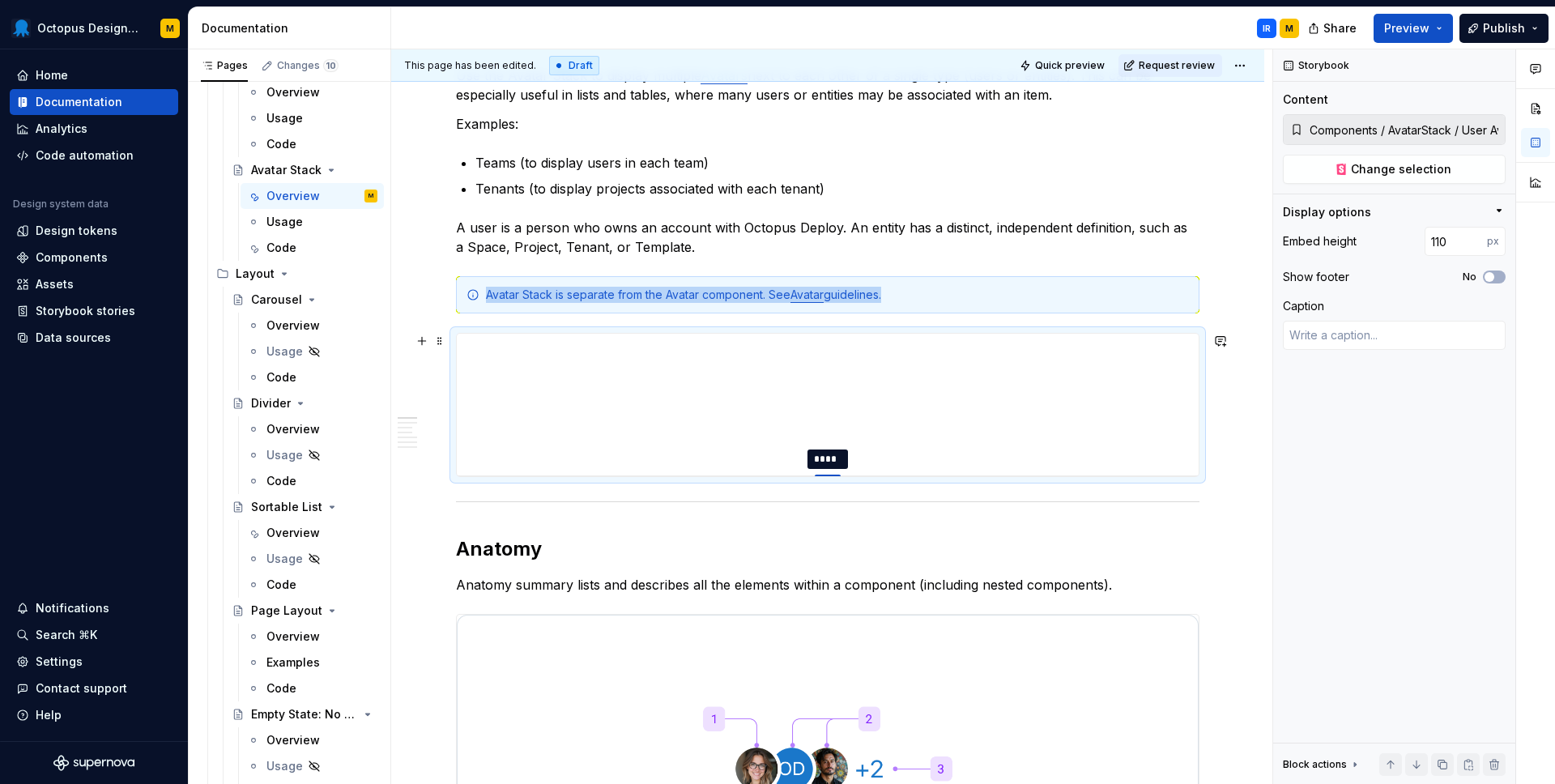
type textarea "*"
type input "105"
type textarea "*"
type input "103"
type textarea "*"
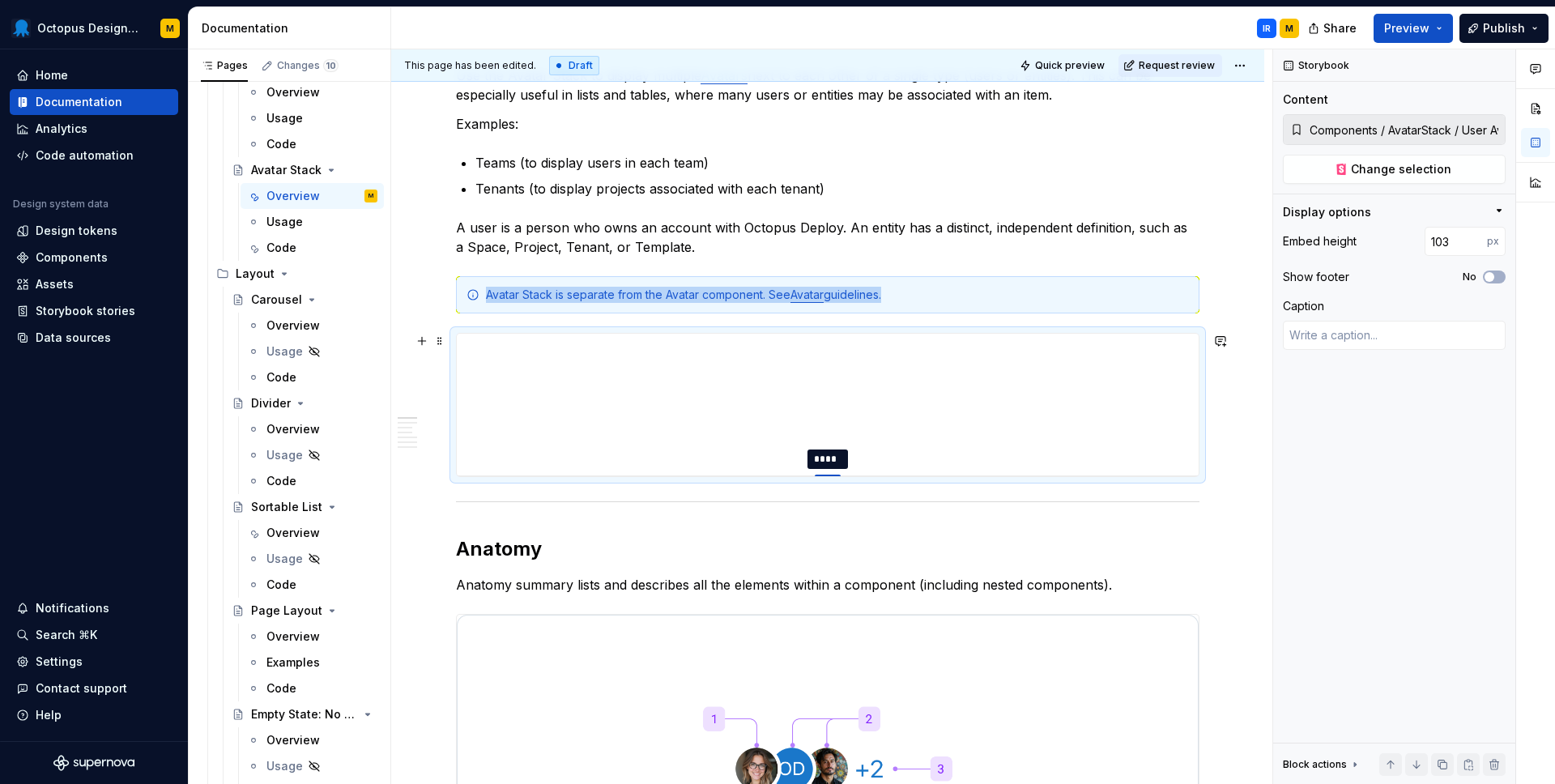
type input "101"
type textarea "*"
type input "100"
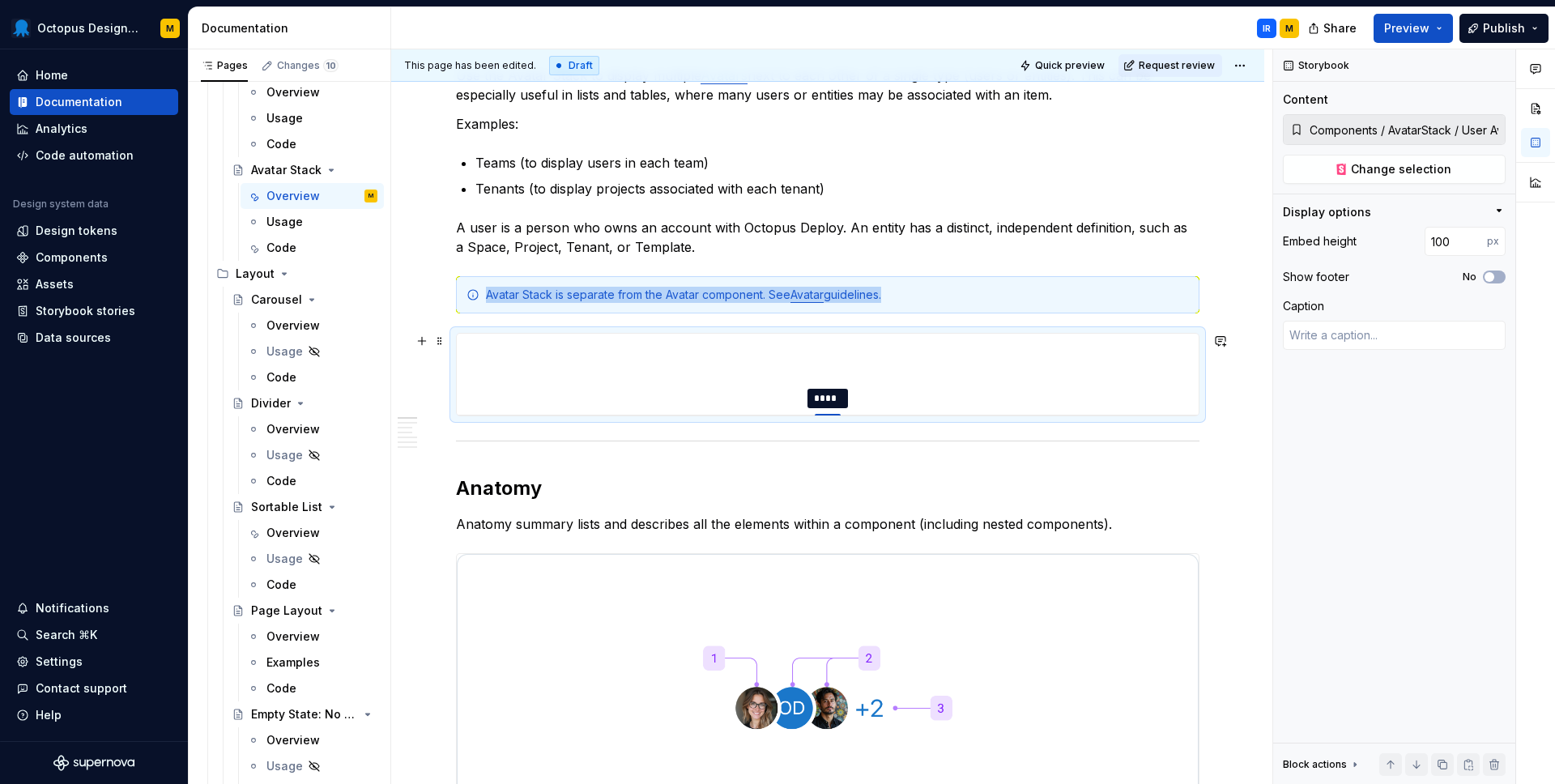
drag, startPoint x: 834, startPoint y: 657, endPoint x: 816, endPoint y: 406, distance: 251.6
click at [1495, 273] on button "No" at bounding box center [1495, 276] width 23 height 12
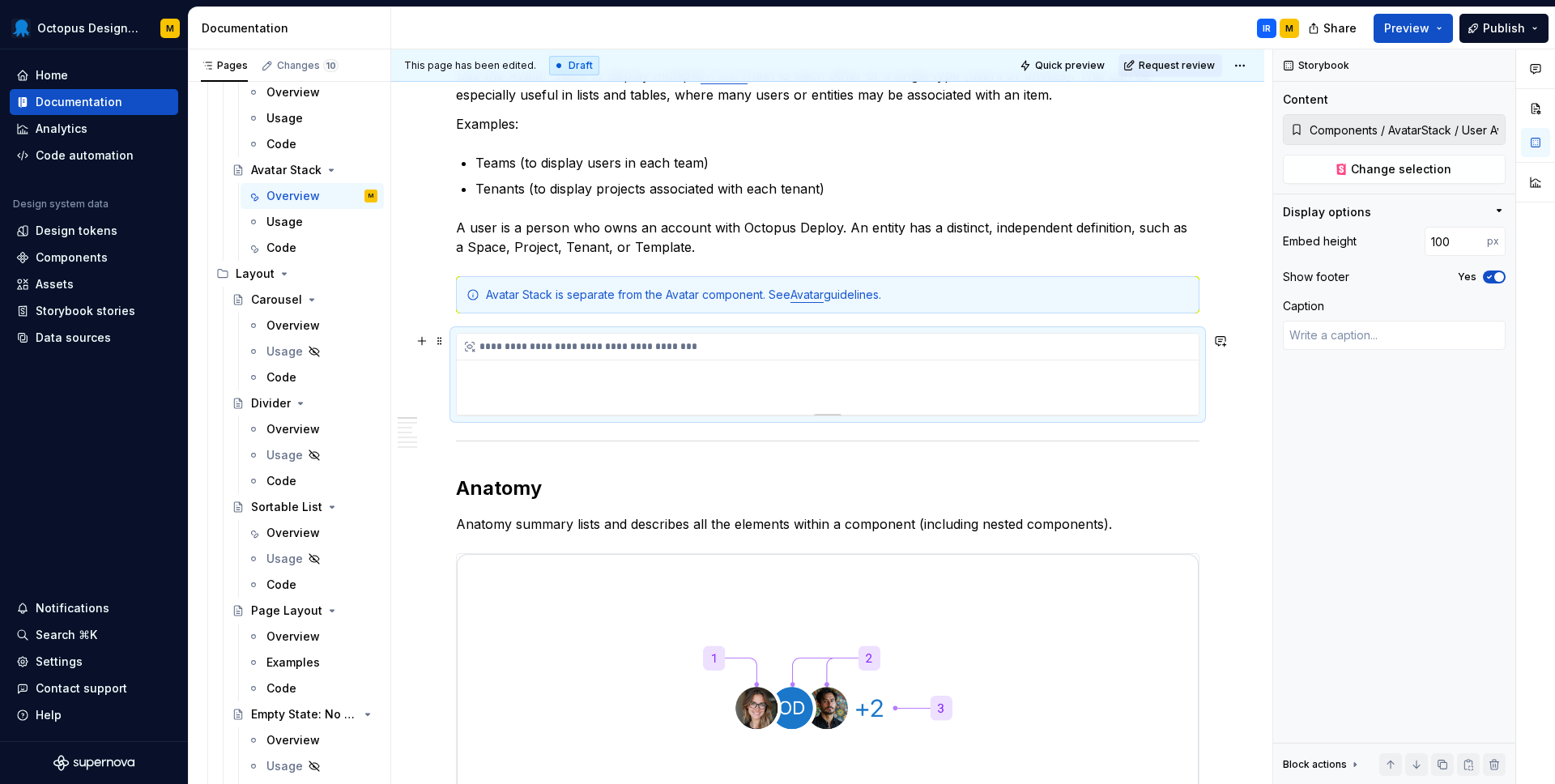
click at [690, 343] on div "**********" at bounding box center [831, 347] width 750 height 27
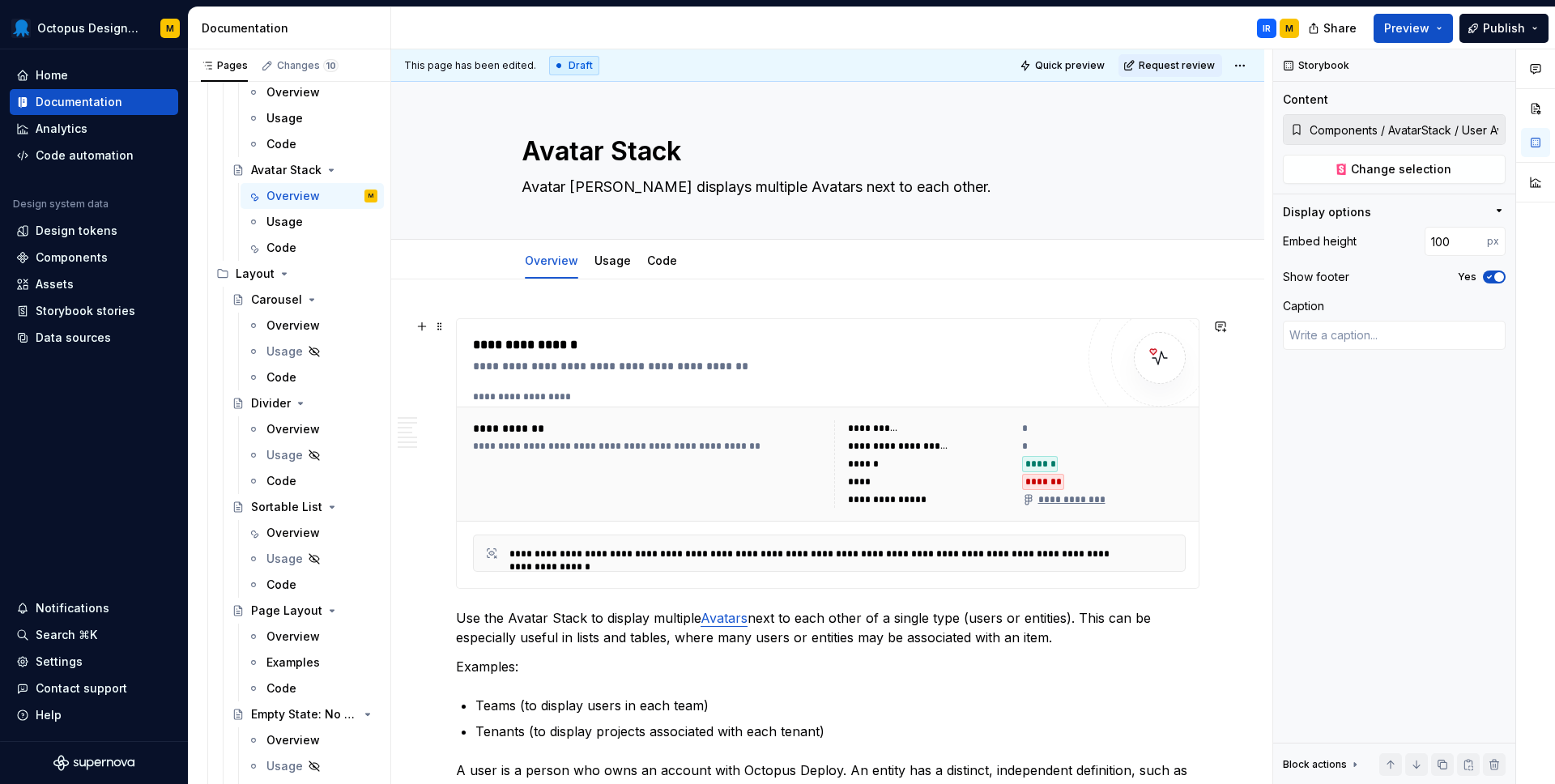
scroll to position [0, 0]
click at [1187, 67] on span "Request review" at bounding box center [1176, 65] width 76 height 12
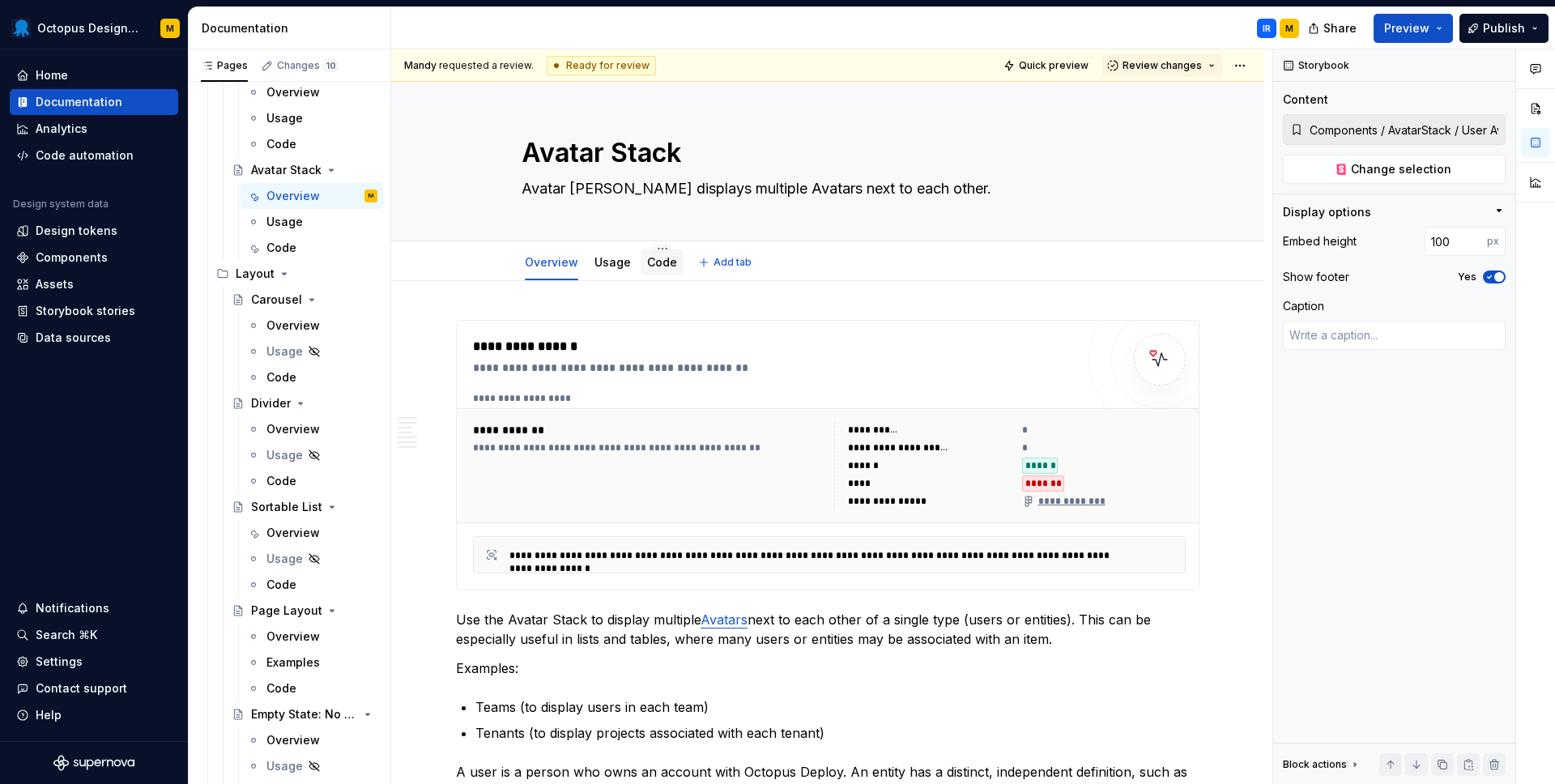
click at [665, 265] on link "Code" at bounding box center [661, 262] width 30 height 13
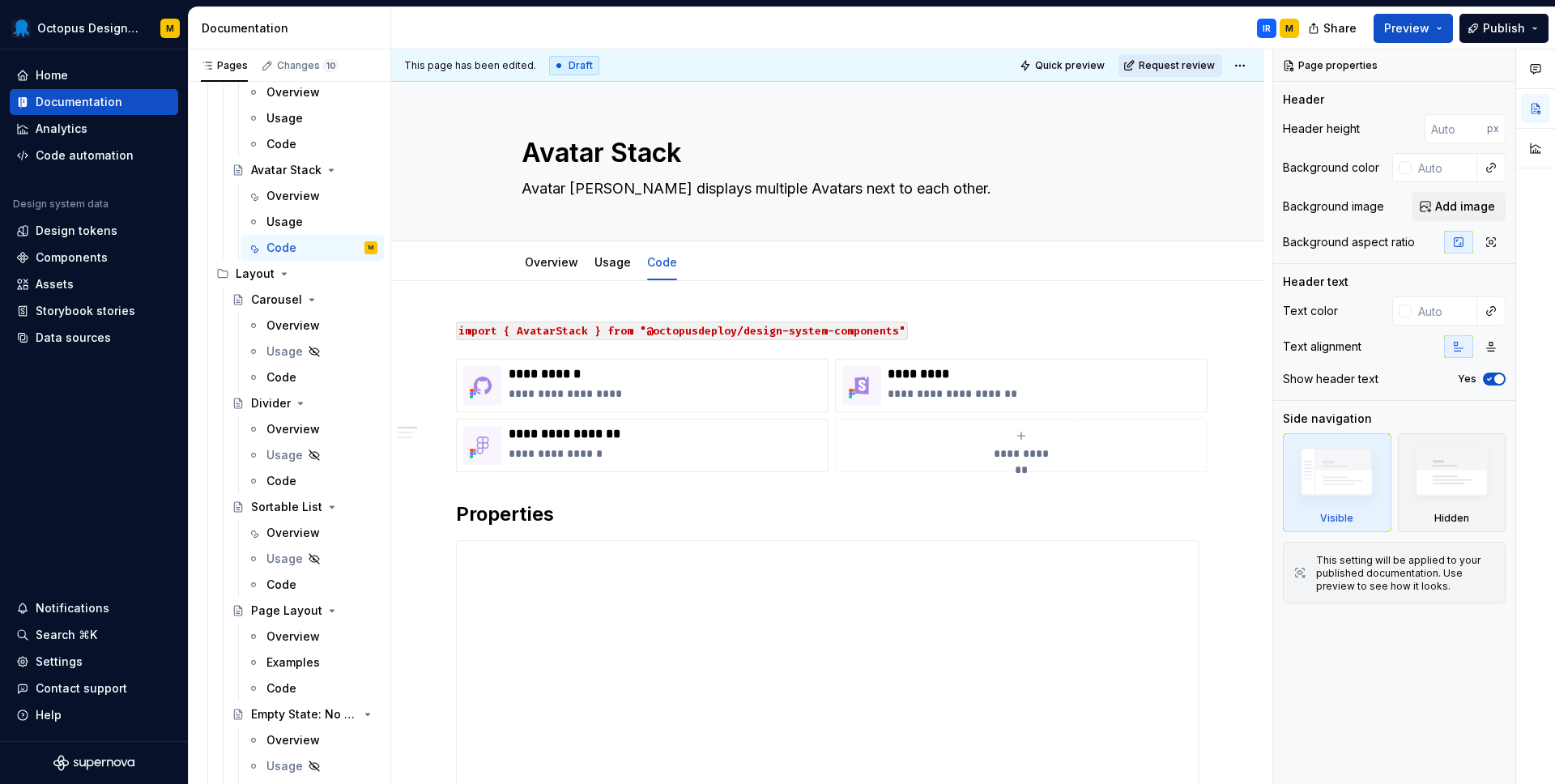
click at [1173, 69] on span "Request review" at bounding box center [1176, 65] width 76 height 12
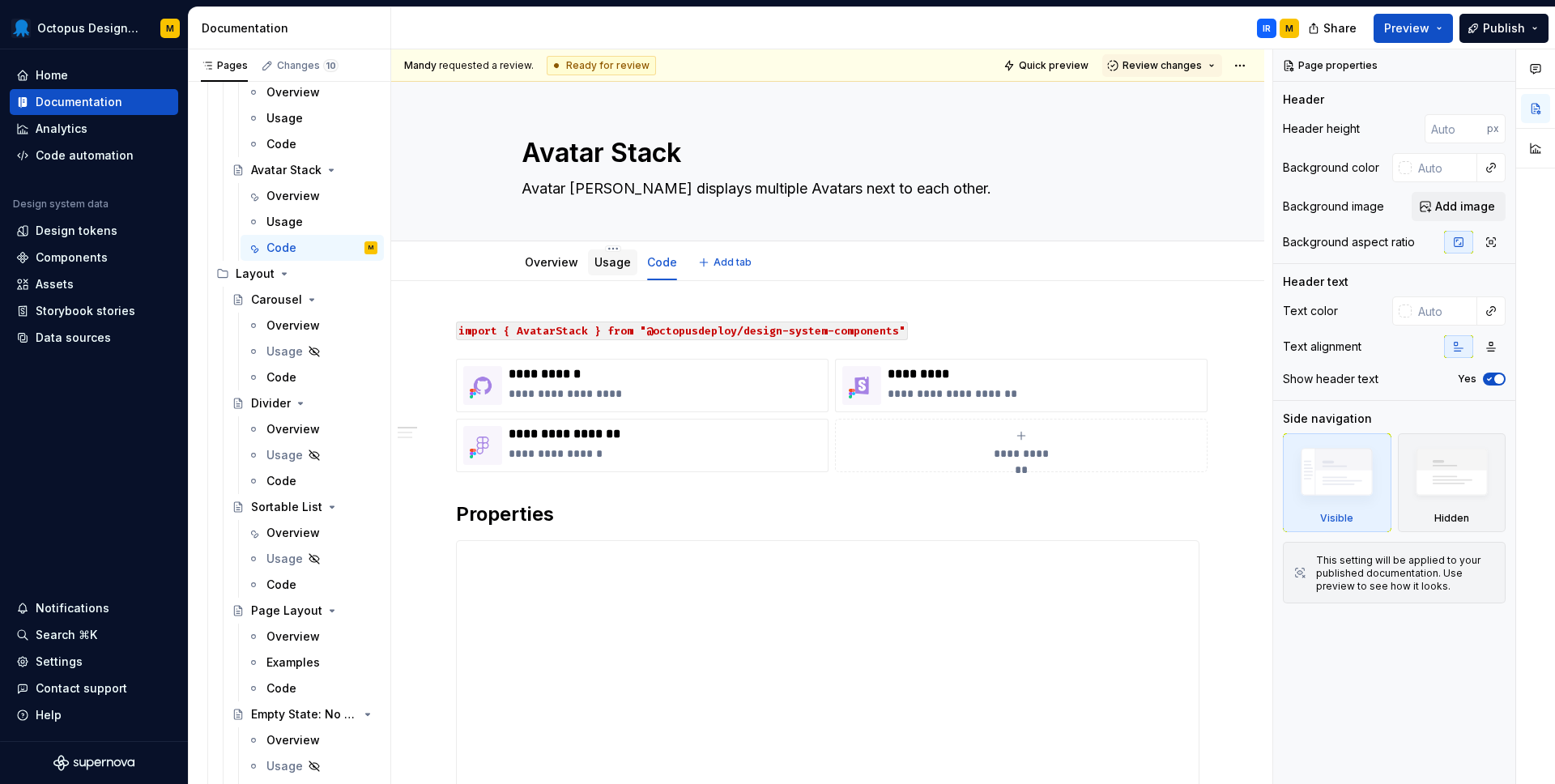
click at [610, 267] on link "Usage" at bounding box center [612, 262] width 36 height 13
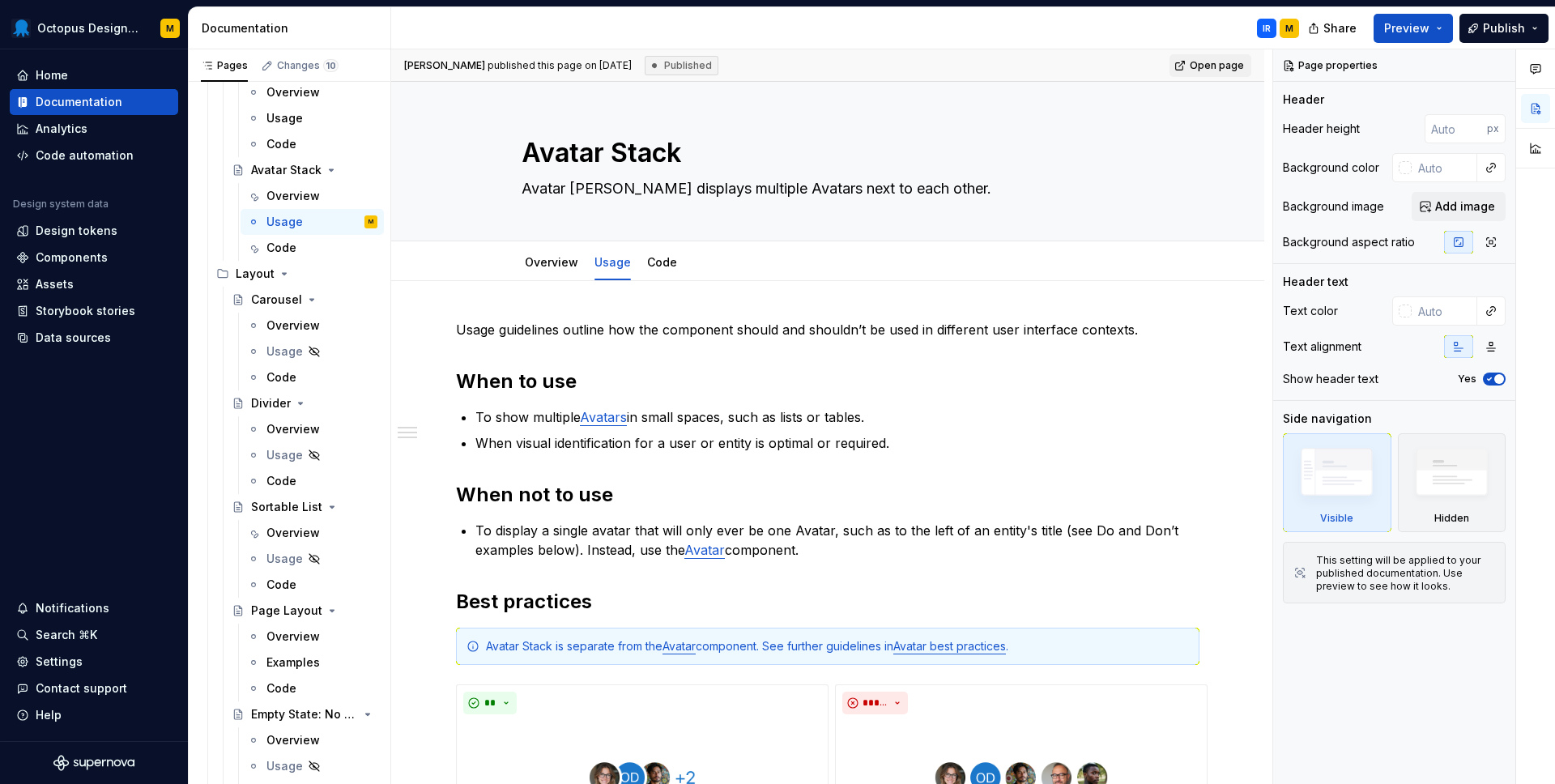
type textarea "*"
